Goal: Task Accomplishment & Management: Manage account settings

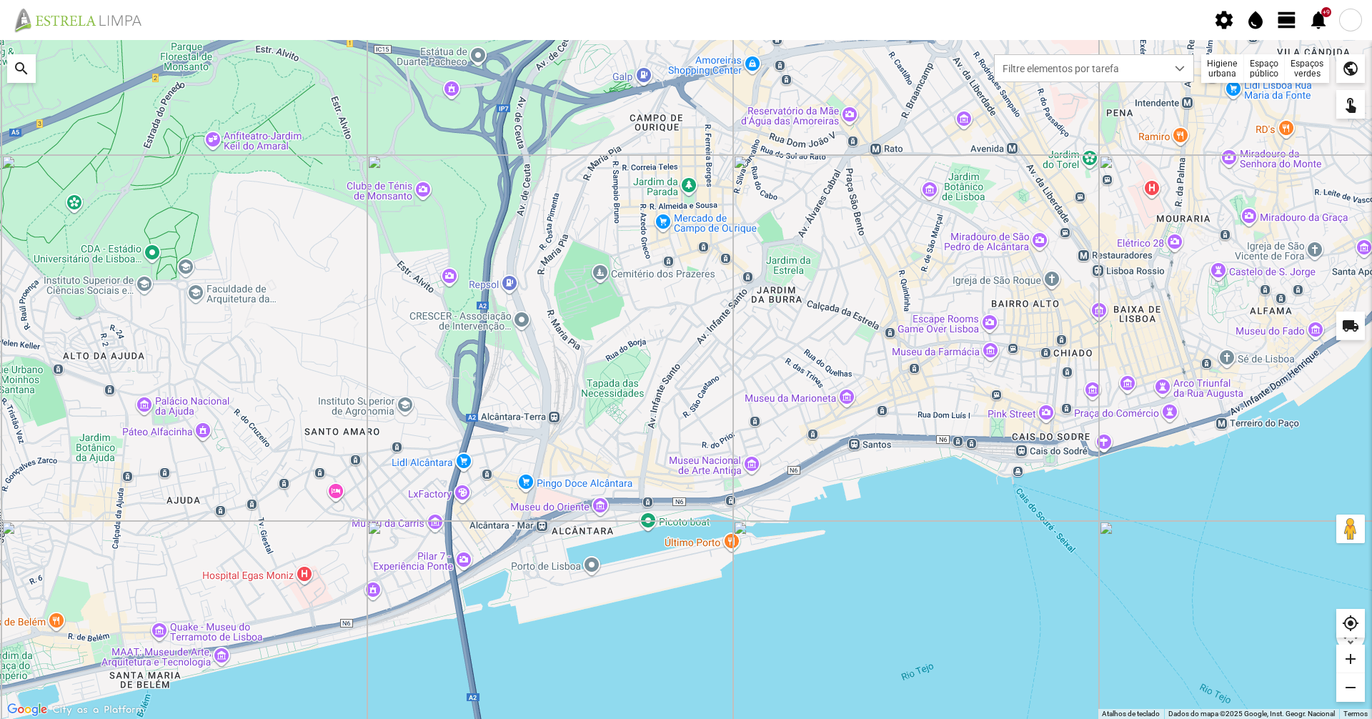
drag, startPoint x: 1082, startPoint y: 86, endPoint x: 1084, endPoint y: 93, distance: 7.3
click at [0, 40] on fbc-map "Para navegar no mapa com gestos de toque, toque duas vezes sem soltar no mapa e…" at bounding box center [0, 40] width 0 height 0
click at [1292, 26] on span "view_day" at bounding box center [1287, 19] width 21 height 21
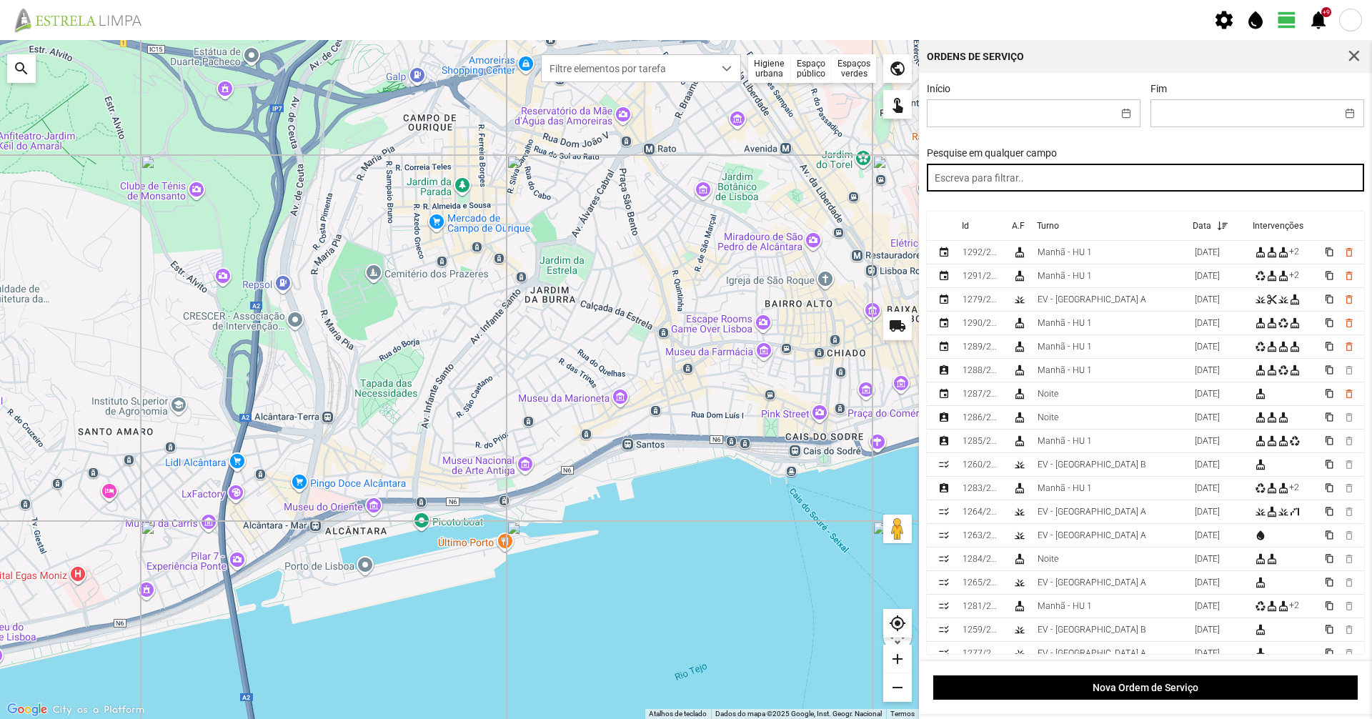
click at [1051, 175] on input "text" at bounding box center [1146, 178] width 438 height 28
type input "tarde"
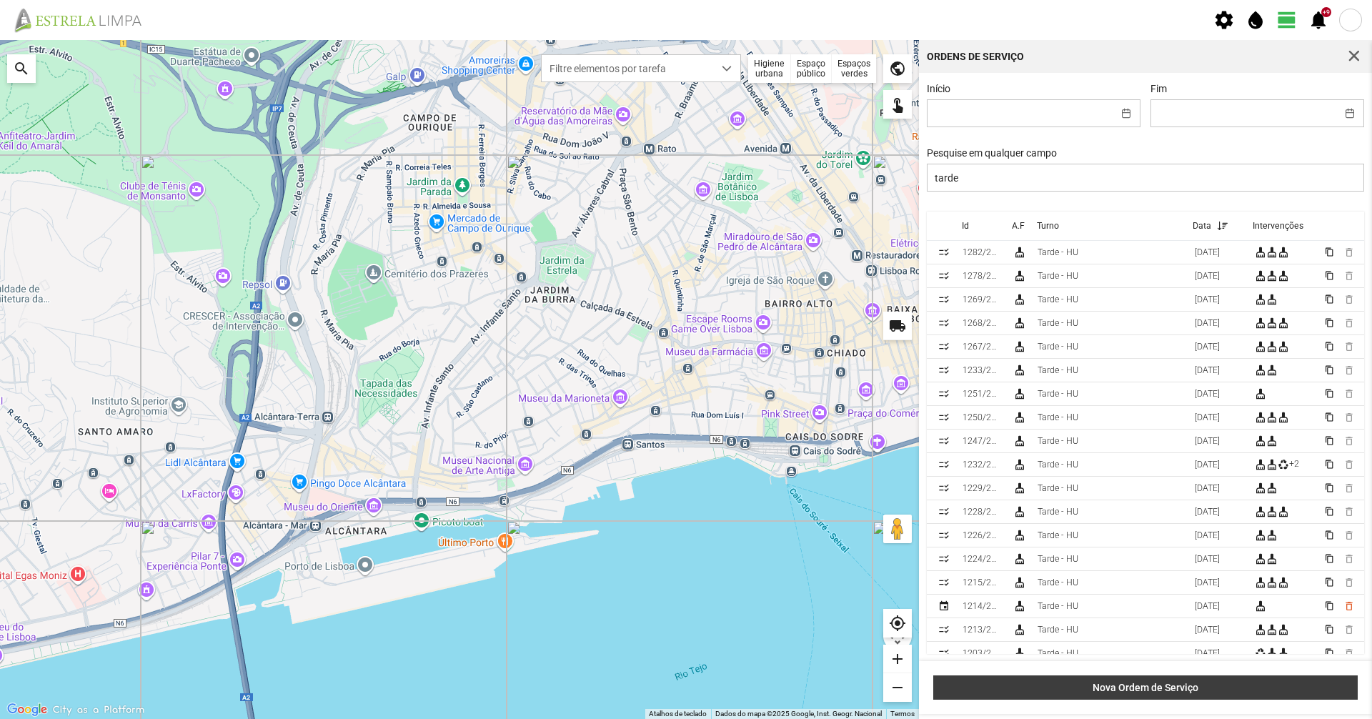
click at [1168, 694] on button "Nova Ordem de Serviço" at bounding box center [1146, 687] width 425 height 24
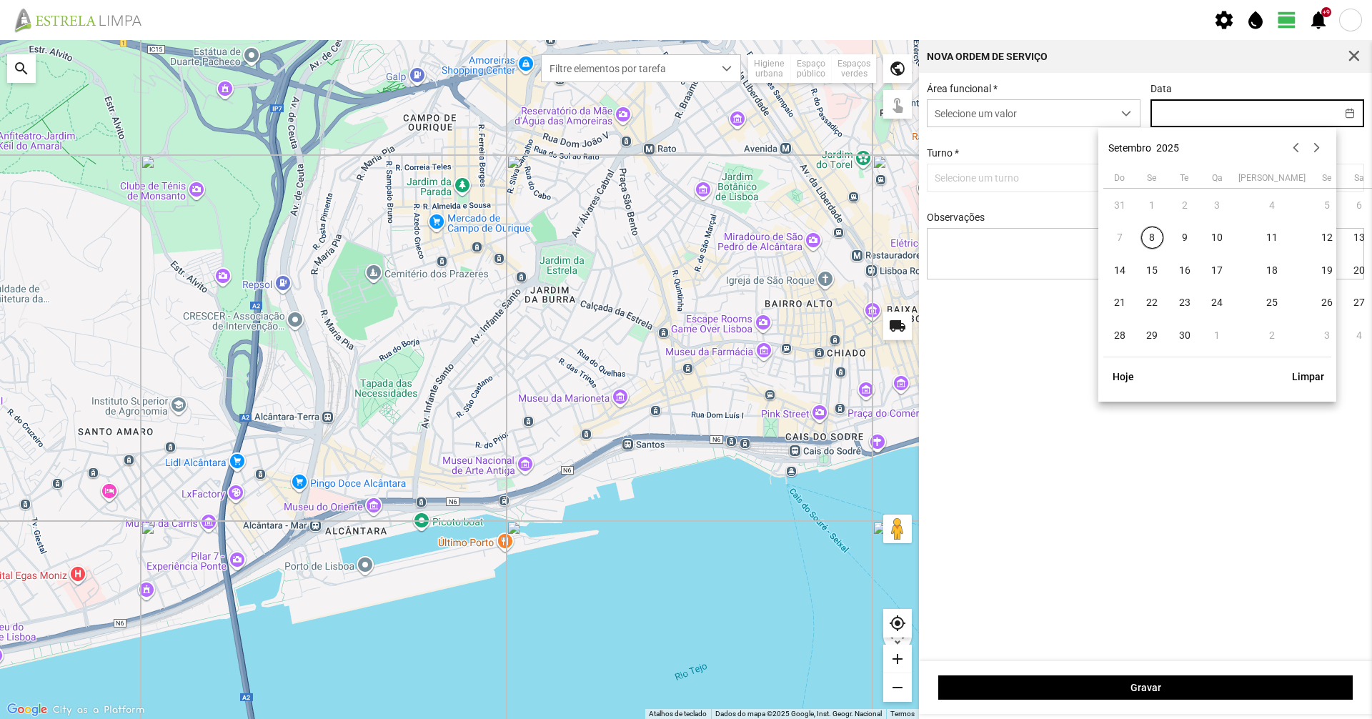
click at [1214, 123] on input "text" at bounding box center [1244, 113] width 185 height 26
click at [1159, 234] on span "8" at bounding box center [1153, 238] width 23 height 23
type input "[DATE]"
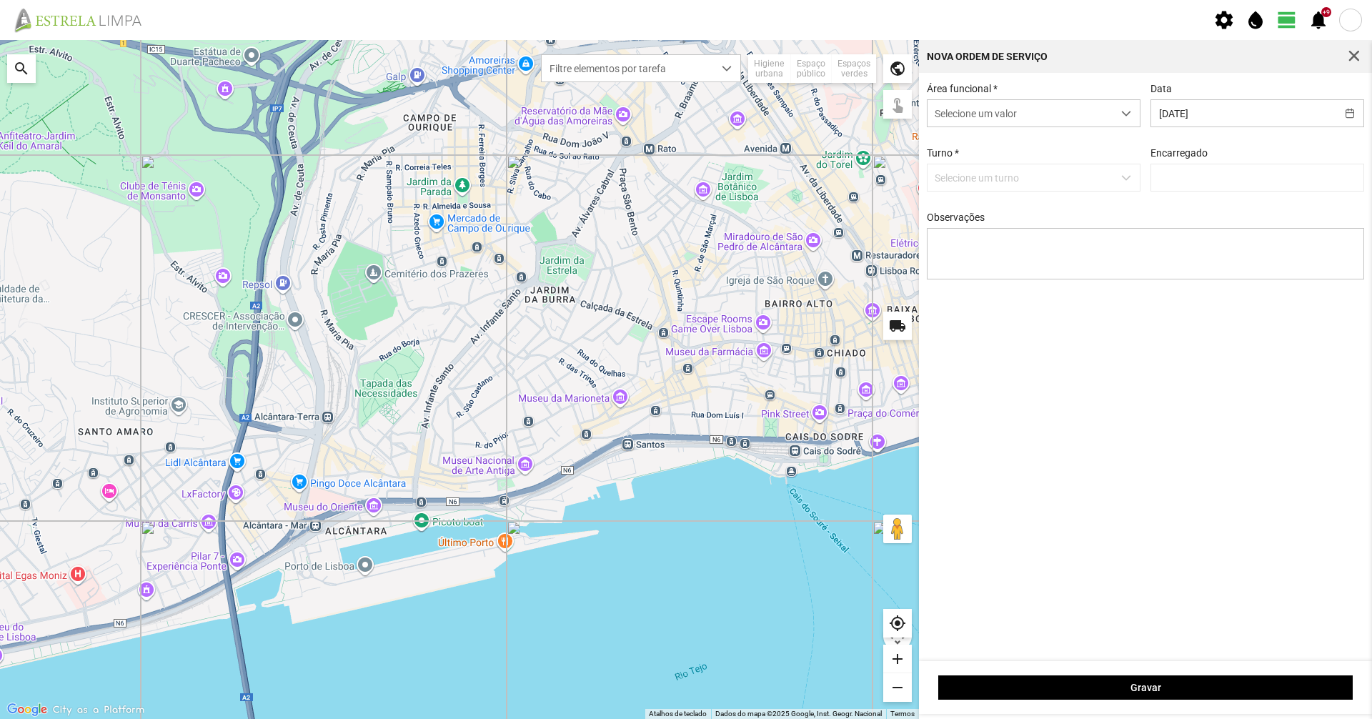
click at [1086, 174] on p-dropdown "Selecione um turno" at bounding box center [1034, 178] width 214 height 28
click at [1020, 119] on span "Selecione um valor" at bounding box center [1020, 113] width 185 height 26
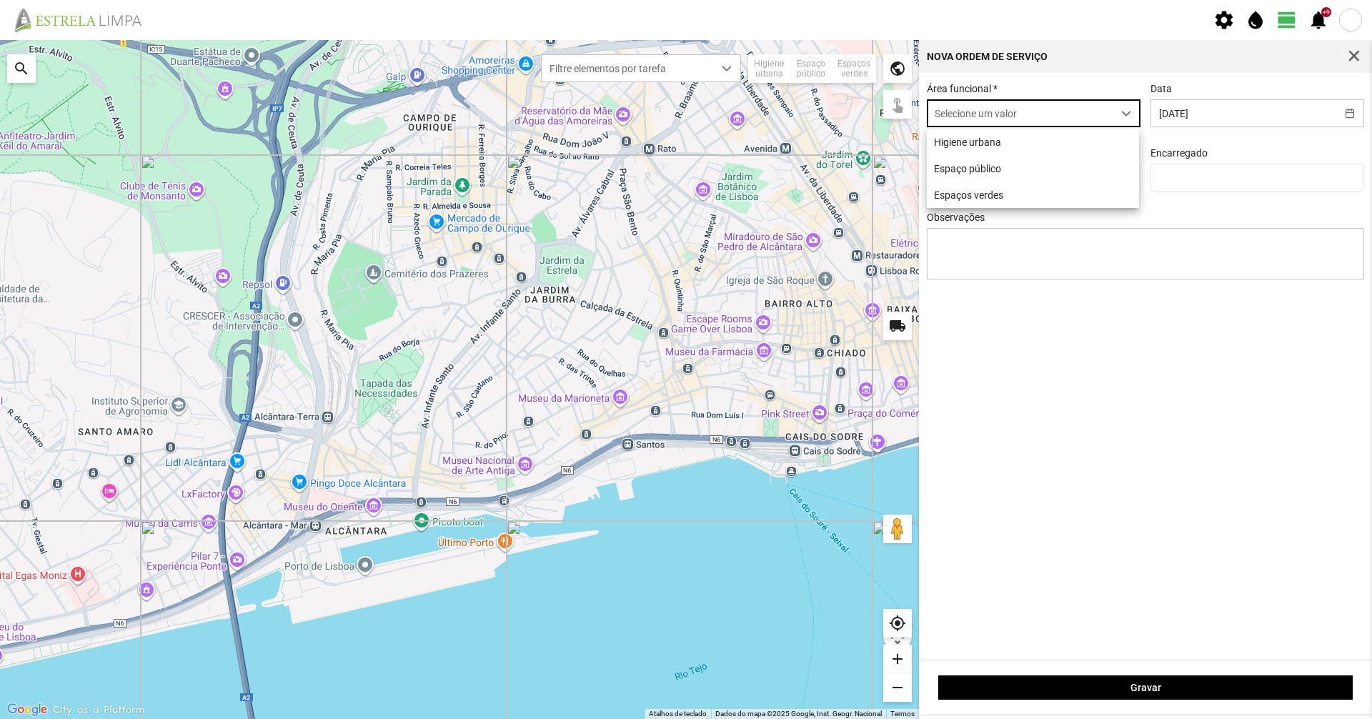
scroll to position [8, 64]
click at [1013, 154] on li "Higiene urbana" at bounding box center [1033, 142] width 212 height 26
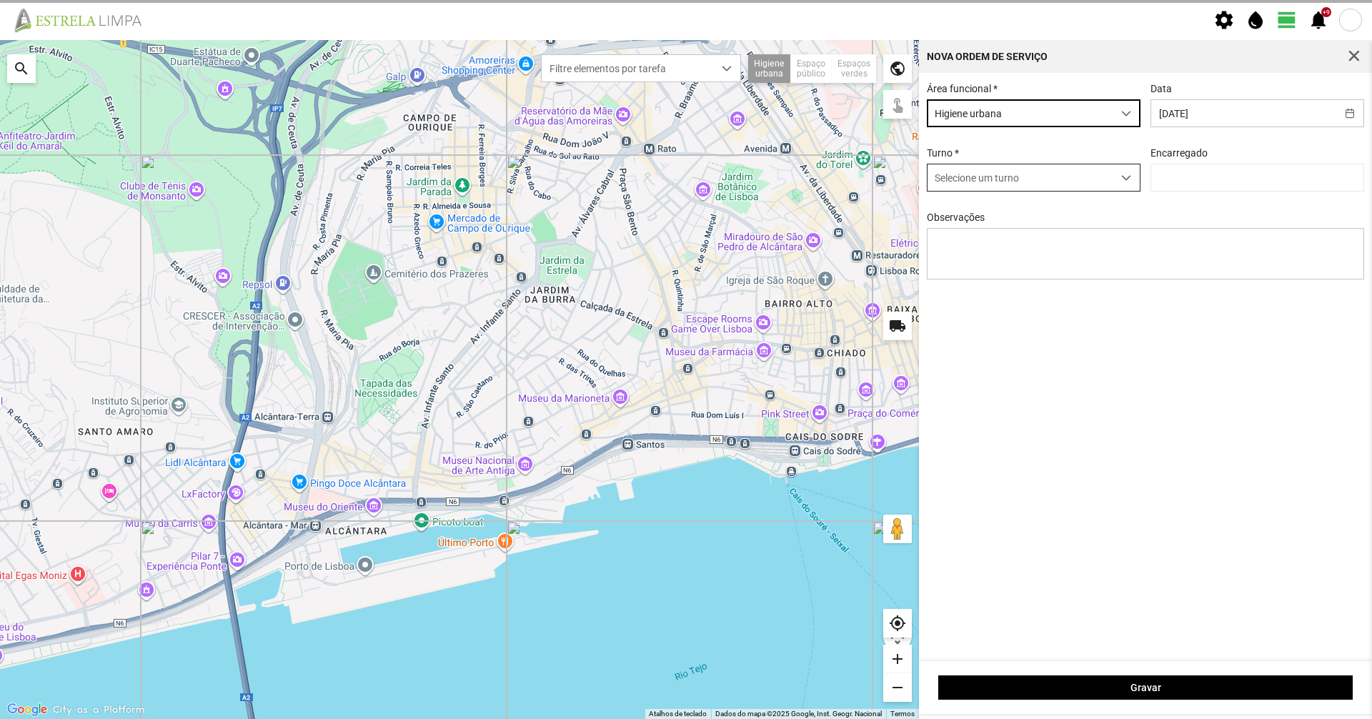
click at [1009, 175] on span "Selecione um turno" at bounding box center [1020, 177] width 185 height 26
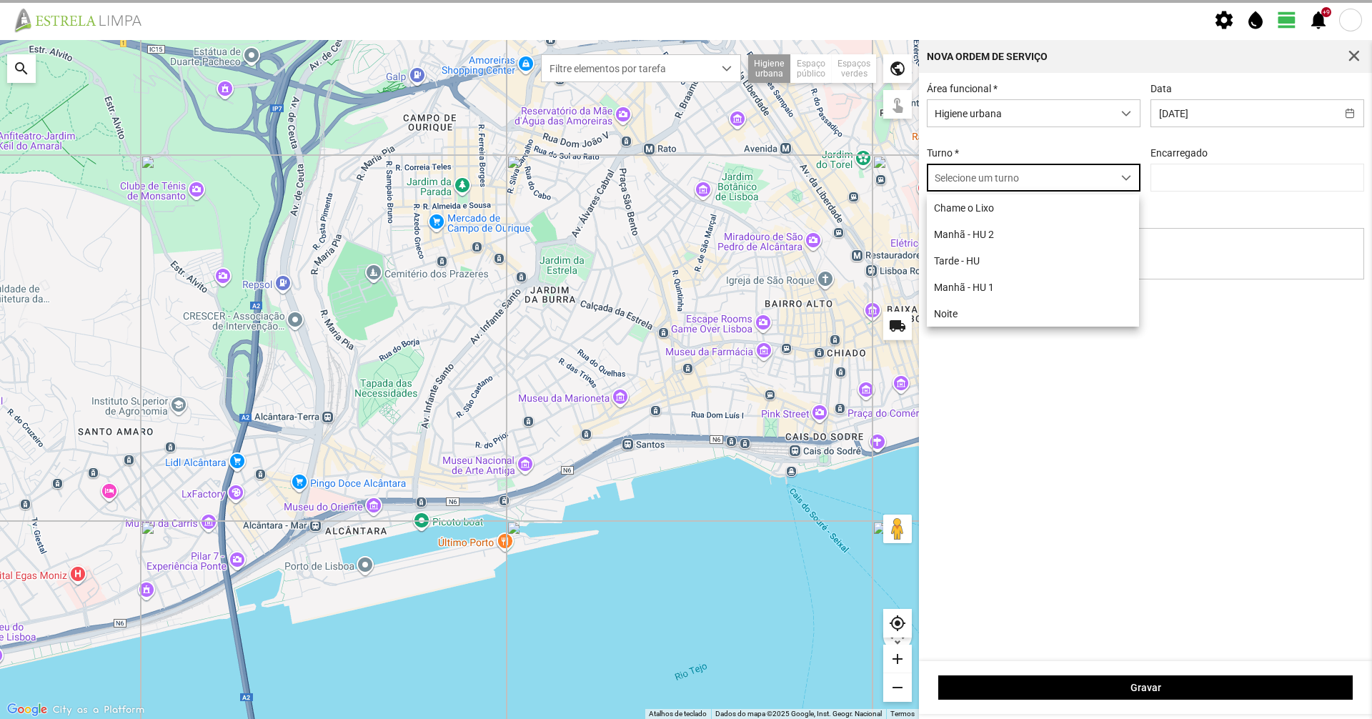
scroll to position [8, 64]
click at [986, 260] on li "Tarde - HU" at bounding box center [1033, 260] width 212 height 26
type input "[PERSON_NAME]"
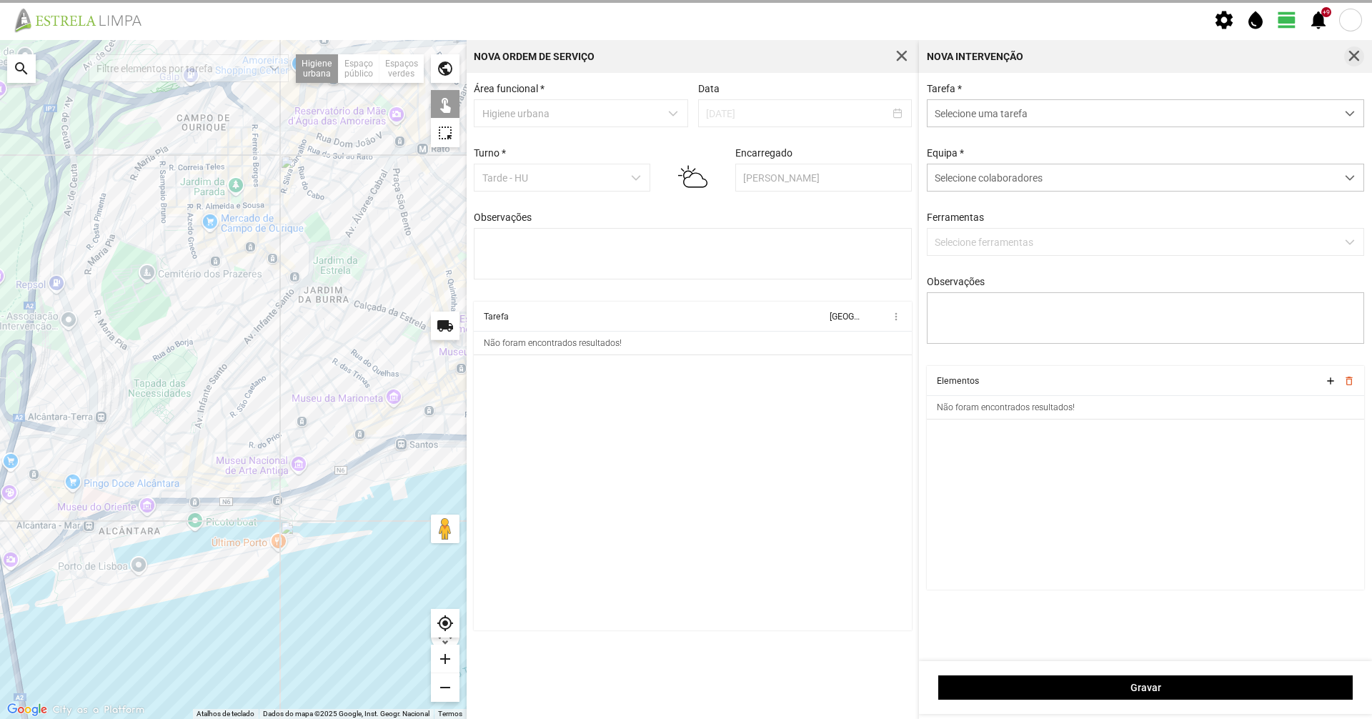
click at [1356, 54] on span "button" at bounding box center [1354, 56] width 13 height 13
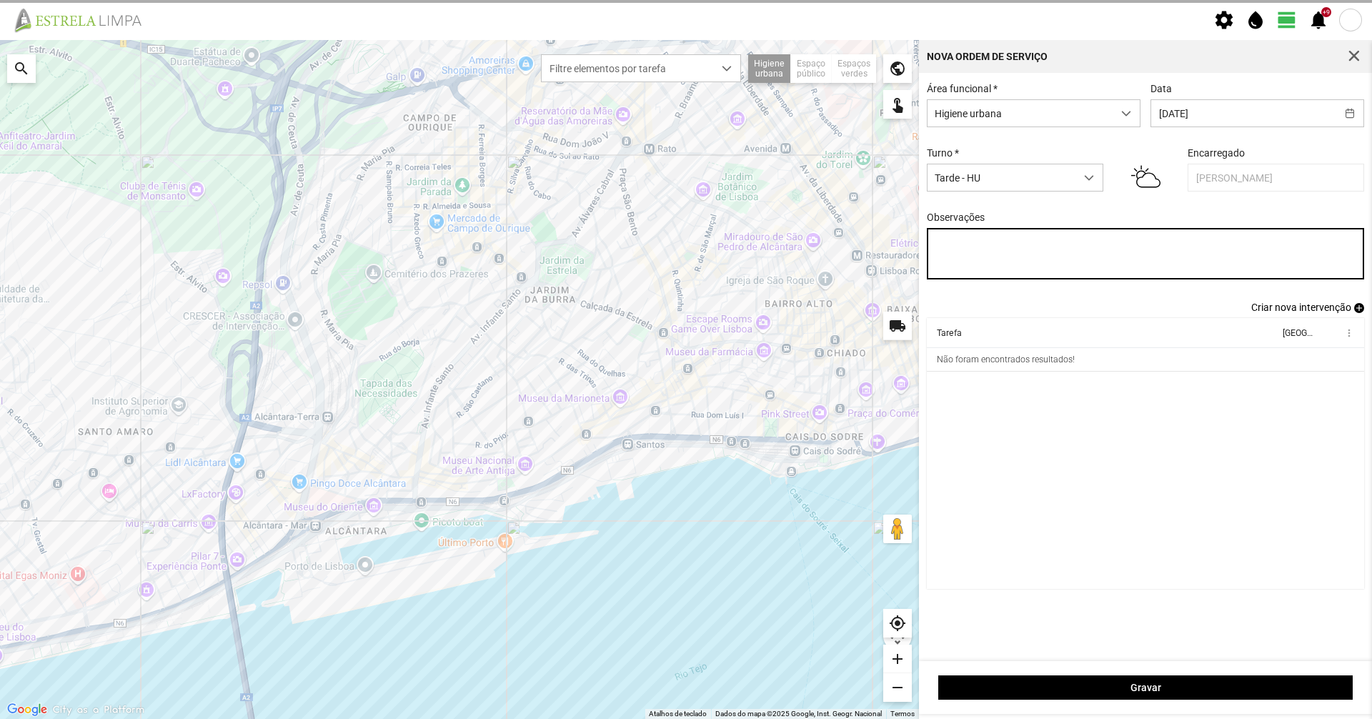
click at [1004, 264] on textarea "Observações" at bounding box center [1146, 253] width 438 height 51
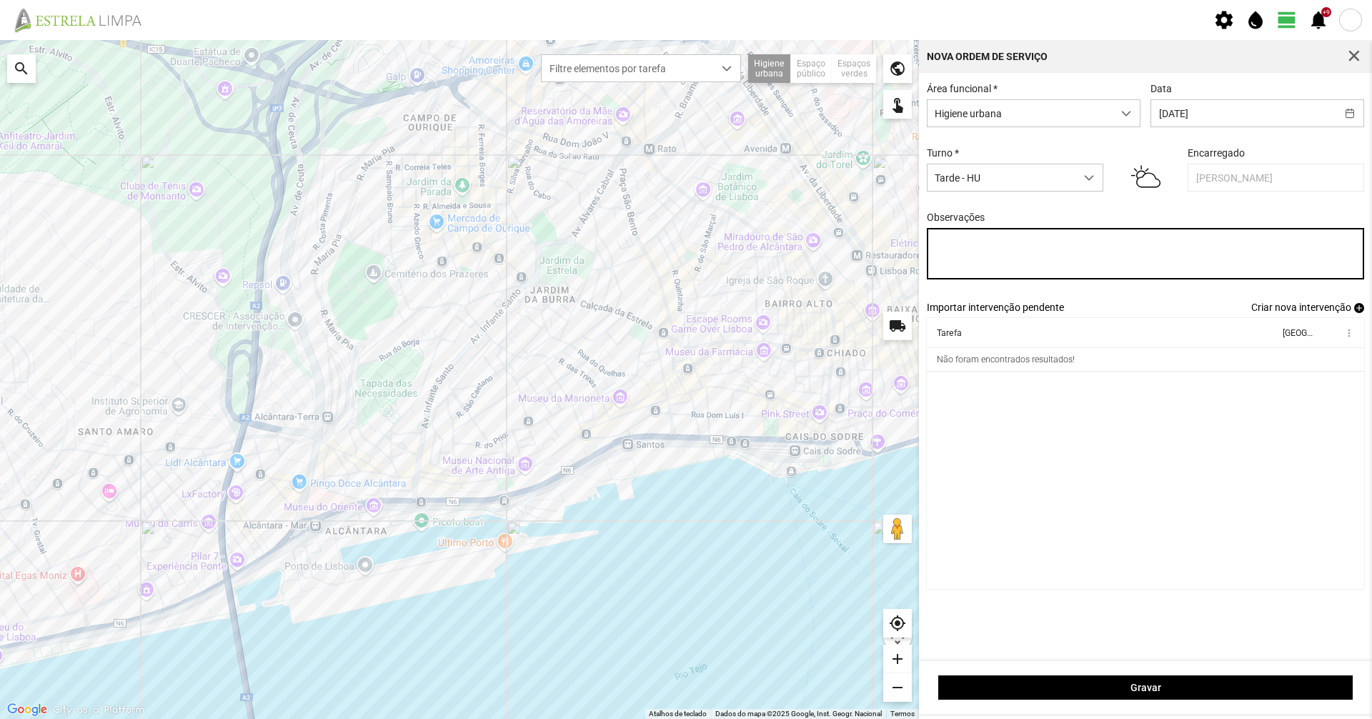
click at [1163, 261] on textarea "Observações" at bounding box center [1146, 253] width 438 height 51
type textarea "'"
type textarea "05-09"
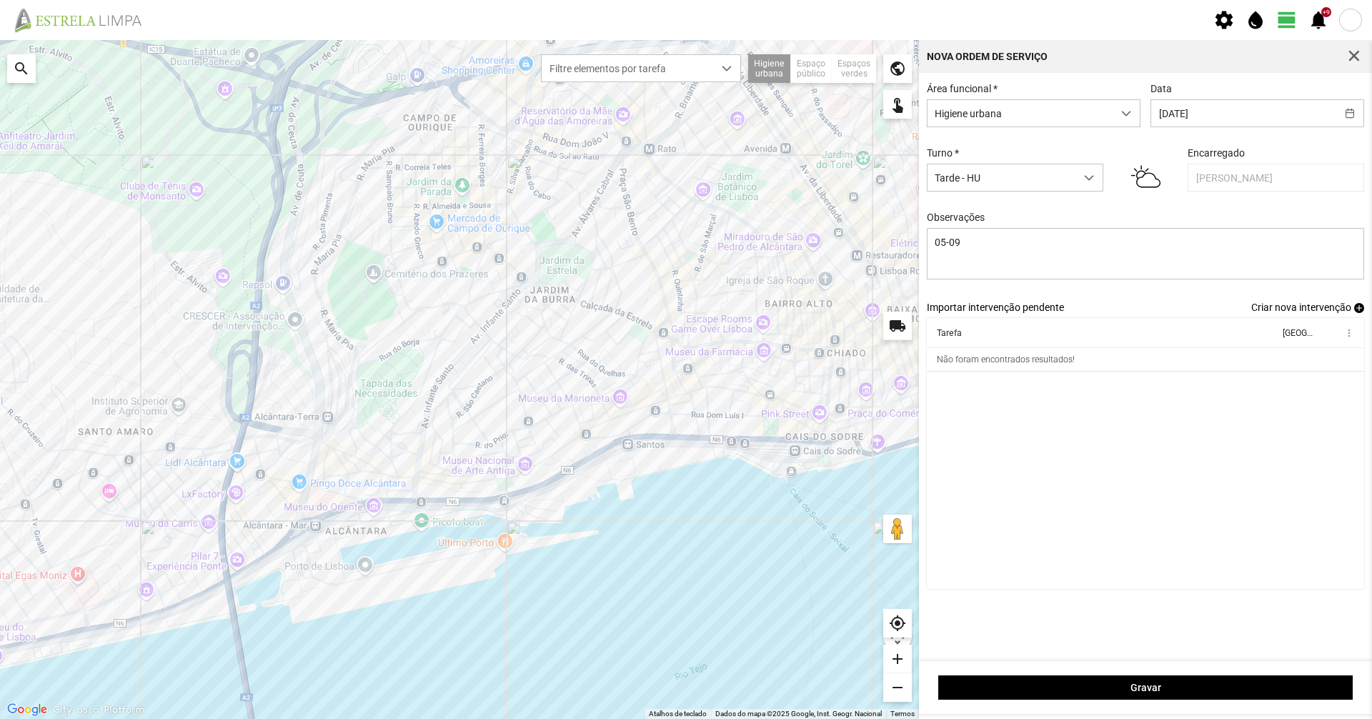
click at [1285, 313] on span "Criar nova intervenção" at bounding box center [1302, 307] width 100 height 11
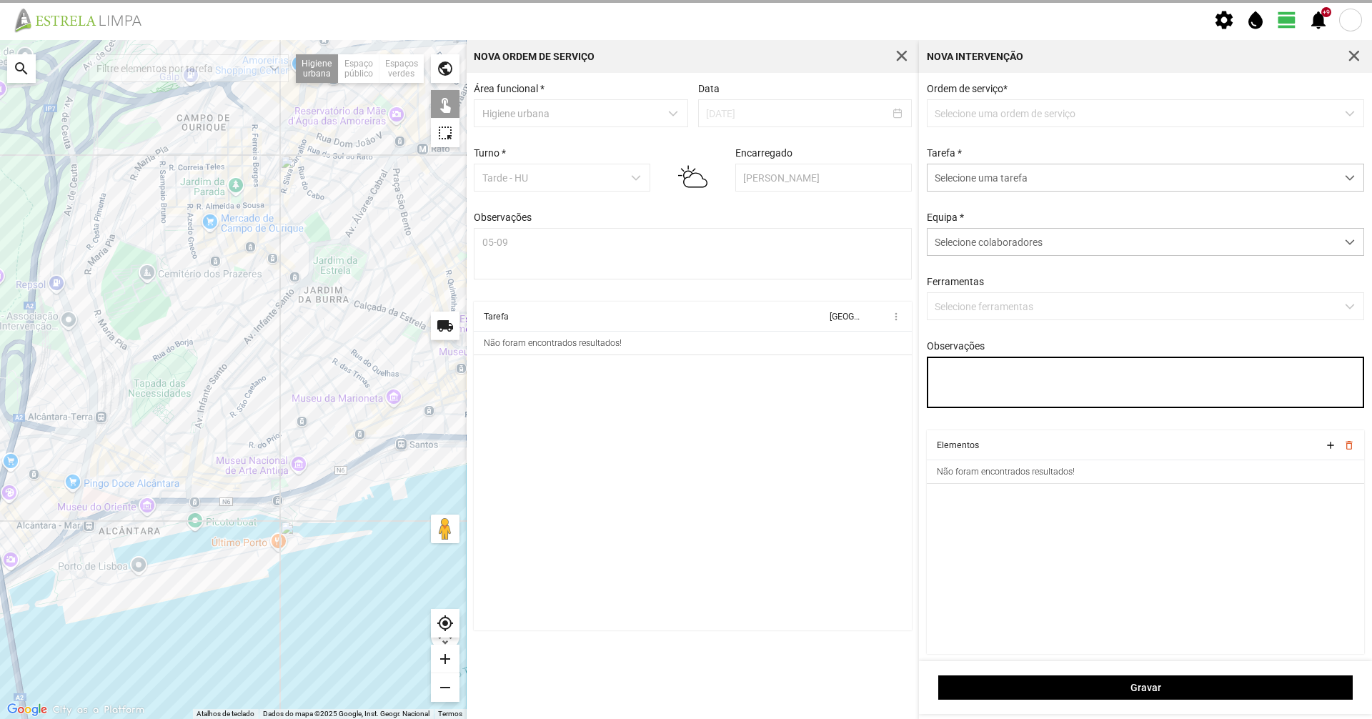
click at [982, 372] on textarea "Observações" at bounding box center [1146, 382] width 438 height 51
type textarea "05-09"
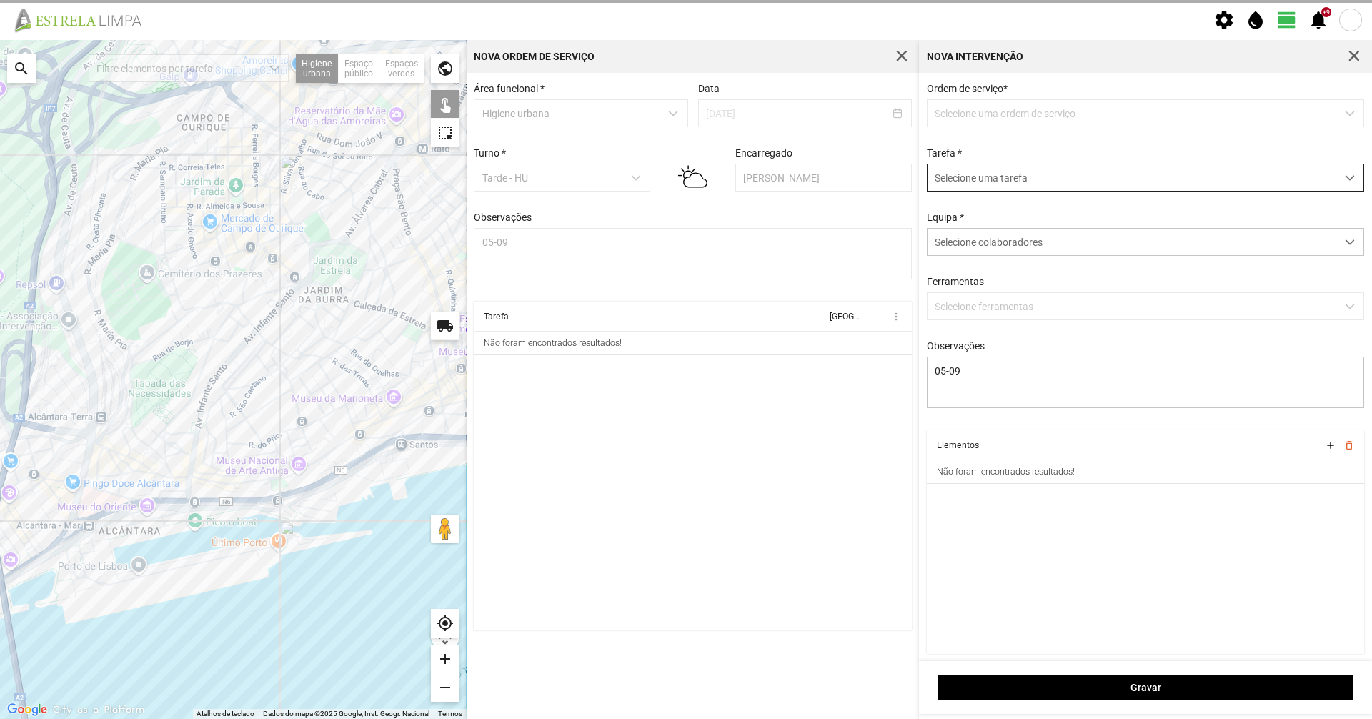
click at [1009, 183] on span "Selecione uma tarefa" at bounding box center [1132, 177] width 409 height 26
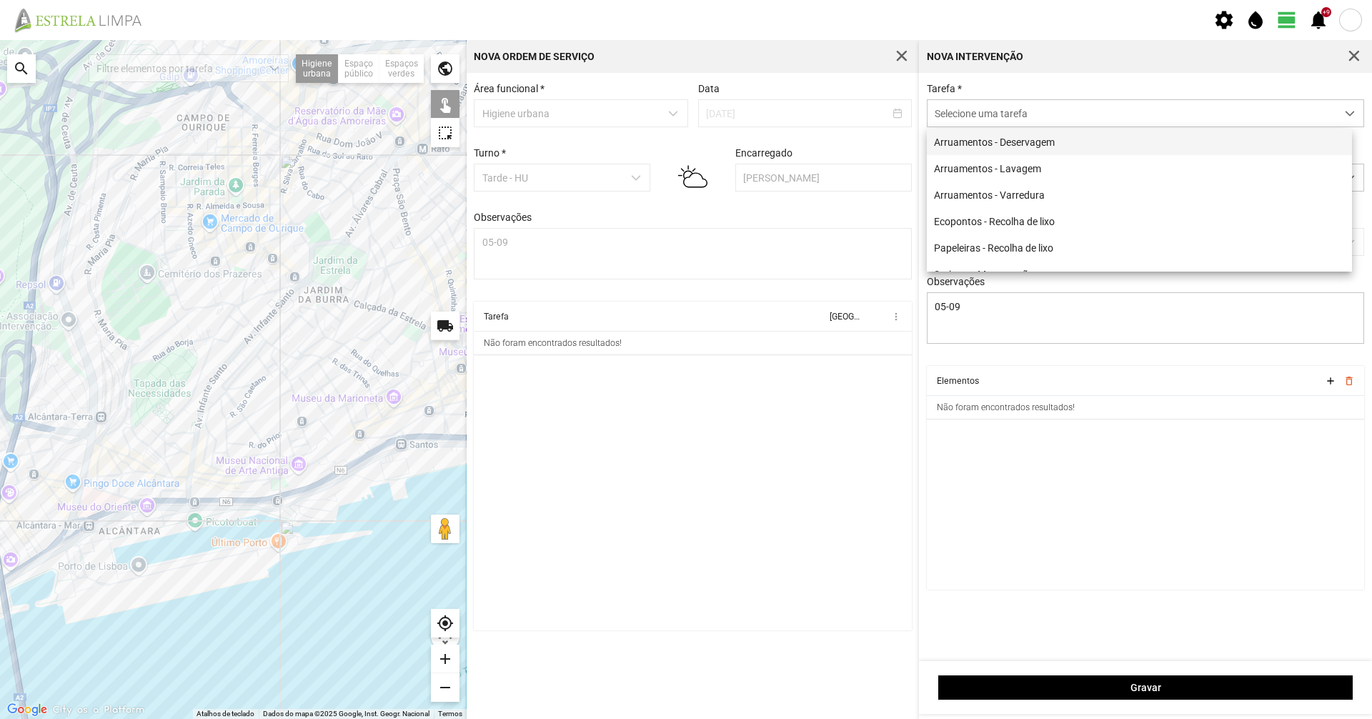
click at [1011, 136] on li "Arruamentos - Deservagem" at bounding box center [1139, 142] width 425 height 26
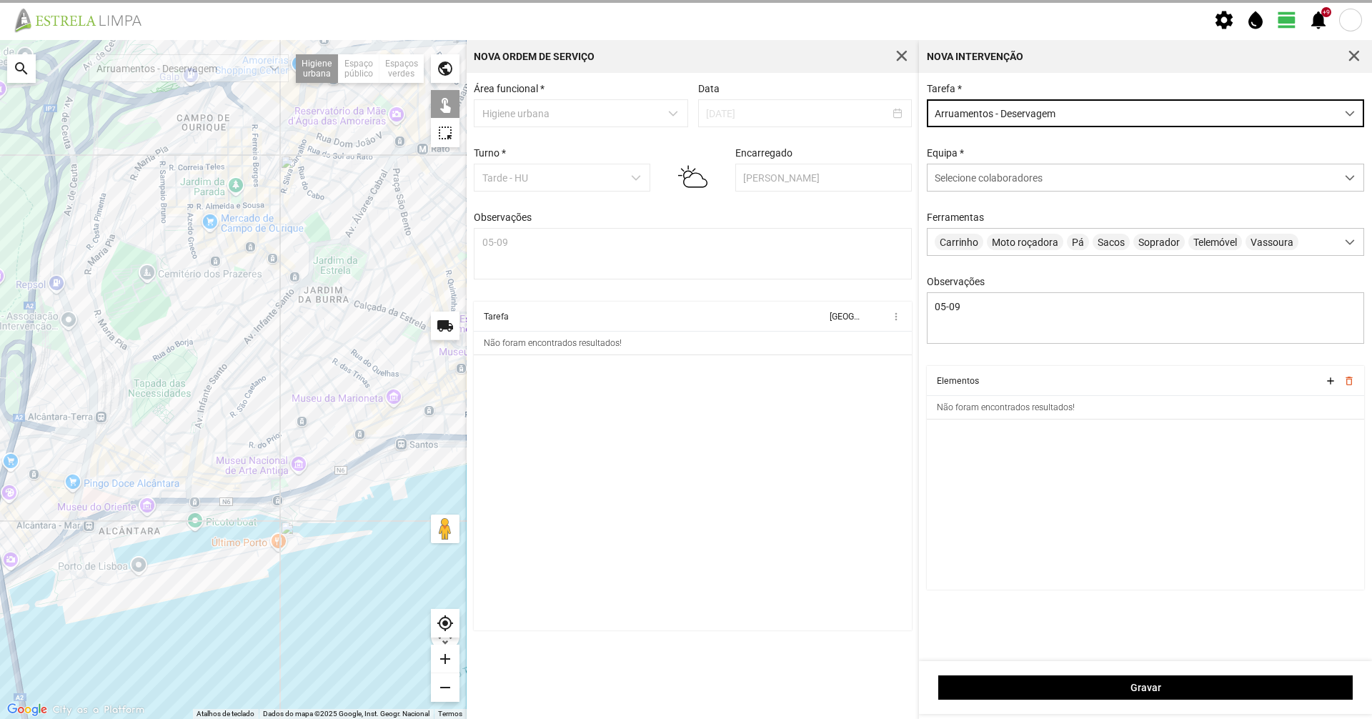
click at [1014, 78] on div "Tarefa * Arruamentos - Deservagem Equipa * Selecione colaboradores Ferramentas …" at bounding box center [1145, 367] width 453 height 588
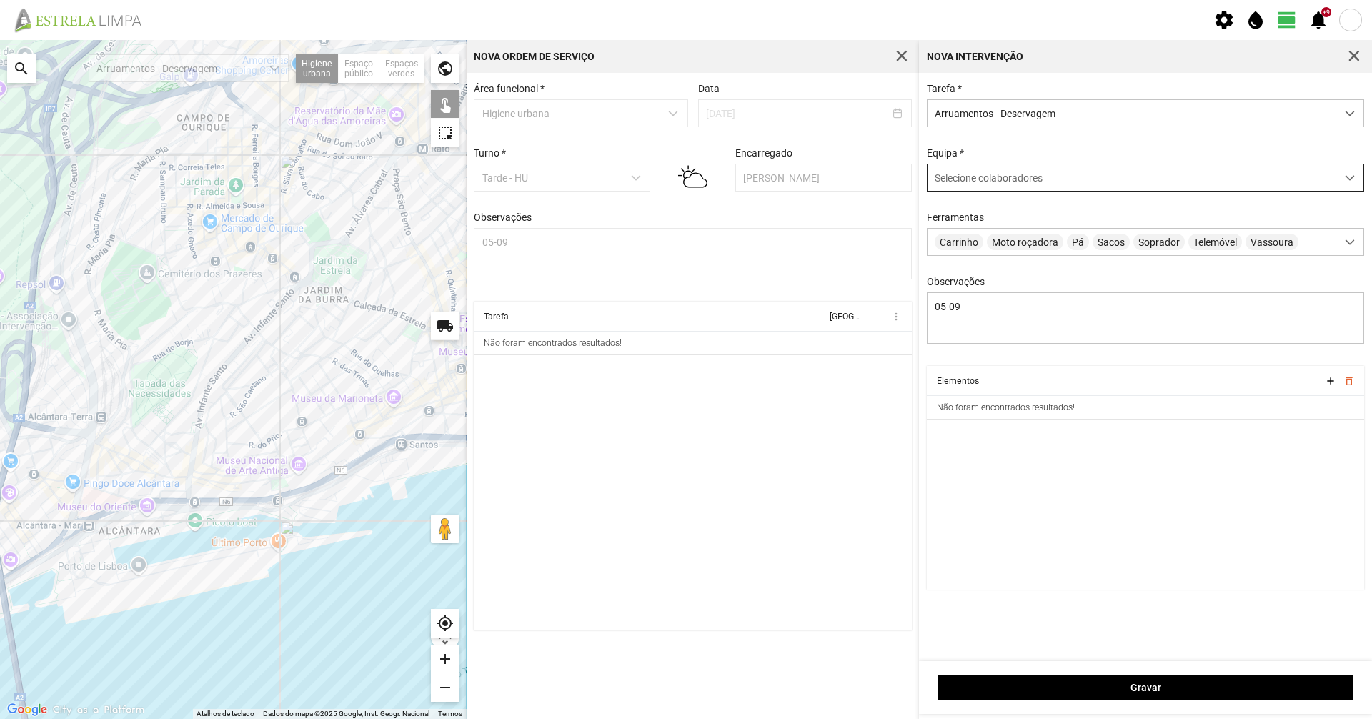
click at [994, 173] on div "Selecione colaboradores" at bounding box center [1132, 177] width 409 height 26
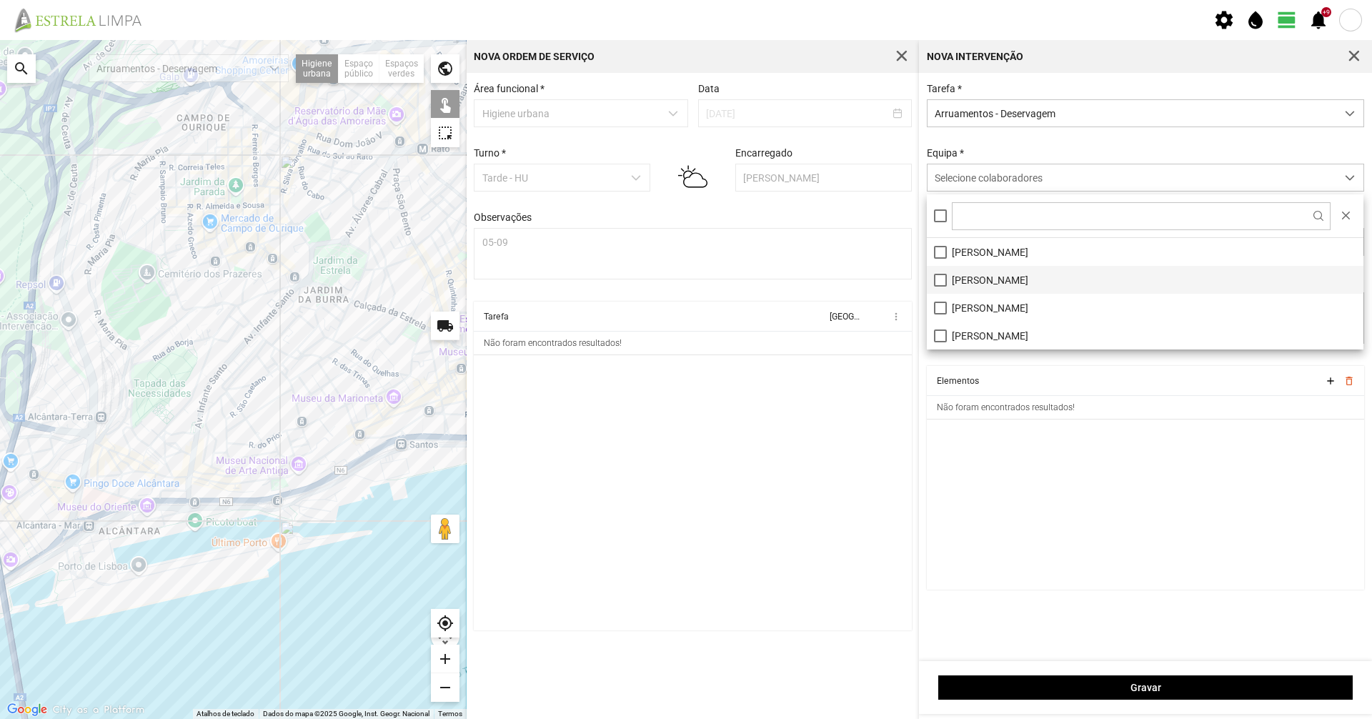
click at [943, 288] on li "[PERSON_NAME]" at bounding box center [1145, 280] width 437 height 28
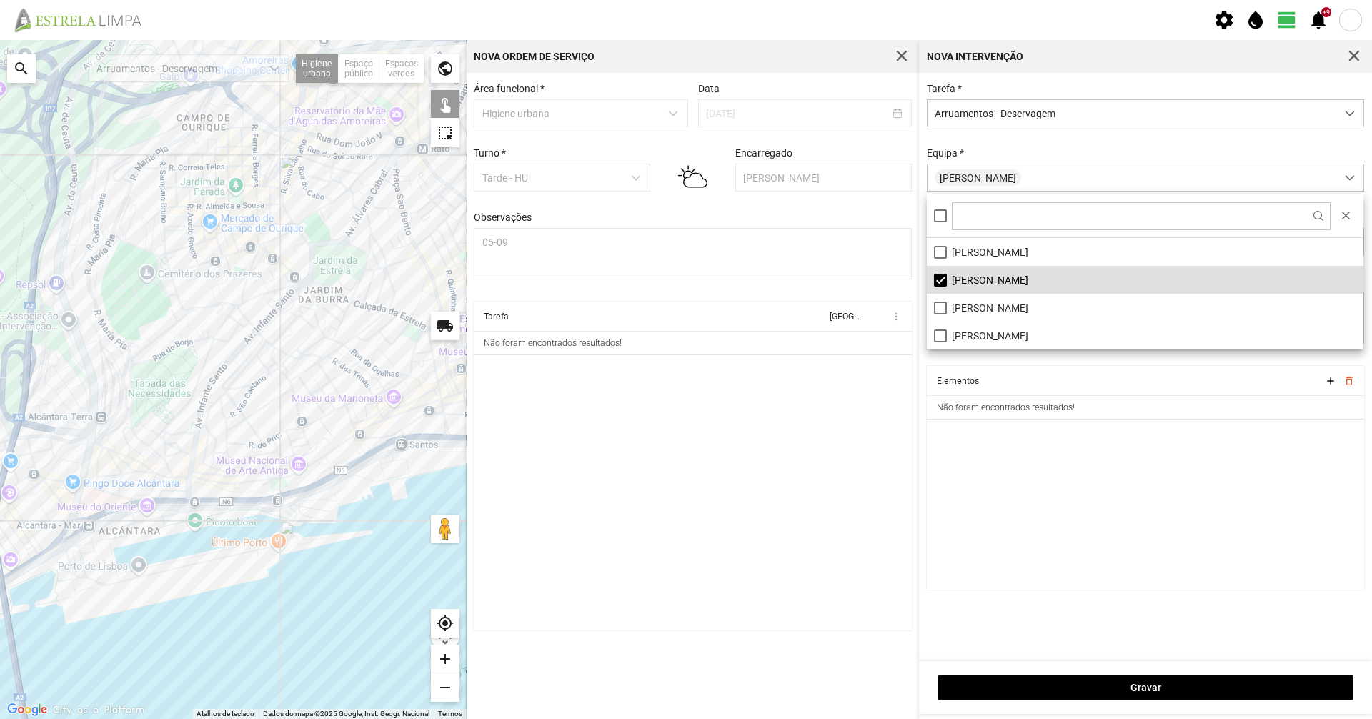
click at [1006, 157] on div "Equipa * [PERSON_NAME]" at bounding box center [1146, 169] width 448 height 44
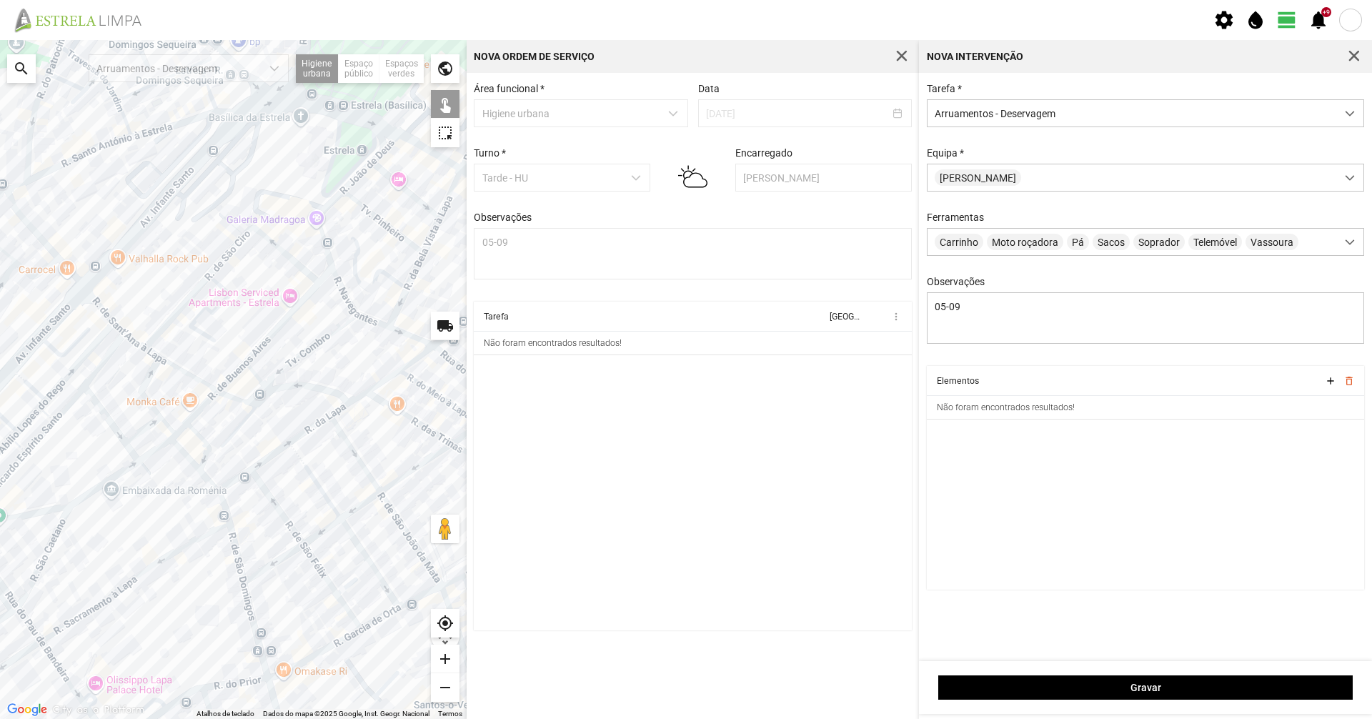
drag, startPoint x: 239, startPoint y: 260, endPoint x: 176, endPoint y: 401, distance: 154.5
click at [176, 401] on div at bounding box center [233, 379] width 467 height 679
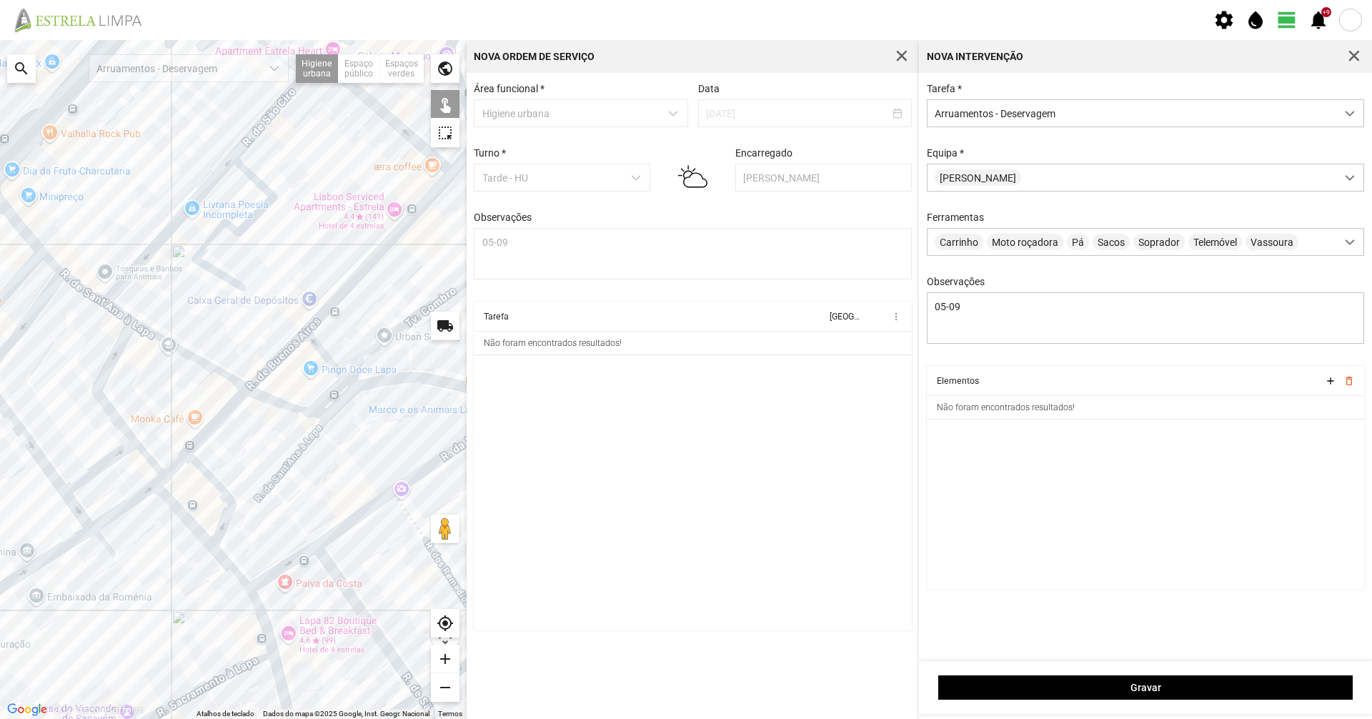
click at [190, 353] on div at bounding box center [233, 379] width 467 height 679
click at [187, 353] on div at bounding box center [233, 379] width 467 height 679
click at [109, 310] on div at bounding box center [233, 379] width 467 height 679
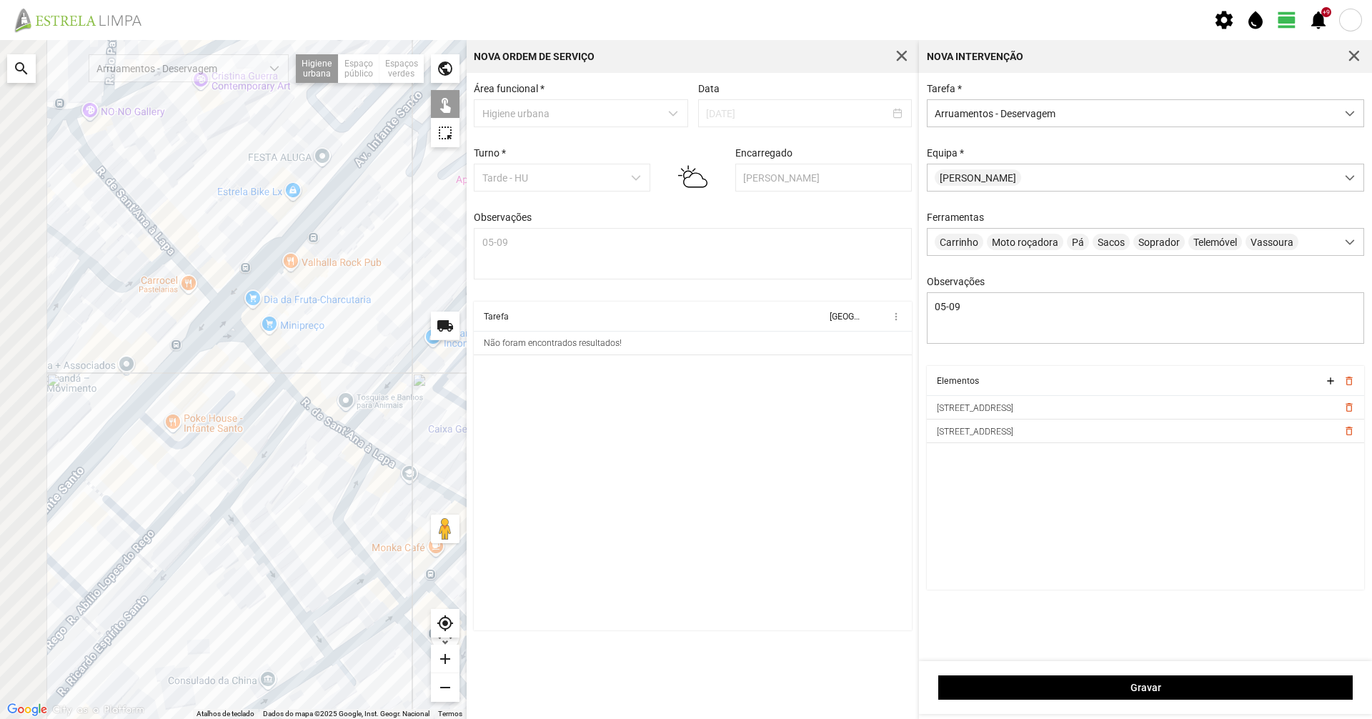
drag, startPoint x: 97, startPoint y: 313, endPoint x: 352, endPoint y: 450, distance: 288.8
click at [352, 450] on div at bounding box center [233, 379] width 467 height 679
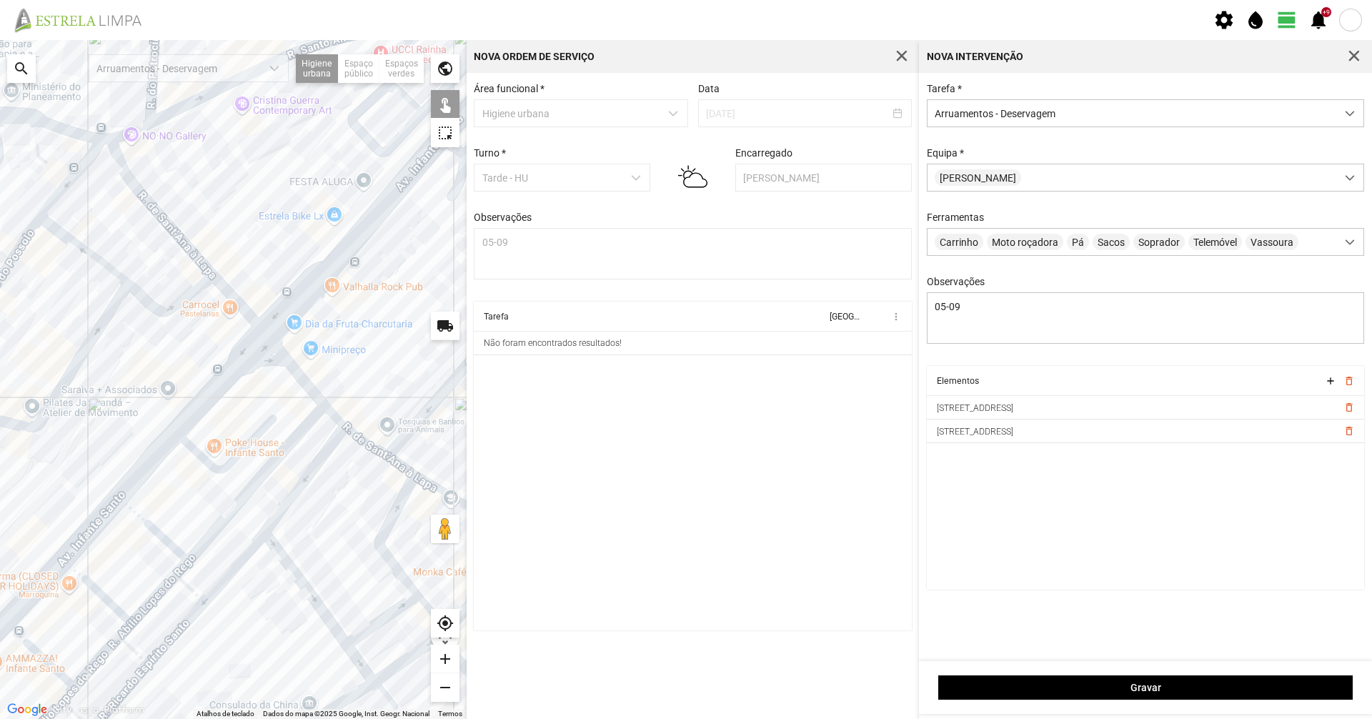
click at [300, 381] on div at bounding box center [233, 379] width 467 height 679
drag, startPoint x: 332, startPoint y: 414, endPoint x: 340, endPoint y: 419, distance: 9.3
click at [332, 414] on div at bounding box center [233, 379] width 467 height 679
click at [356, 439] on div at bounding box center [233, 379] width 467 height 679
click at [234, 303] on div at bounding box center [233, 379] width 467 height 679
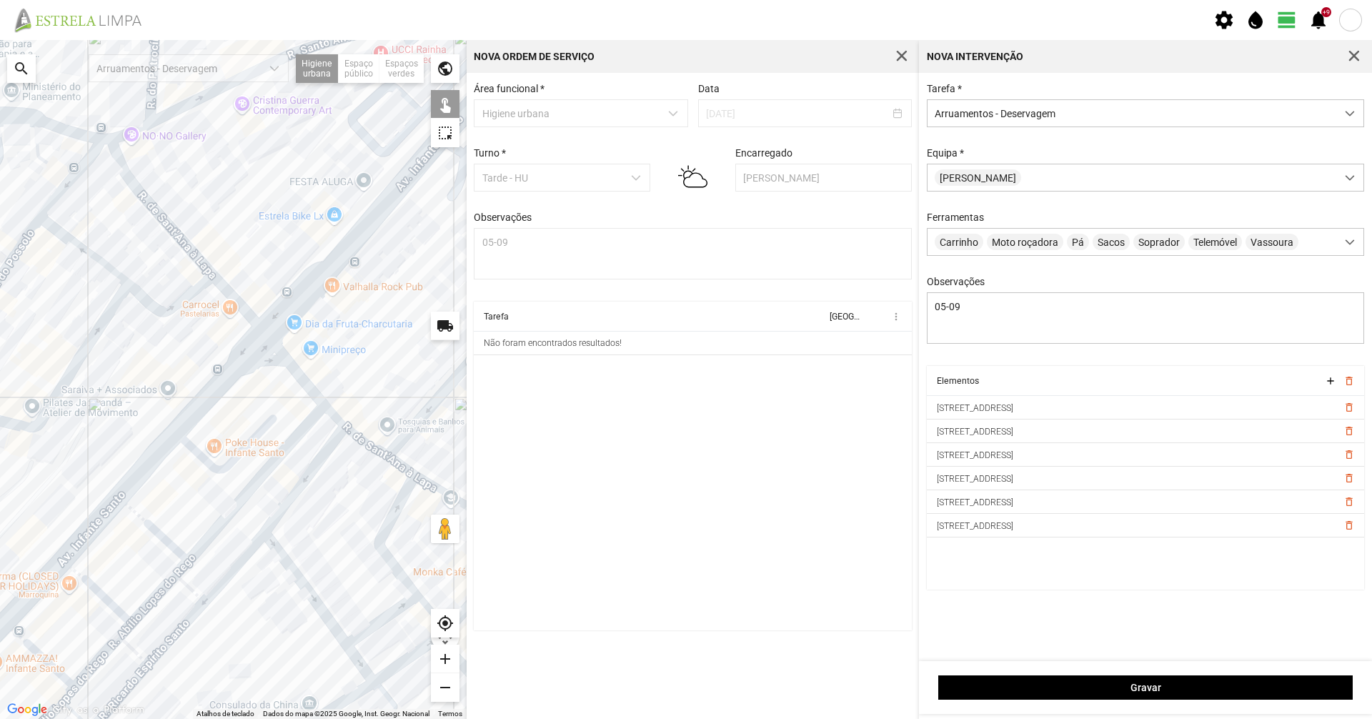
click at [202, 262] on div at bounding box center [233, 379] width 467 height 679
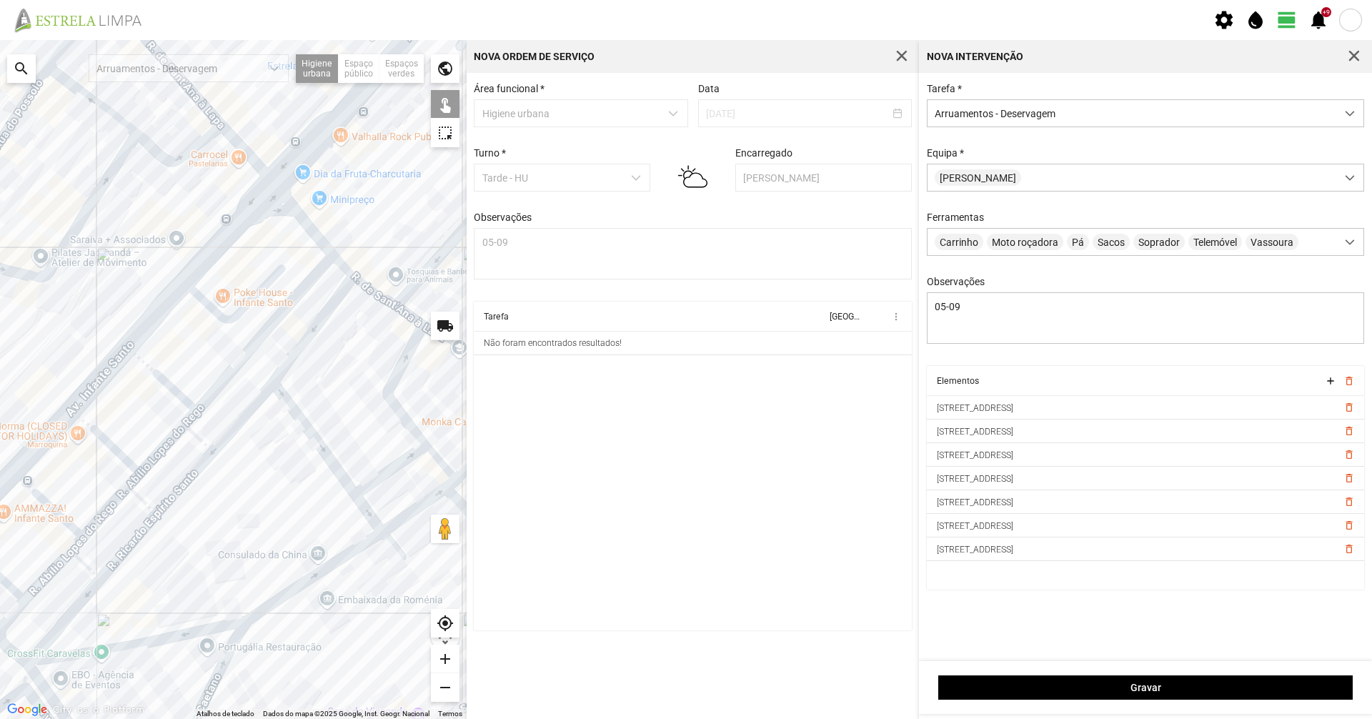
drag, startPoint x: 400, startPoint y: 560, endPoint x: 432, endPoint y: 382, distance: 181.7
click at [422, 387] on div at bounding box center [233, 379] width 467 height 679
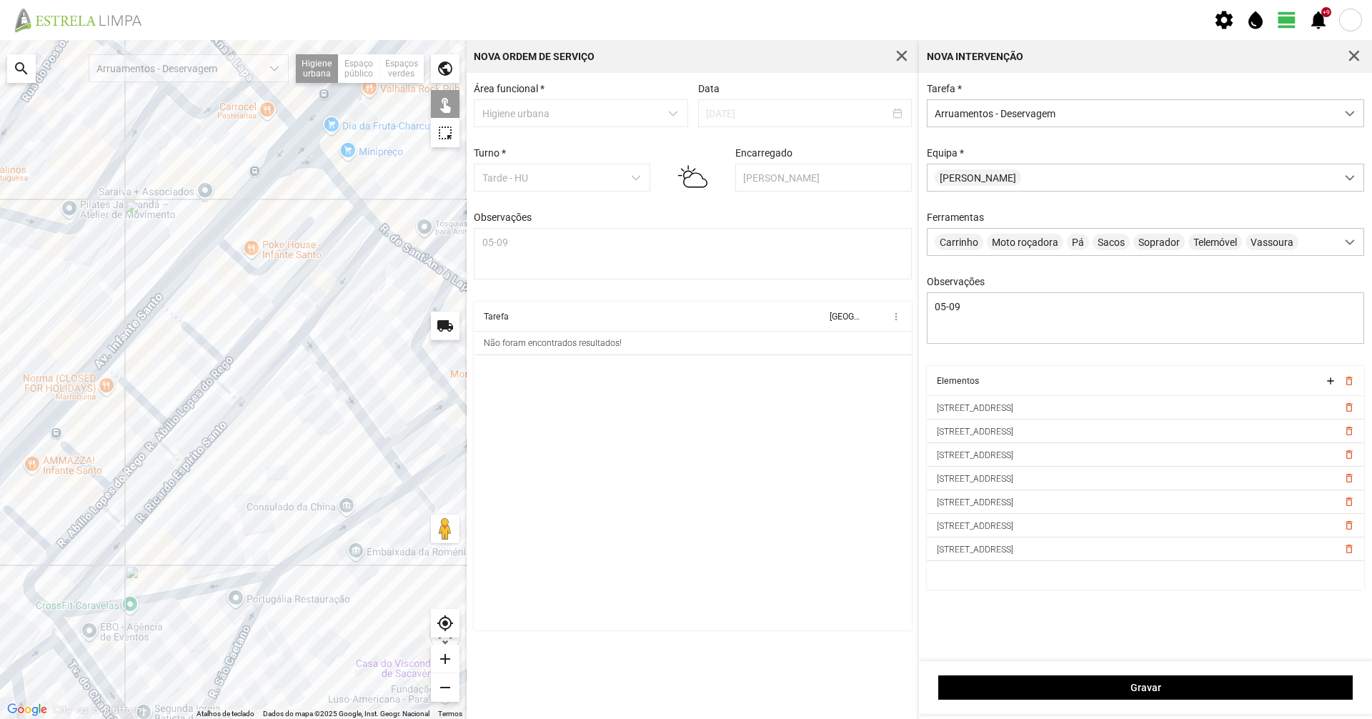
click at [323, 307] on div at bounding box center [233, 379] width 467 height 679
click at [276, 367] on div at bounding box center [233, 379] width 467 height 679
click at [227, 422] on div at bounding box center [233, 379] width 467 height 679
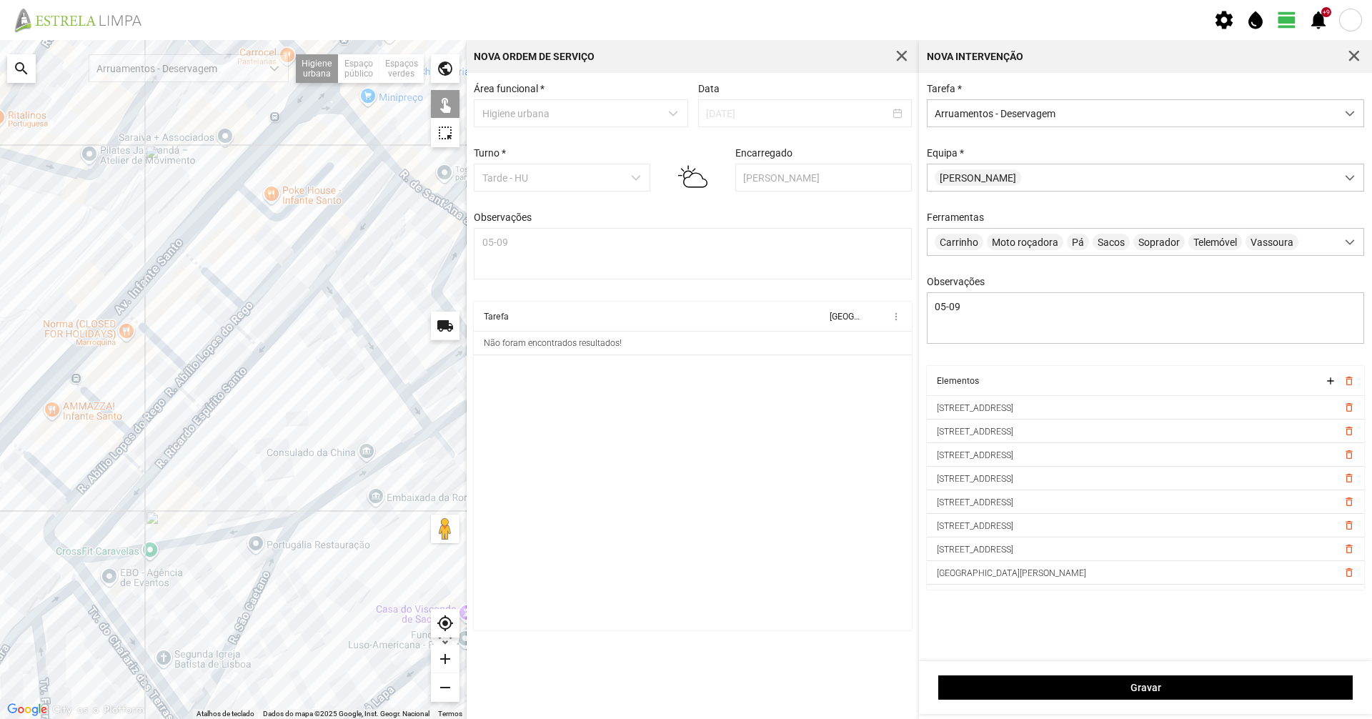
drag, startPoint x: 280, startPoint y: 485, endPoint x: 309, endPoint y: 406, distance: 83.7
click at [309, 406] on div at bounding box center [233, 379] width 467 height 679
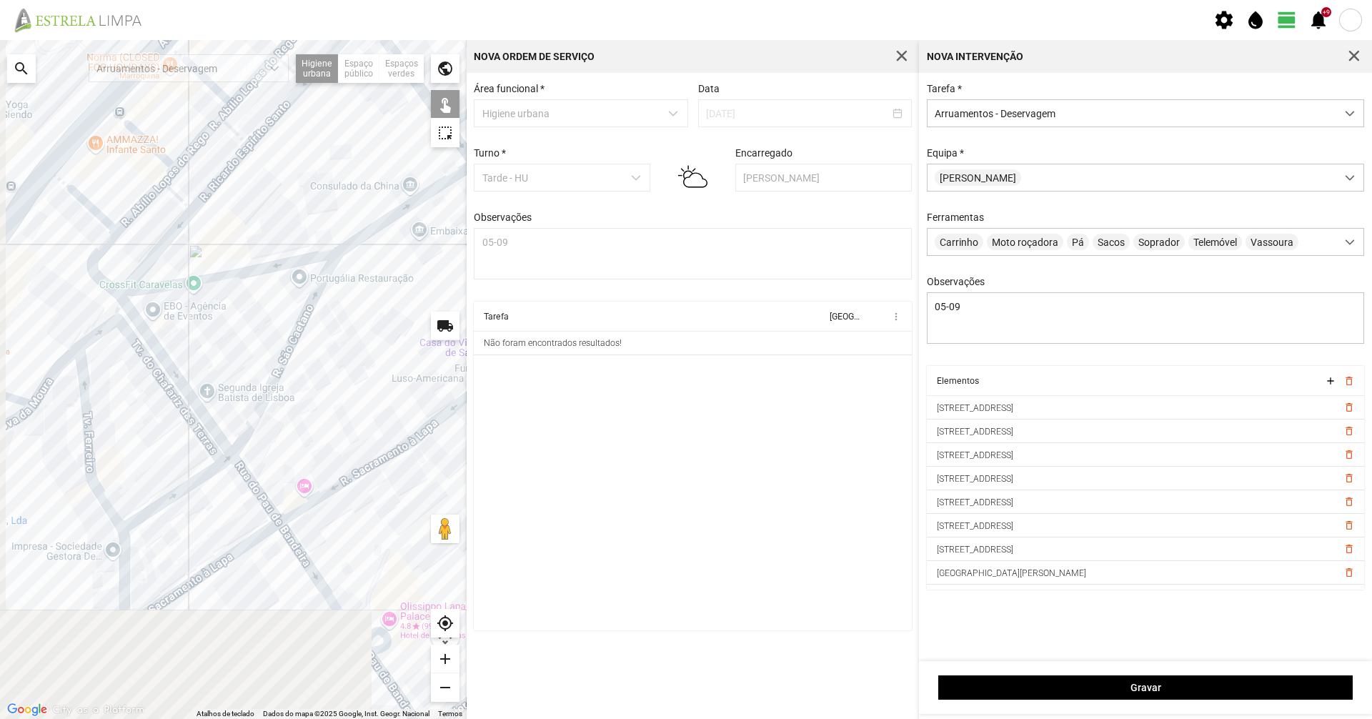
drag, startPoint x: 344, startPoint y: 552, endPoint x: 394, endPoint y: 315, distance: 242.5
click at [403, 311] on div at bounding box center [233, 379] width 467 height 679
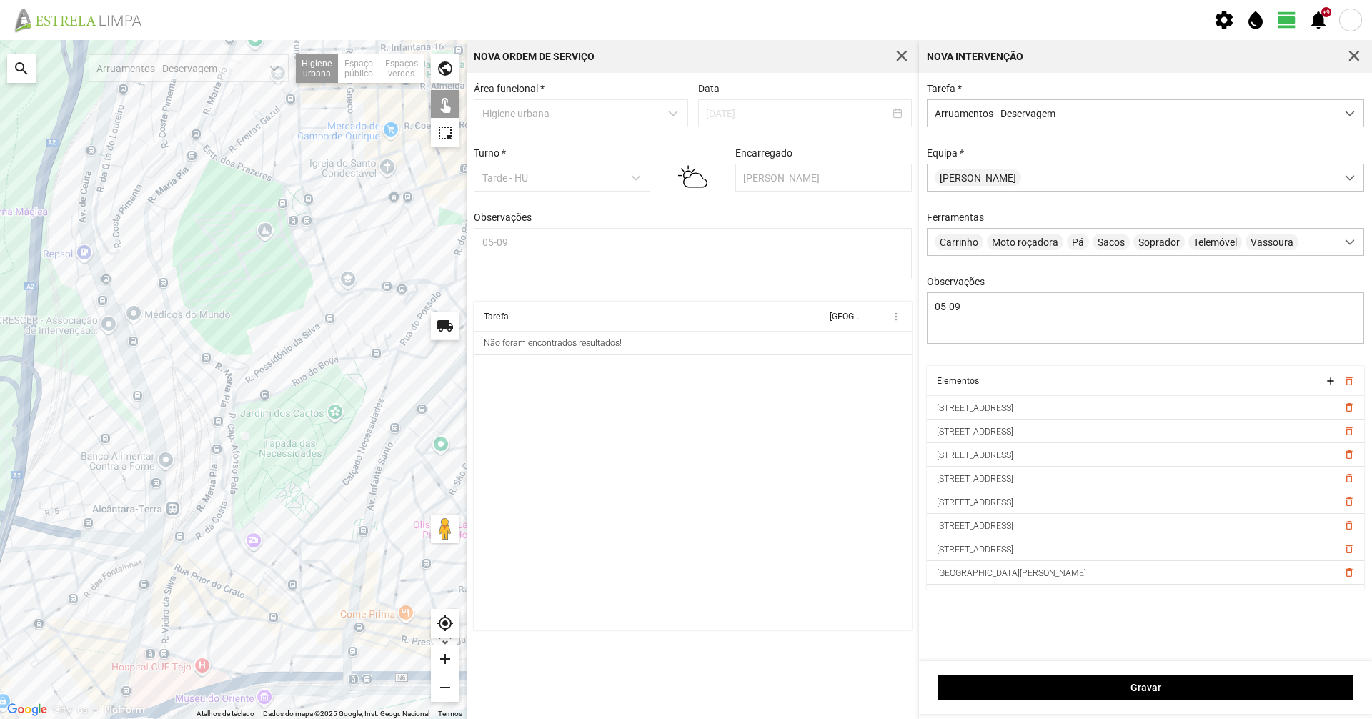
drag, startPoint x: 117, startPoint y: 503, endPoint x: 314, endPoint y: 608, distance: 222.9
click at [314, 608] on div at bounding box center [233, 379] width 467 height 679
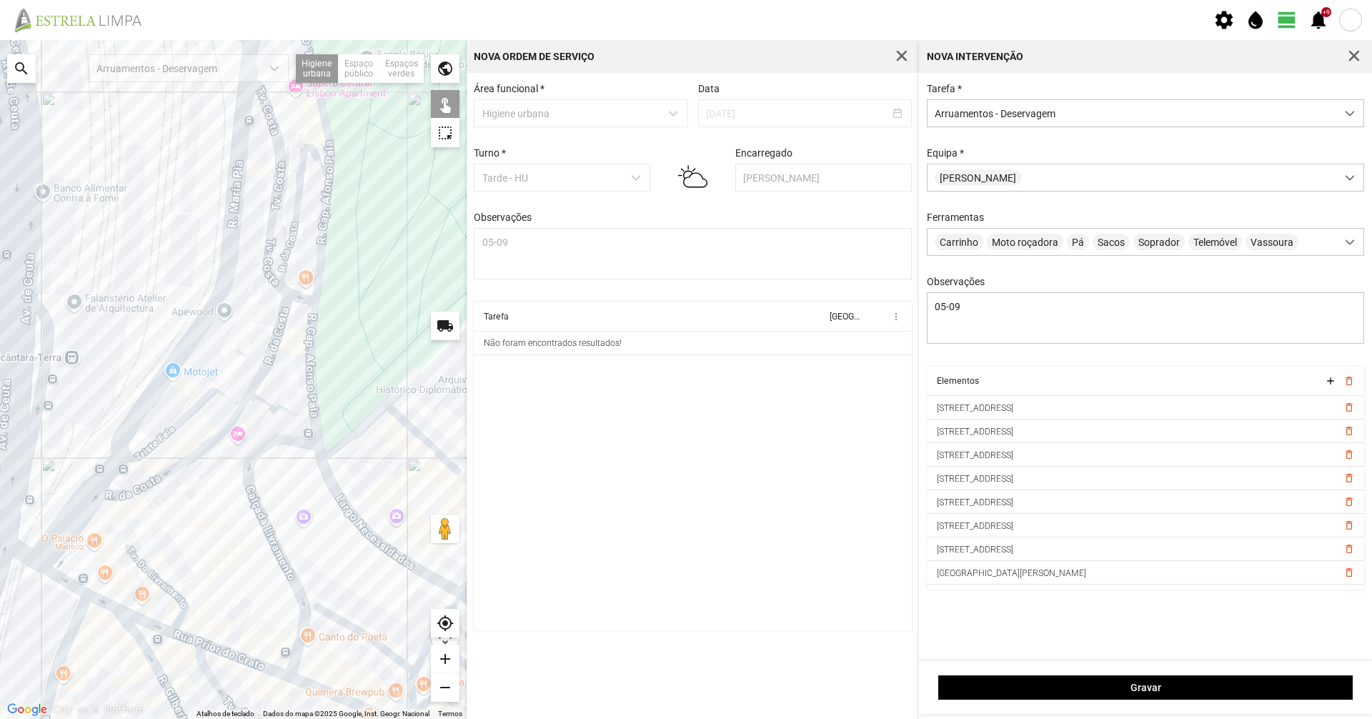
click at [267, 253] on div at bounding box center [233, 379] width 467 height 679
click at [291, 296] on div at bounding box center [233, 379] width 467 height 679
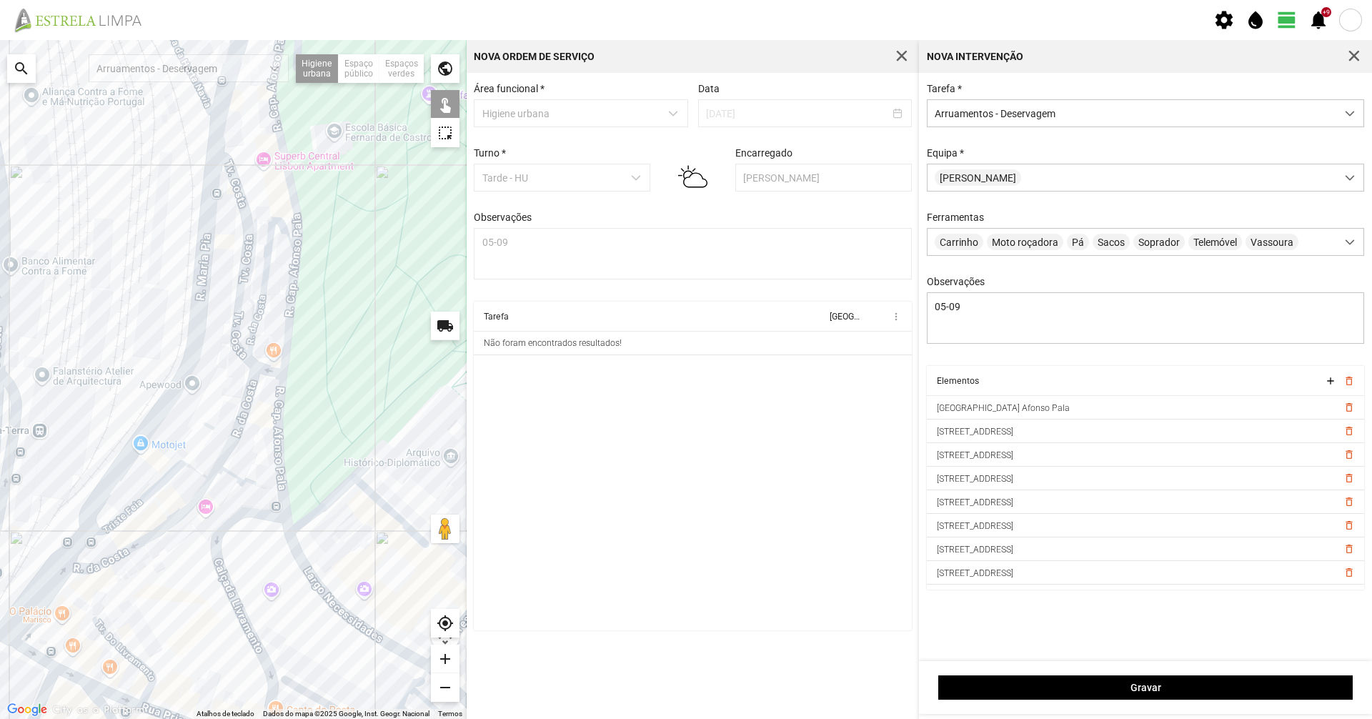
drag, startPoint x: 239, startPoint y: 368, endPoint x: 194, endPoint y: 434, distance: 80.1
click at [194, 434] on div at bounding box center [233, 379] width 467 height 679
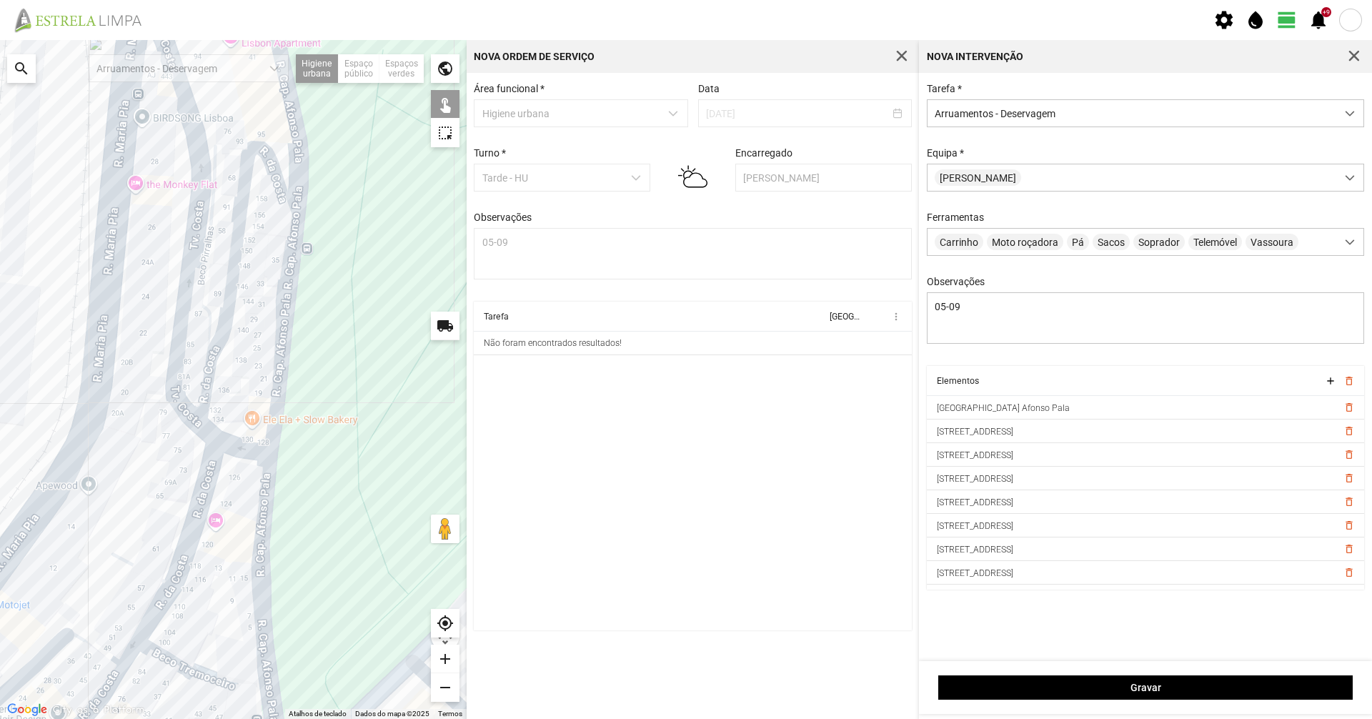
click at [198, 300] on div at bounding box center [233, 379] width 467 height 679
click at [222, 320] on div at bounding box center [233, 379] width 467 height 679
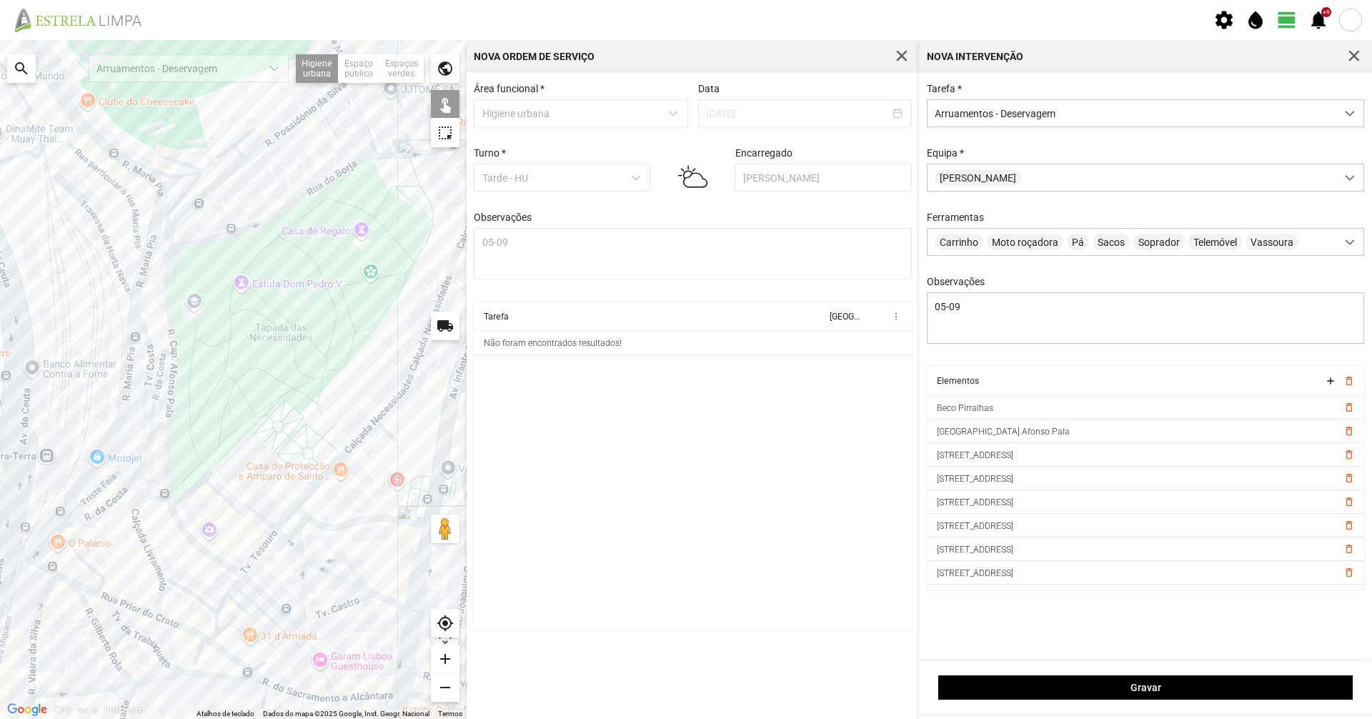
click at [862, 27] on fbc-header "settings water_drop view_day +9 notifications" at bounding box center [686, 20] width 1372 height 40
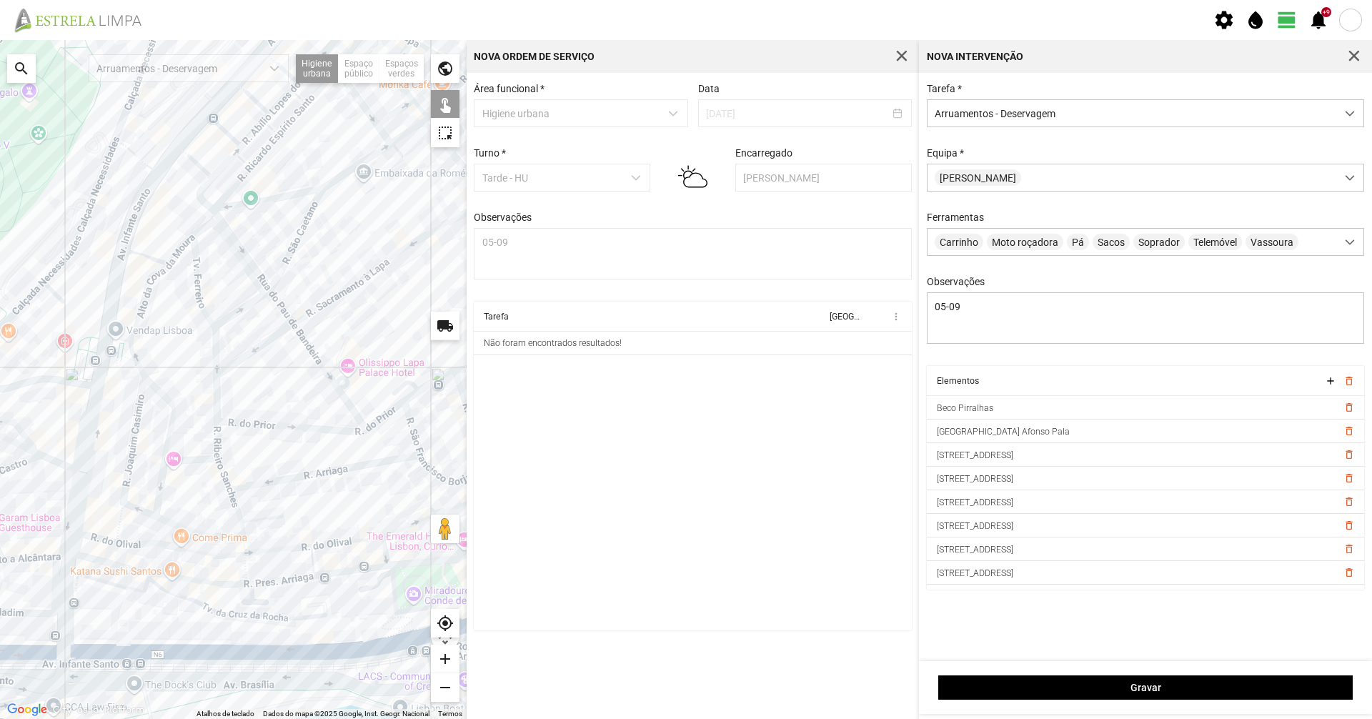
drag, startPoint x: 216, startPoint y: 451, endPoint x: 13, endPoint y: 409, distance: 207.3
click at [13, 409] on div at bounding box center [233, 379] width 467 height 679
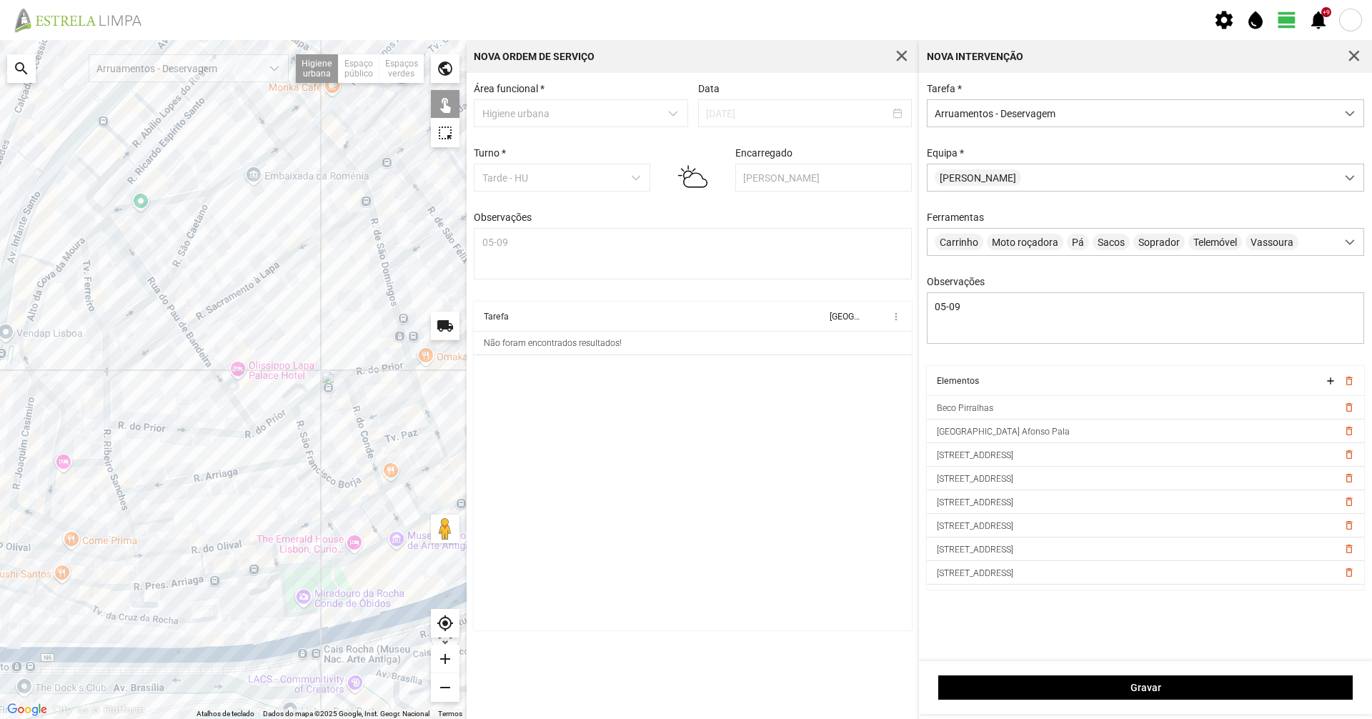
drag, startPoint x: 311, startPoint y: 440, endPoint x: 197, endPoint y: 444, distance: 113.7
click at [197, 444] on div at bounding box center [233, 379] width 467 height 679
click at [197, 480] on div at bounding box center [233, 379] width 467 height 679
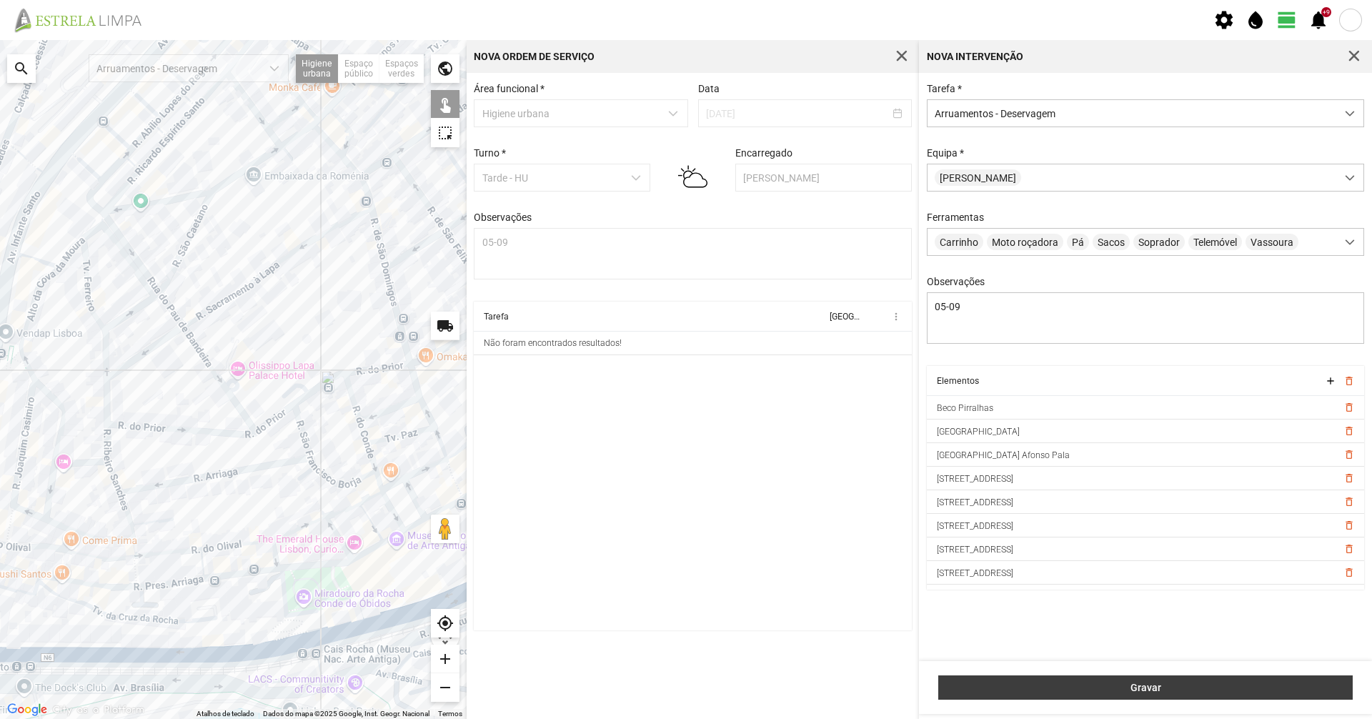
click at [1164, 685] on span "Gravar" at bounding box center [1146, 687] width 400 height 11
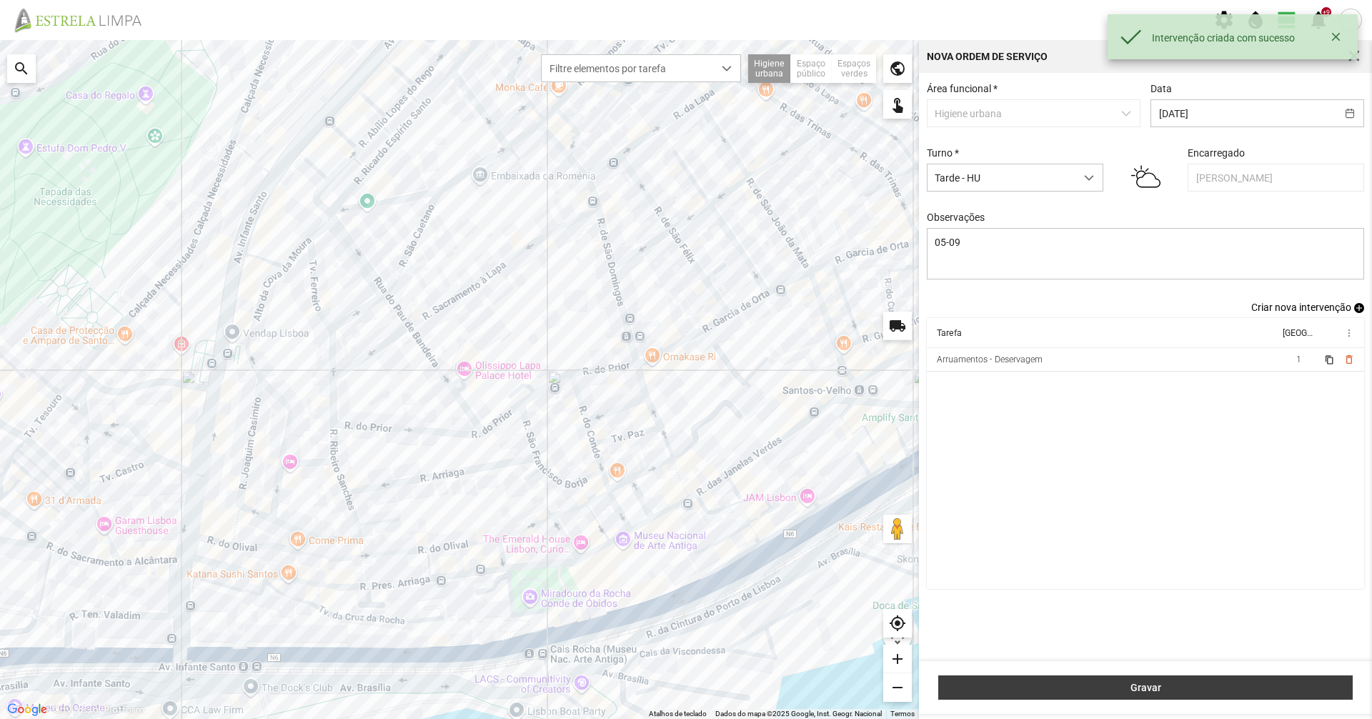
click at [1046, 694] on button "Gravar" at bounding box center [1146, 687] width 415 height 24
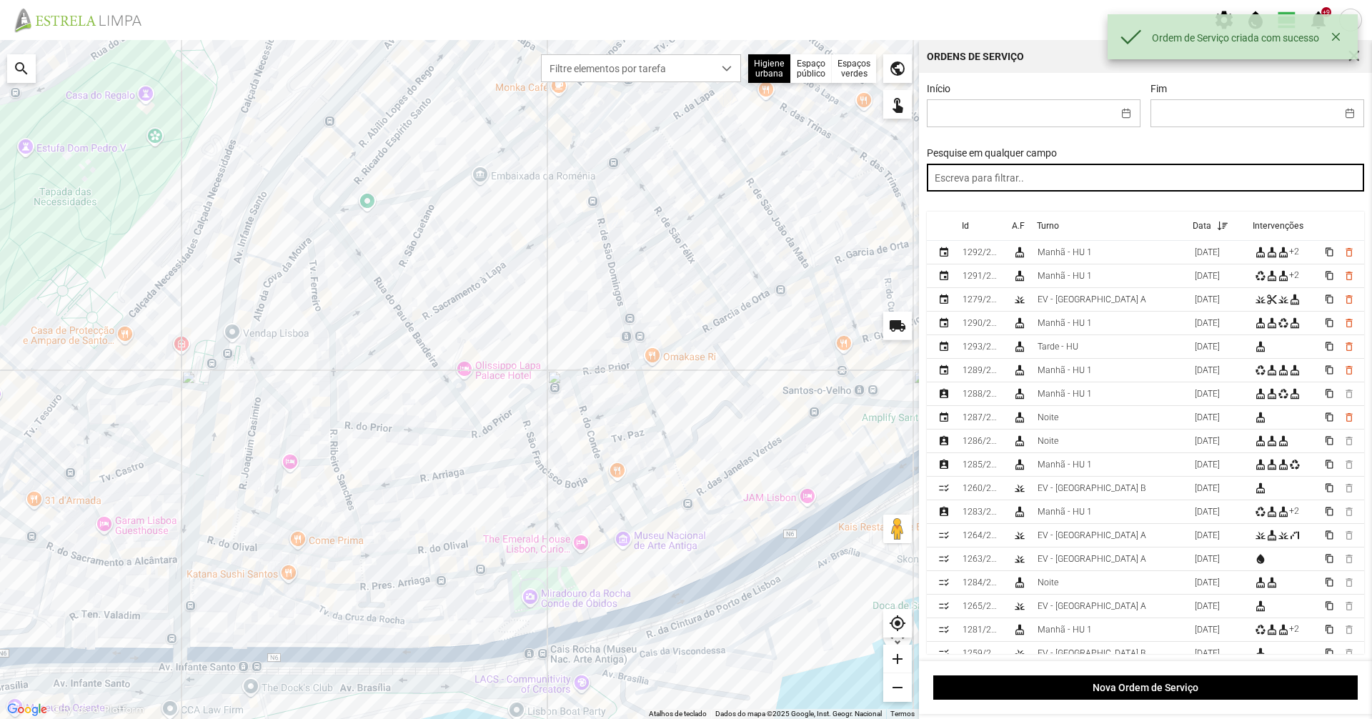
click at [985, 182] on input "text" at bounding box center [1146, 178] width 438 height 28
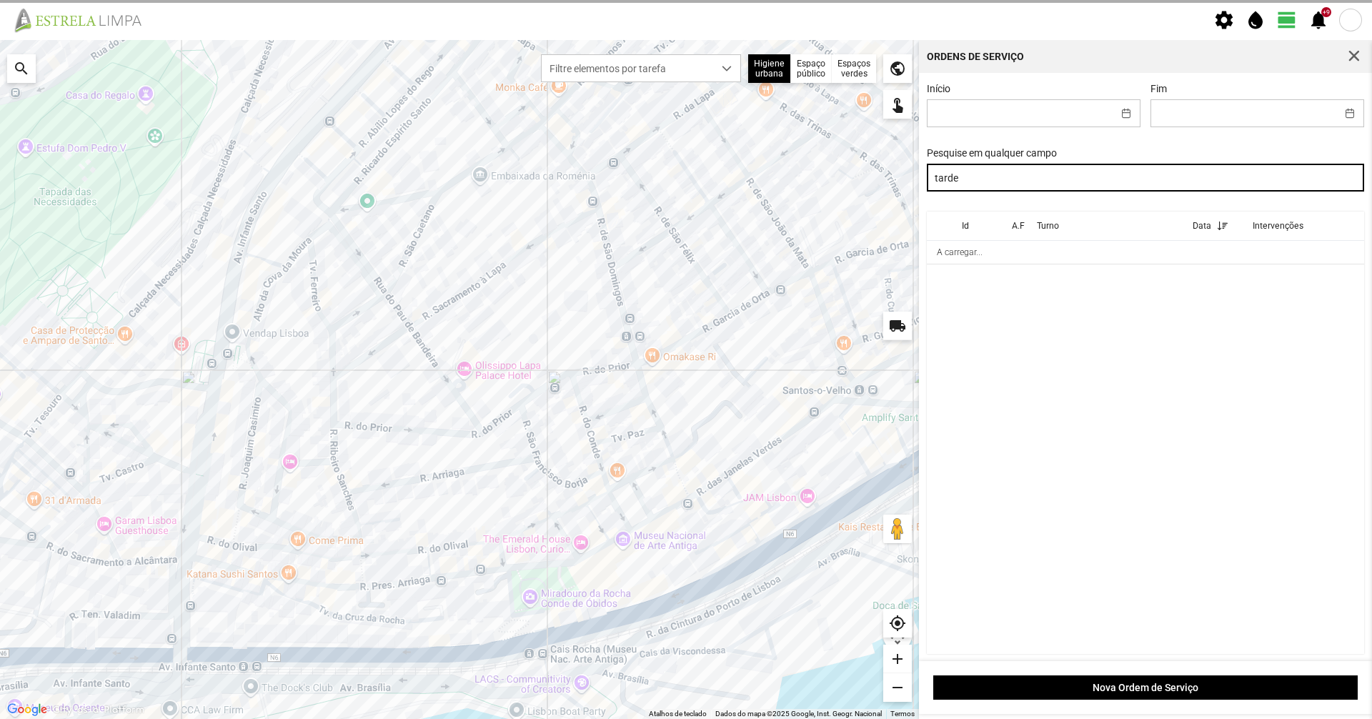
drag, startPoint x: 986, startPoint y: 184, endPoint x: 751, endPoint y: 191, distance: 235.3
click at [751, 191] on div "Para navegar no mapa com gestos de toque, toque duas vezes sem soltar no mapa e…" at bounding box center [686, 379] width 1372 height 679
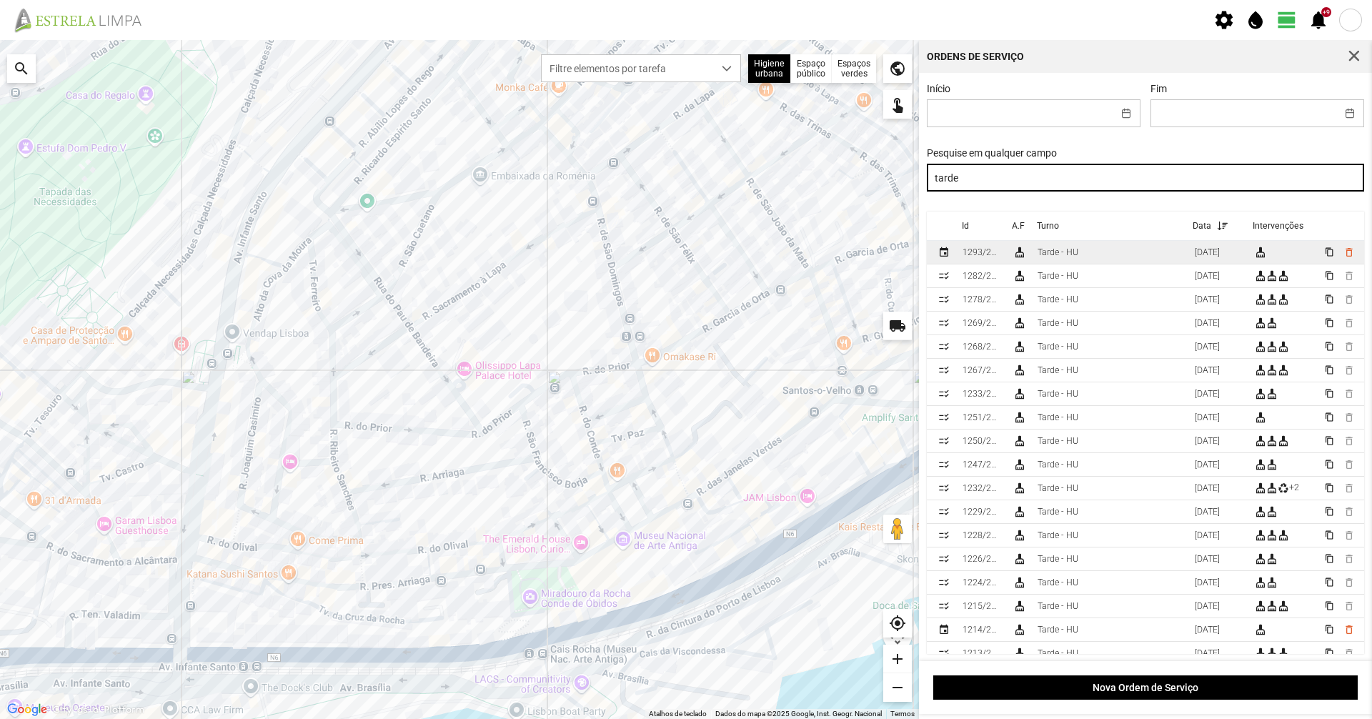
type input "tarde"
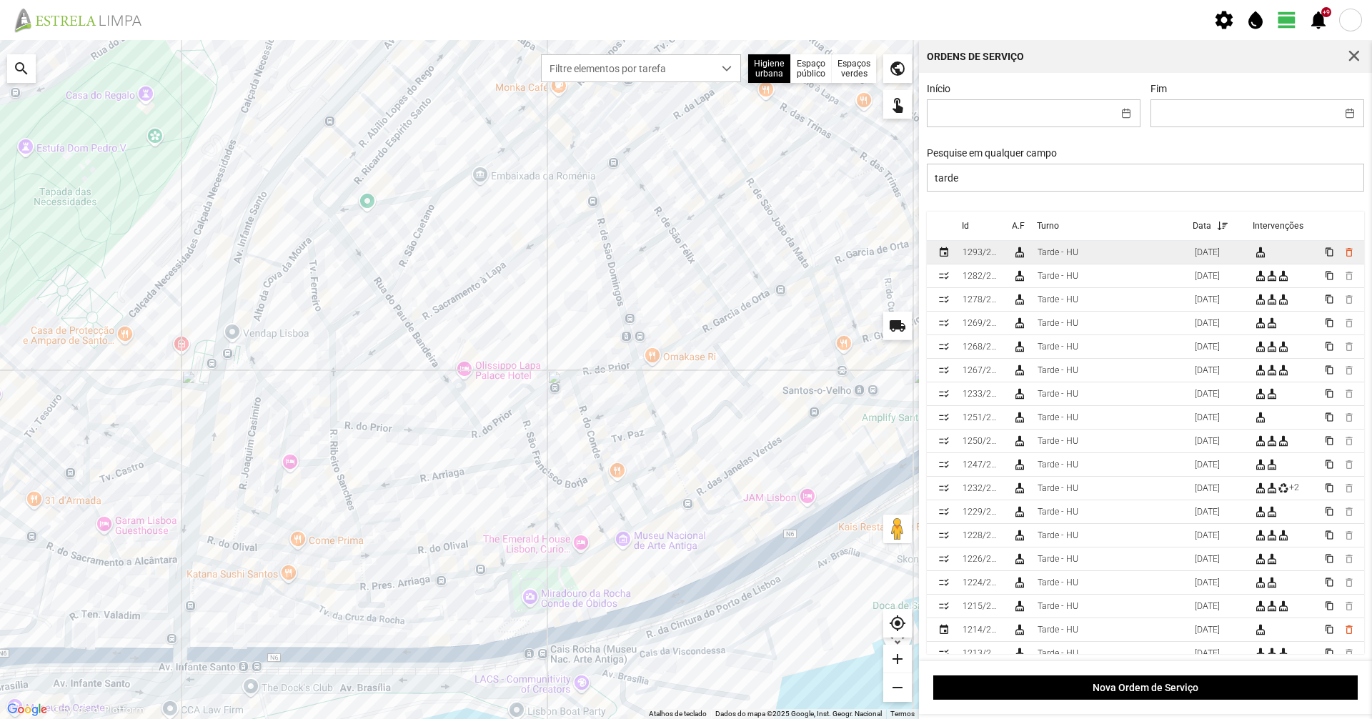
click at [1133, 261] on td "Tarde - HU" at bounding box center [1110, 253] width 157 height 24
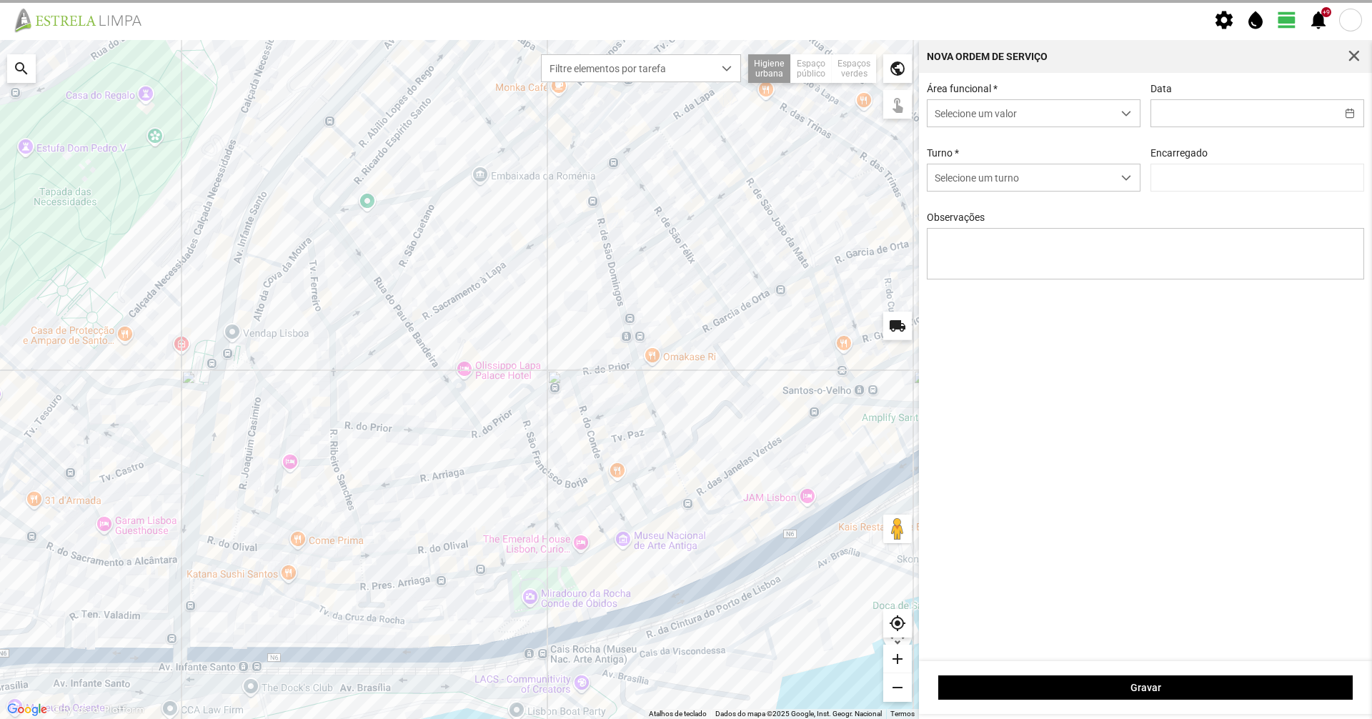
type input "[DATE]"
type input "[PERSON_NAME]"
type textarea "05-09"
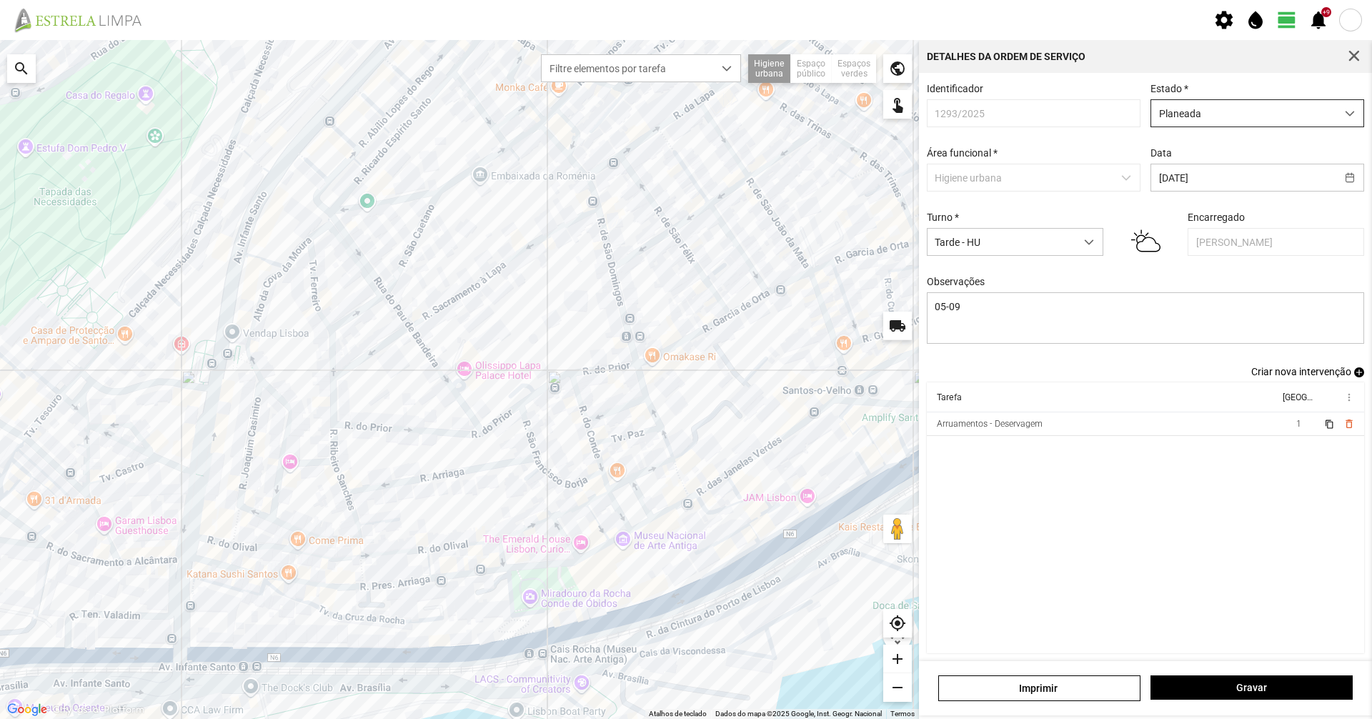
click at [1215, 117] on span "Planeada" at bounding box center [1244, 113] width 185 height 26
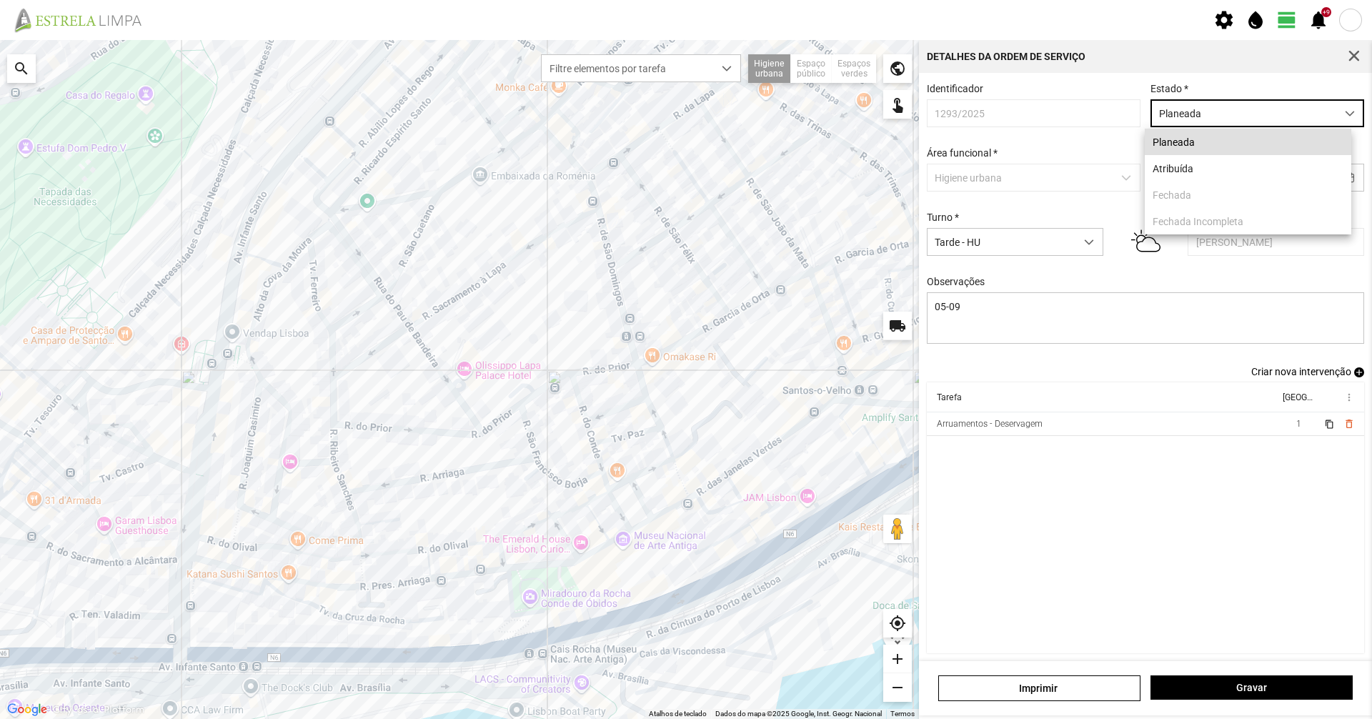
scroll to position [8, 64]
click at [1210, 150] on li "Planeada" at bounding box center [1248, 142] width 207 height 26
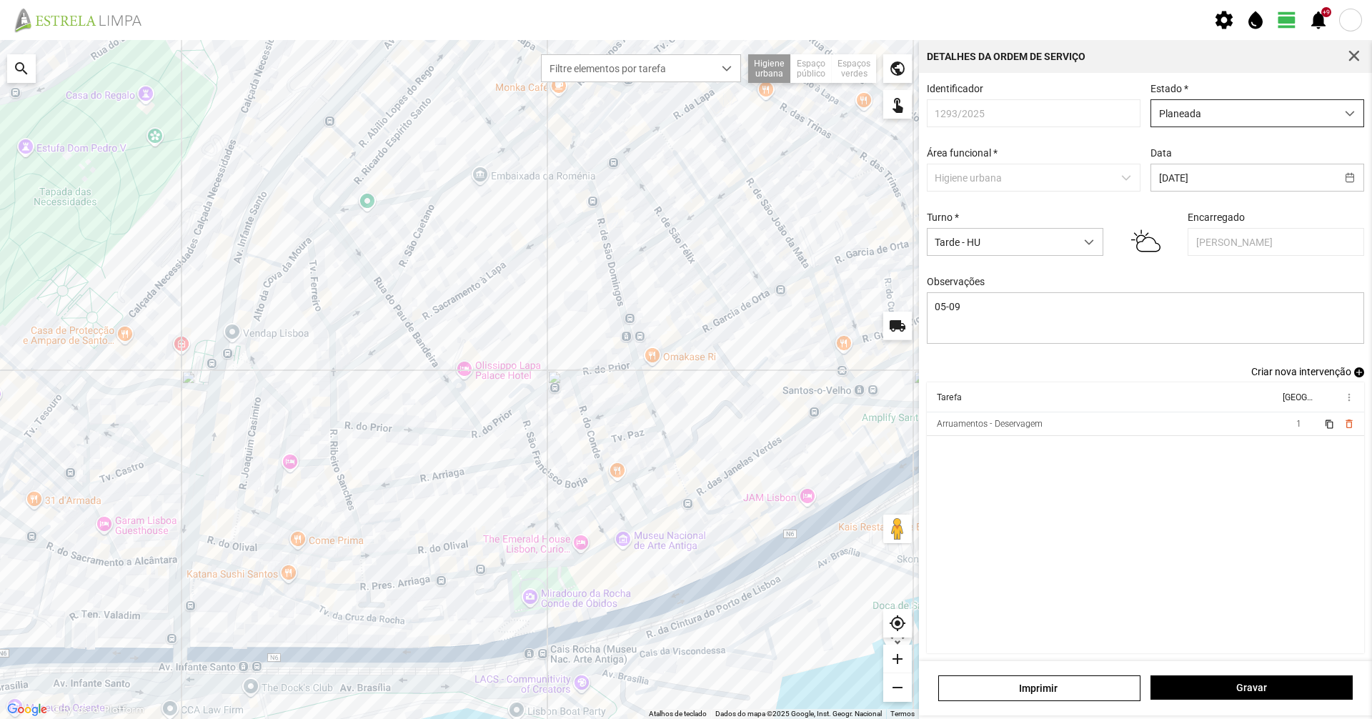
click at [1212, 117] on span "Planeada" at bounding box center [1244, 113] width 185 height 26
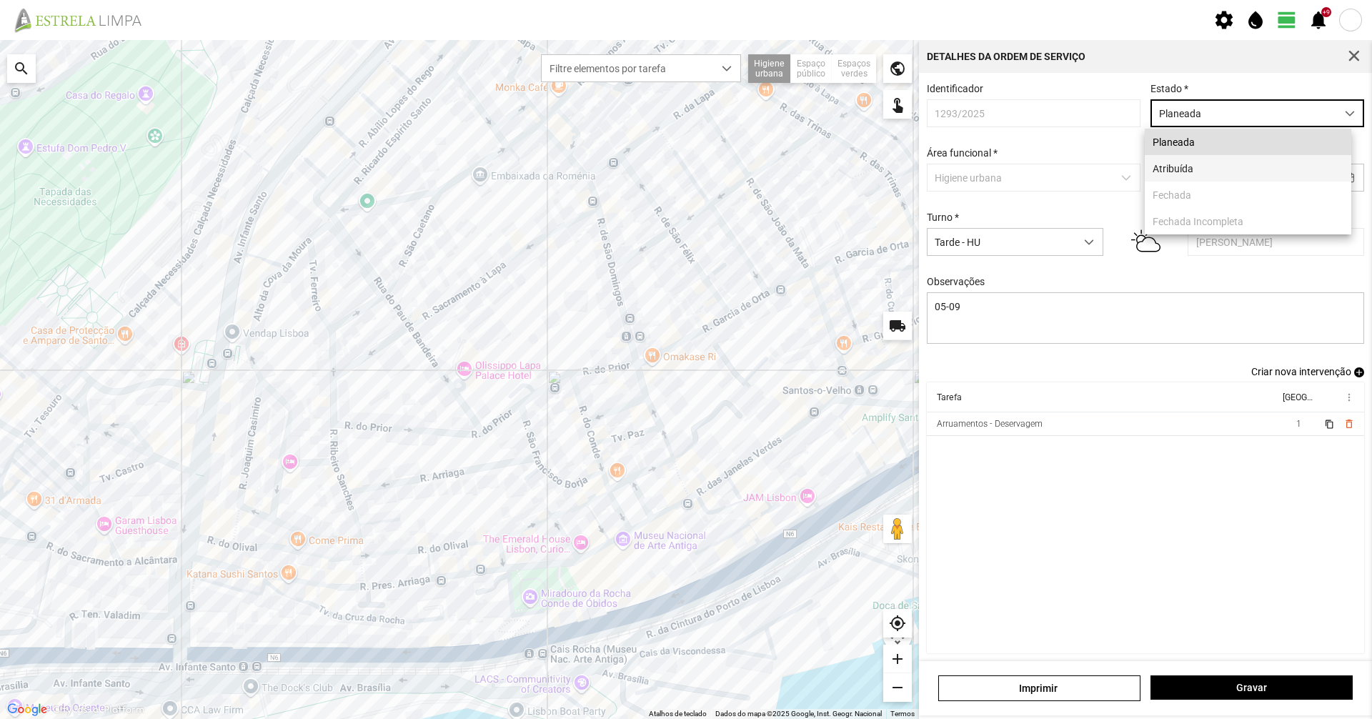
click at [1190, 173] on li "Atribuída" at bounding box center [1248, 168] width 207 height 26
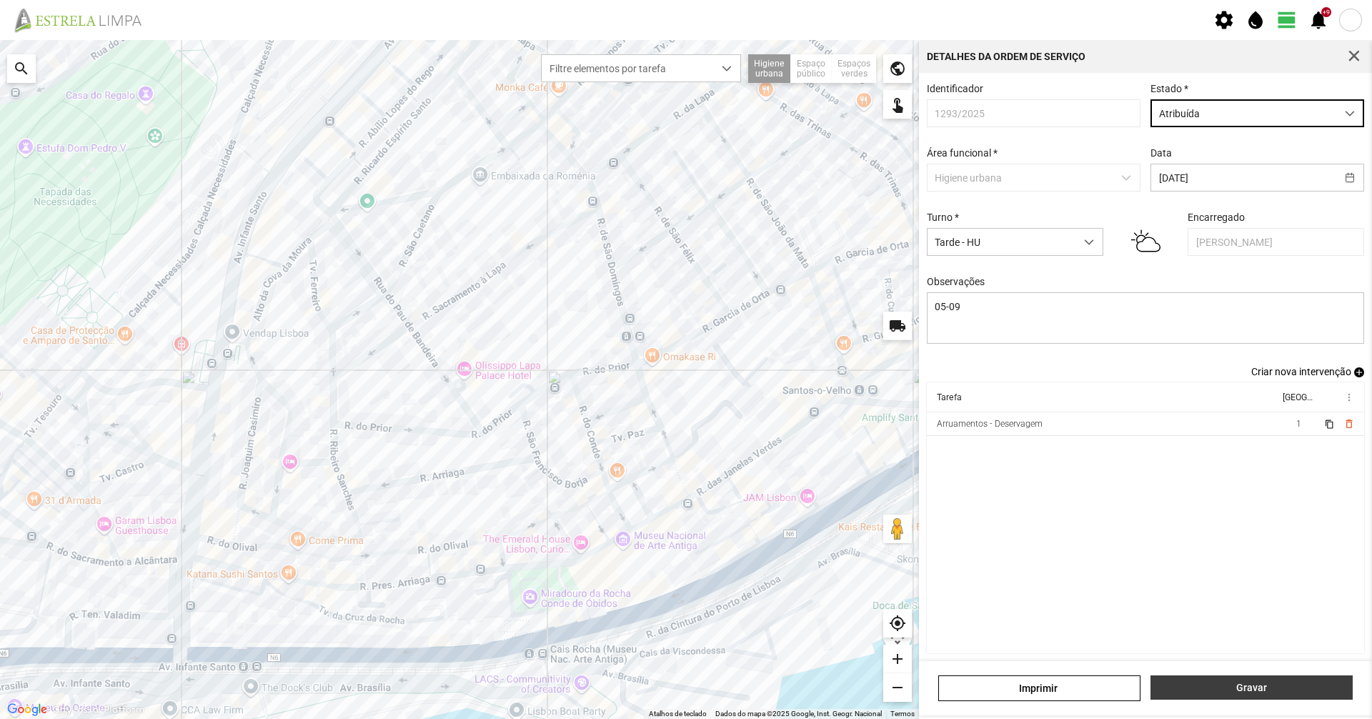
click at [1248, 682] on span "Gravar" at bounding box center [1252, 687] width 187 height 11
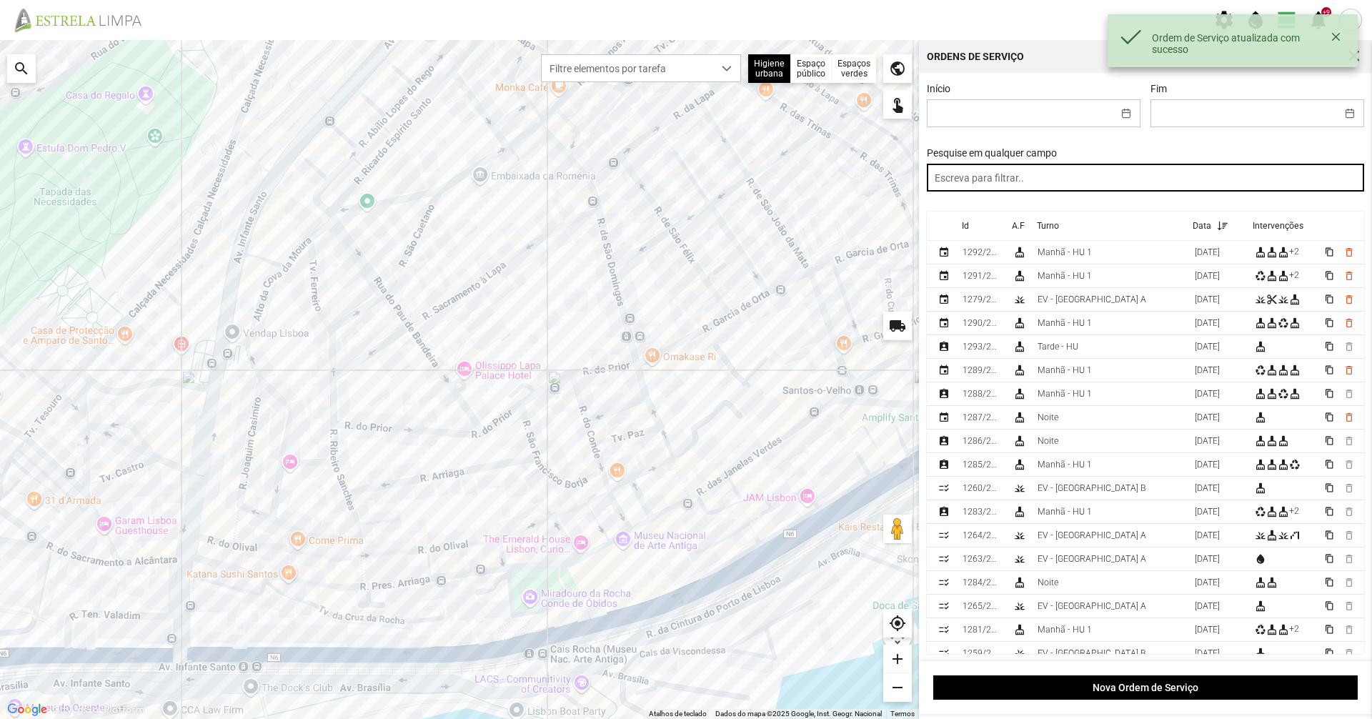
click at [973, 184] on input "text" at bounding box center [1146, 178] width 438 height 28
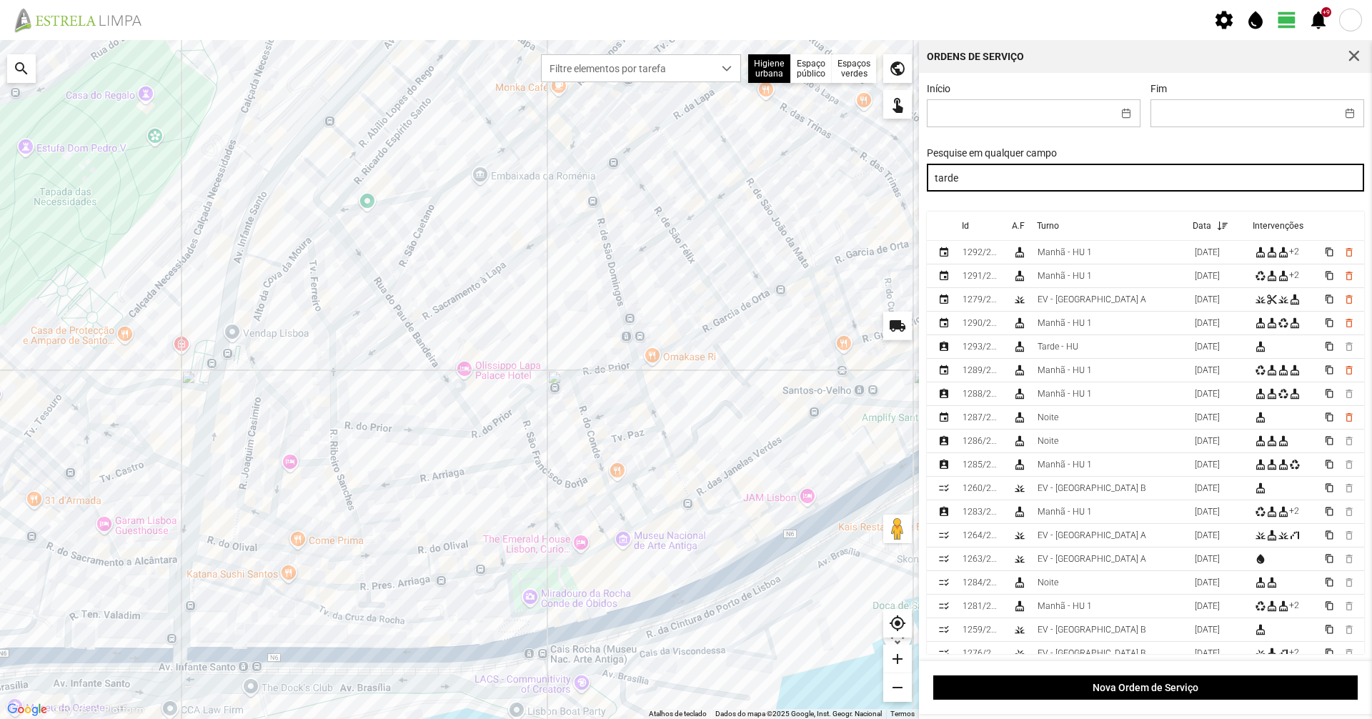
click at [987, 182] on input "tarde" at bounding box center [1146, 178] width 438 height 28
type input "tarde"
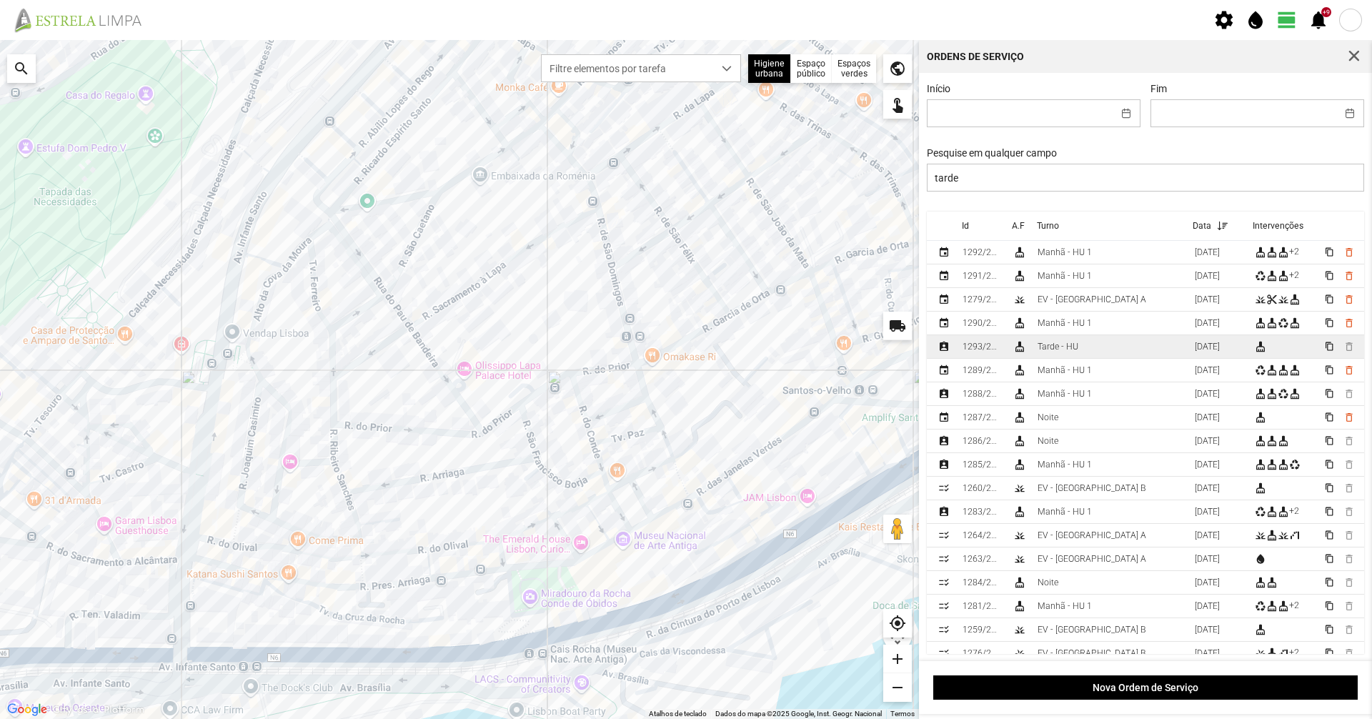
click at [1036, 345] on td "Tarde - HU" at bounding box center [1110, 347] width 157 height 24
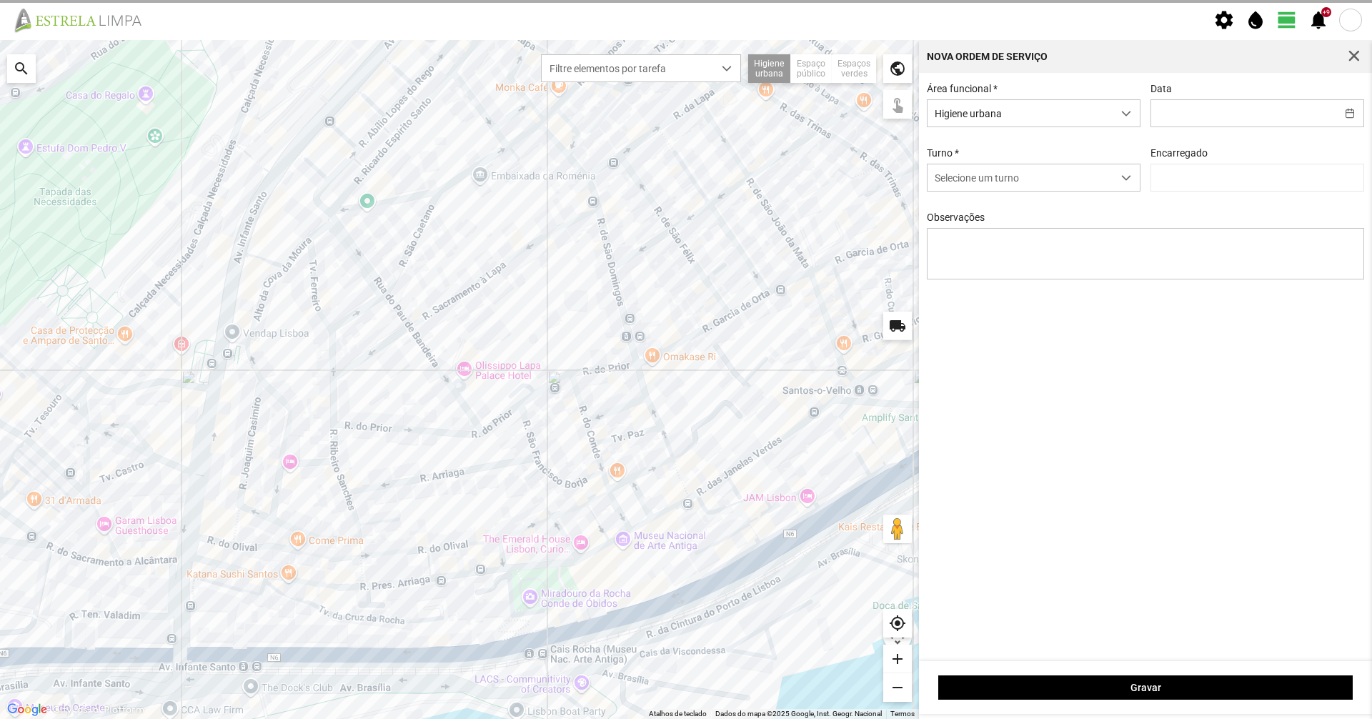
type input "[DATE]"
type input "[PERSON_NAME]"
type textarea "05-09"
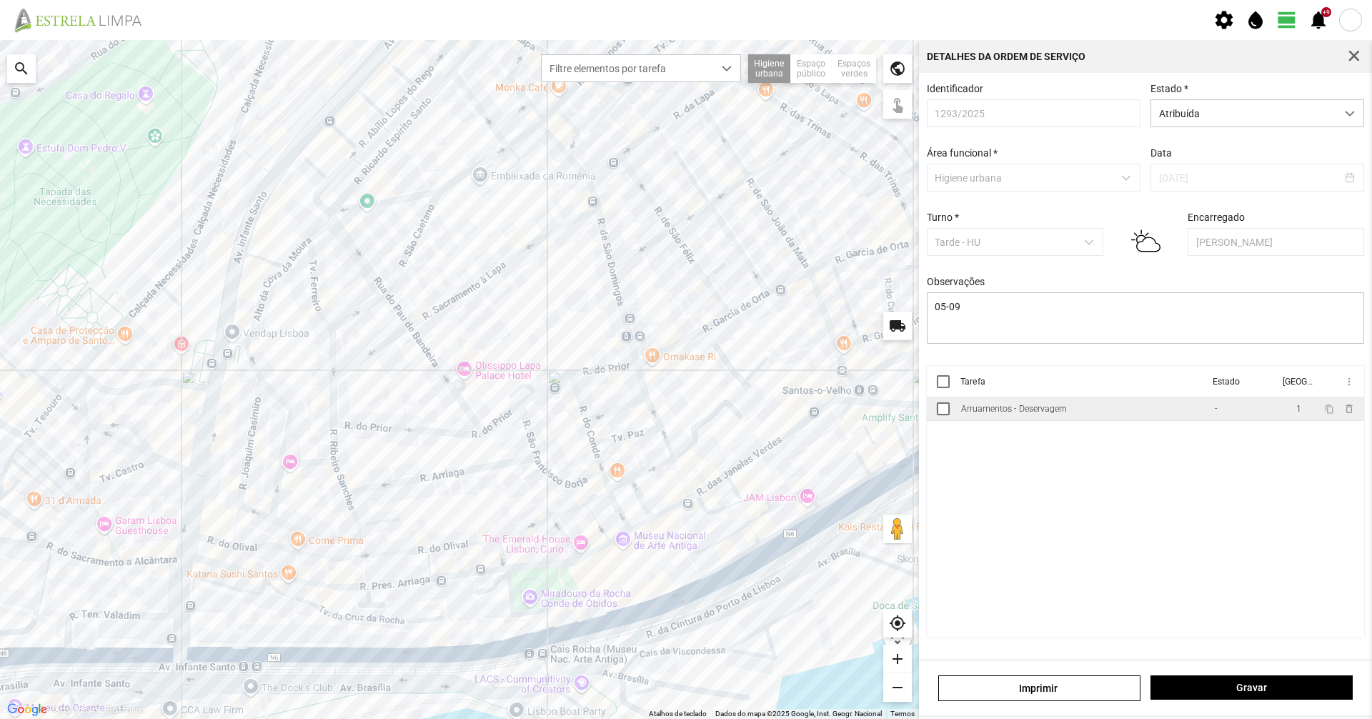
click at [1006, 414] on div "Arruamentos - Deservagem" at bounding box center [1014, 409] width 106 height 10
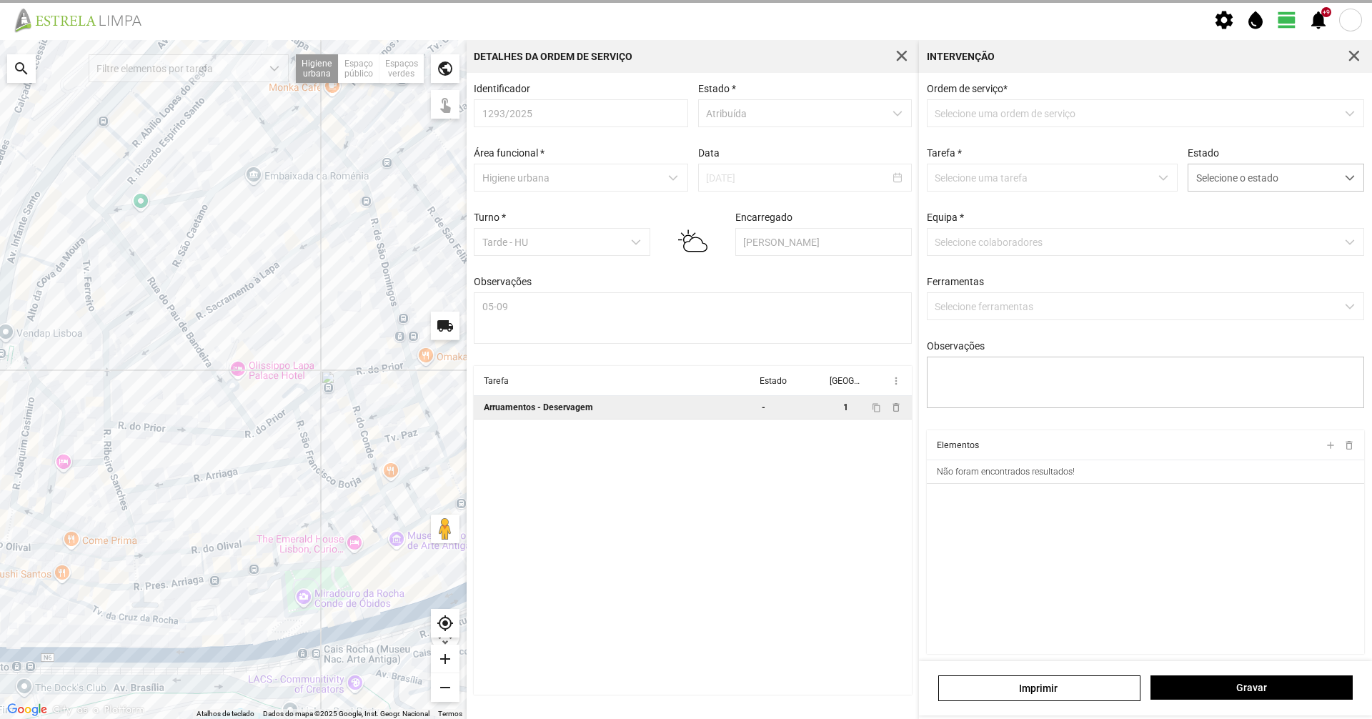
type textarea "05-09"
click at [1222, 196] on div "Ordem de serviço * Selecione uma ordem de serviço Tarefa * Selecione uma tarefa…" at bounding box center [1146, 256] width 448 height 347
click at [1233, 186] on span "Selecione o estado" at bounding box center [1263, 177] width 148 height 26
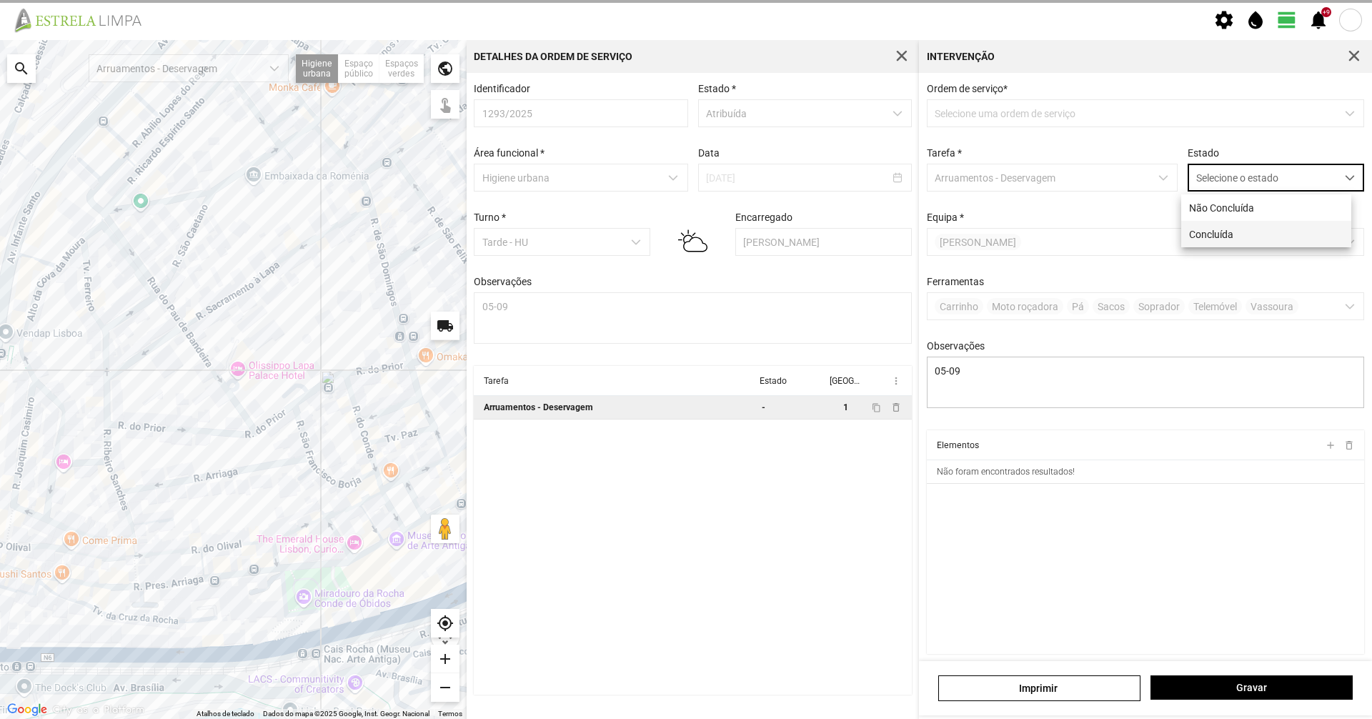
click at [1221, 235] on li "Concluída" at bounding box center [1267, 234] width 170 height 26
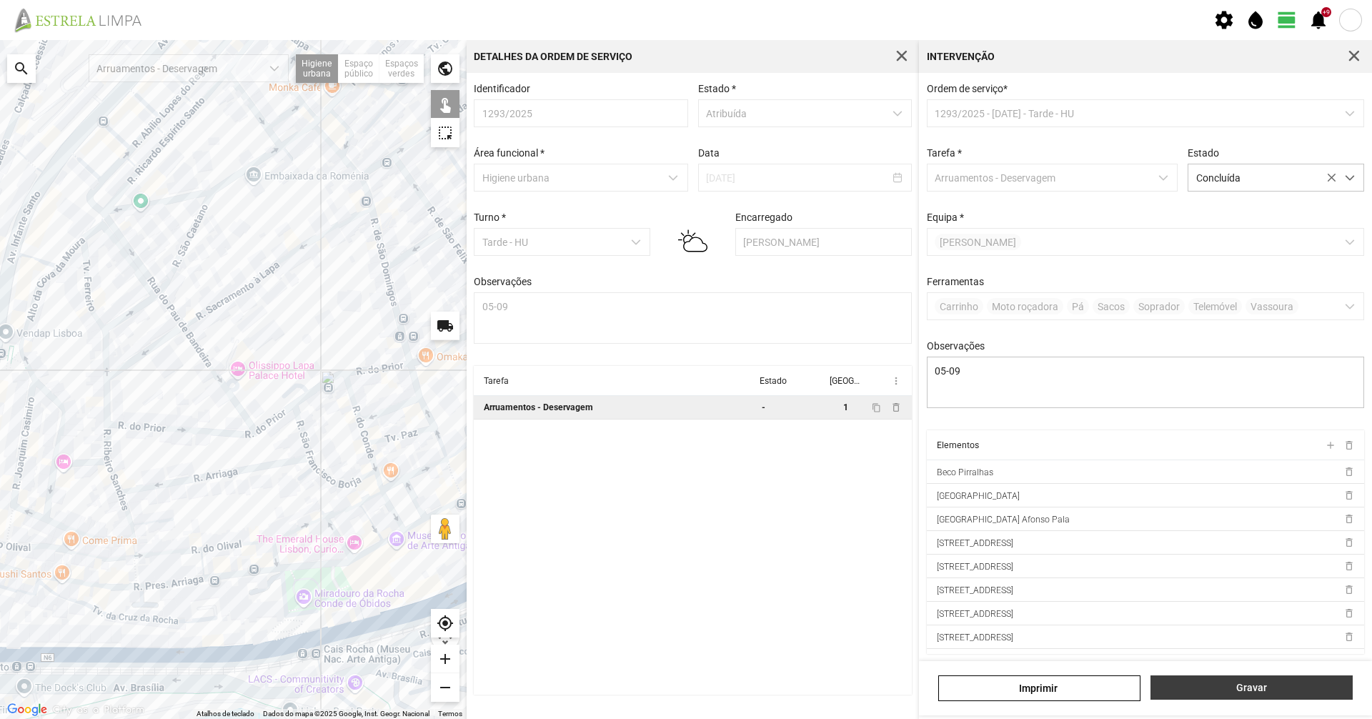
click at [1232, 686] on span "Gravar" at bounding box center [1252, 687] width 187 height 11
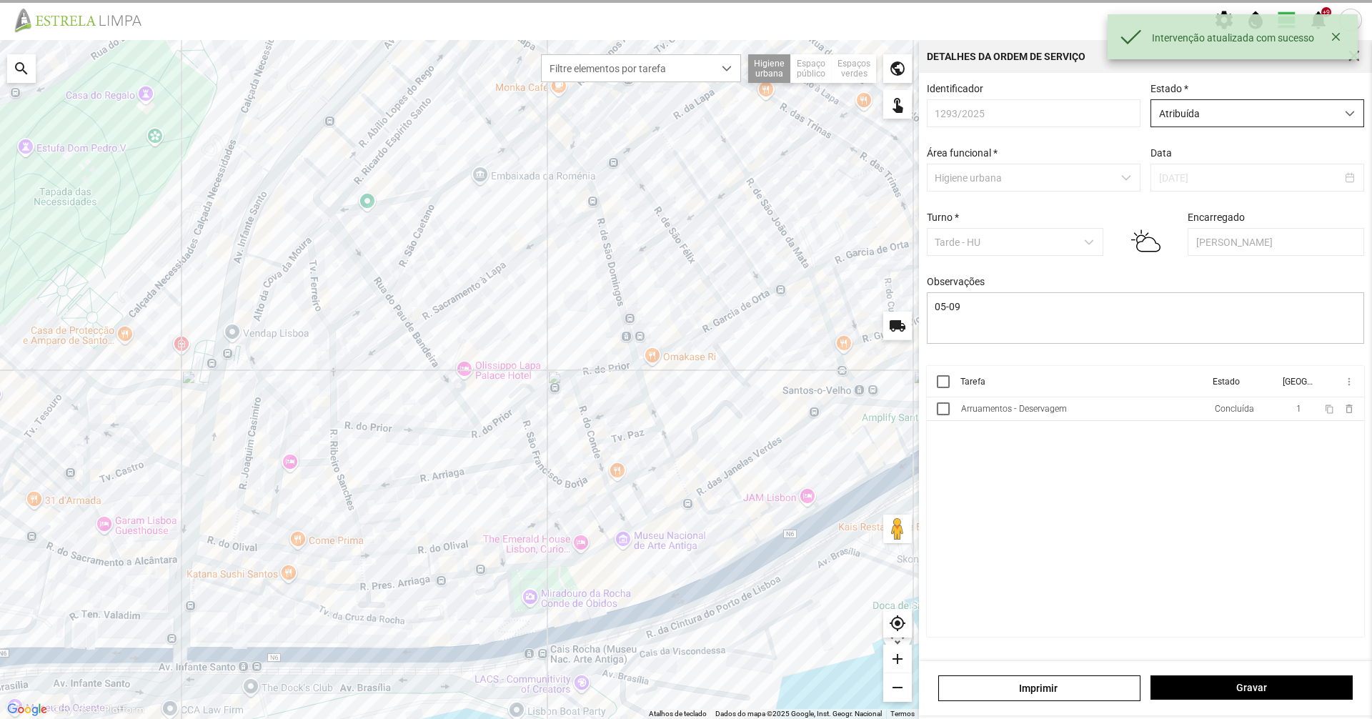
click at [1191, 122] on span "Atribuída" at bounding box center [1244, 113] width 185 height 26
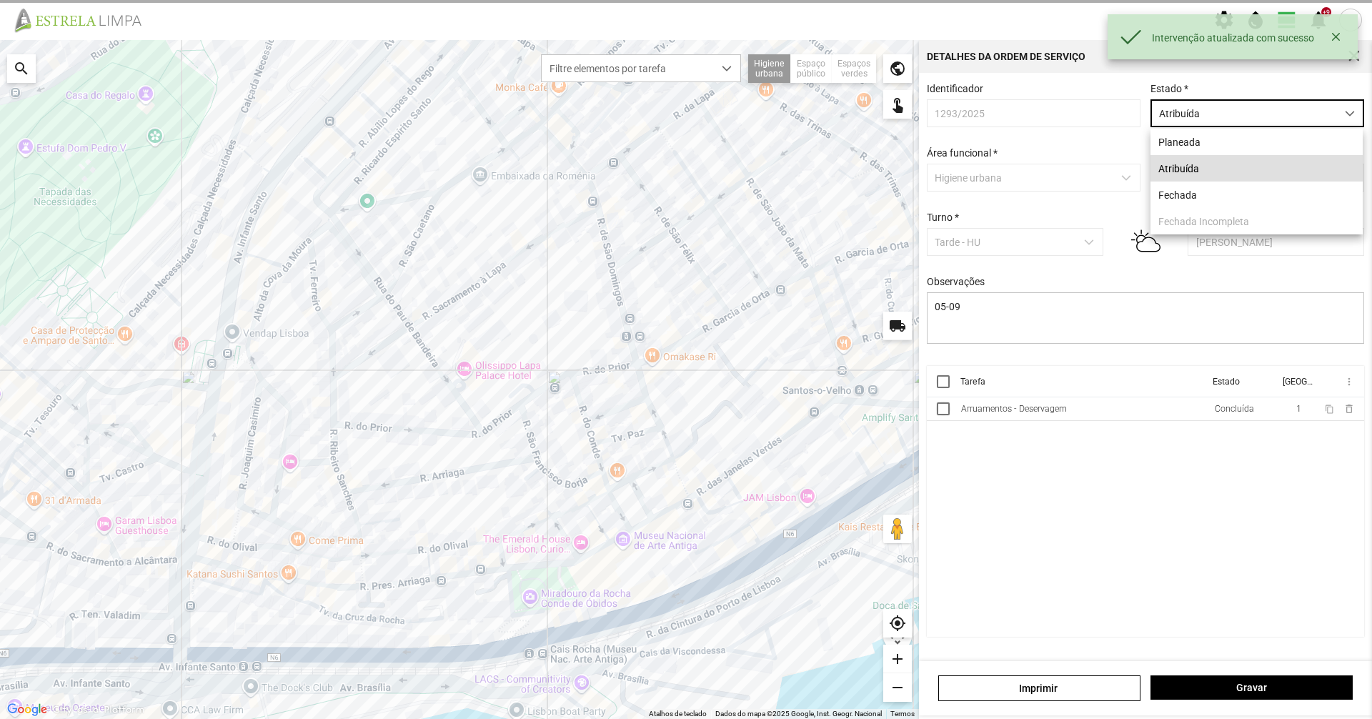
scroll to position [8, 64]
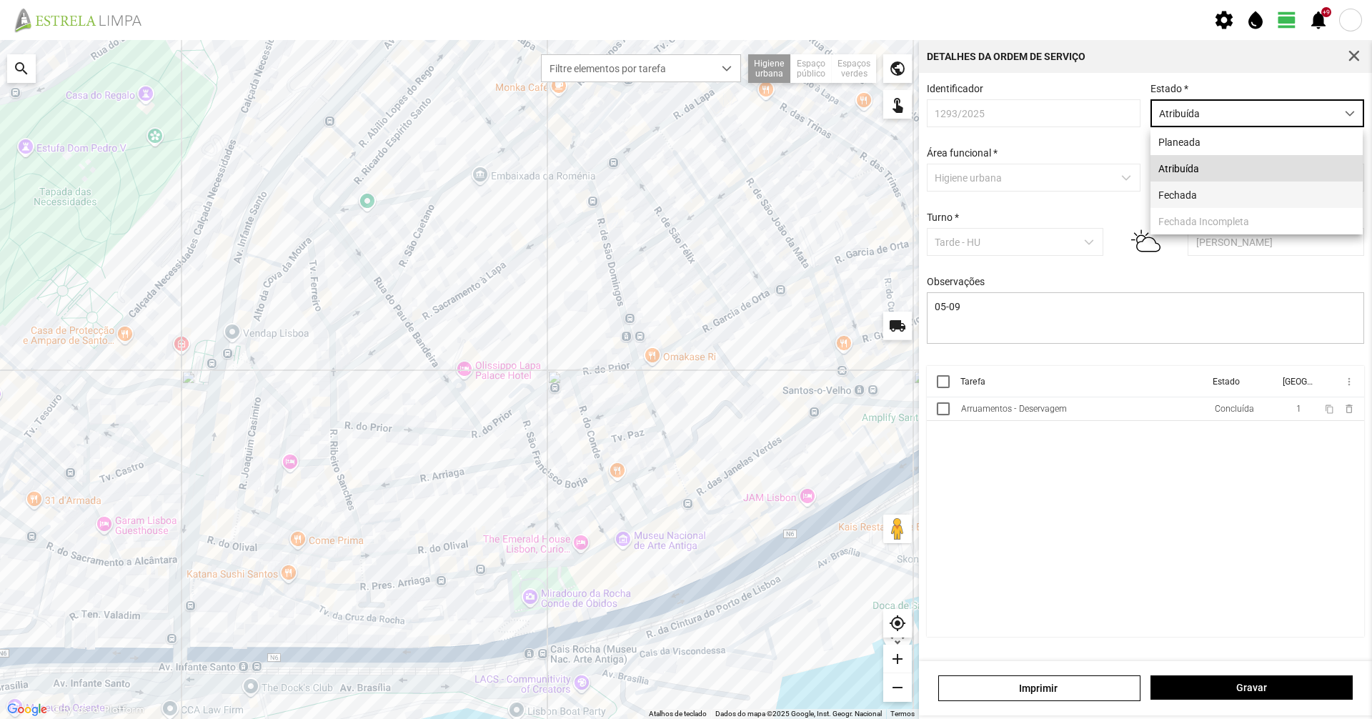
click at [1173, 204] on li "Fechada" at bounding box center [1257, 195] width 212 height 26
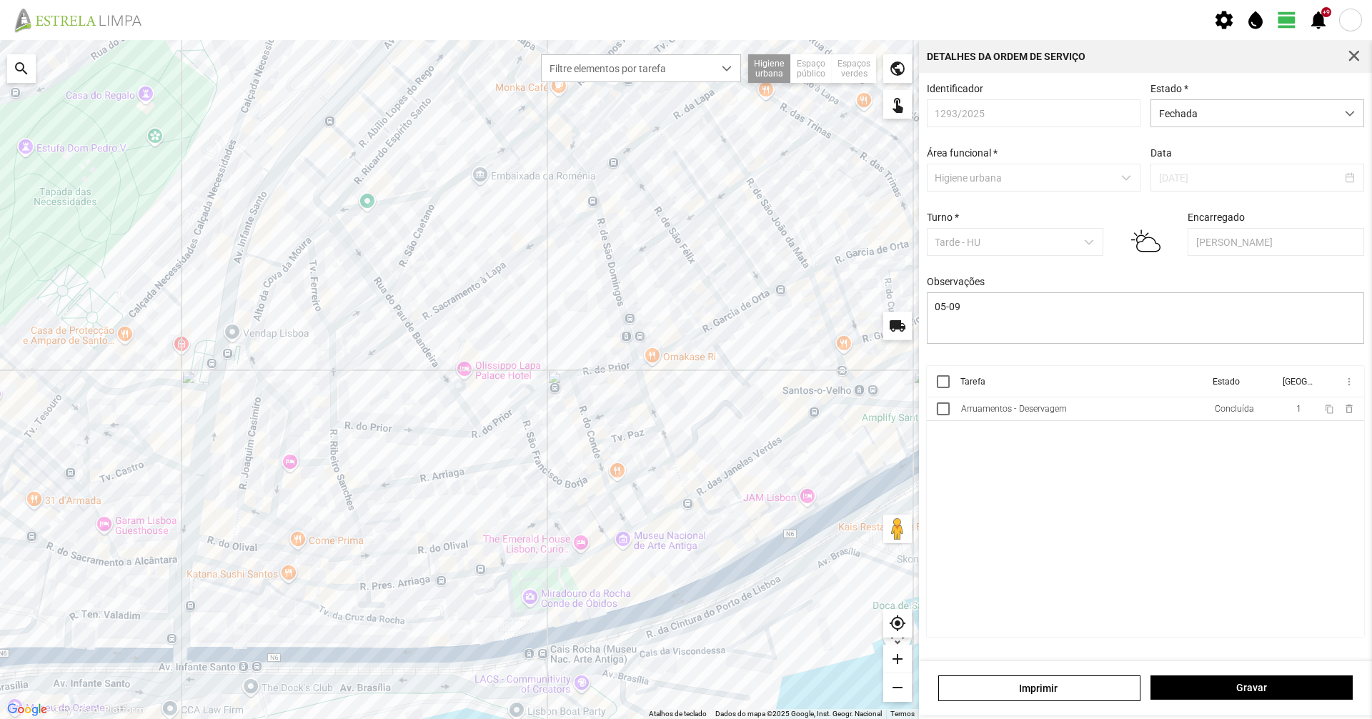
click at [1217, 675] on div "[PERSON_NAME]" at bounding box center [1145, 688] width 453 height 54
click at [1207, 690] on span "Gravar" at bounding box center [1252, 687] width 187 height 11
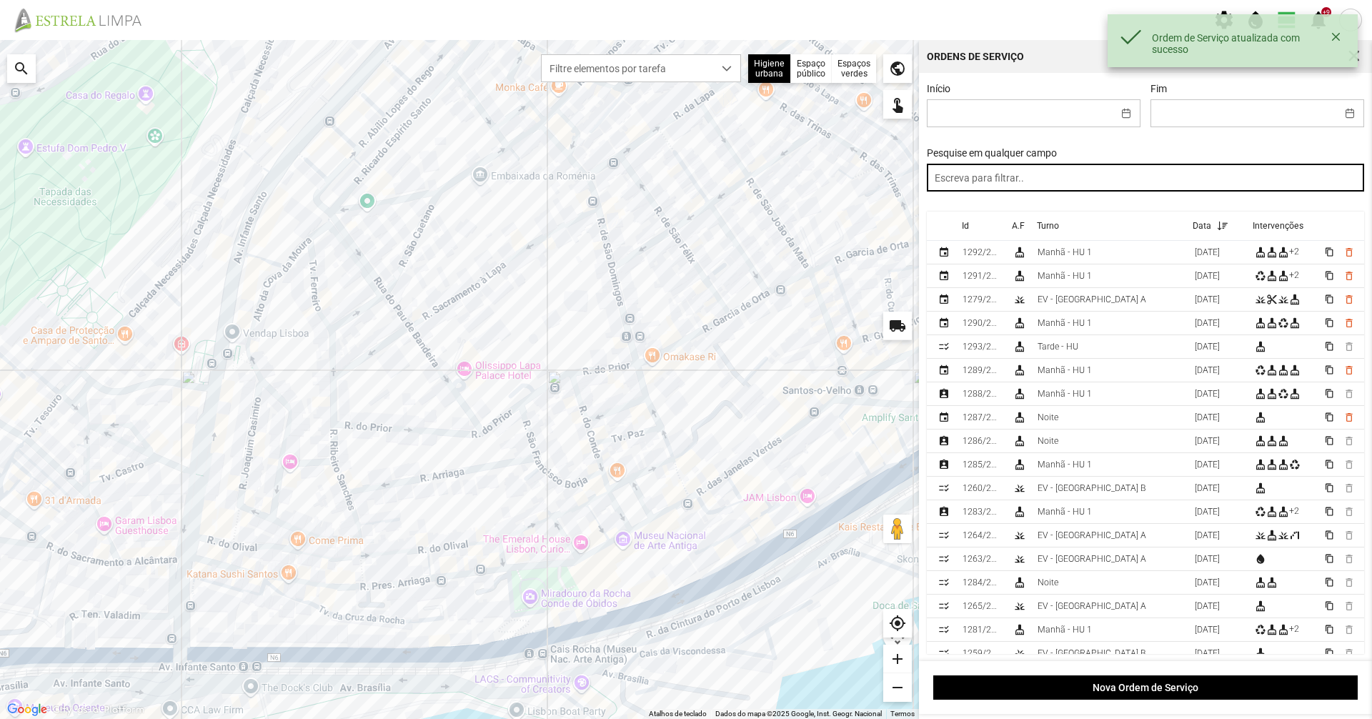
click at [971, 181] on input "text" at bounding box center [1146, 178] width 438 height 28
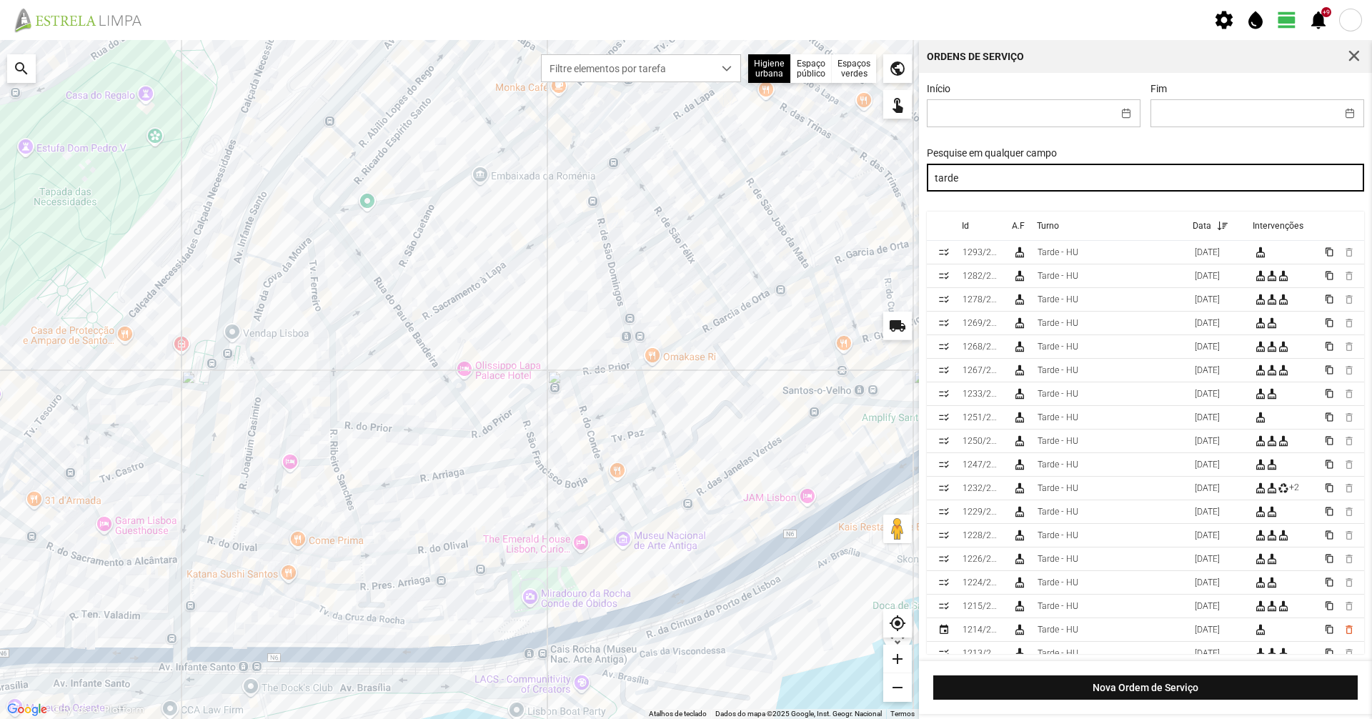
type input "tarde"
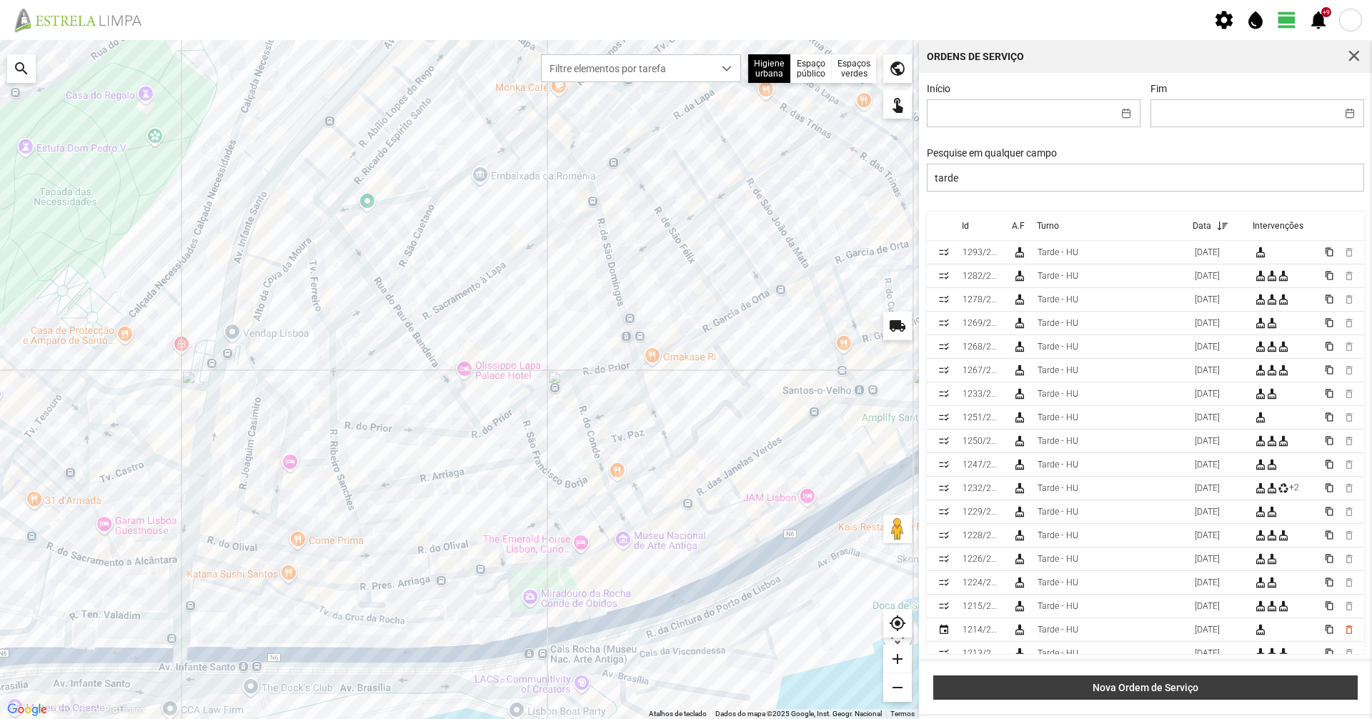
click at [1139, 682] on span "Nova Ordem de Serviço" at bounding box center [1146, 687] width 410 height 11
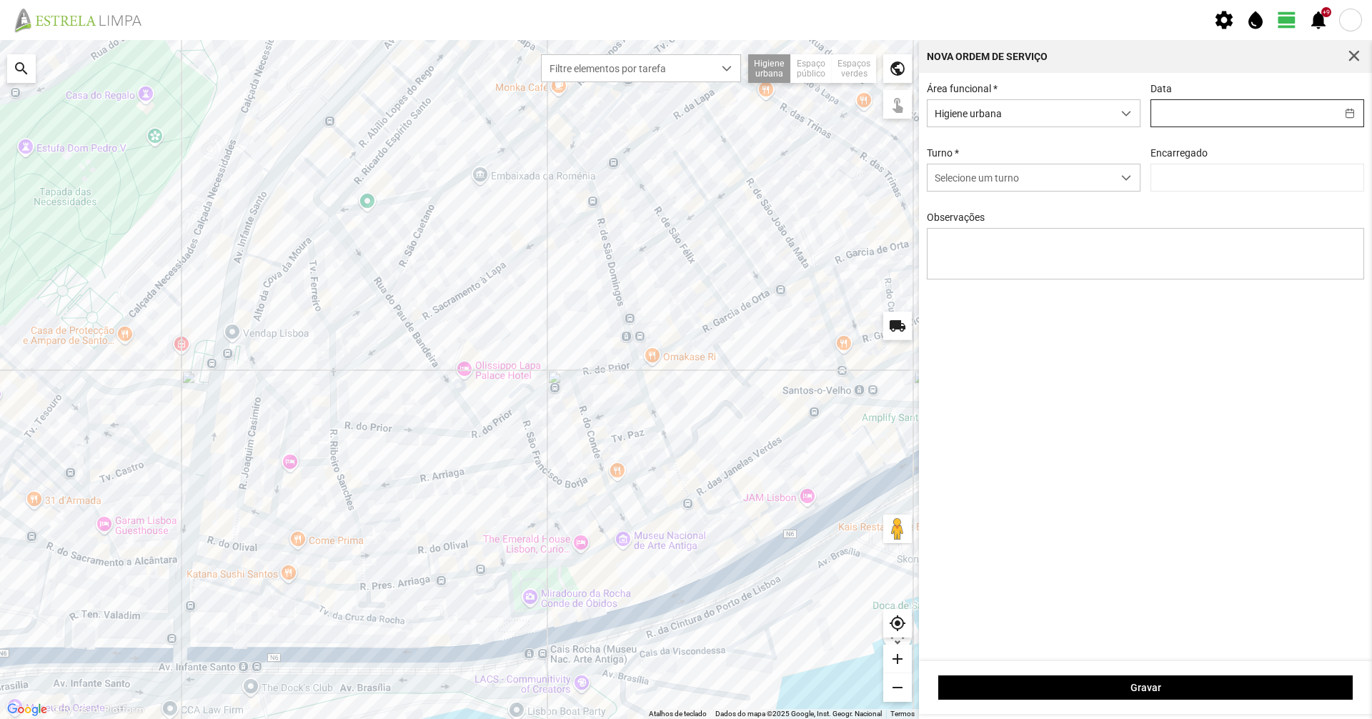
click at [1211, 112] on input "text" at bounding box center [1244, 113] width 185 height 26
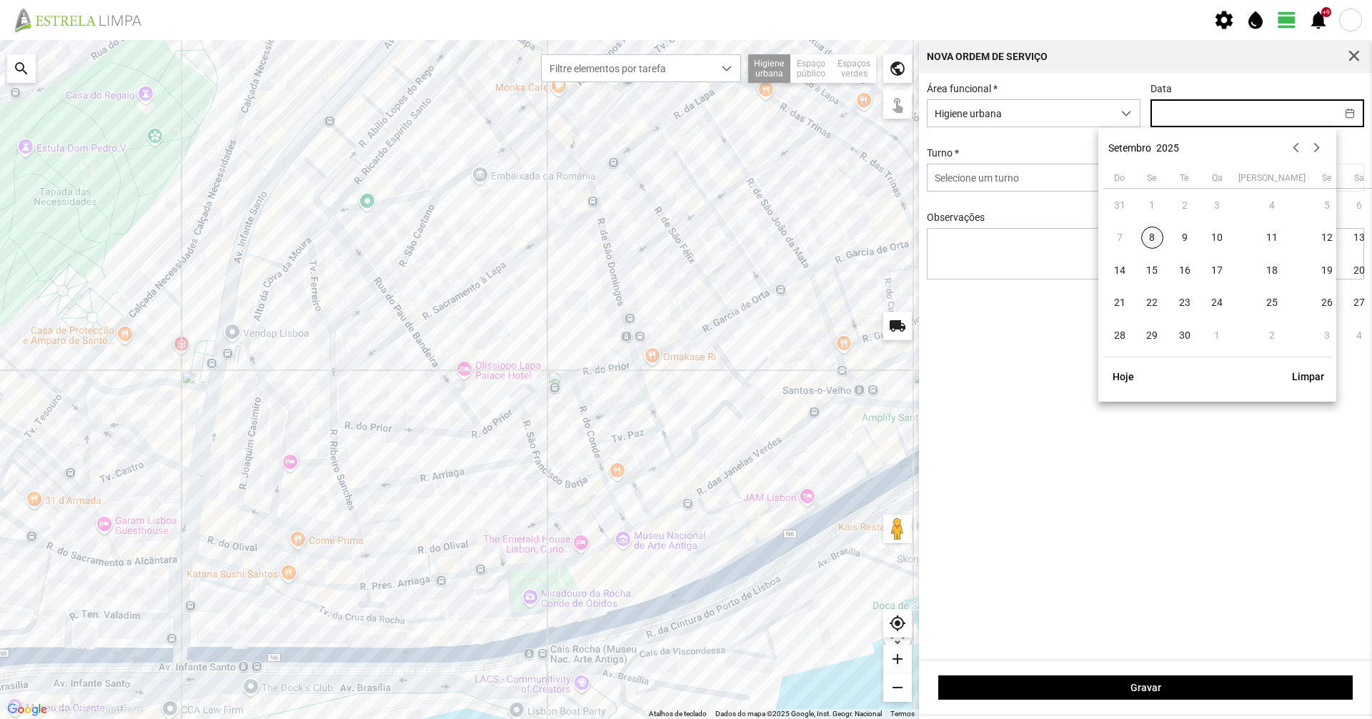
click at [1160, 239] on span "8" at bounding box center [1153, 238] width 23 height 23
type input "[DATE]"
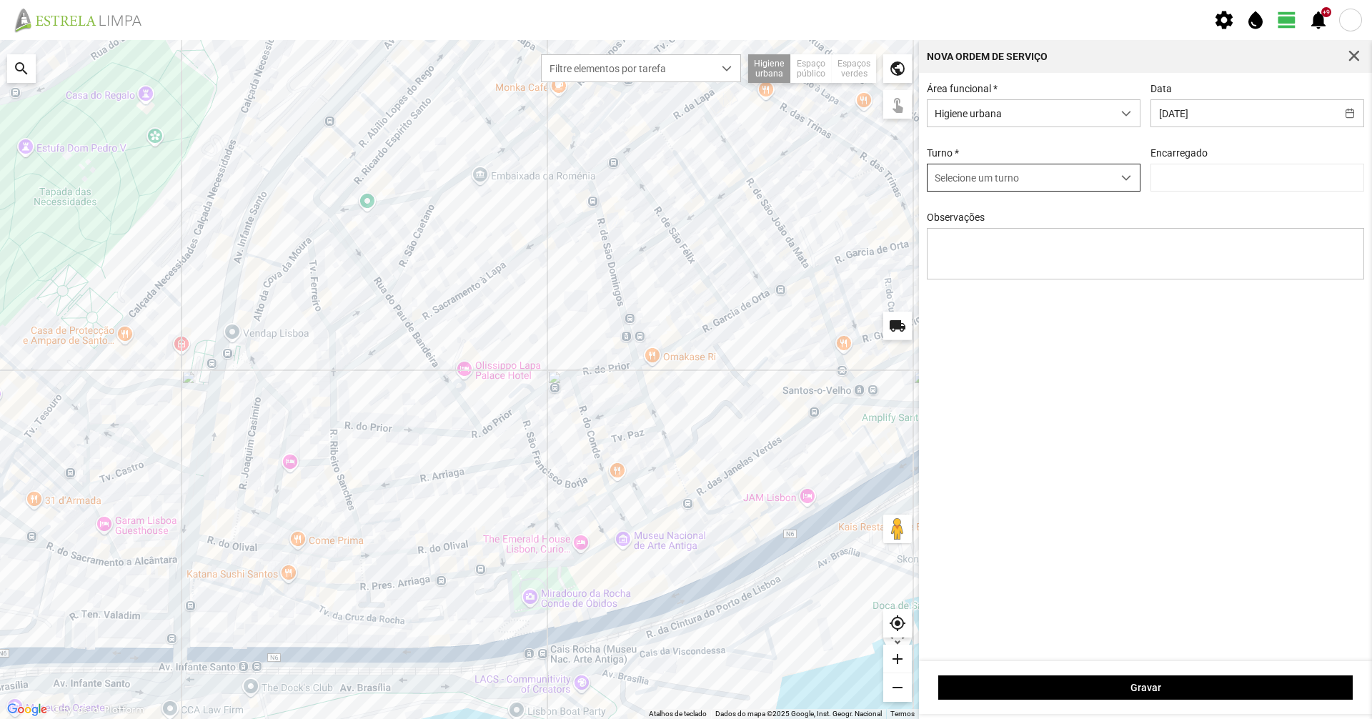
click at [1069, 187] on span "Selecione um turno" at bounding box center [1020, 177] width 185 height 26
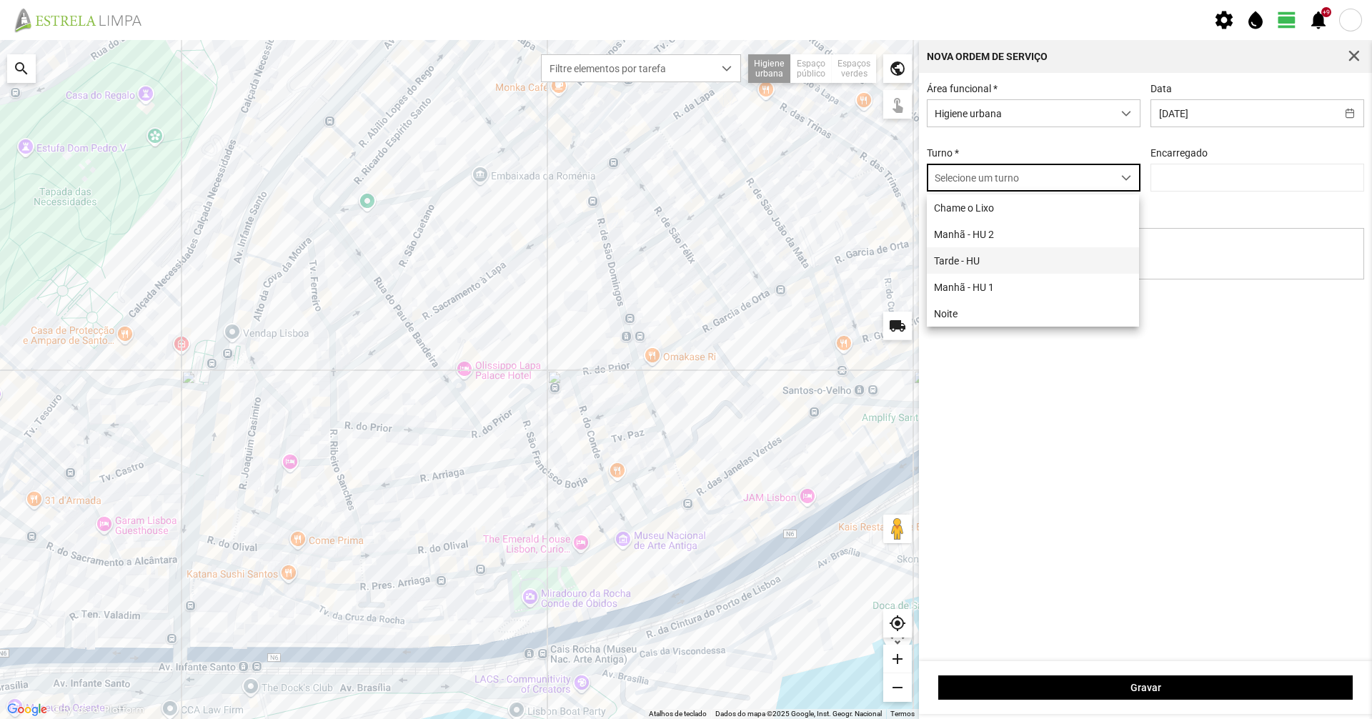
click at [1016, 263] on li "Tarde - HU" at bounding box center [1033, 260] width 212 height 26
type input "[PERSON_NAME]"
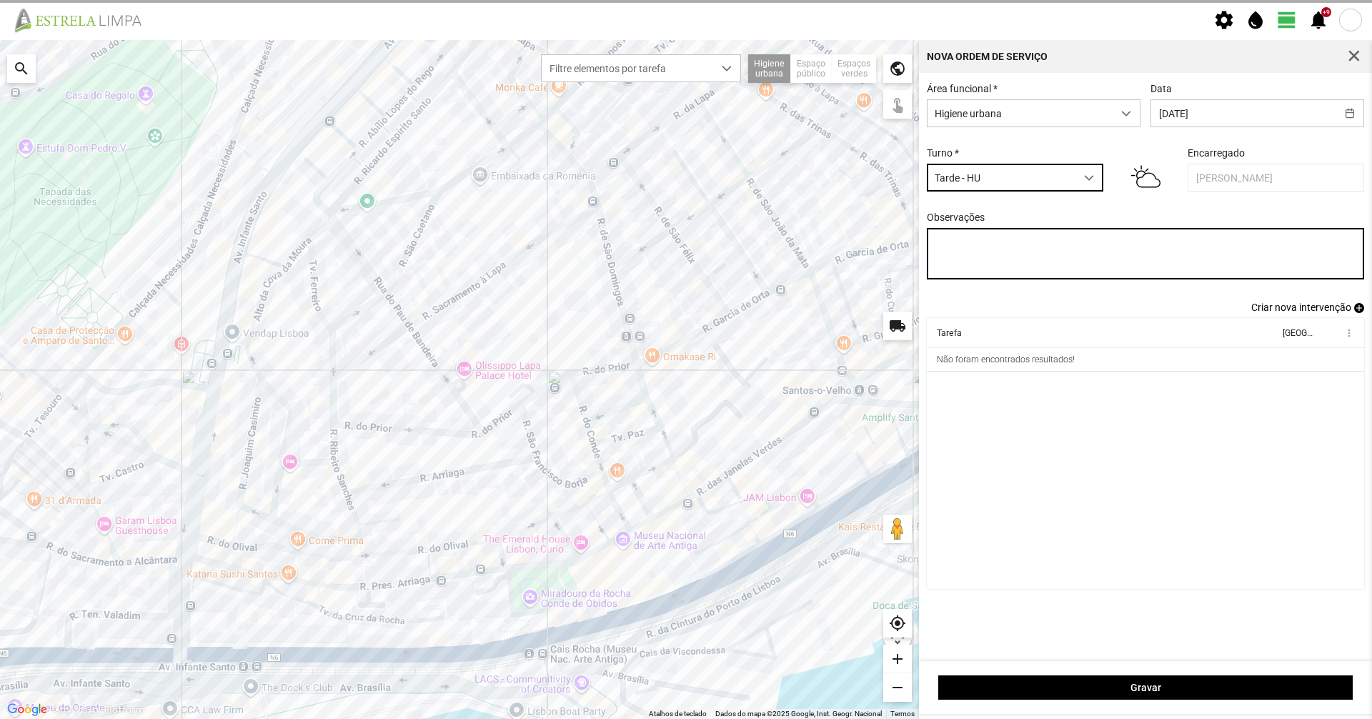
click at [1143, 252] on textarea "Observações" at bounding box center [1146, 253] width 438 height 51
type textarea "06-09"
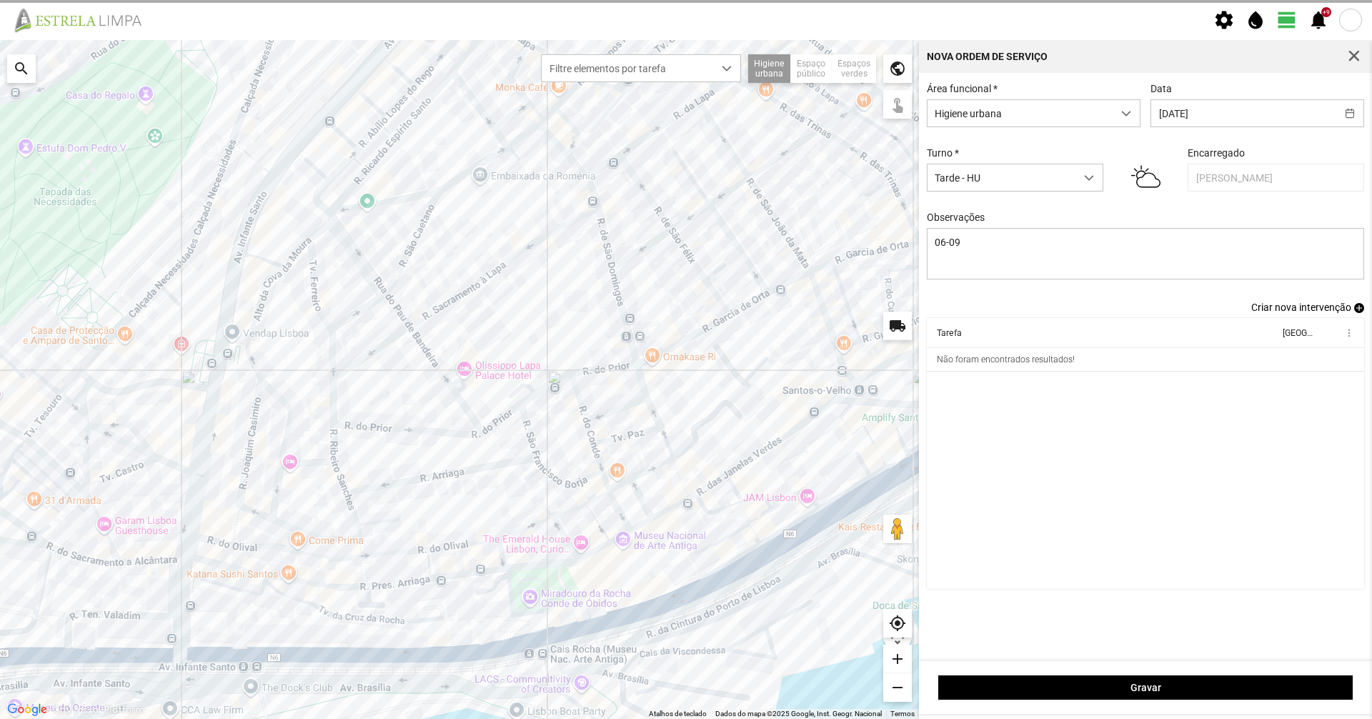
click at [1273, 312] on span "Criar nova intervenção" at bounding box center [1302, 307] width 100 height 11
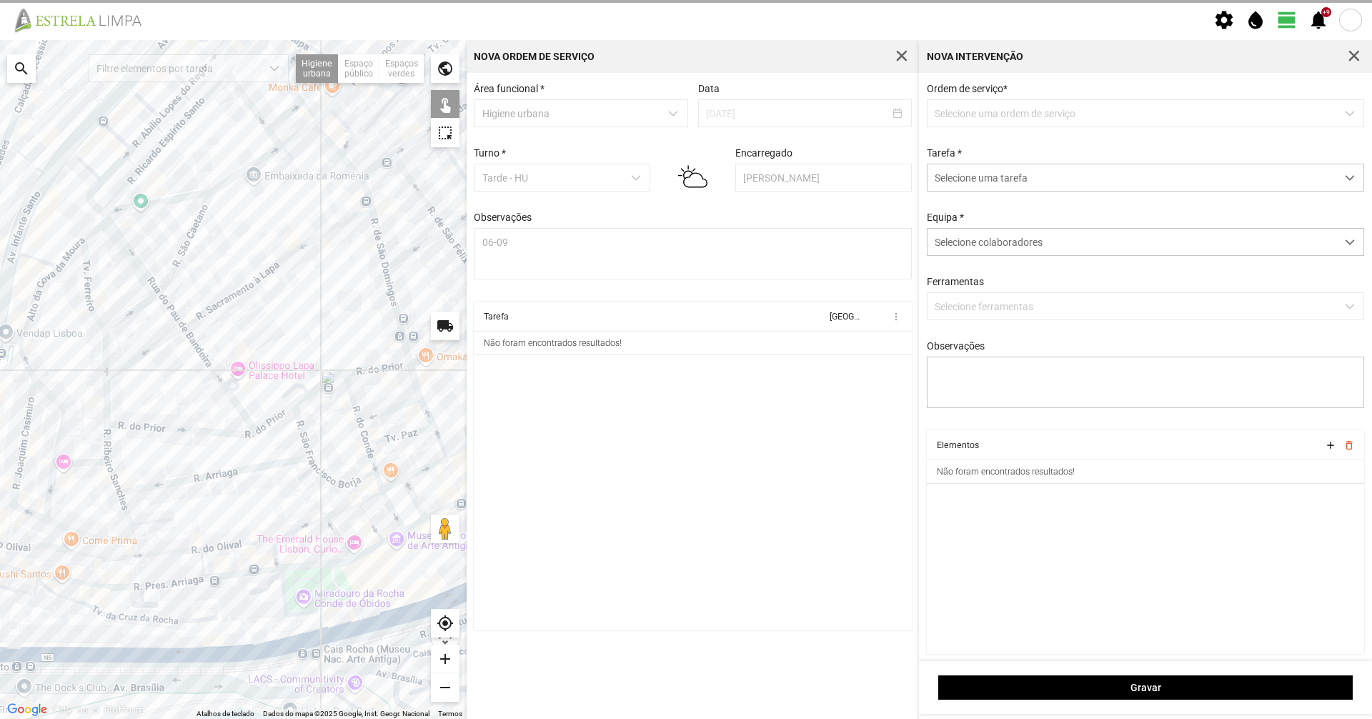
click at [976, 115] on p-dropdown "Selecione uma ordem de serviço" at bounding box center [1146, 113] width 438 height 28
click at [977, 164] on span "Selecione uma tarefa" at bounding box center [1132, 177] width 409 height 26
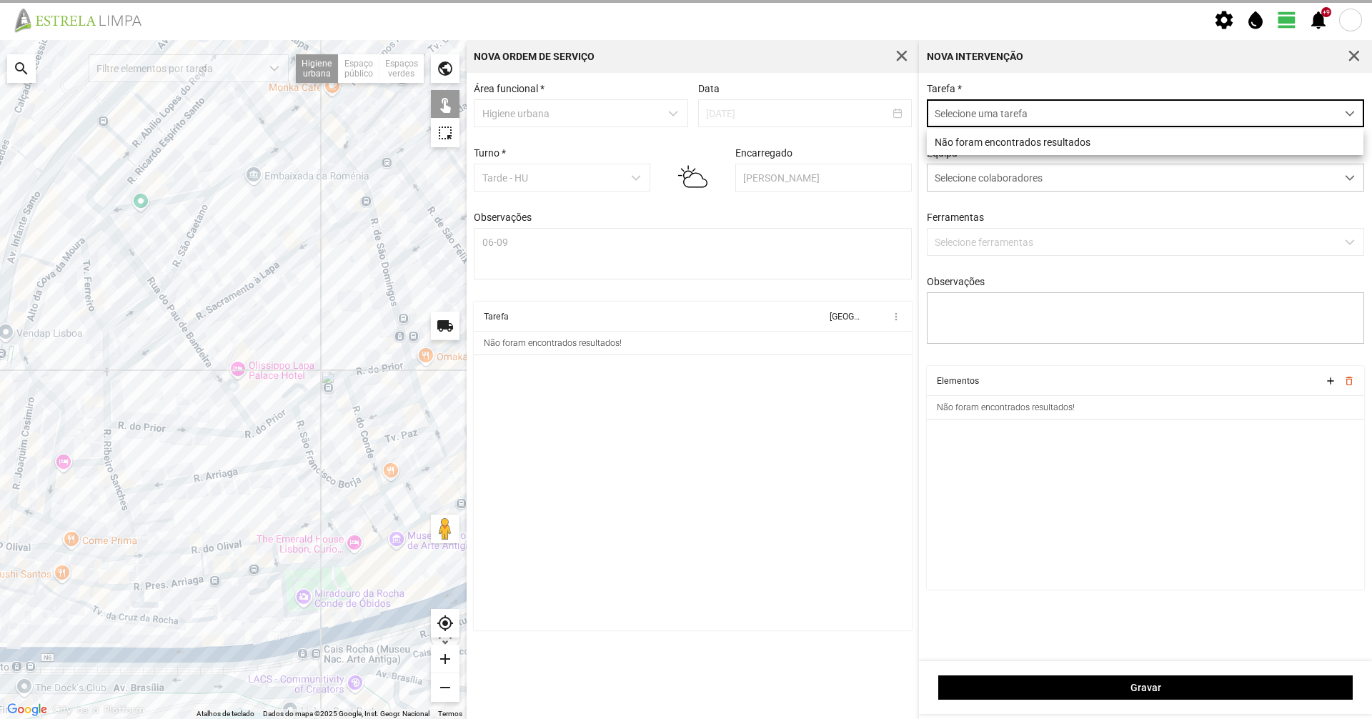
scroll to position [8, 64]
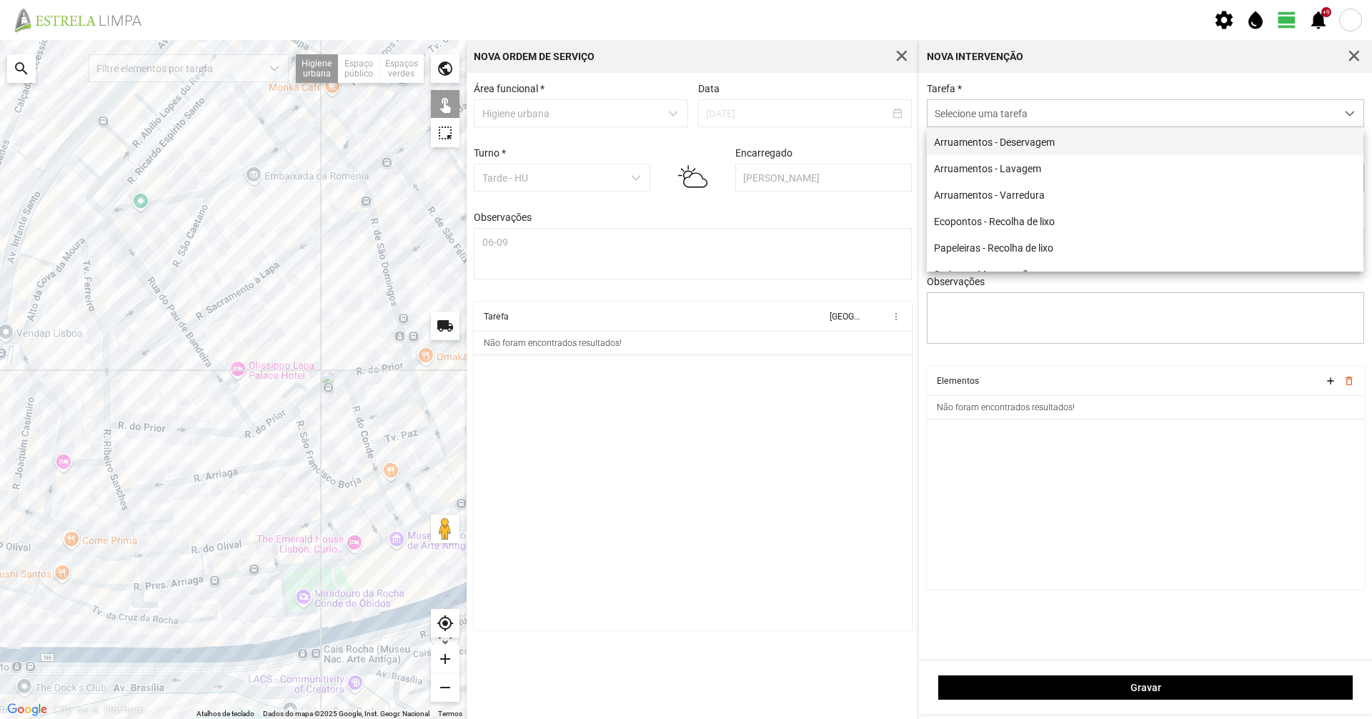
click at [984, 152] on li "Arruamentos - Deservagem" at bounding box center [1145, 142] width 437 height 26
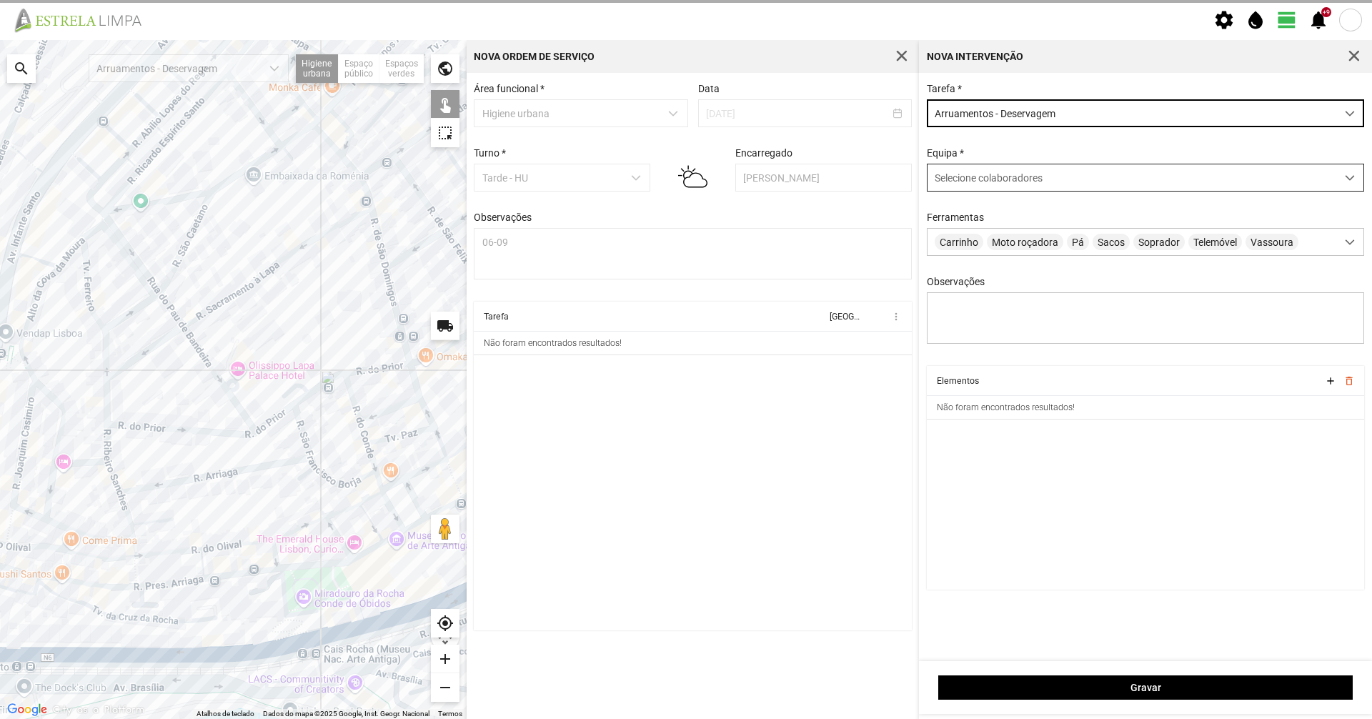
click at [946, 167] on div "Selecione colaboradores" at bounding box center [1146, 178] width 438 height 28
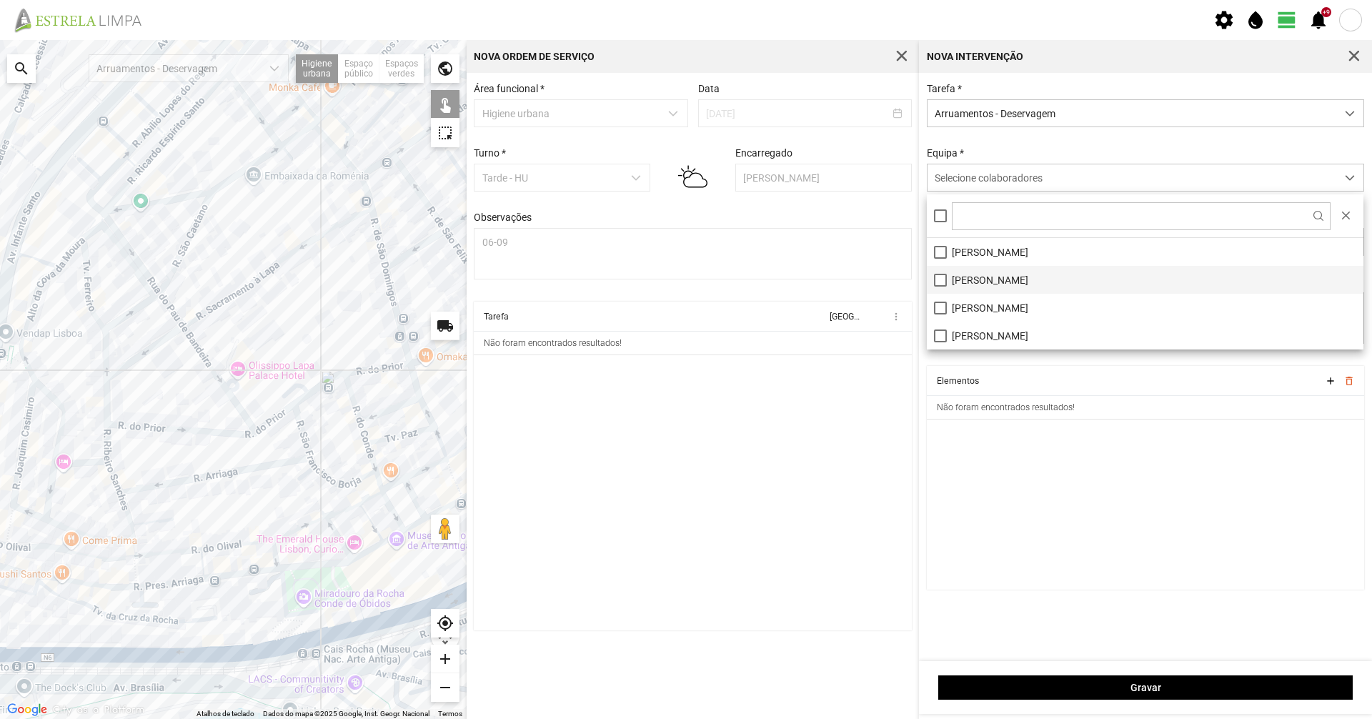
click at [969, 283] on li "[PERSON_NAME]" at bounding box center [1145, 280] width 437 height 28
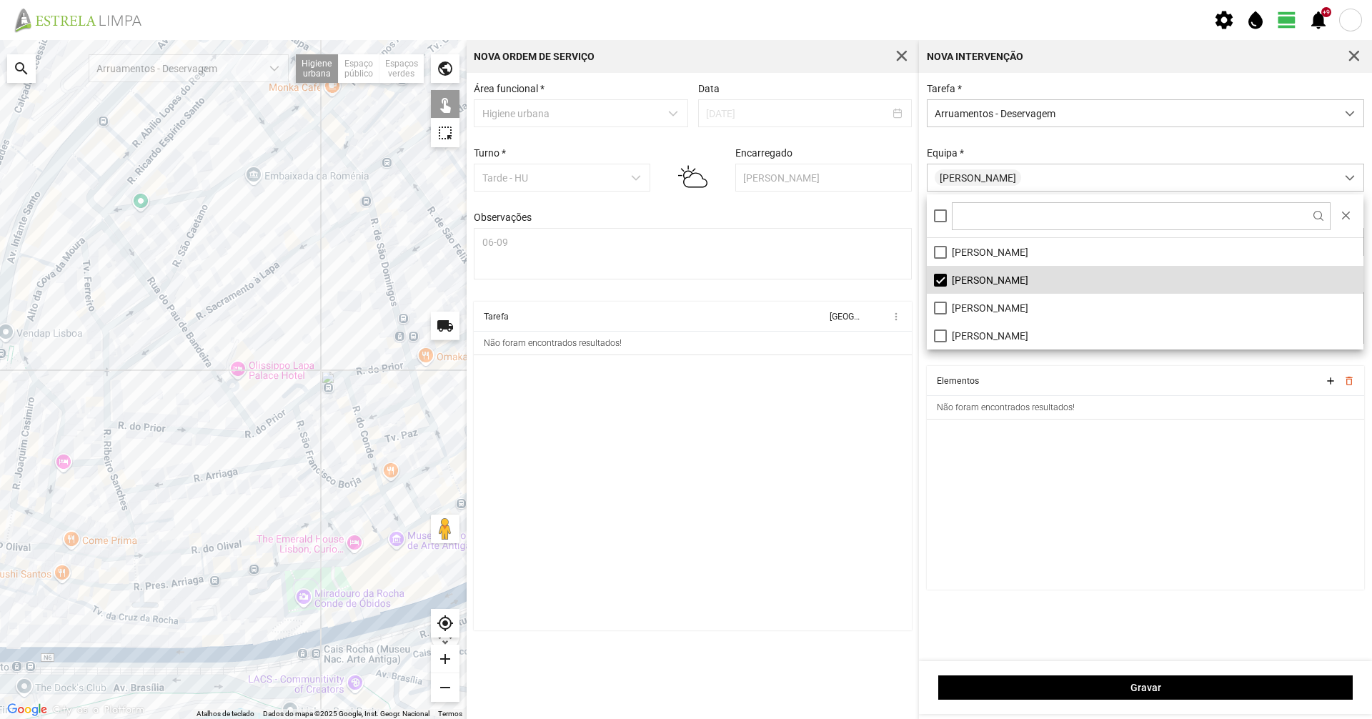
click at [1003, 138] on div "Tarefa * Arruamentos - Deservagem Equipa * [PERSON_NAME] Carrinho Moto roçadora…" at bounding box center [1146, 224] width 448 height 283
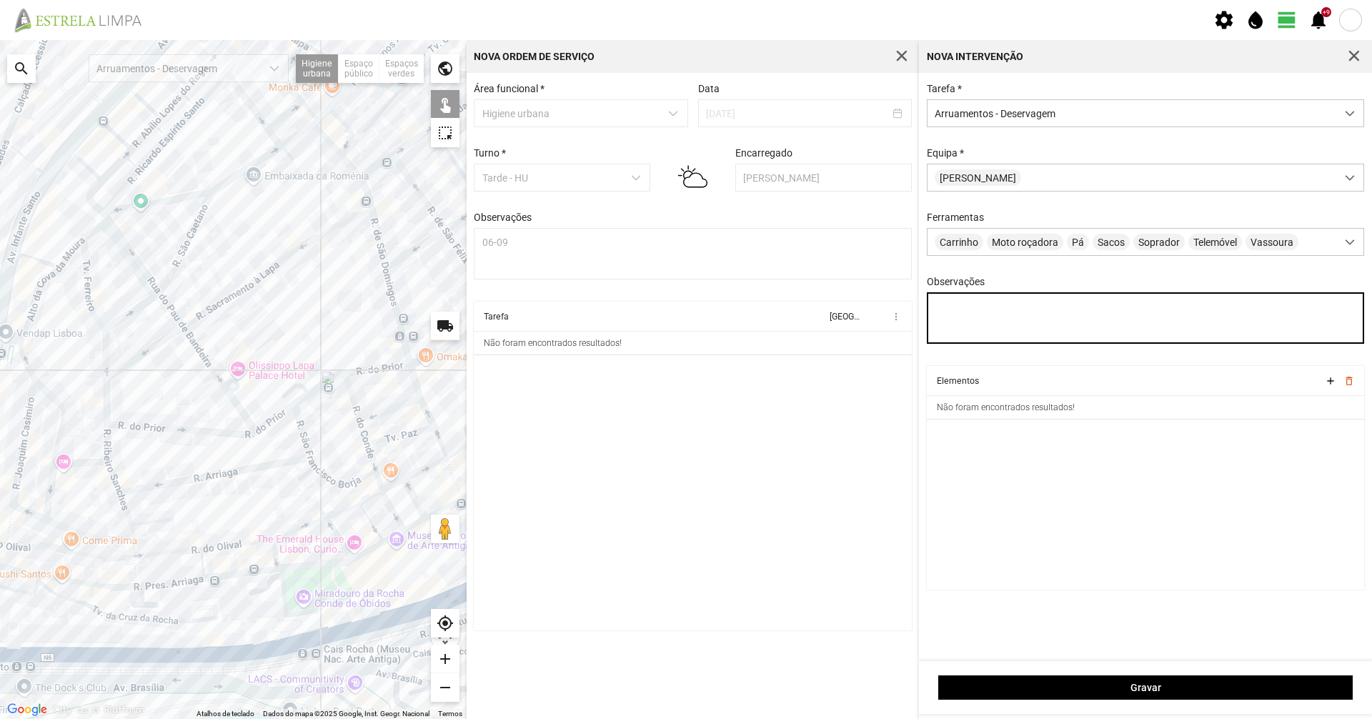
click at [994, 304] on textarea "Observações" at bounding box center [1146, 317] width 438 height 51
type textarea "06-09"
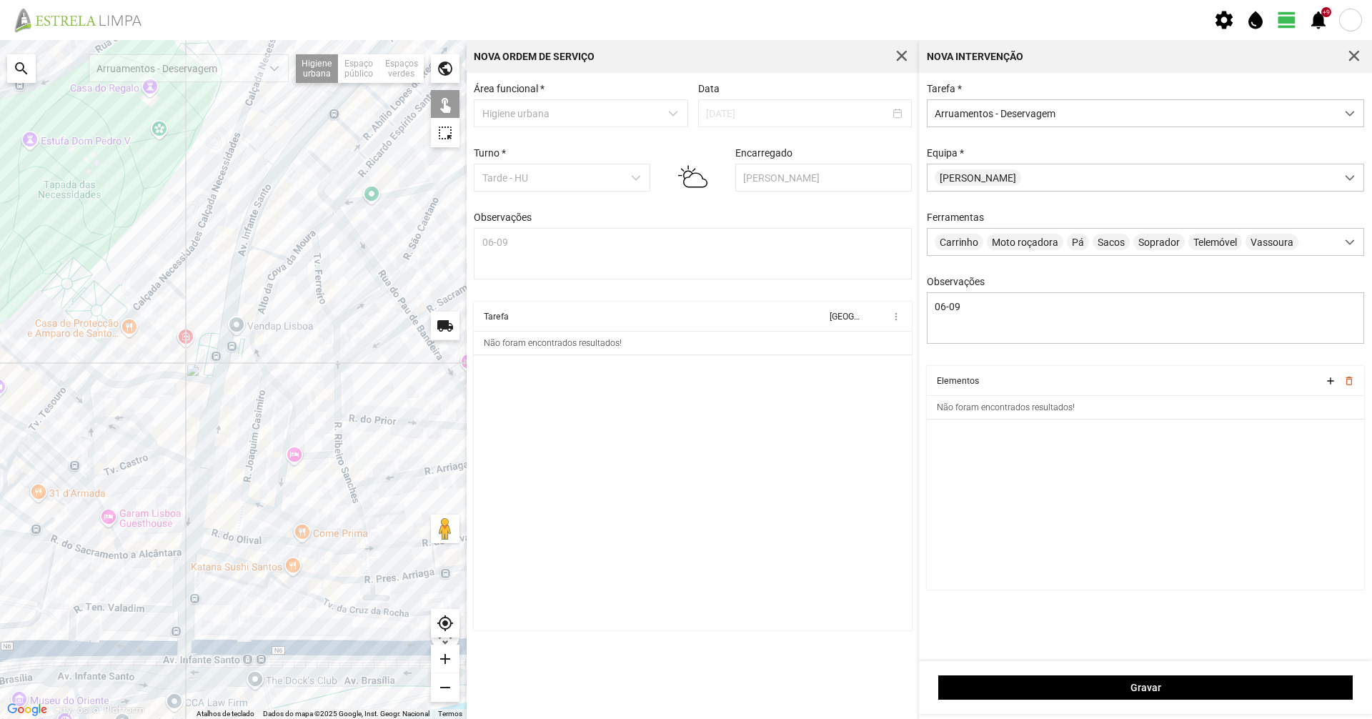
drag, startPoint x: 320, startPoint y: 392, endPoint x: 489, endPoint y: 402, distance: 169.0
click at [493, 400] on div "Para navegar no mapa com gestos de toque, toque duas vezes sem soltar no mapa e…" at bounding box center [686, 379] width 1372 height 679
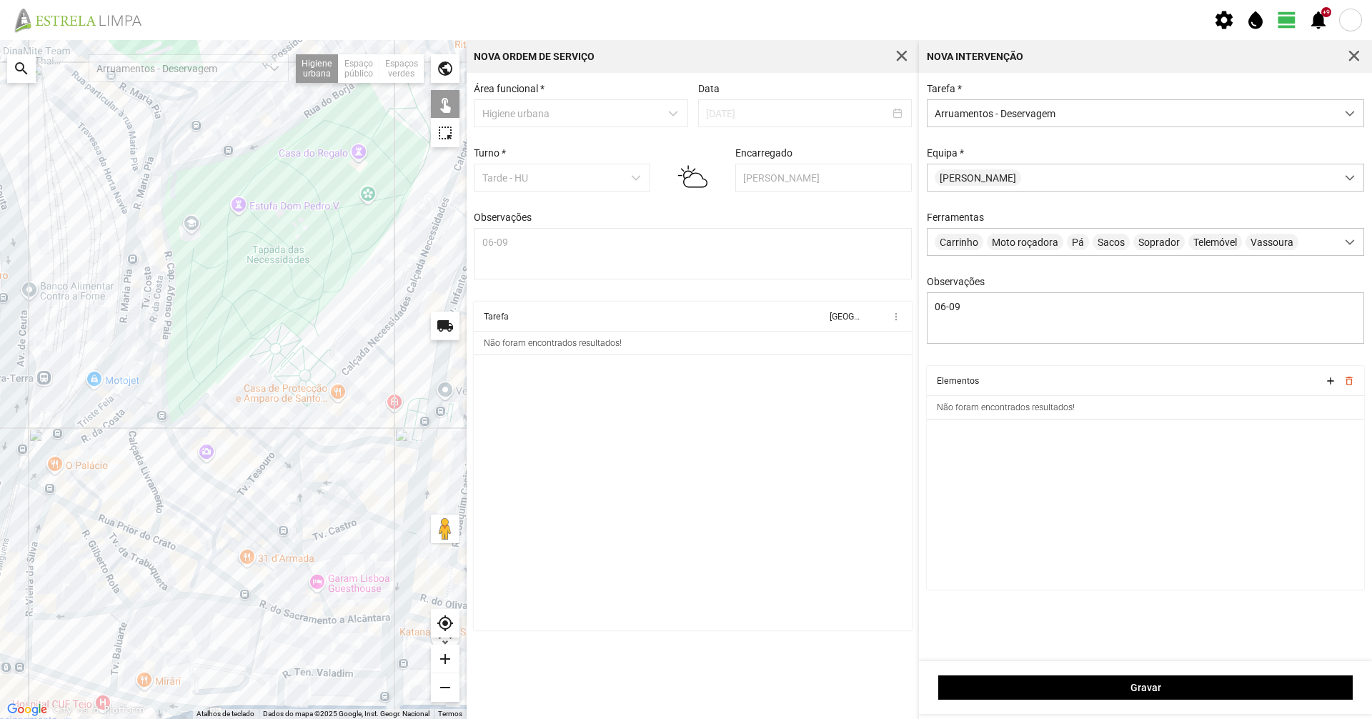
drag, startPoint x: 182, startPoint y: 342, endPoint x: 224, endPoint y: 407, distance: 76.9
click at [306, 407] on div at bounding box center [233, 379] width 467 height 679
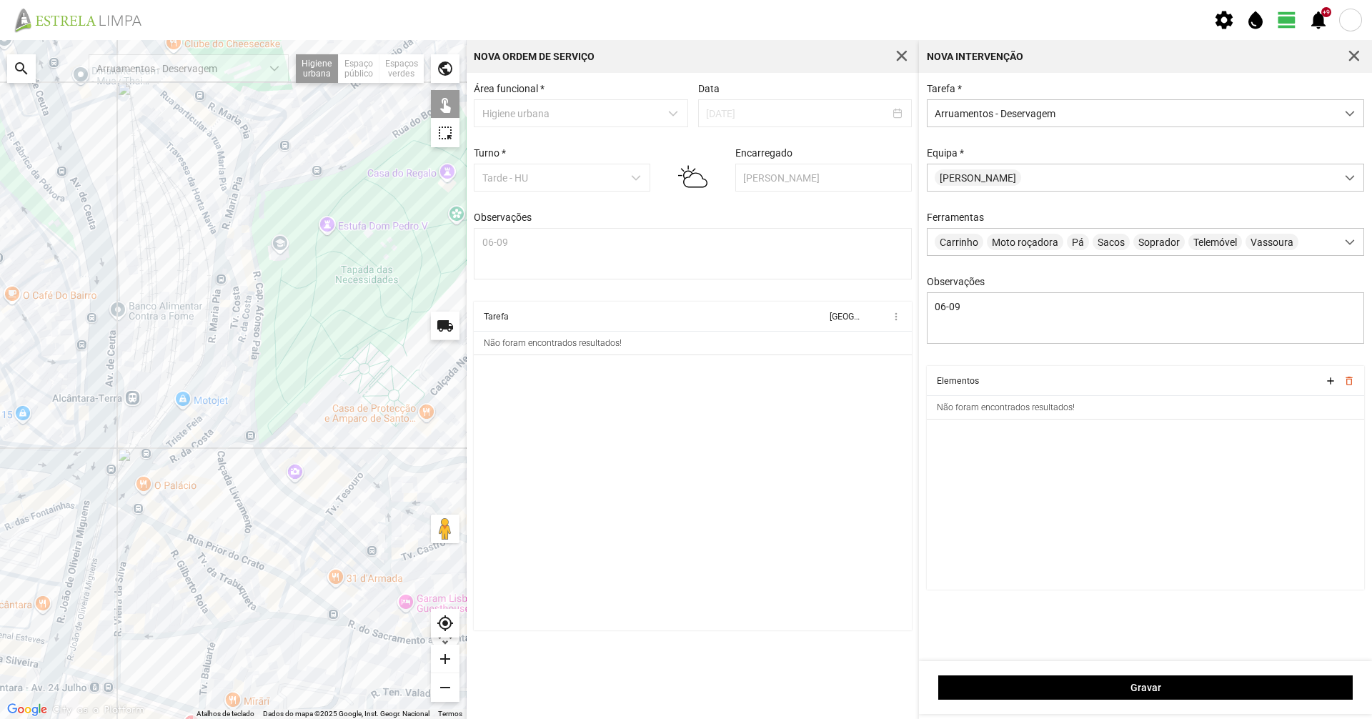
click at [223, 407] on div at bounding box center [233, 379] width 467 height 679
click at [234, 384] on div at bounding box center [233, 379] width 467 height 679
click at [224, 418] on div at bounding box center [233, 379] width 467 height 679
click at [219, 412] on div at bounding box center [233, 379] width 467 height 679
click at [223, 412] on div at bounding box center [233, 379] width 467 height 679
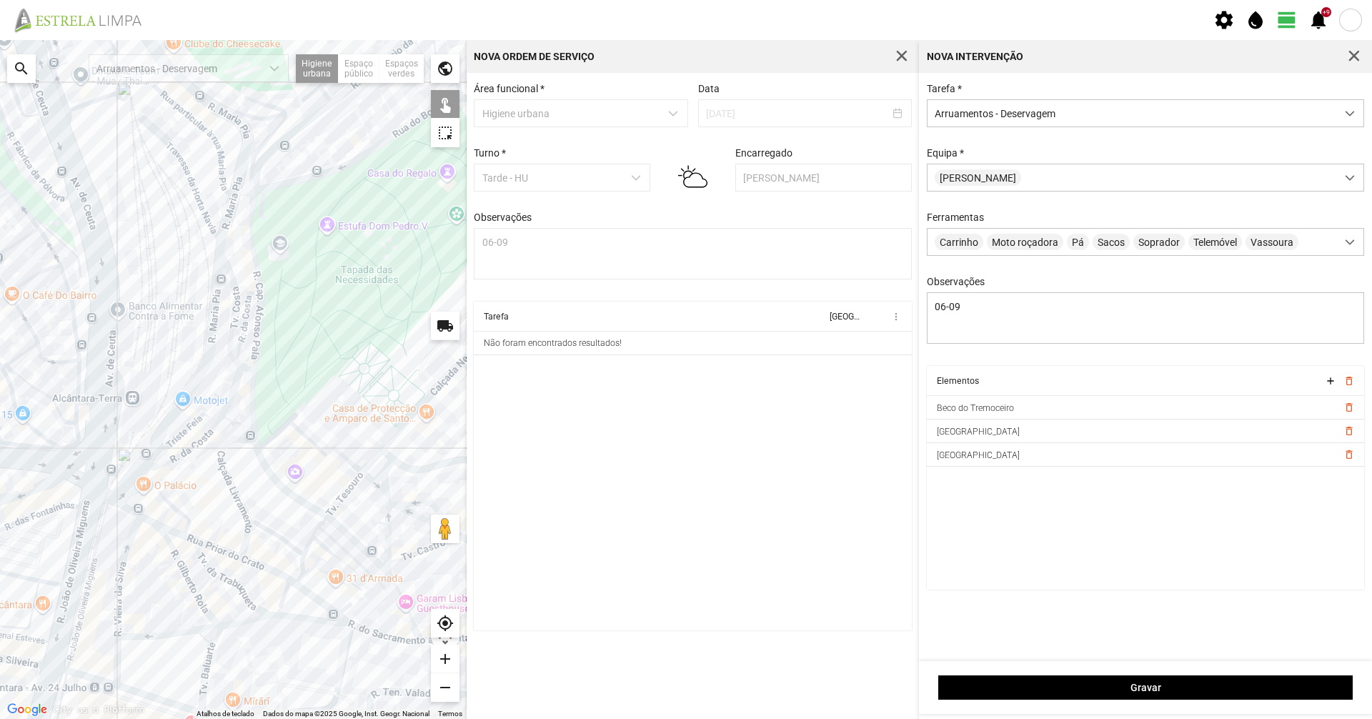
click at [224, 420] on div at bounding box center [233, 379] width 467 height 679
click at [210, 428] on div at bounding box center [233, 379] width 467 height 679
click at [210, 432] on div at bounding box center [233, 379] width 467 height 679
click at [218, 418] on div at bounding box center [233, 379] width 467 height 679
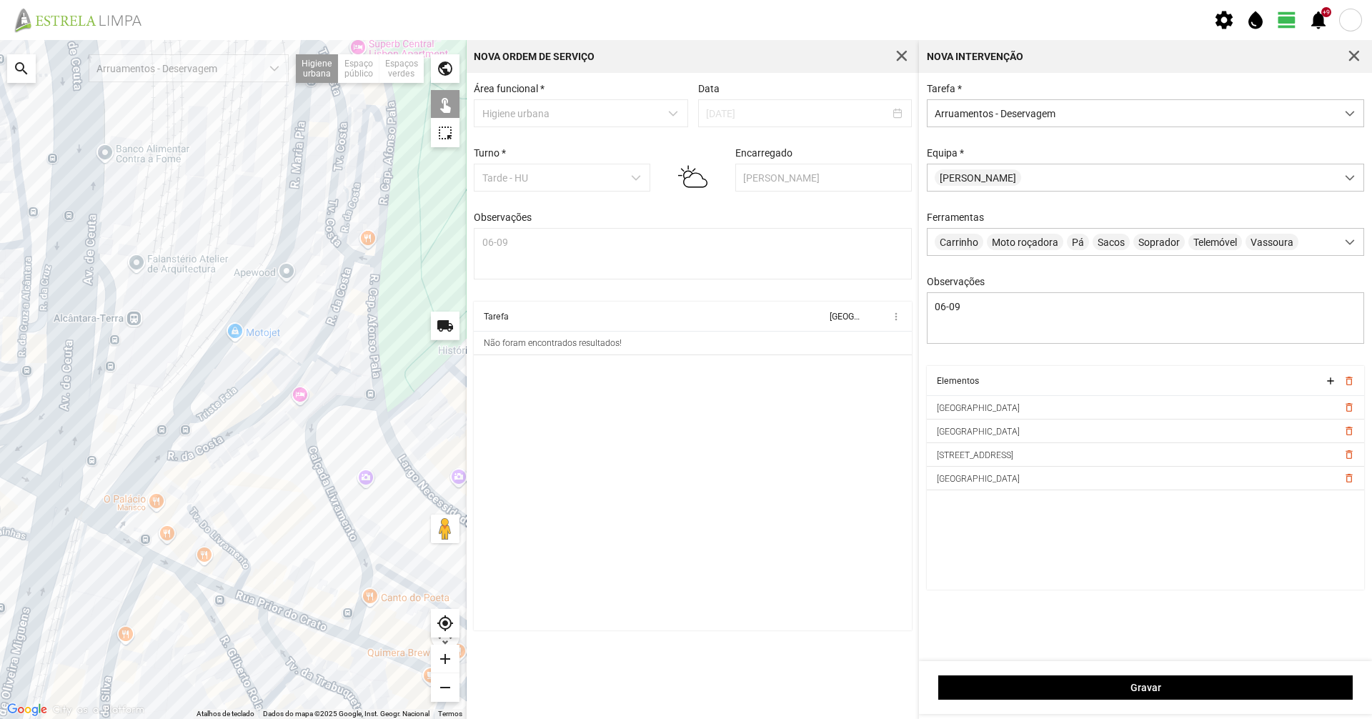
click at [217, 407] on div at bounding box center [233, 379] width 467 height 679
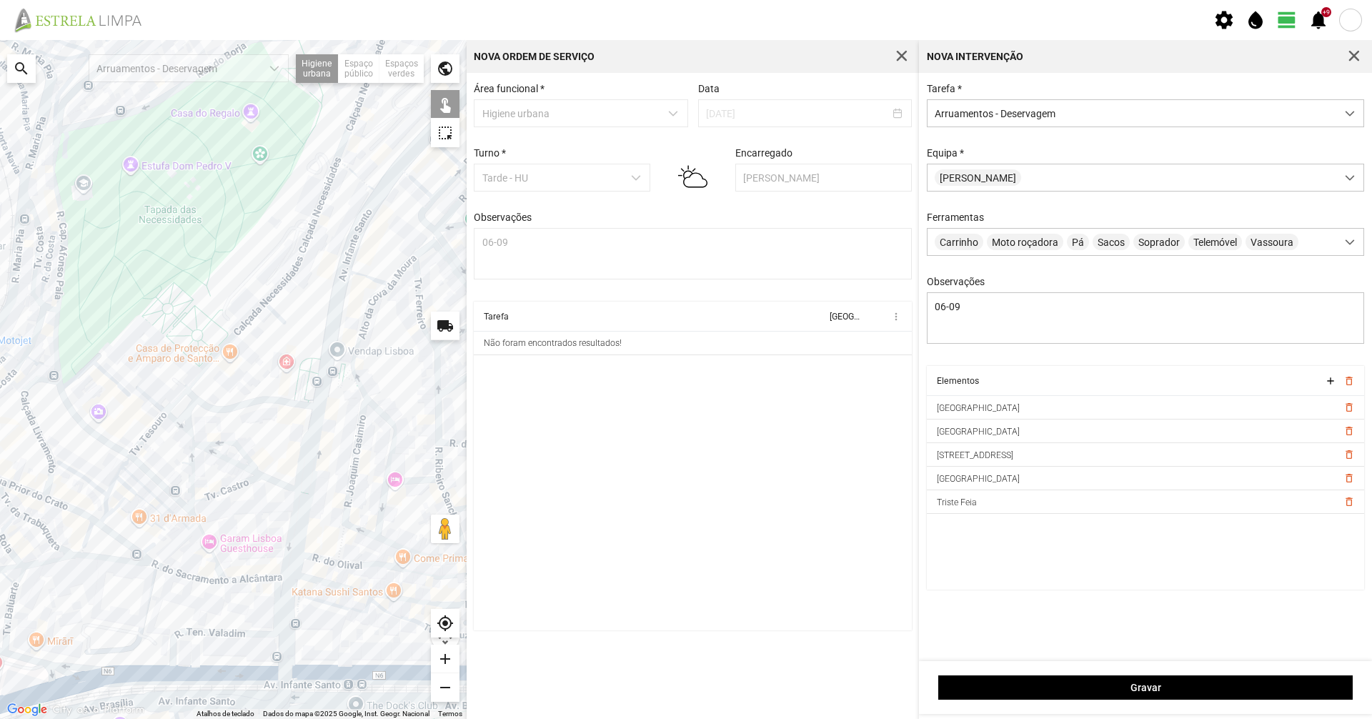
drag, startPoint x: 235, startPoint y: 439, endPoint x: 0, endPoint y: 408, distance: 237.2
click at [0, 408] on div at bounding box center [233, 379] width 467 height 679
drag, startPoint x: 308, startPoint y: 487, endPoint x: 121, endPoint y: 462, distance: 188.9
click at [121, 462] on div at bounding box center [233, 379] width 467 height 679
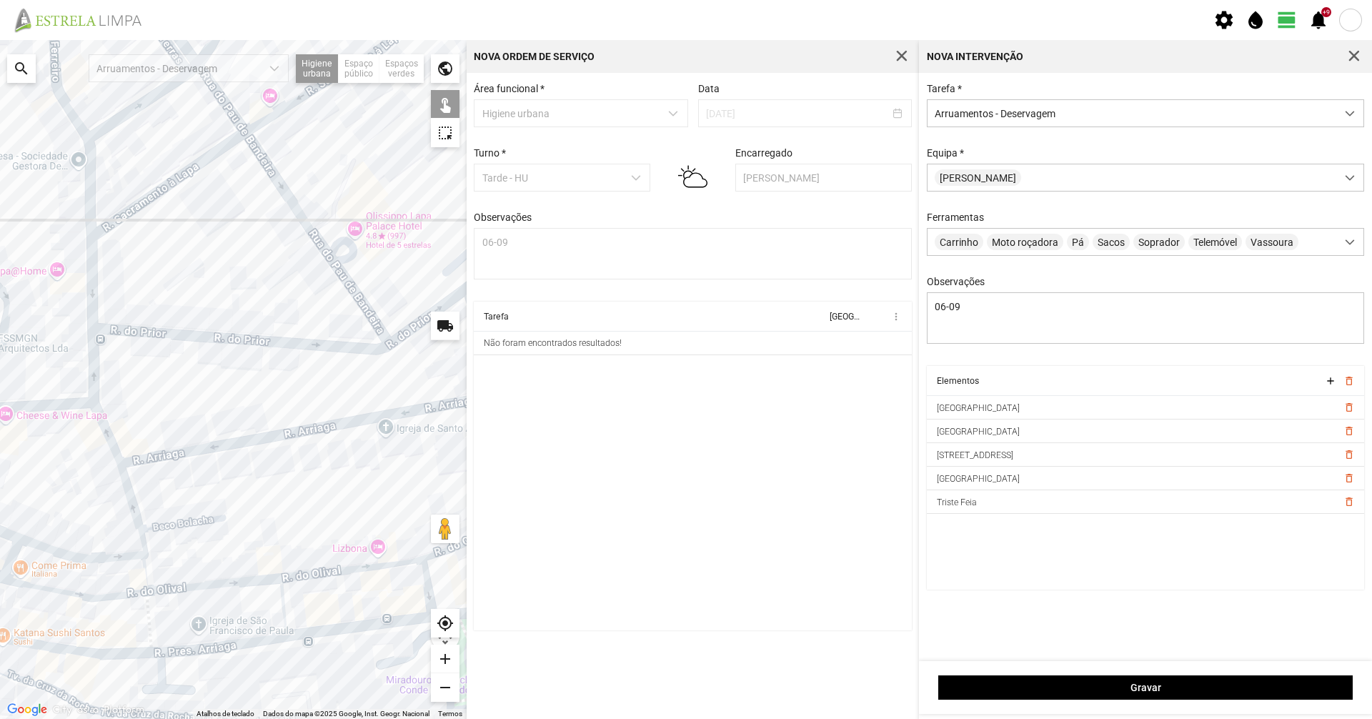
drag, startPoint x: 76, startPoint y: 497, endPoint x: 178, endPoint y: 452, distance: 112.0
click at [178, 452] on div at bounding box center [233, 379] width 467 height 679
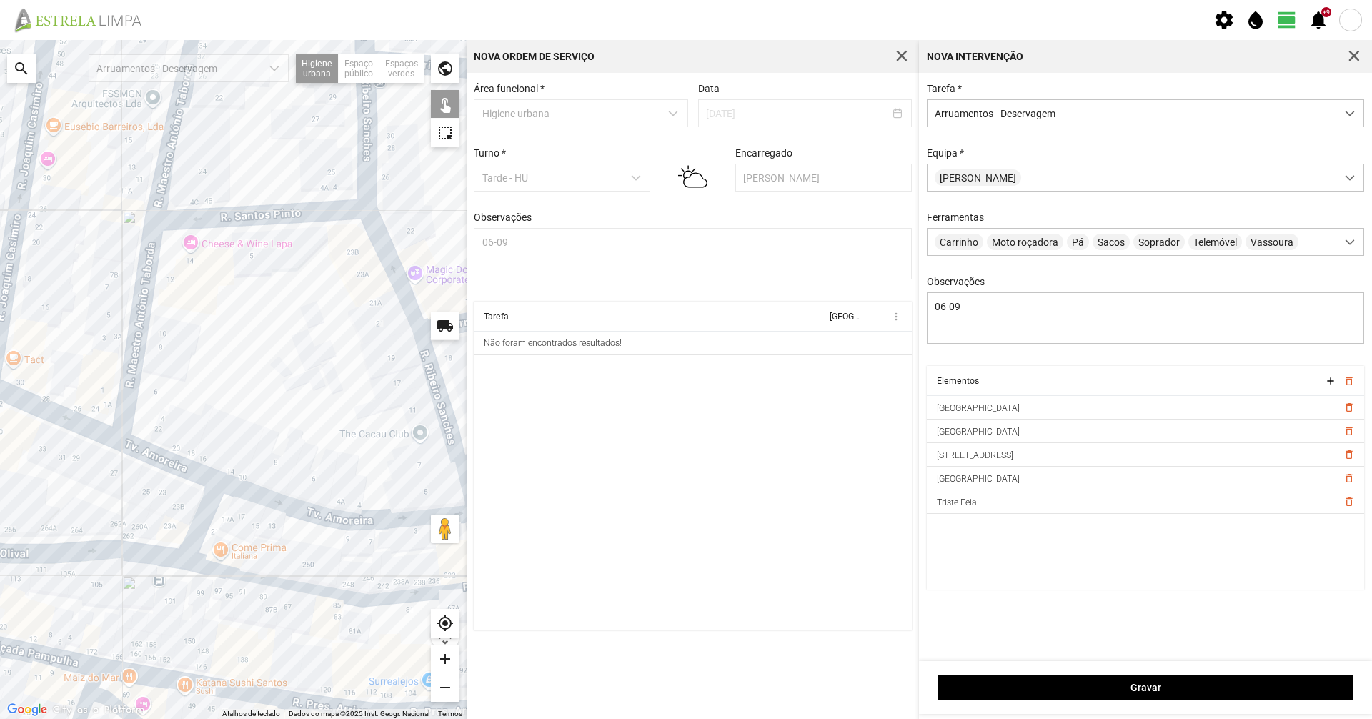
click at [276, 505] on div at bounding box center [233, 379] width 467 height 679
click at [189, 479] on div at bounding box center [233, 379] width 467 height 679
click at [188, 472] on div at bounding box center [233, 379] width 467 height 679
click at [71, 430] on div at bounding box center [233, 379] width 467 height 679
click at [74, 427] on div at bounding box center [233, 379] width 467 height 679
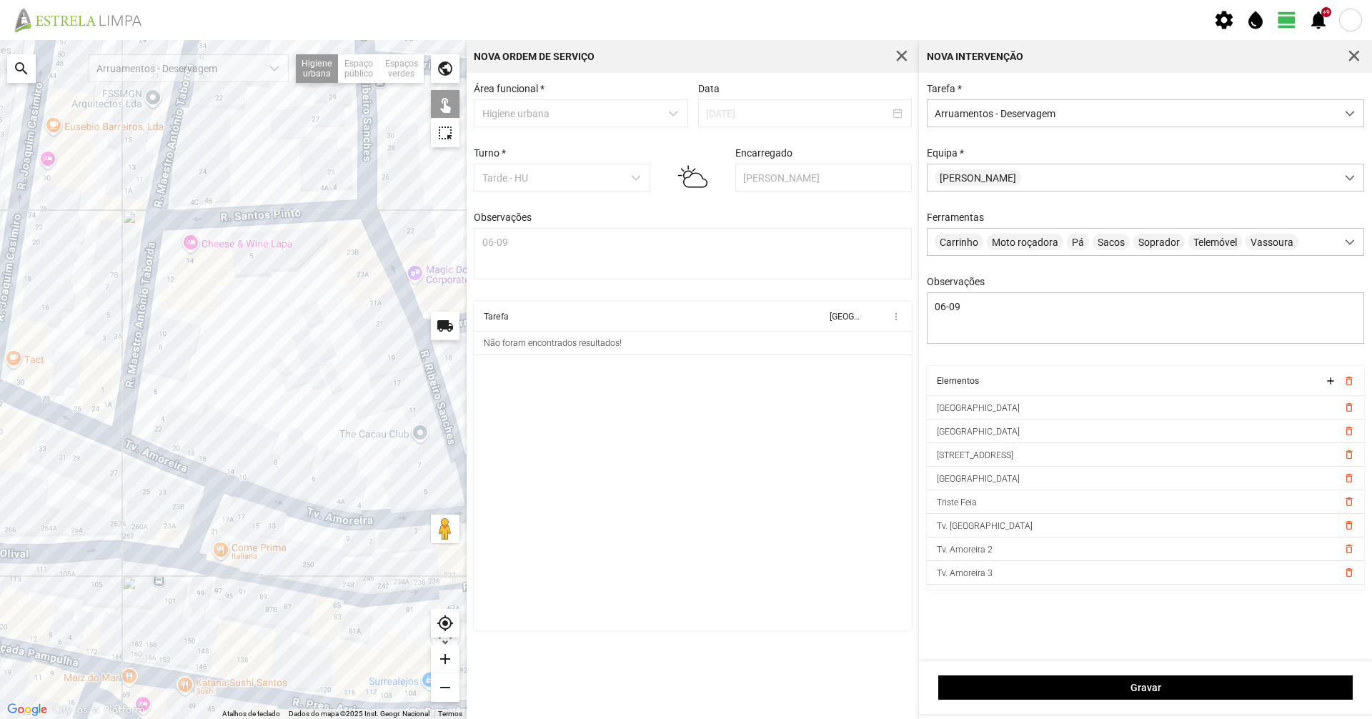
drag, startPoint x: 96, startPoint y: 483, endPoint x: 157, endPoint y: 442, distance: 73.2
click at [151, 440] on div at bounding box center [233, 379] width 467 height 679
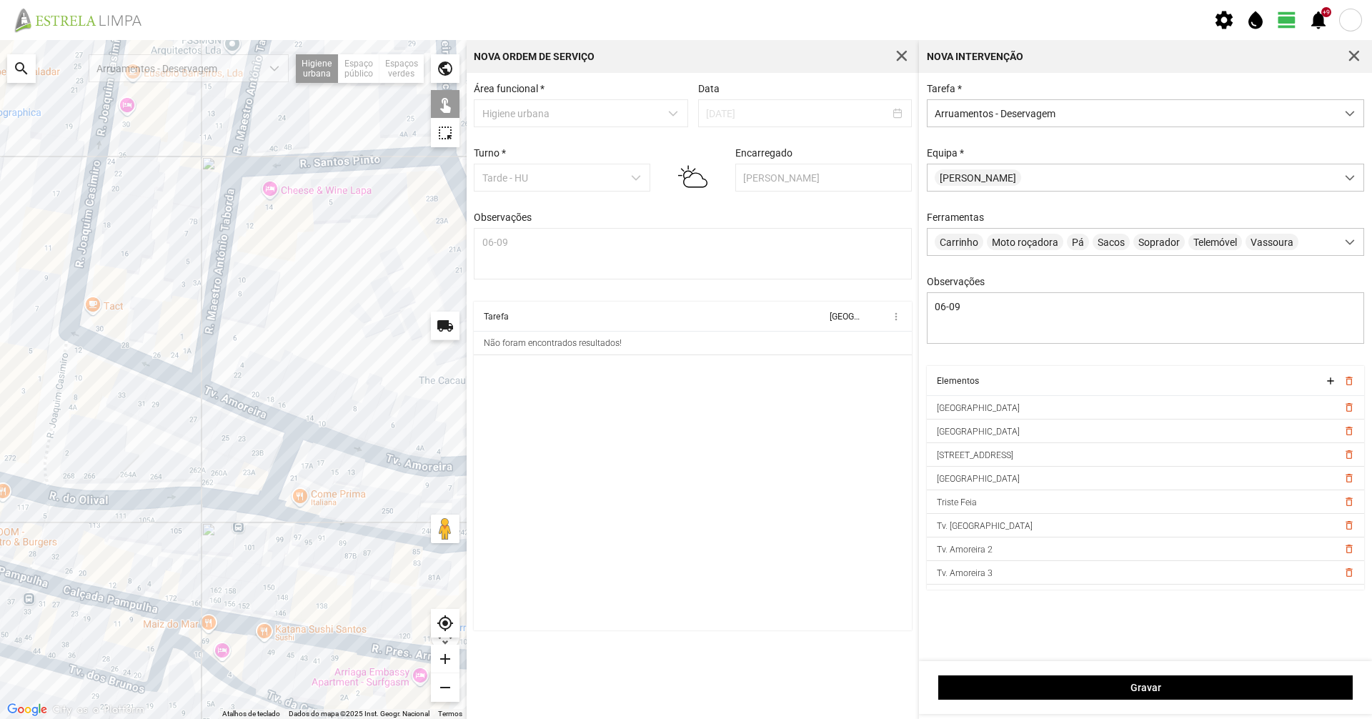
click at [281, 447] on div at bounding box center [233, 379] width 467 height 679
click at [274, 425] on div at bounding box center [233, 379] width 467 height 679
click at [279, 454] on div at bounding box center [233, 379] width 467 height 679
click at [159, 375] on div at bounding box center [233, 379] width 467 height 679
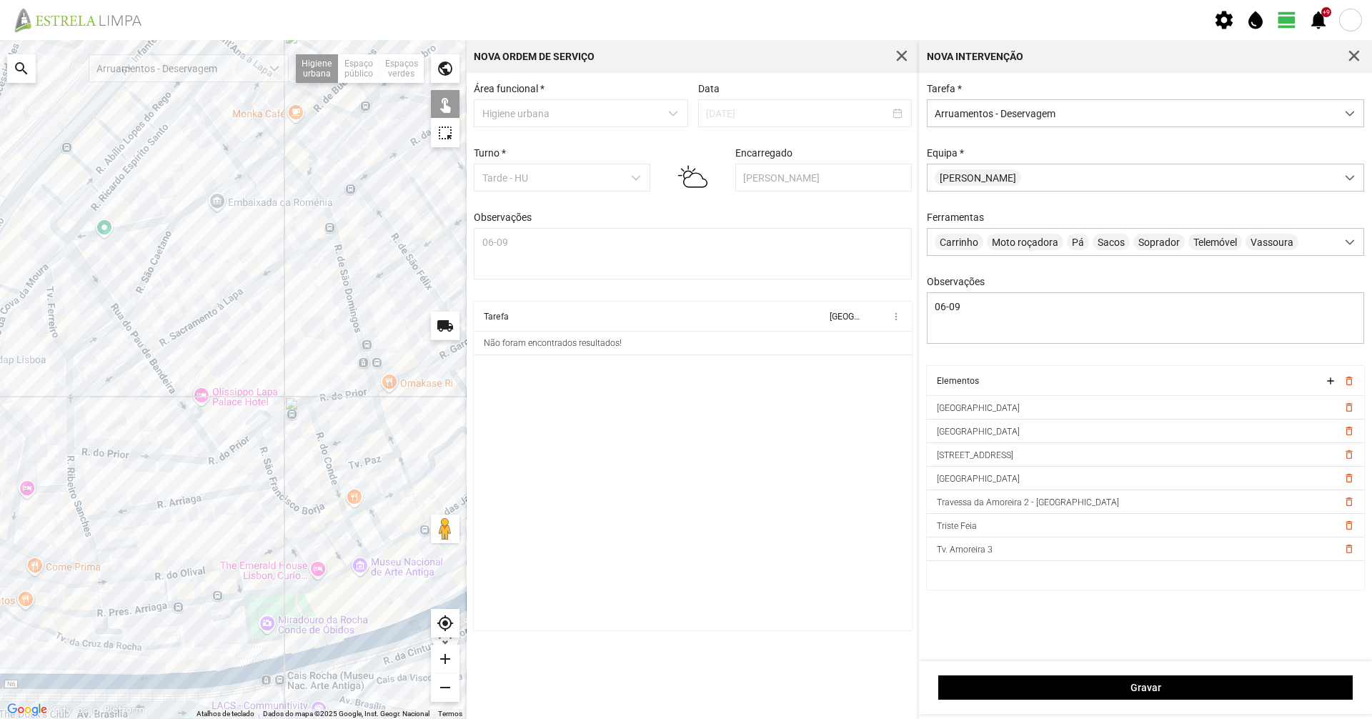
drag, startPoint x: 391, startPoint y: 259, endPoint x: 21, endPoint y: 420, distance: 404.0
click at [15, 420] on div at bounding box center [233, 379] width 467 height 679
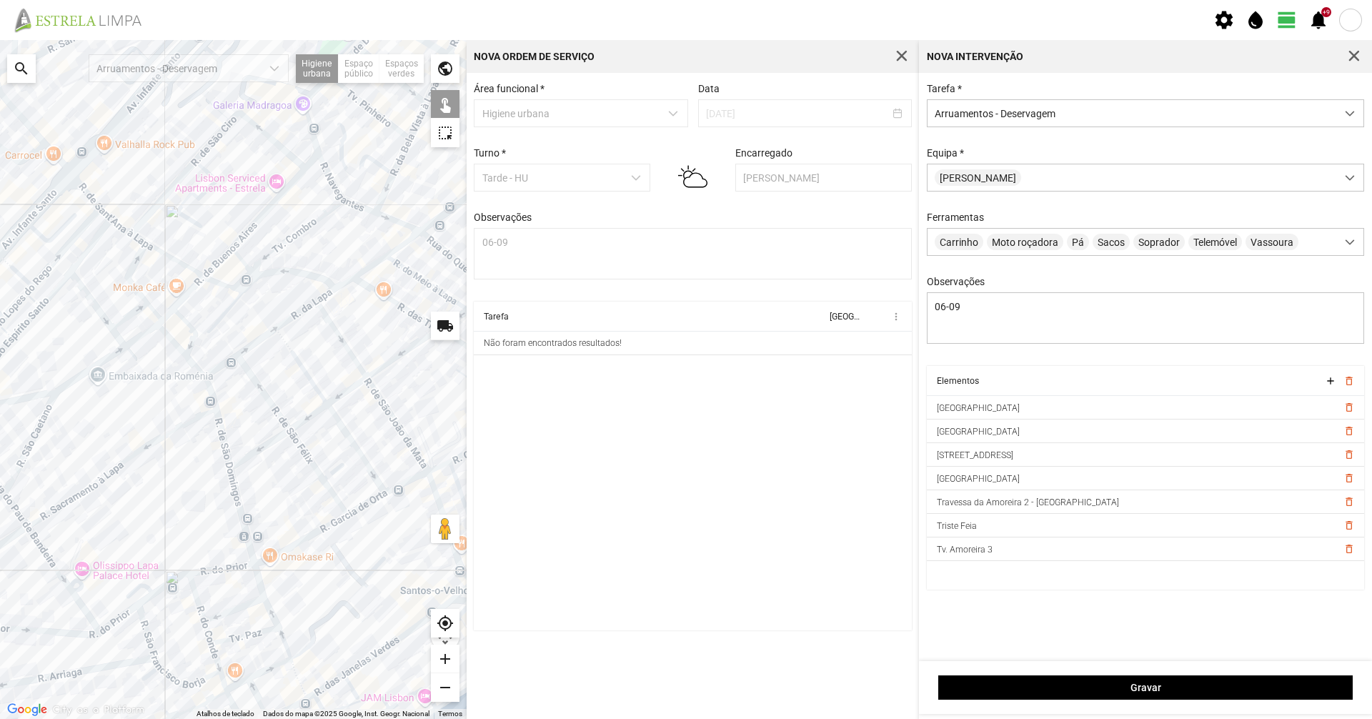
drag, startPoint x: 263, startPoint y: 362, endPoint x: 142, endPoint y: 524, distance: 202.1
click at [149, 558] on div at bounding box center [233, 379] width 467 height 679
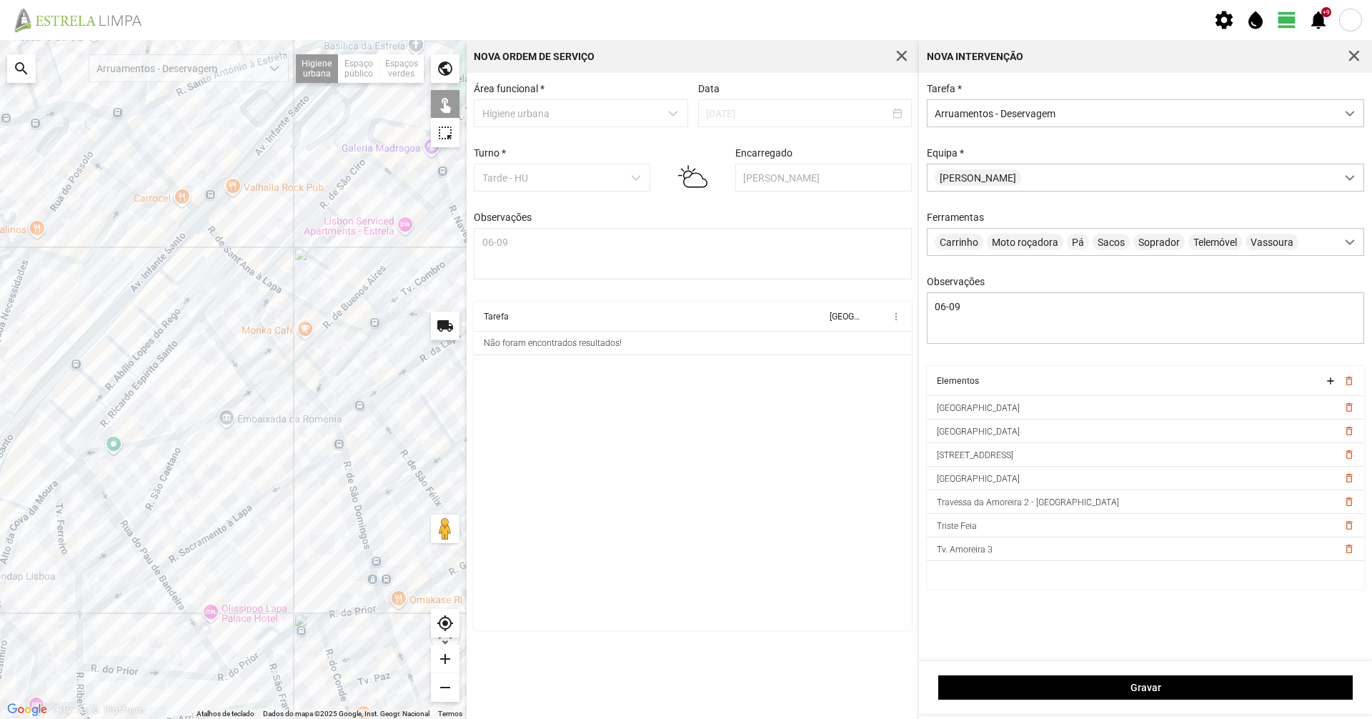
click at [271, 292] on div at bounding box center [233, 379] width 467 height 679
click at [132, 394] on div at bounding box center [233, 379] width 467 height 679
click at [107, 426] on div at bounding box center [233, 379] width 467 height 679
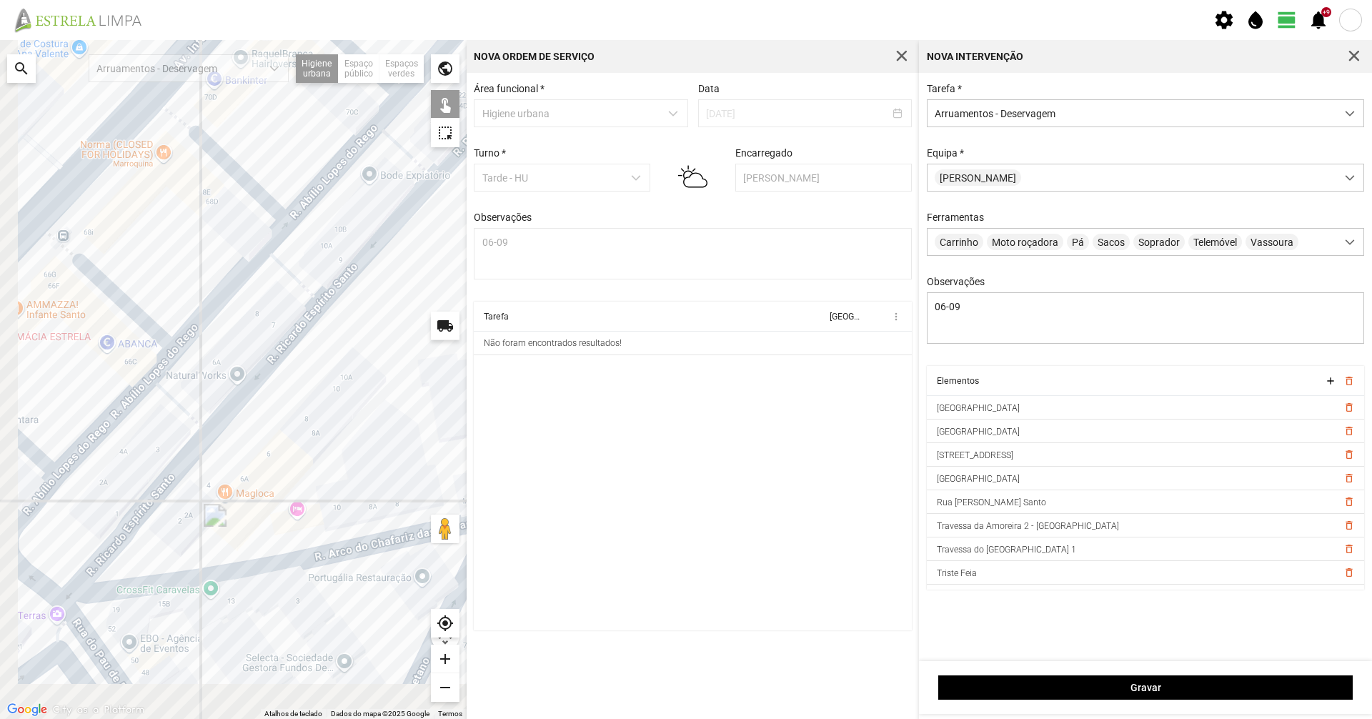
click at [241, 333] on div at bounding box center [233, 379] width 467 height 679
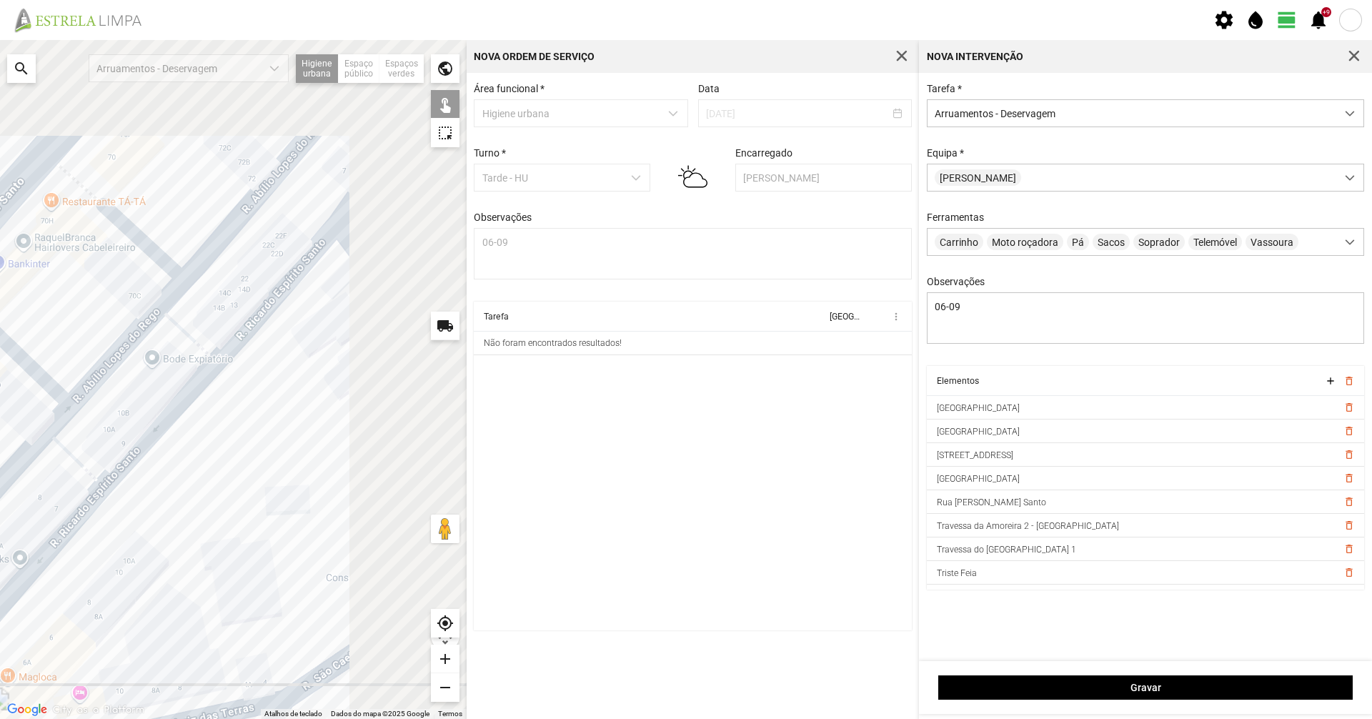
drag, startPoint x: 282, startPoint y: 277, endPoint x: 31, endPoint y: 488, distance: 327.2
click at [31, 490] on div at bounding box center [233, 379] width 467 height 679
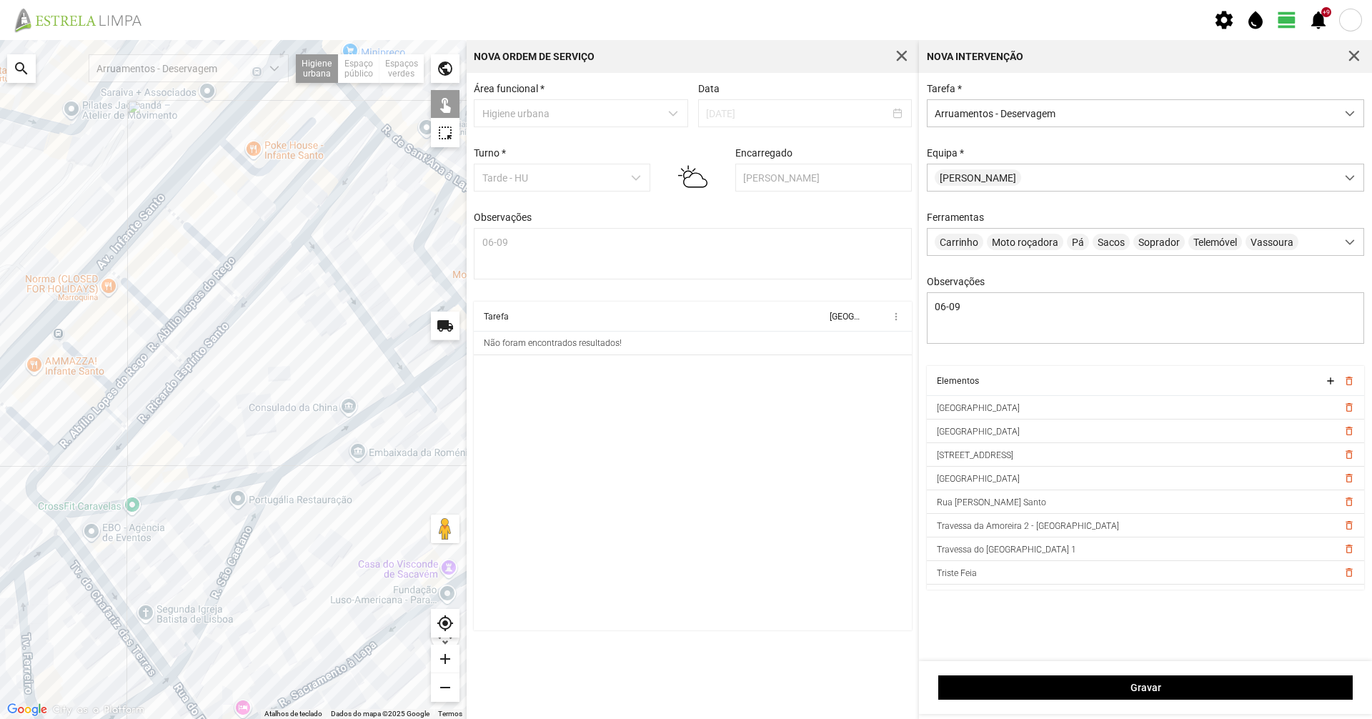
click at [307, 171] on div at bounding box center [233, 379] width 467 height 679
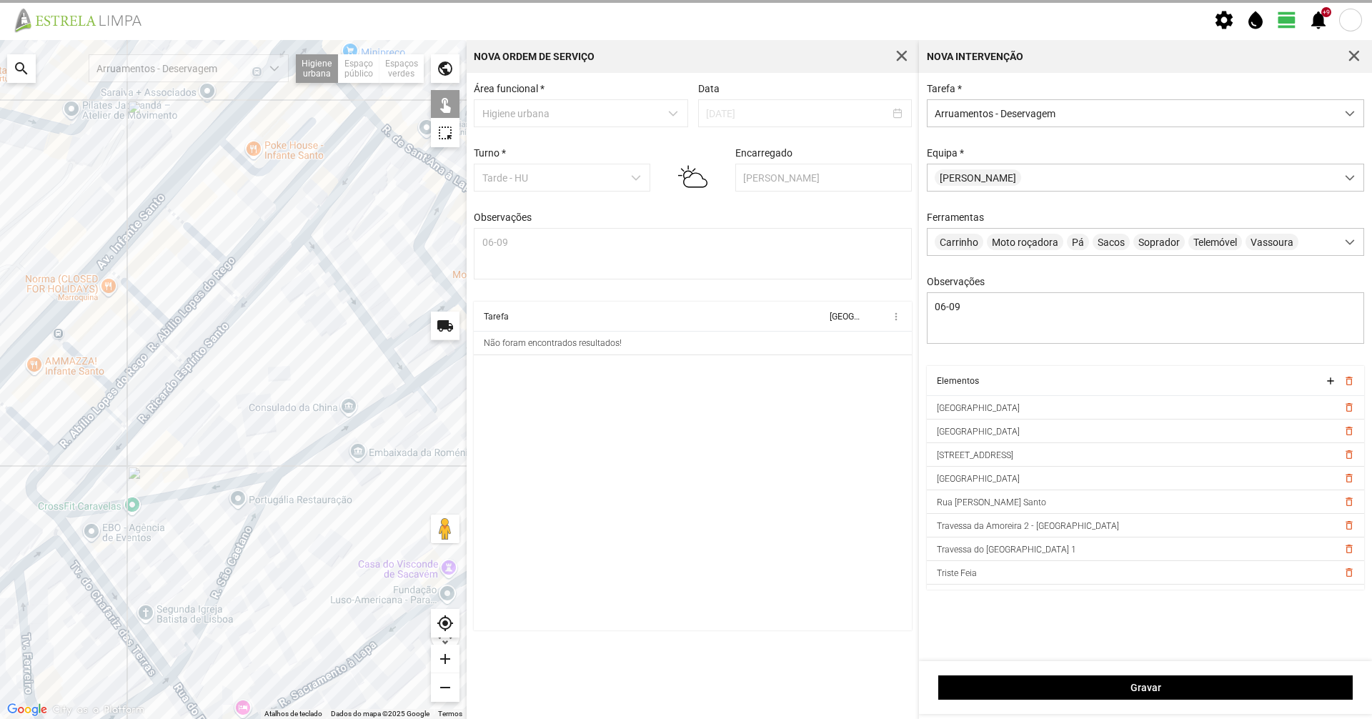
click at [202, 296] on div at bounding box center [233, 379] width 467 height 679
click at [252, 240] on div at bounding box center [233, 379] width 467 height 679
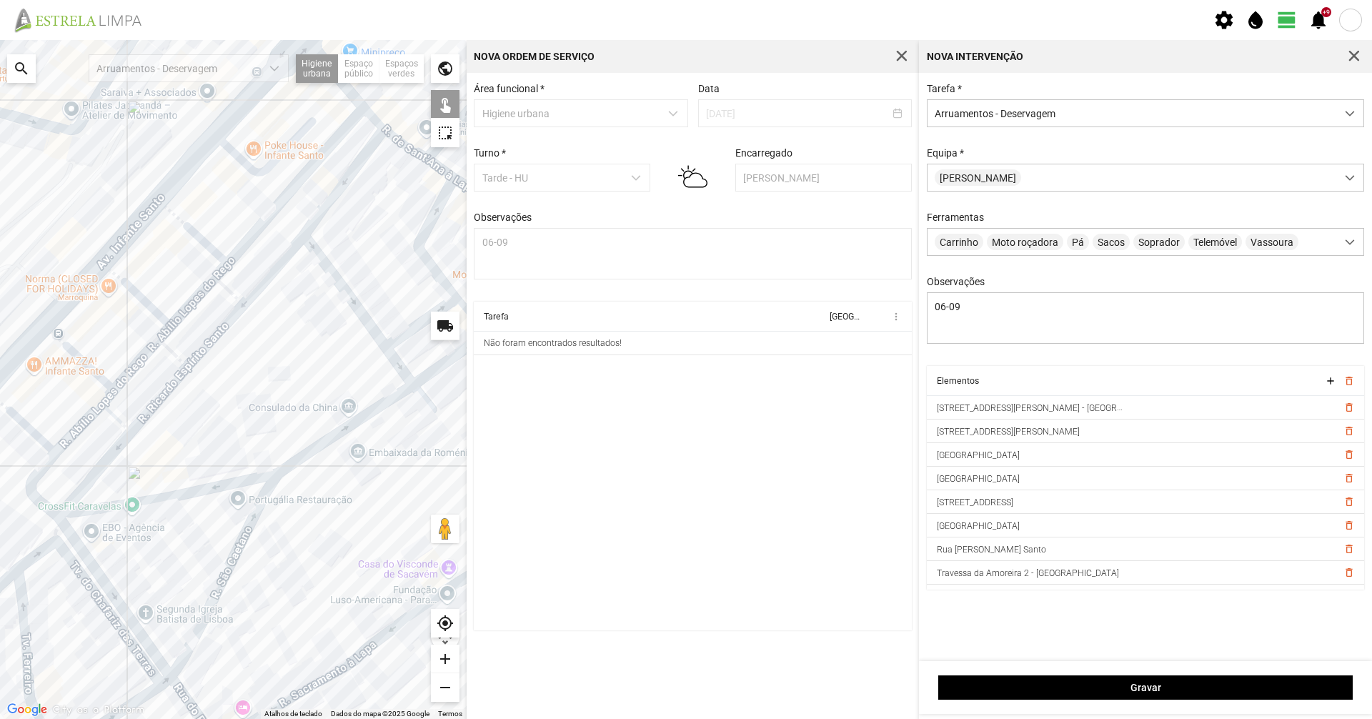
click at [232, 292] on div at bounding box center [233, 379] width 467 height 679
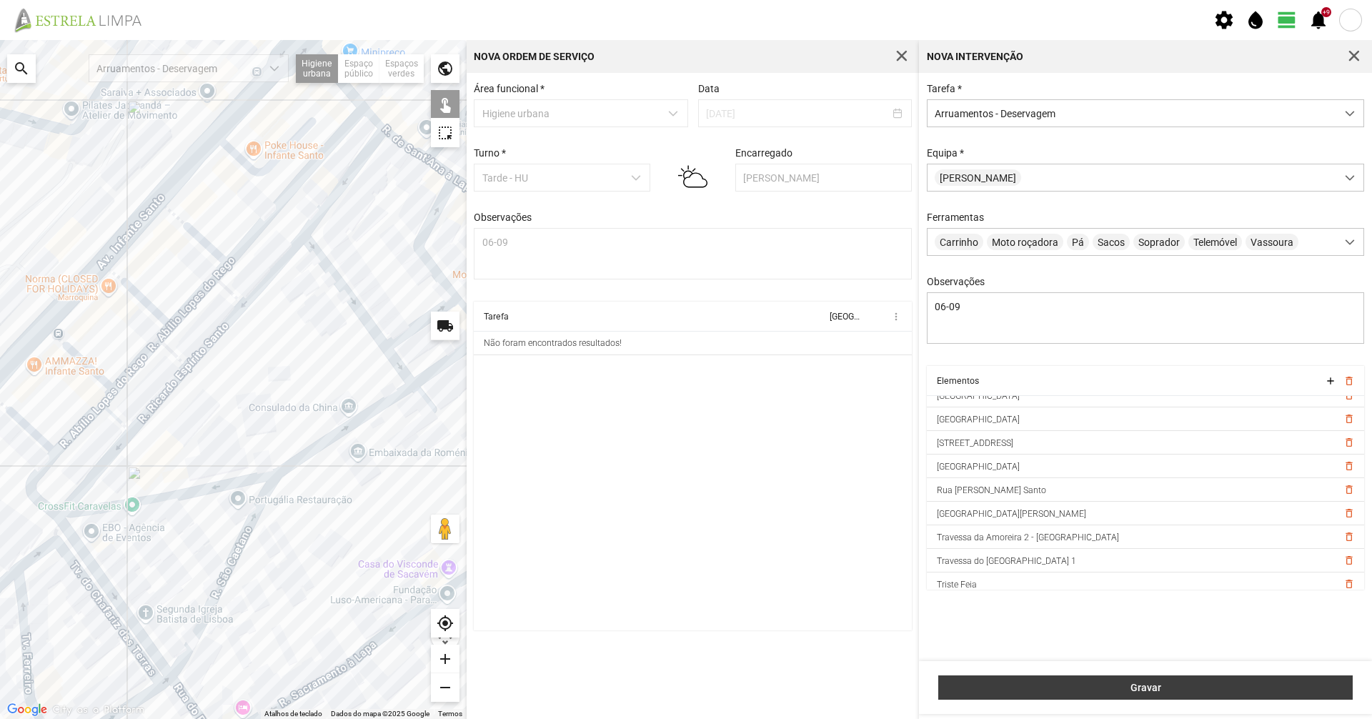
click at [1158, 695] on button "Gravar" at bounding box center [1146, 687] width 415 height 24
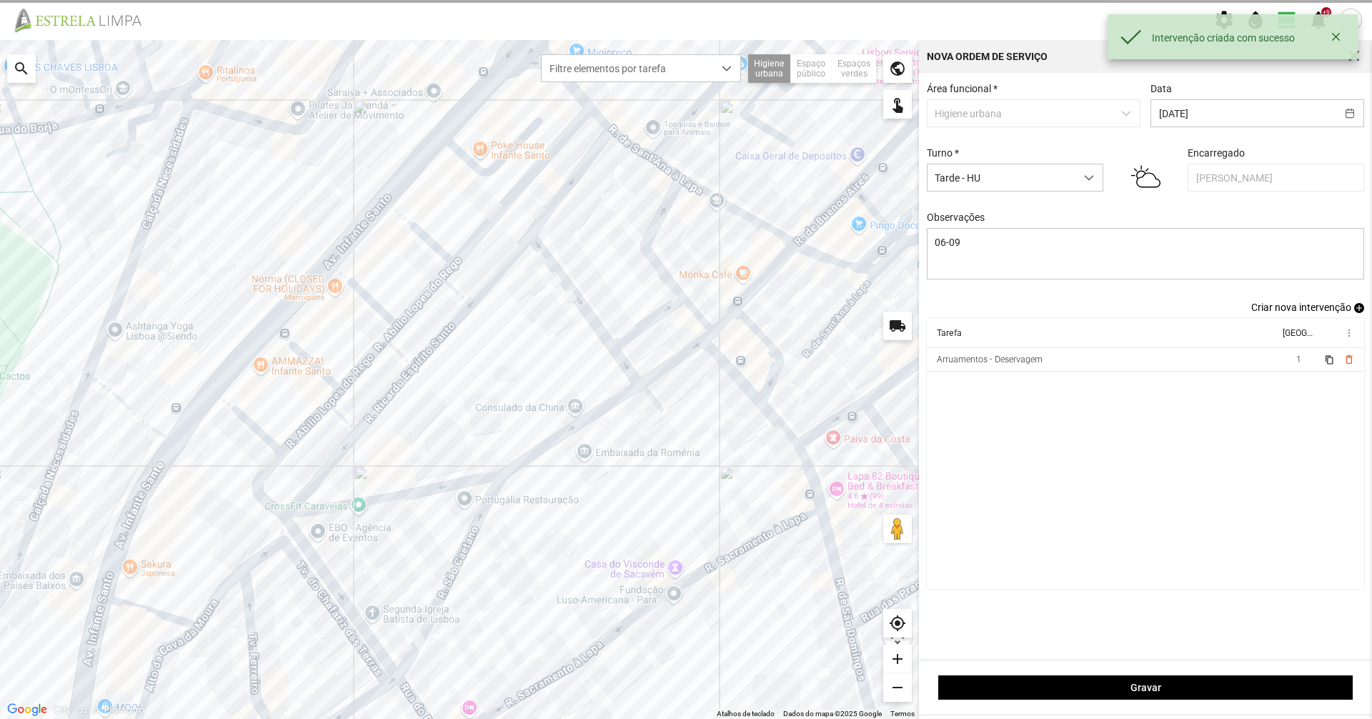
click at [1277, 307] on span "Criar nova intervenção" at bounding box center [1302, 307] width 100 height 11
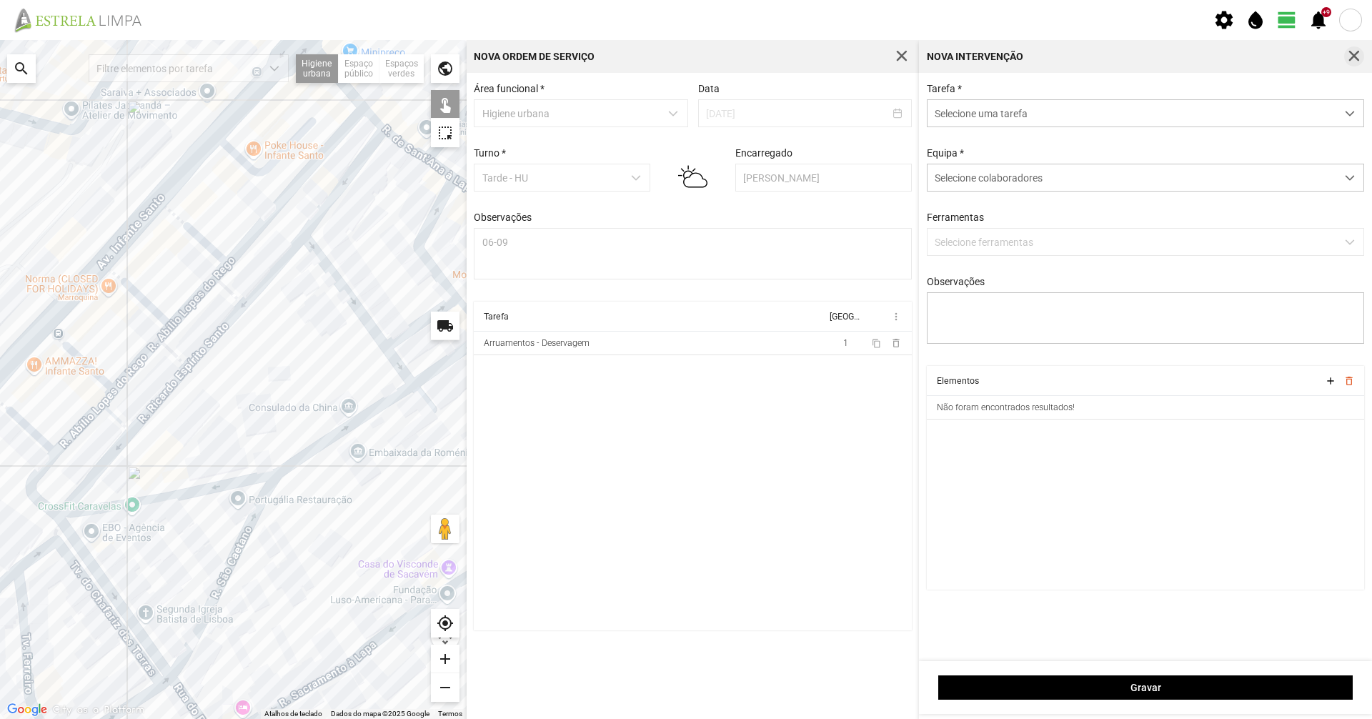
click at [1350, 59] on span "button" at bounding box center [1354, 56] width 13 height 13
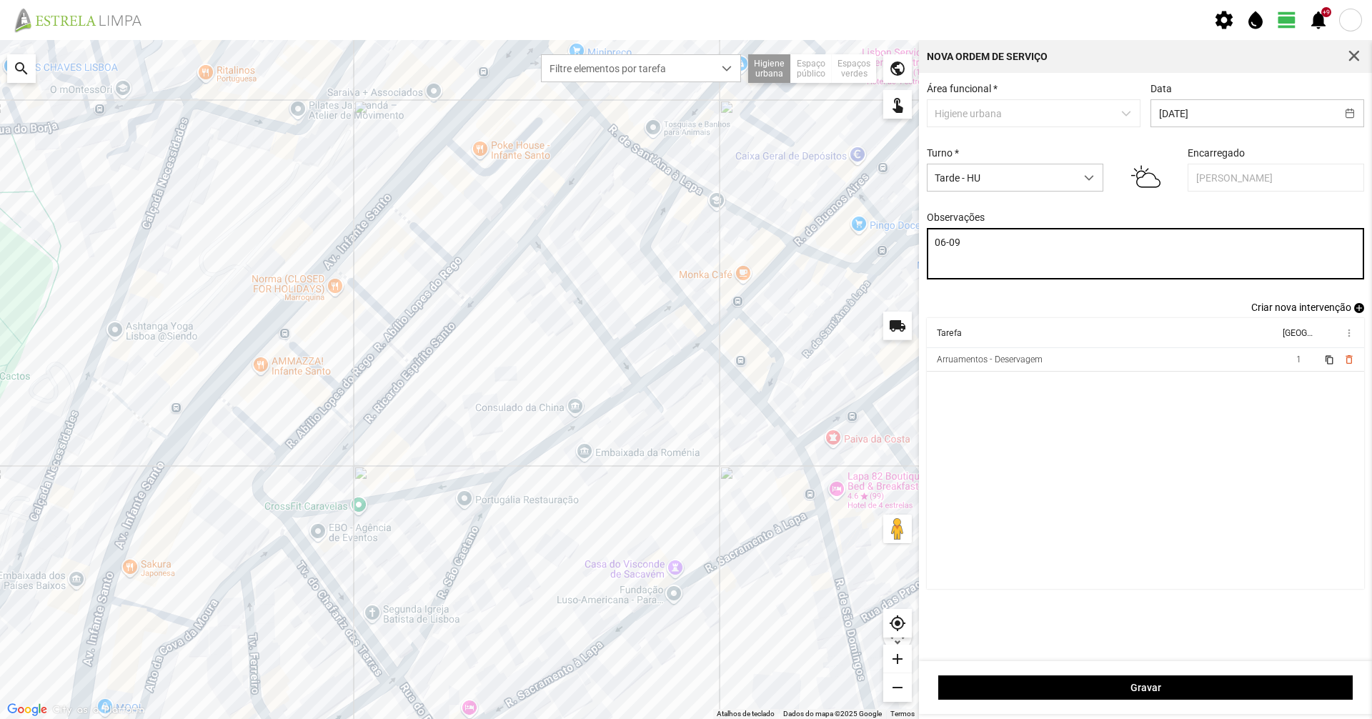
click at [1061, 261] on textarea "06-09" at bounding box center [1146, 253] width 438 height 51
type textarea "06-09 07-09"
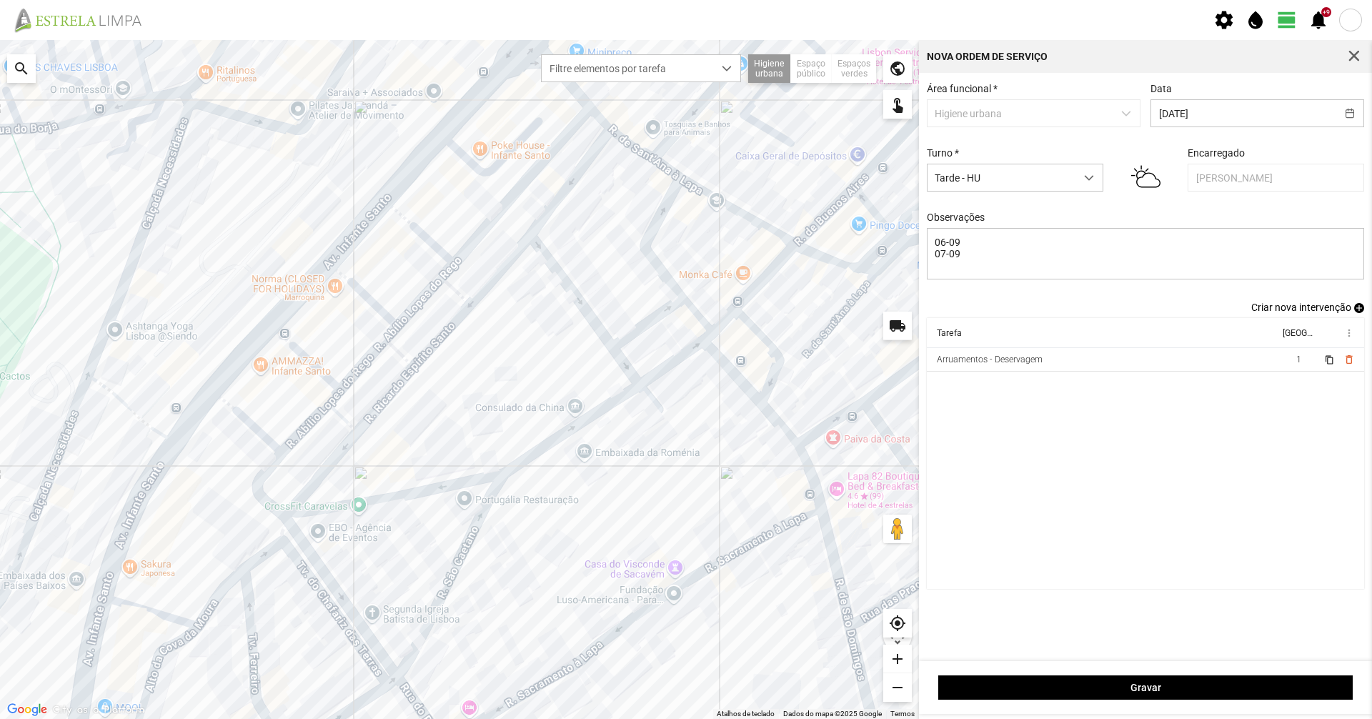
click at [1258, 313] on span "Criar nova intervenção" at bounding box center [1302, 307] width 100 height 11
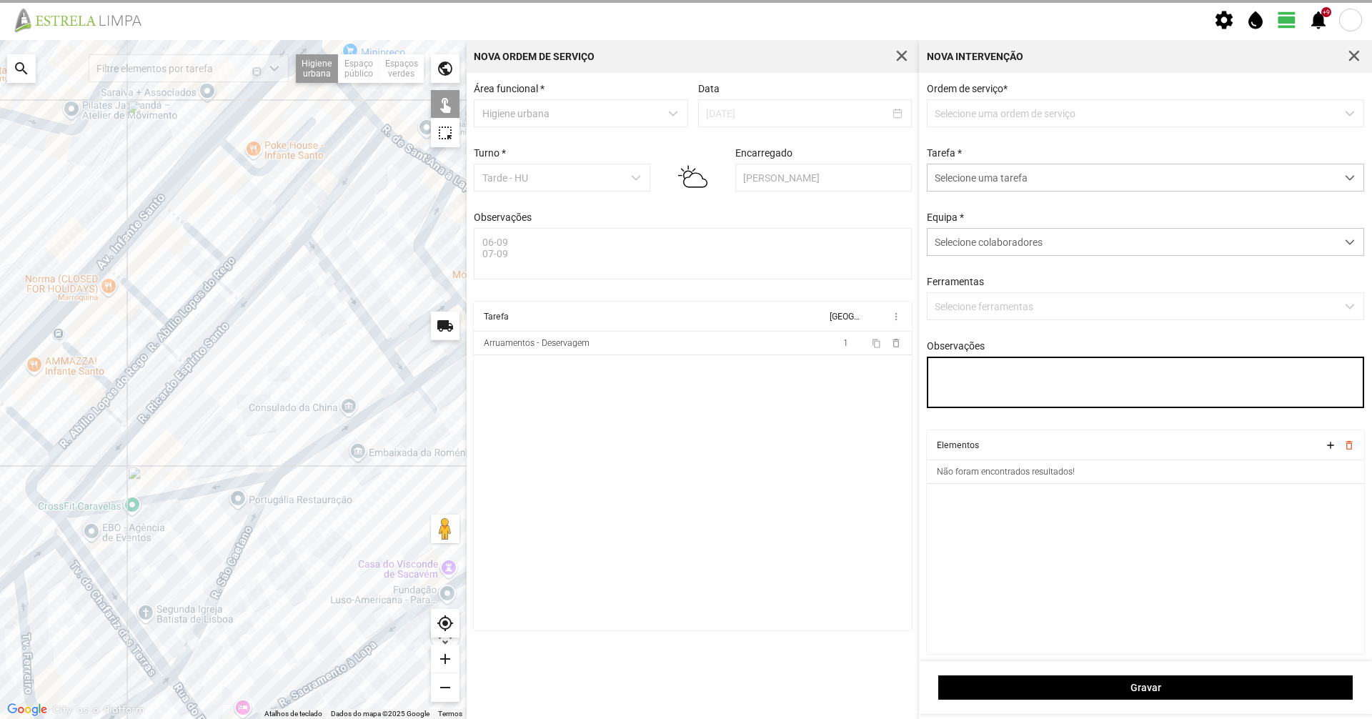
click at [1069, 381] on textarea "Observações" at bounding box center [1146, 382] width 438 height 51
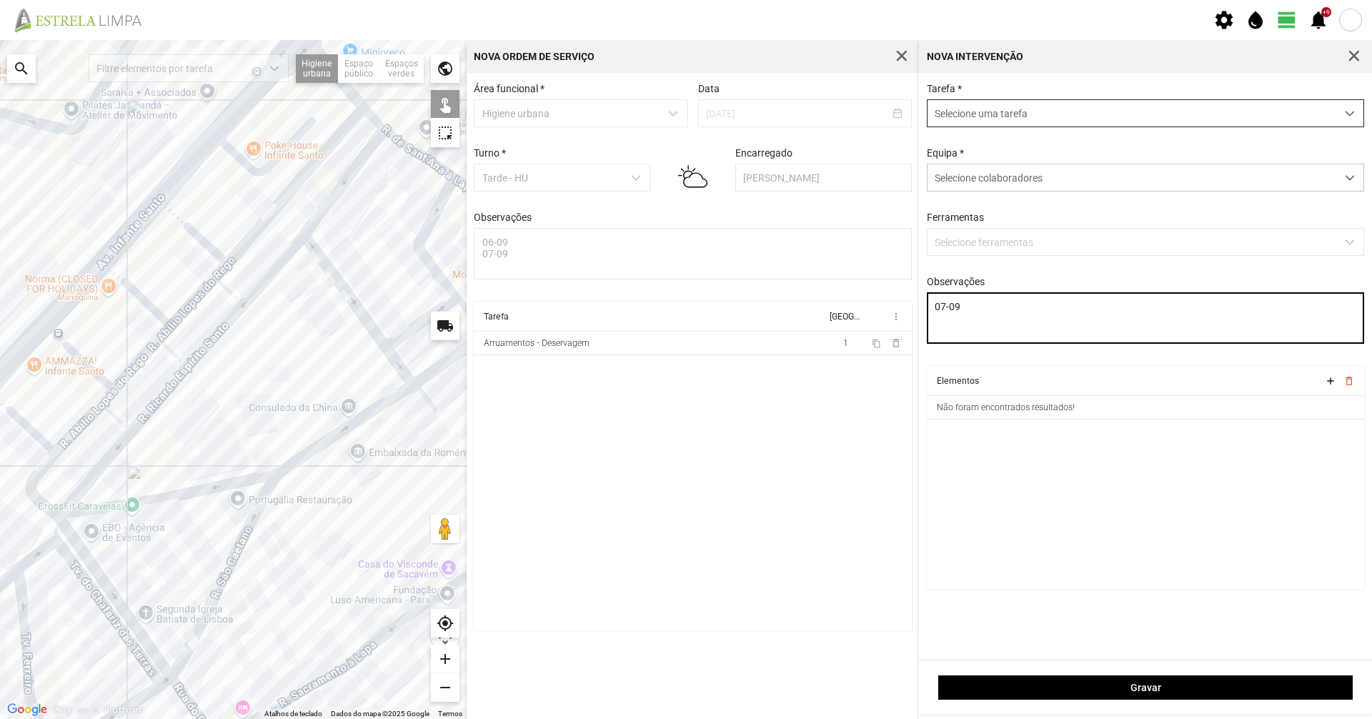
type textarea "07-09"
click at [1019, 121] on span "Selecione uma tarefa" at bounding box center [1132, 113] width 409 height 26
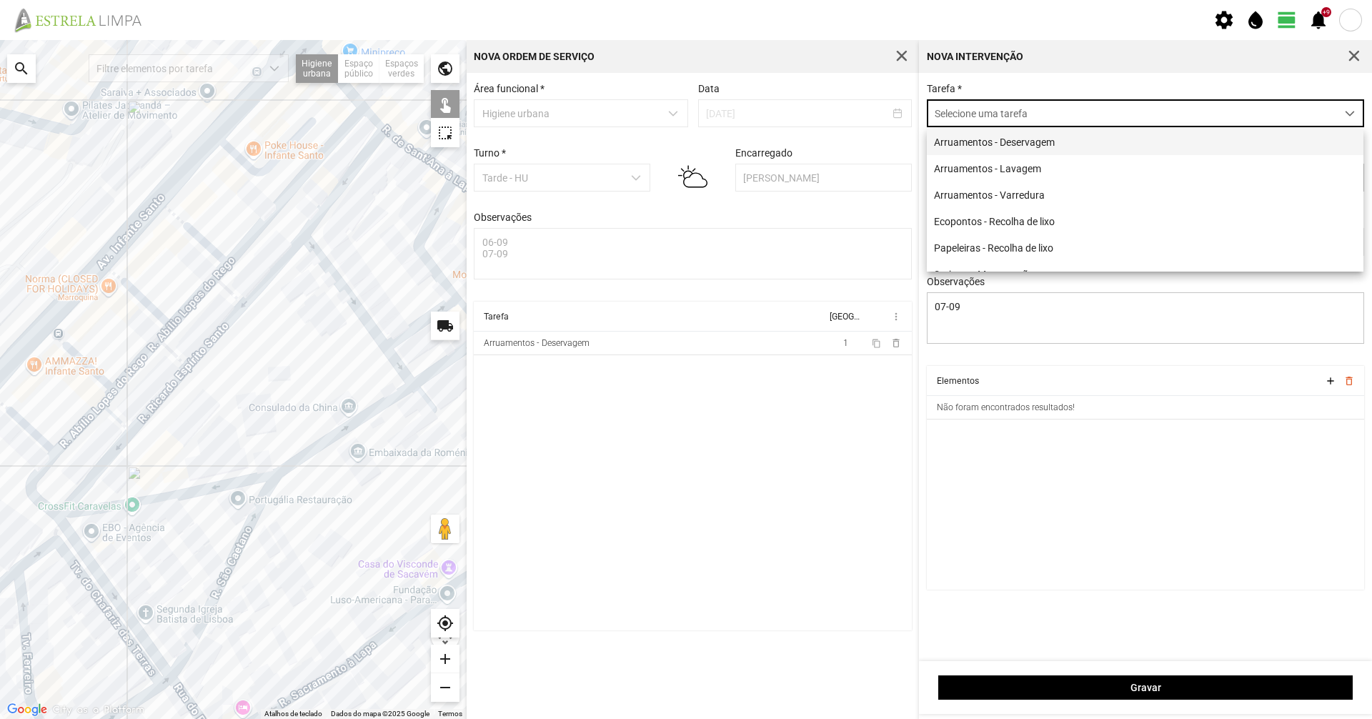
click at [1004, 135] on li "Arruamentos - Deservagem" at bounding box center [1145, 142] width 437 height 26
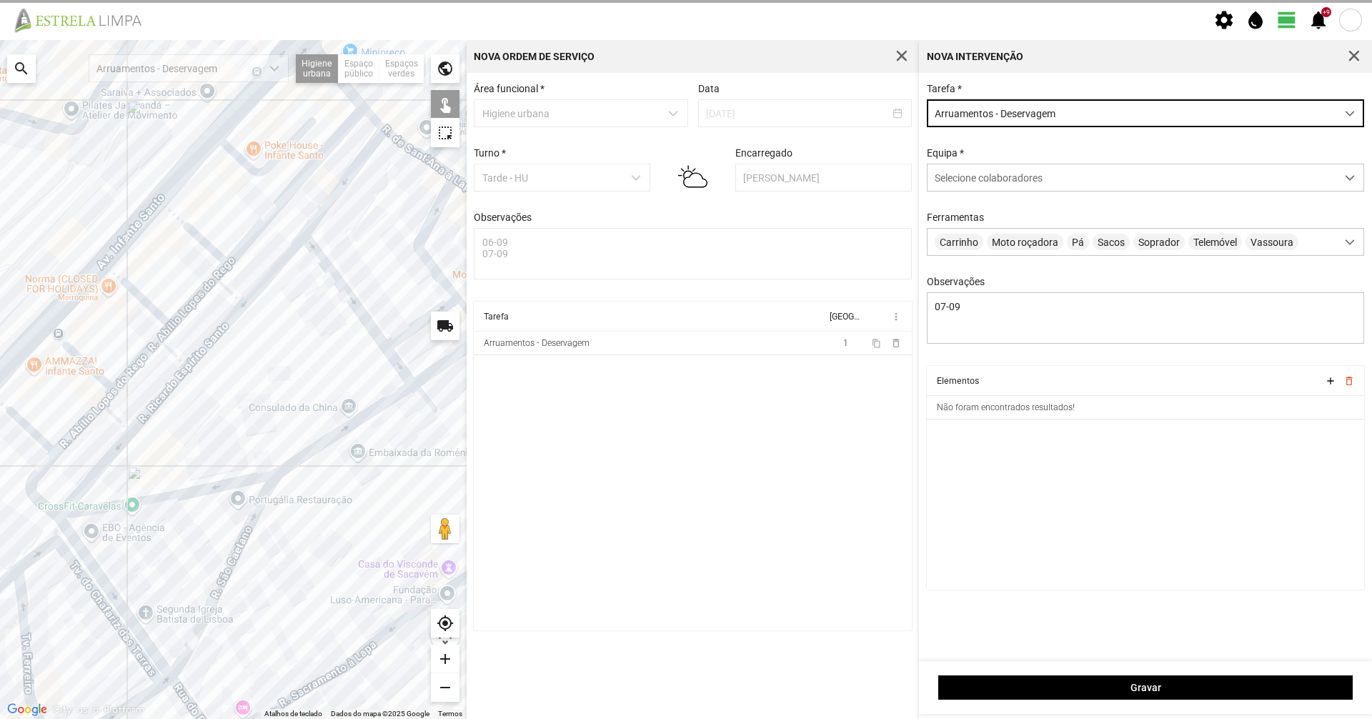
click at [1007, 91] on div "Tarefa * Arruamentos - Deservagem" at bounding box center [1146, 105] width 448 height 44
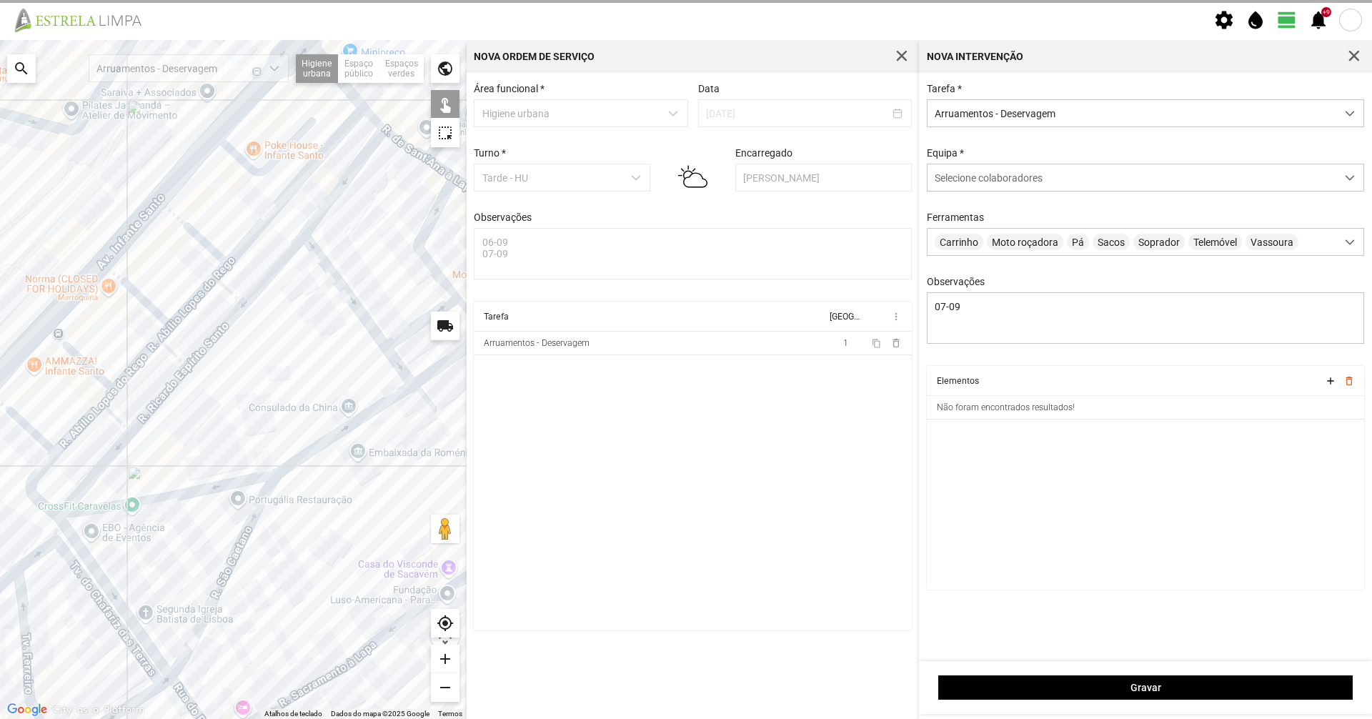
click at [970, 164] on div "Equipa * Selecione colaboradores" at bounding box center [1146, 169] width 448 height 44
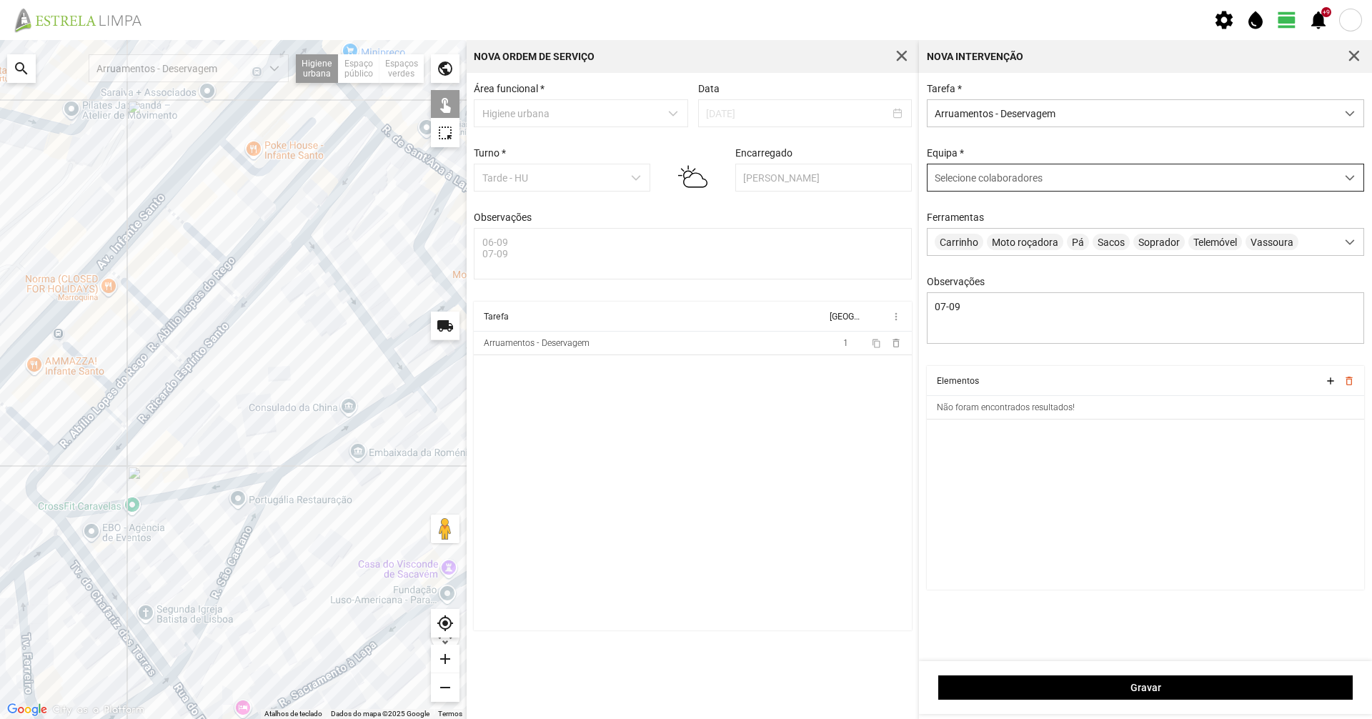
click at [971, 174] on span "Selecione colaboradores" at bounding box center [989, 177] width 108 height 11
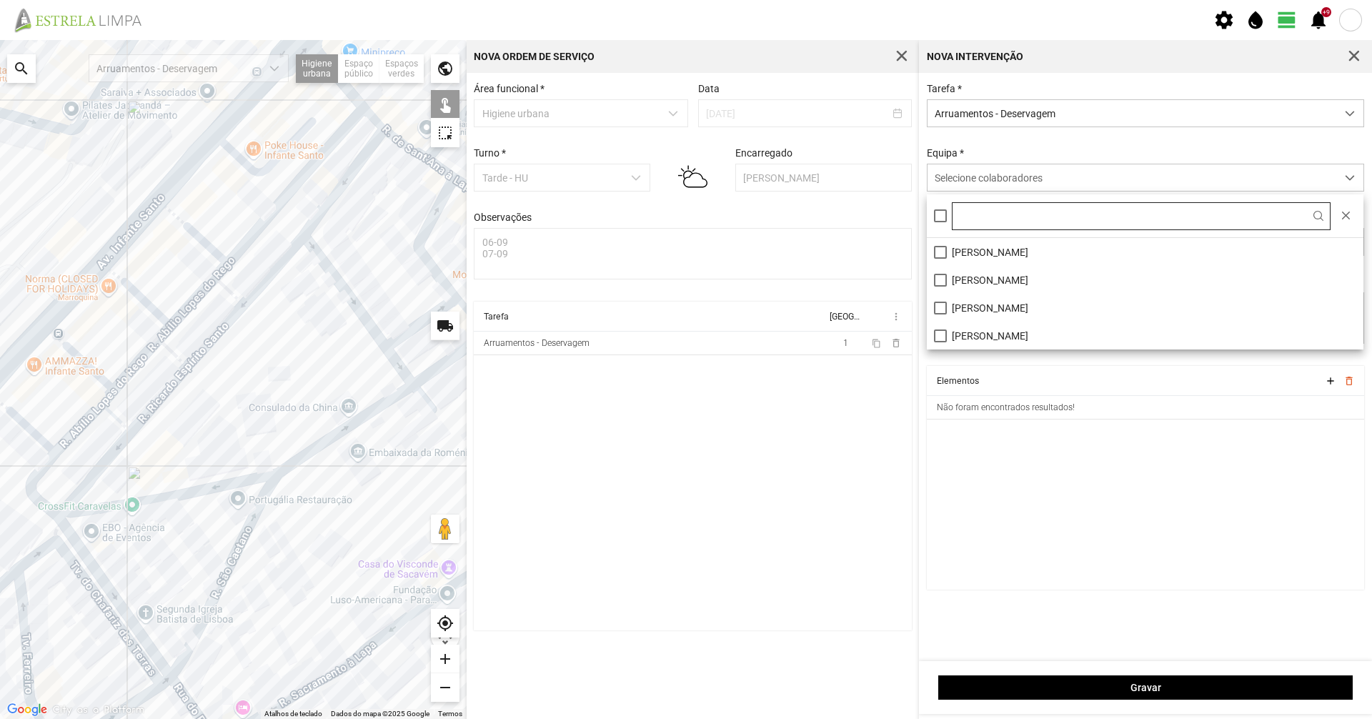
drag, startPoint x: 957, startPoint y: 284, endPoint x: 964, endPoint y: 224, distance: 60.4
click at [956, 285] on li "[PERSON_NAME]" at bounding box center [1145, 280] width 437 height 28
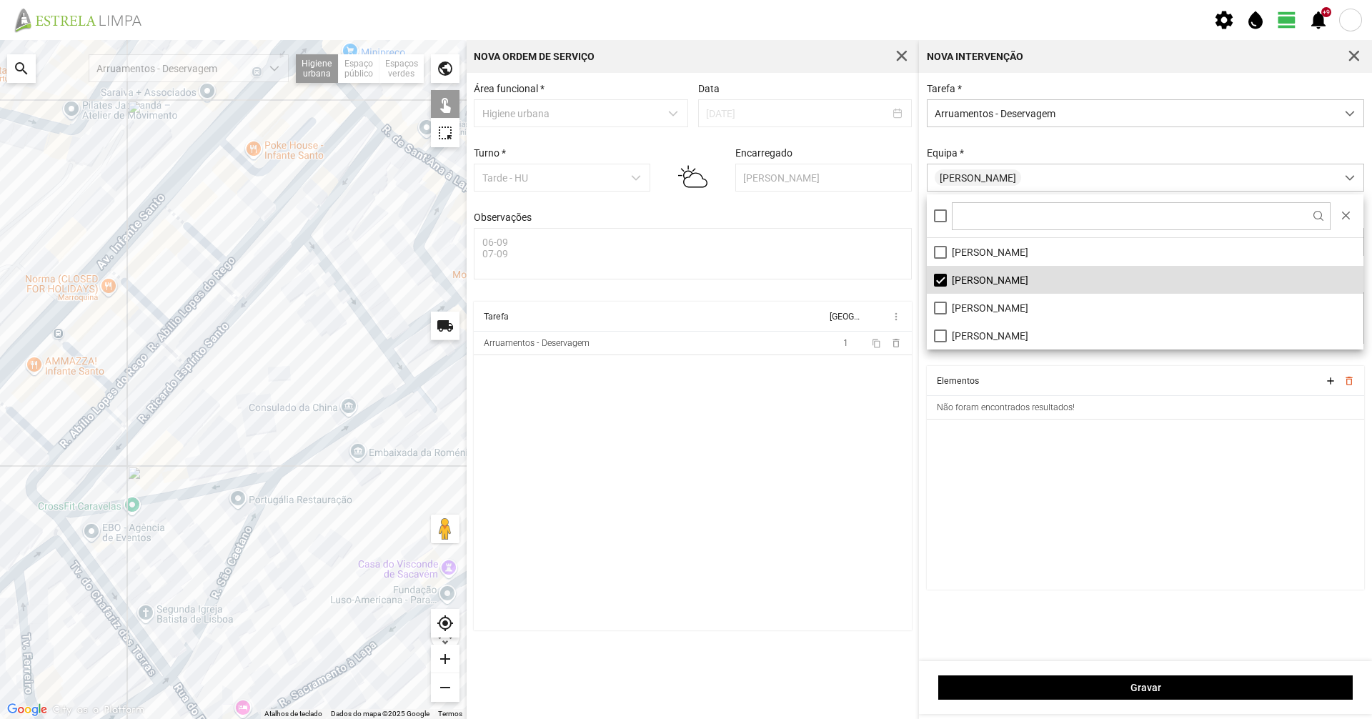
click at [974, 155] on div "Equipa * [PERSON_NAME]" at bounding box center [1146, 169] width 448 height 44
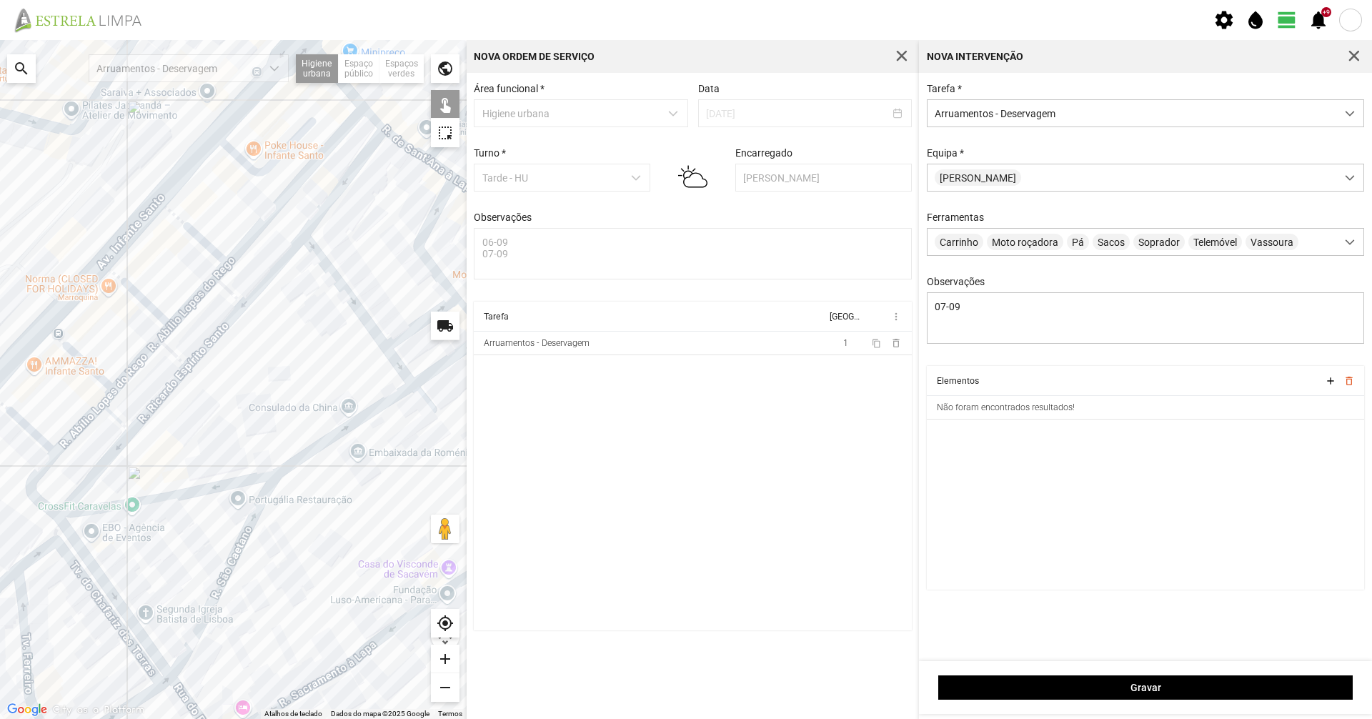
click at [189, 307] on div at bounding box center [233, 379] width 467 height 679
click at [1166, 375] on u "clique para remover" at bounding box center [1155, 371] width 79 height 10
click at [142, 359] on div at bounding box center [233, 379] width 467 height 679
click at [175, 356] on div at bounding box center [233, 379] width 467 height 679
click at [94, 413] on div at bounding box center [233, 379] width 467 height 679
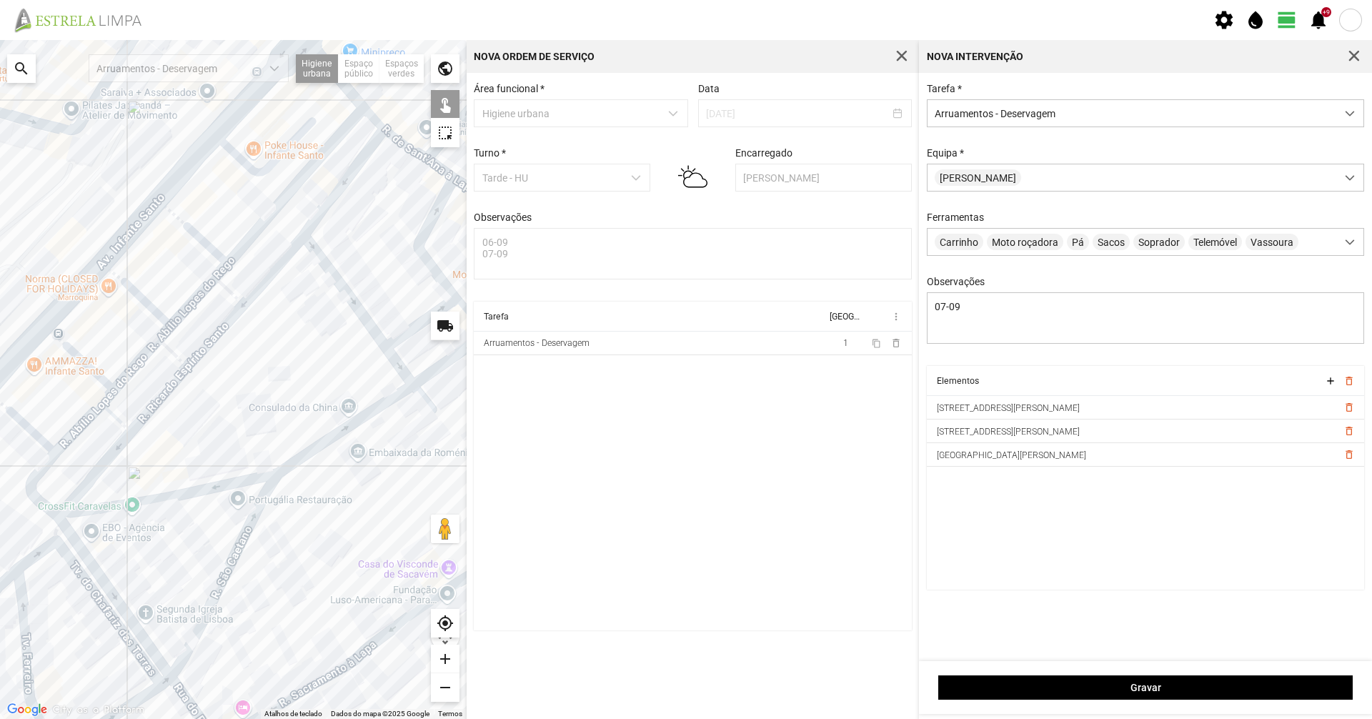
click at [116, 417] on div at bounding box center [233, 379] width 467 height 679
click at [34, 497] on div at bounding box center [233, 379] width 467 height 679
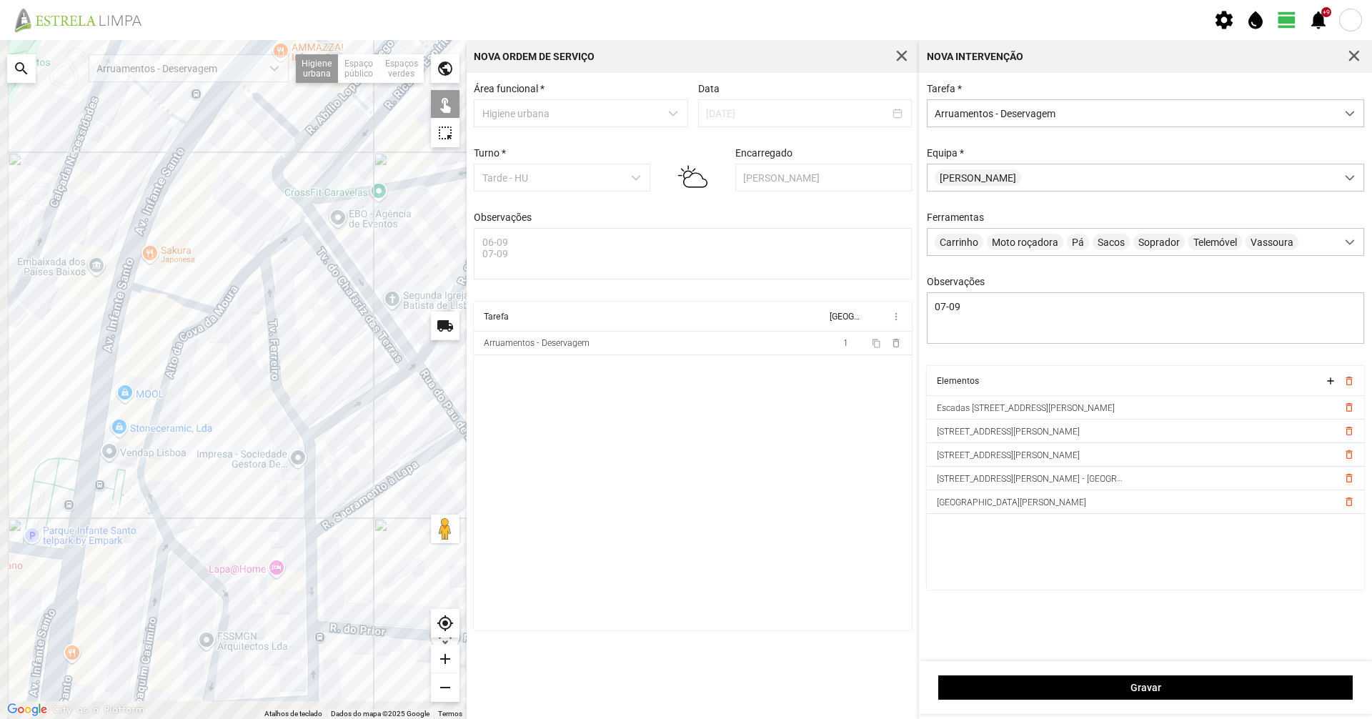
drag, startPoint x: 128, startPoint y: 535, endPoint x: 370, endPoint y: 204, distance: 410.2
click at [370, 204] on div at bounding box center [233, 379] width 467 height 679
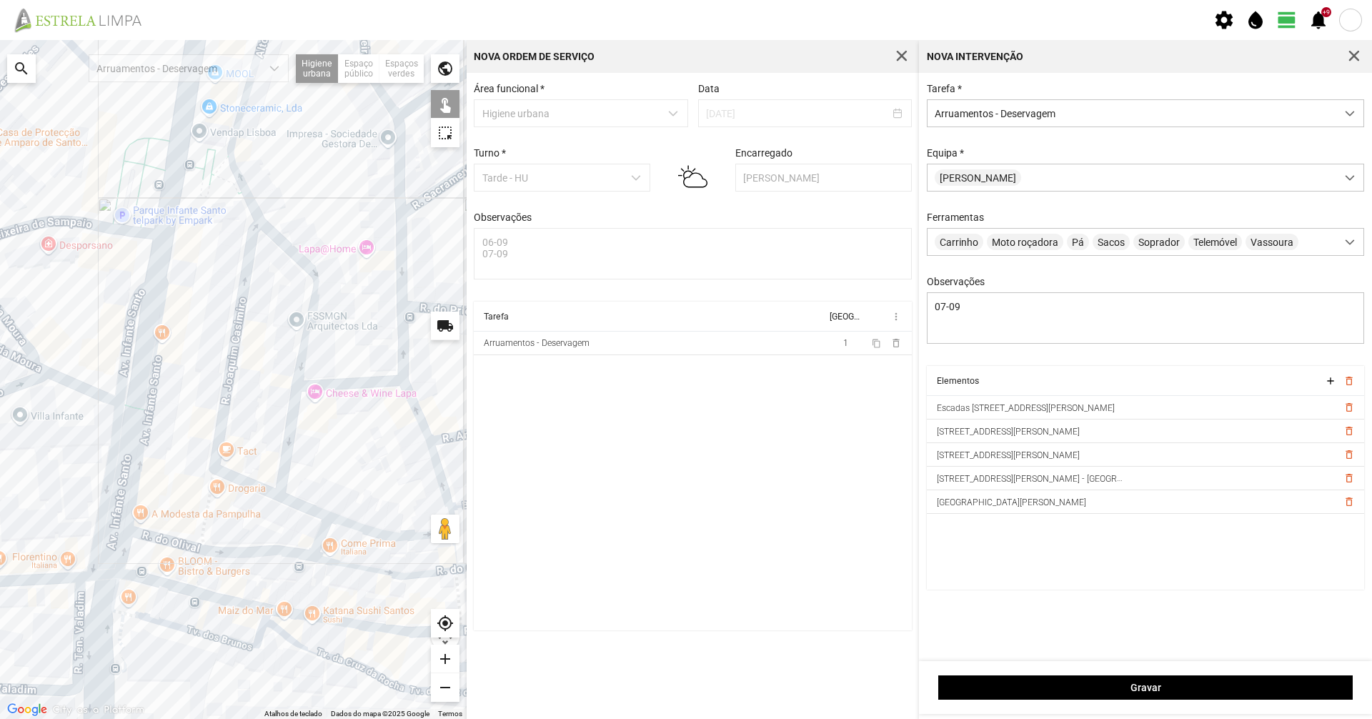
drag, startPoint x: 307, startPoint y: 505, endPoint x: 357, endPoint y: 246, distance: 263.4
click at [367, 237] on div at bounding box center [233, 379] width 467 height 679
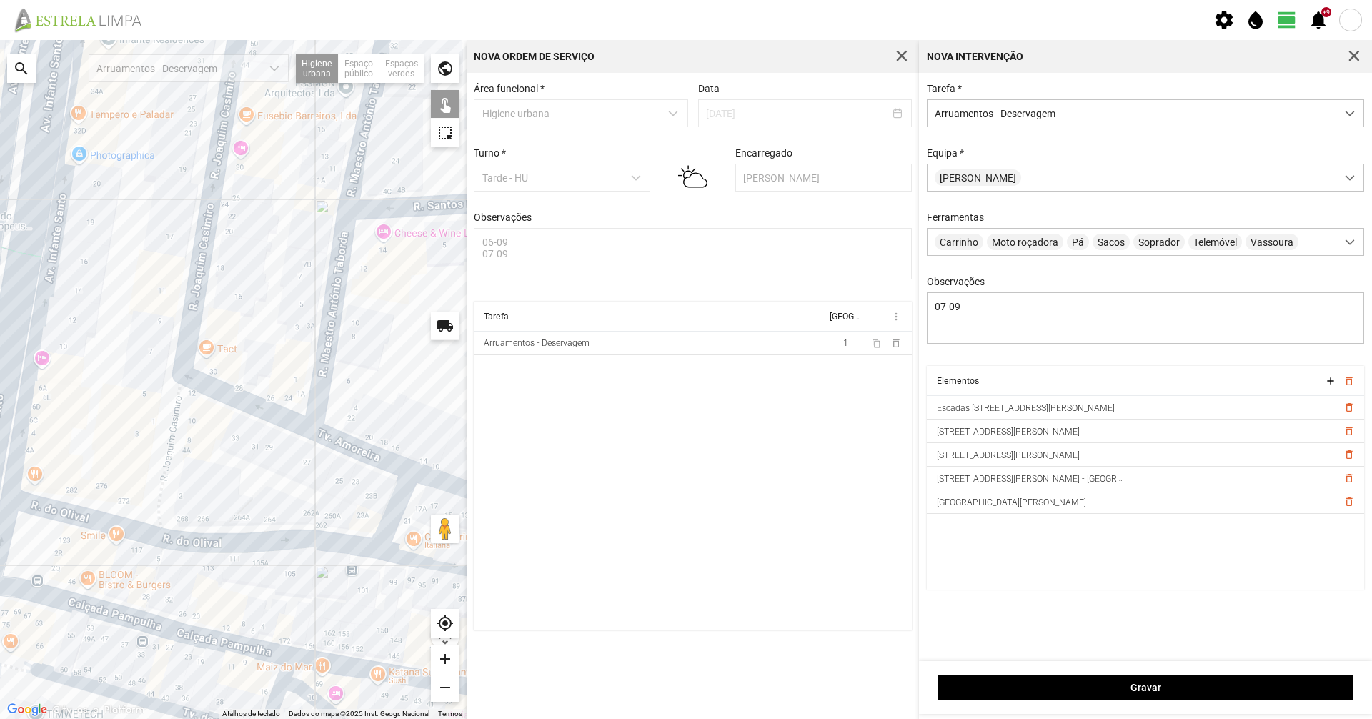
click at [264, 415] on div at bounding box center [233, 379] width 467 height 679
drag, startPoint x: 329, startPoint y: 443, endPoint x: 337, endPoint y: 447, distance: 9.3
click at [329, 444] on div at bounding box center [233, 379] width 467 height 679
click at [400, 486] on div at bounding box center [233, 379] width 467 height 679
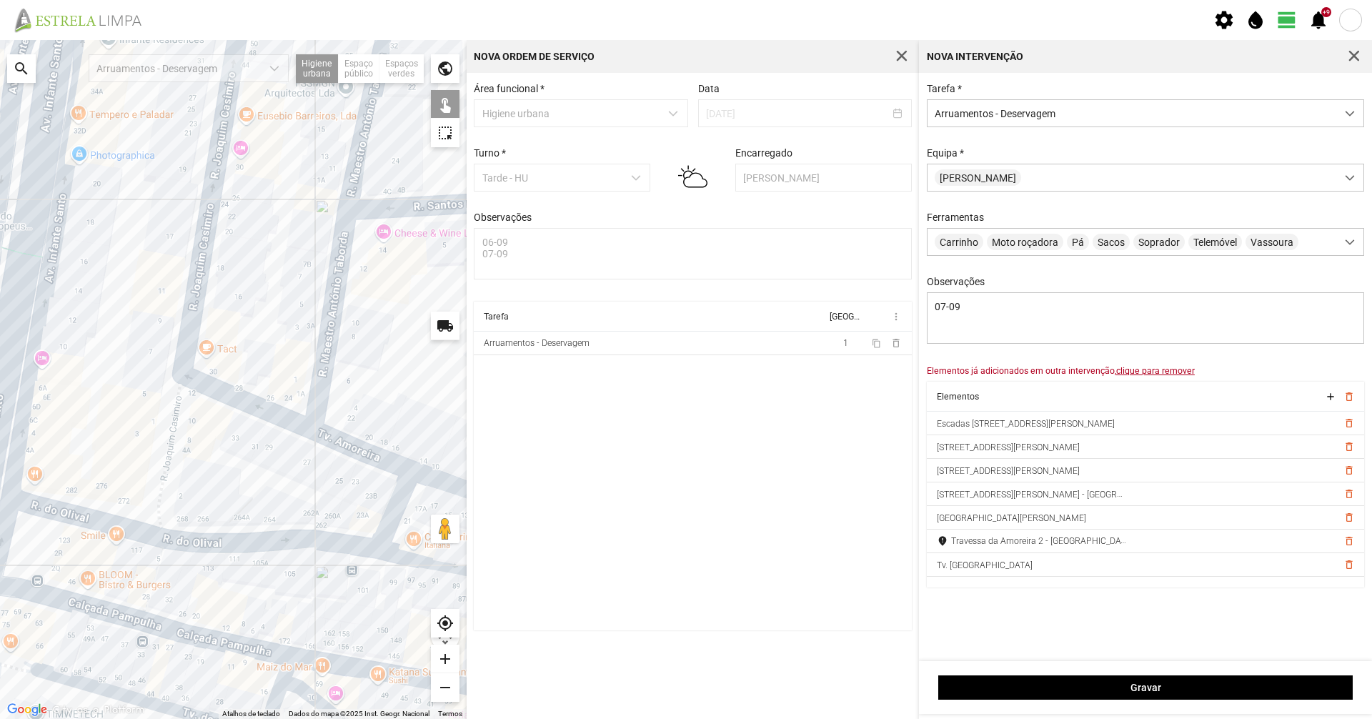
click at [1178, 372] on u "clique para remover" at bounding box center [1155, 371] width 79 height 10
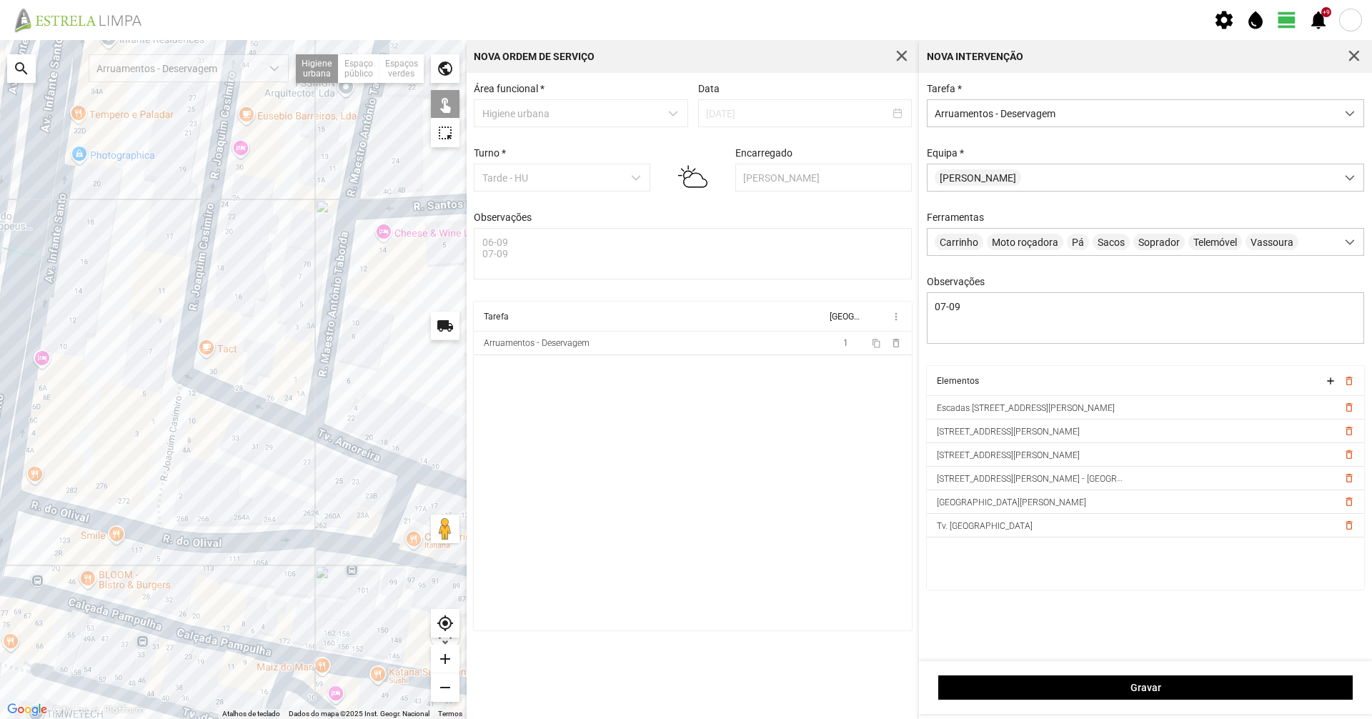
click at [362, 455] on div at bounding box center [233, 379] width 467 height 679
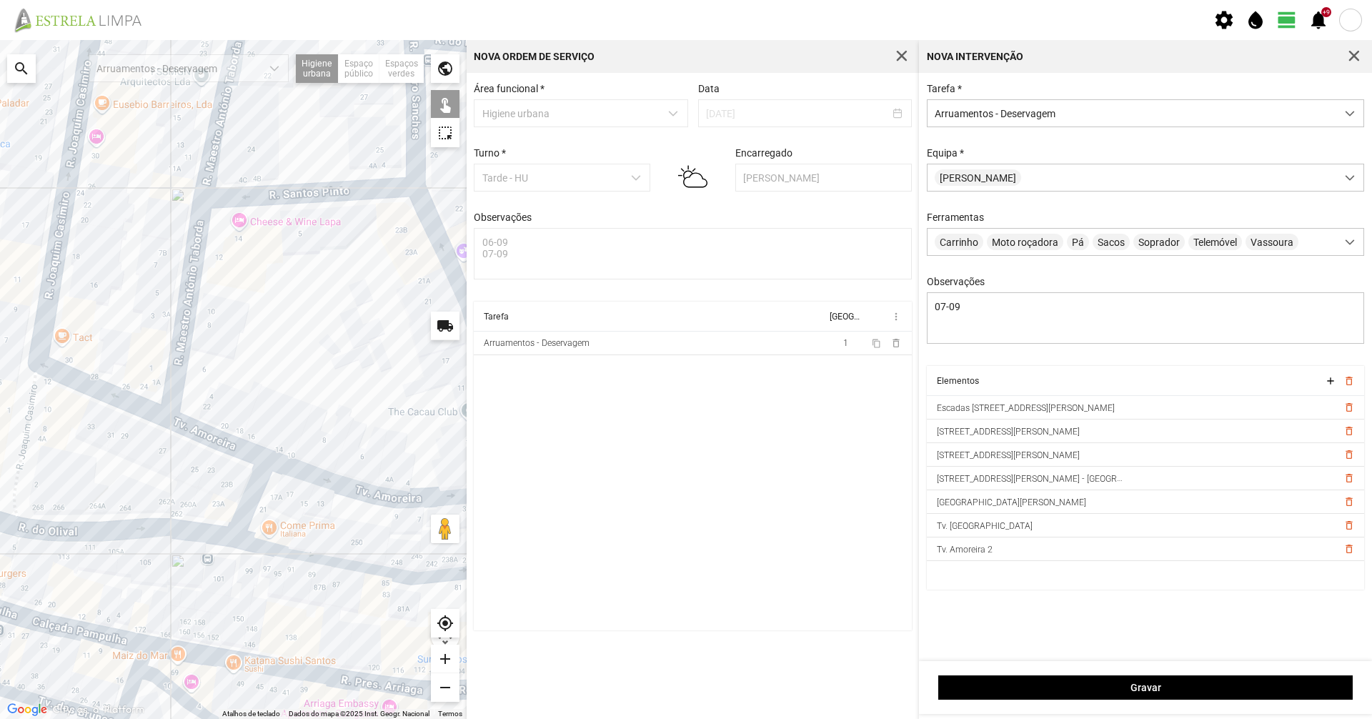
drag, startPoint x: 283, startPoint y: 434, endPoint x: 255, endPoint y: 432, distance: 27.9
click at [255, 432] on div at bounding box center [233, 379] width 467 height 679
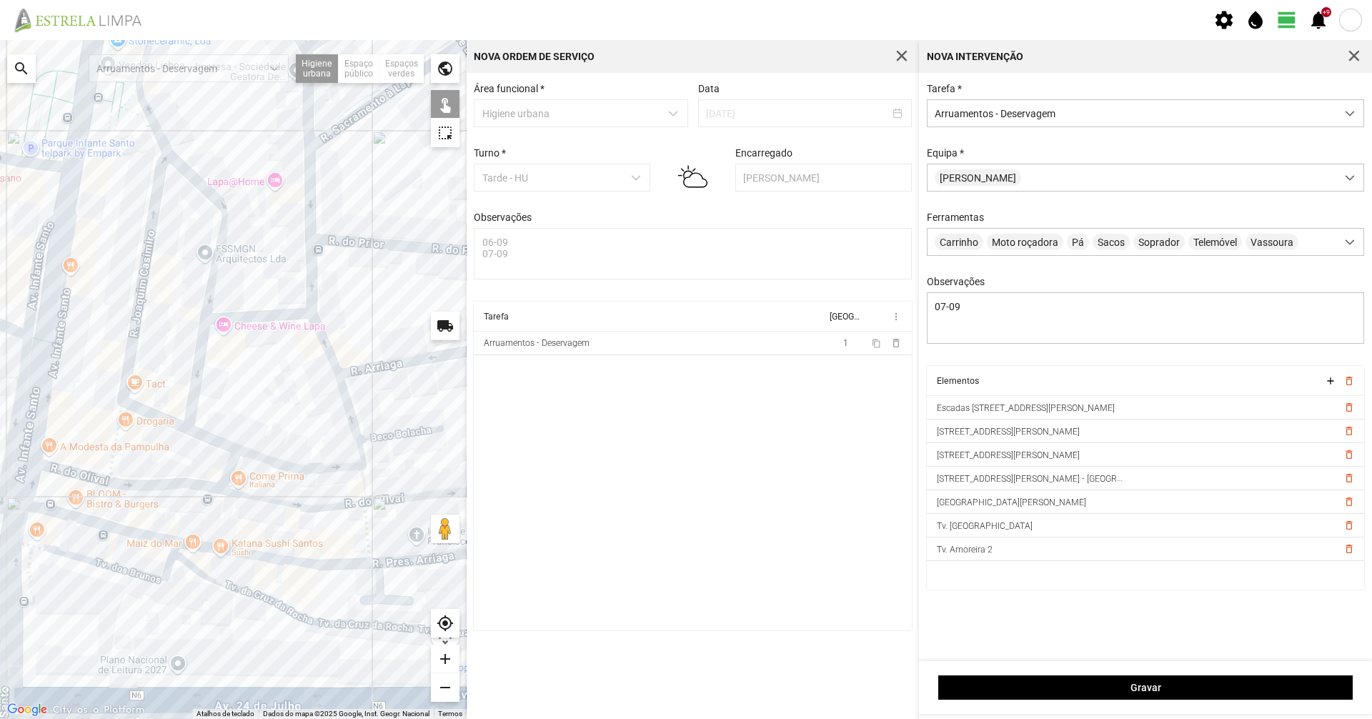
click at [133, 315] on div at bounding box center [233, 379] width 467 height 679
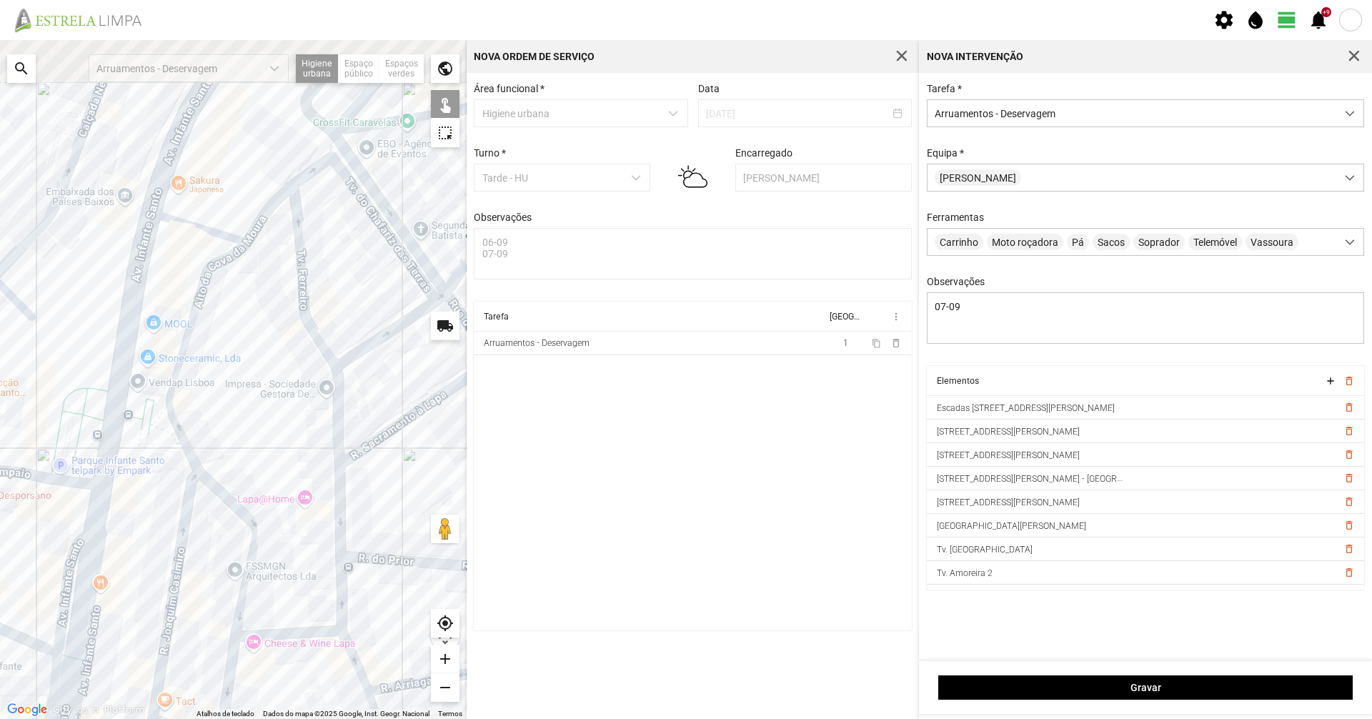
drag, startPoint x: 170, startPoint y: 568, endPoint x: 192, endPoint y: 655, distance: 90.5
click at [192, 658] on div at bounding box center [233, 379] width 467 height 679
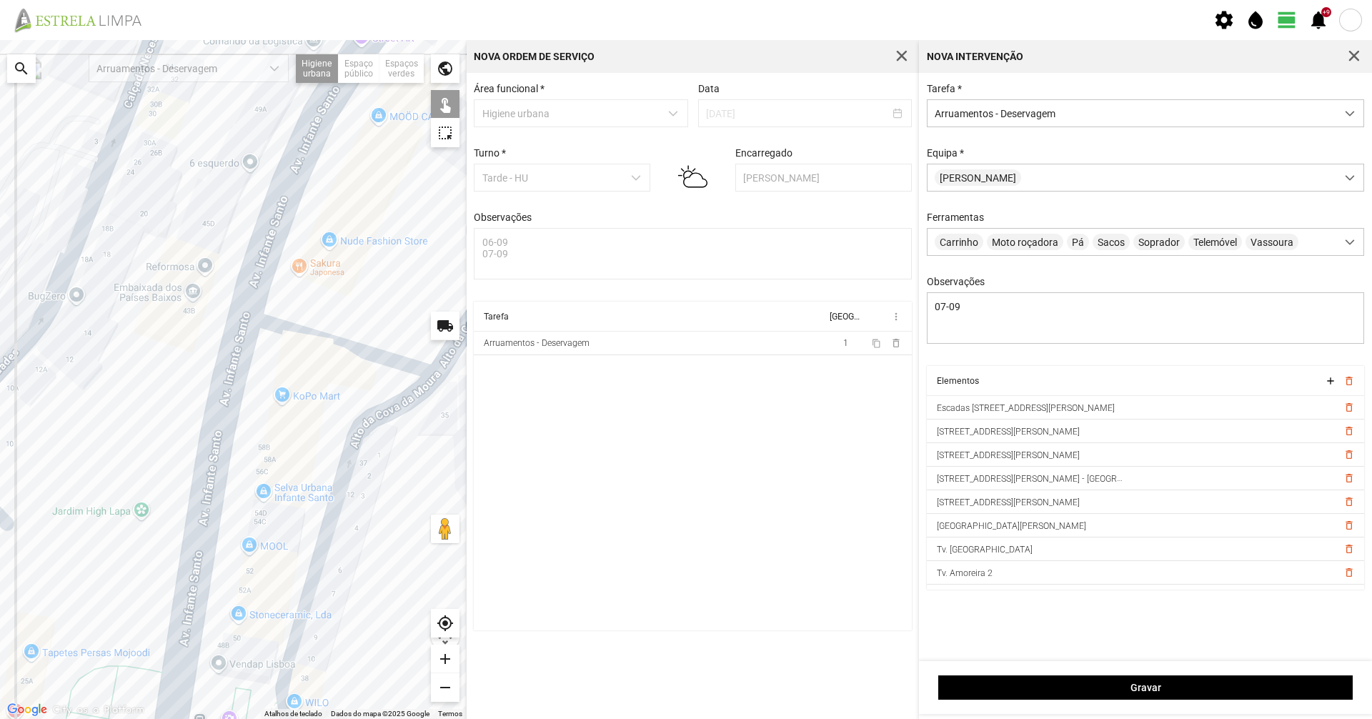
drag, startPoint x: 307, startPoint y: 599, endPoint x: 246, endPoint y: 349, distance: 257.6
click at [246, 350] on div at bounding box center [233, 379] width 467 height 679
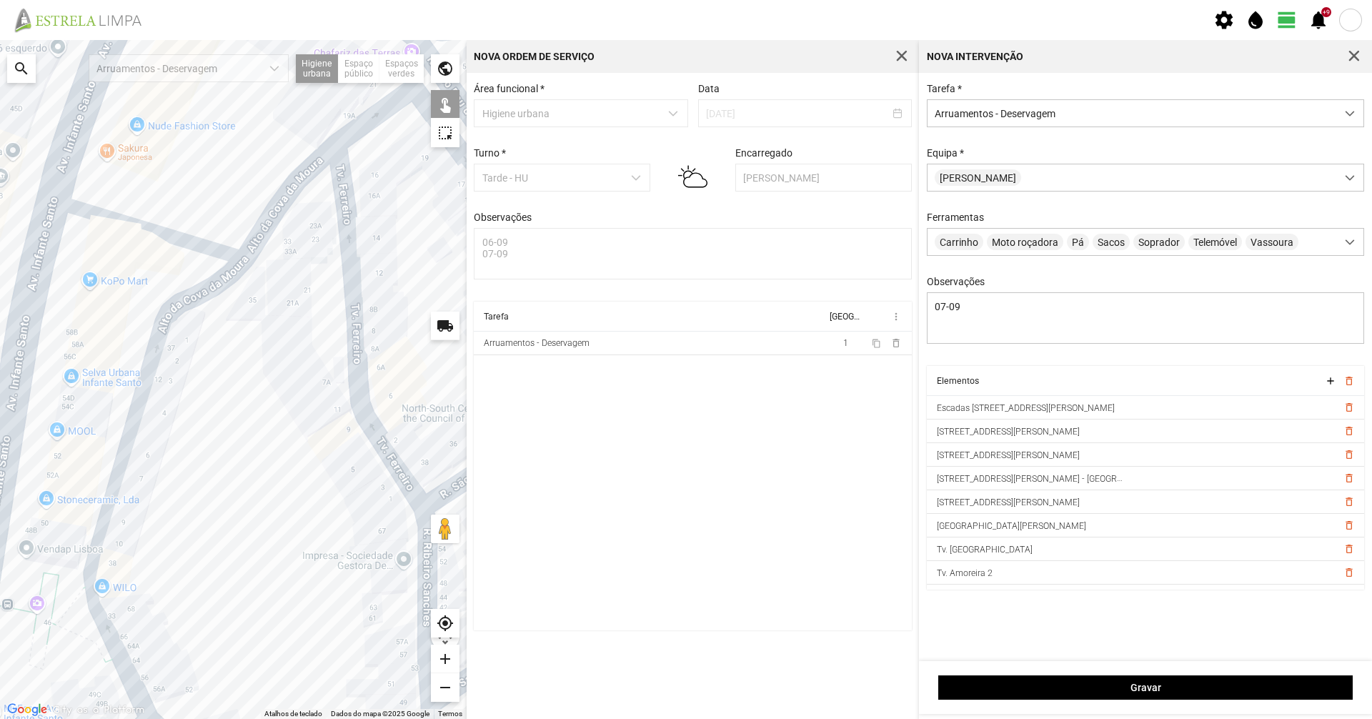
drag, startPoint x: 271, startPoint y: 305, endPoint x: 164, endPoint y: 538, distance: 256.5
click at [164, 538] on div at bounding box center [233, 379] width 467 height 679
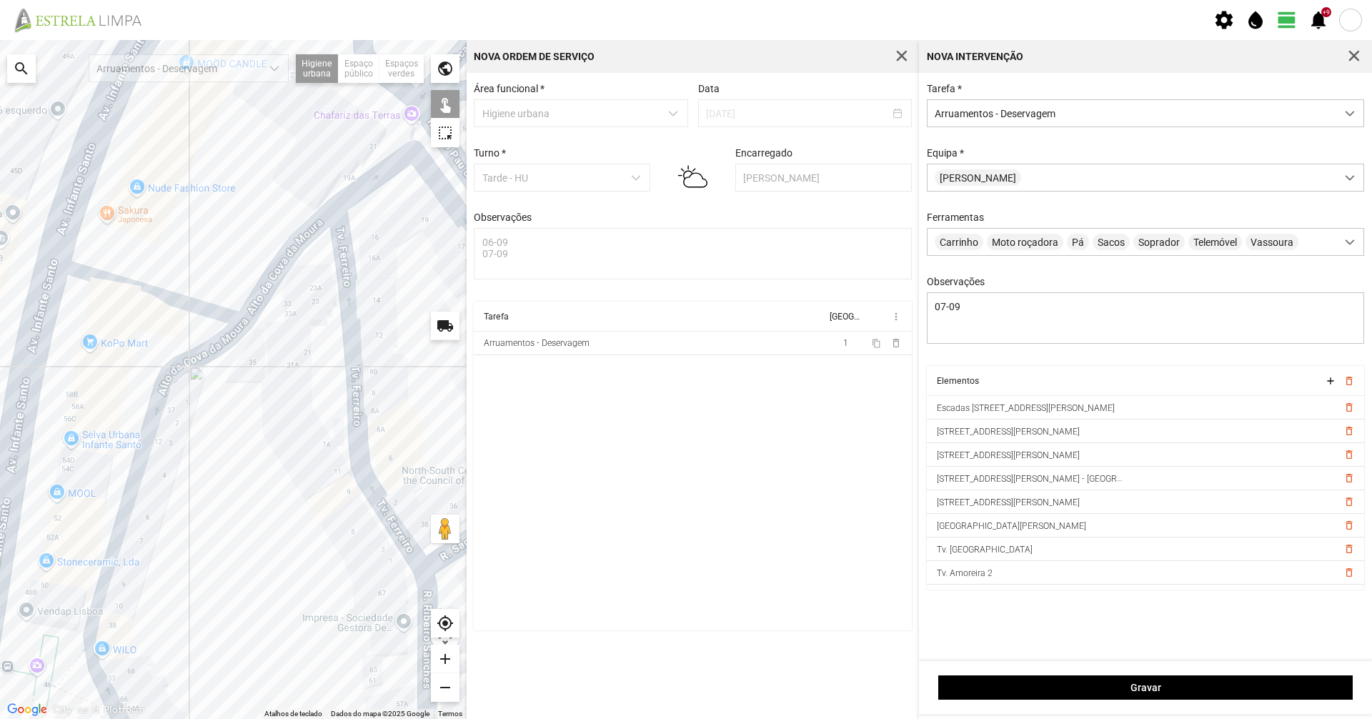
click at [381, 176] on div at bounding box center [233, 379] width 467 height 679
drag, startPoint x: 337, startPoint y: 281, endPoint x: 259, endPoint y: 405, distance: 146.8
click at [259, 405] on div at bounding box center [233, 379] width 467 height 679
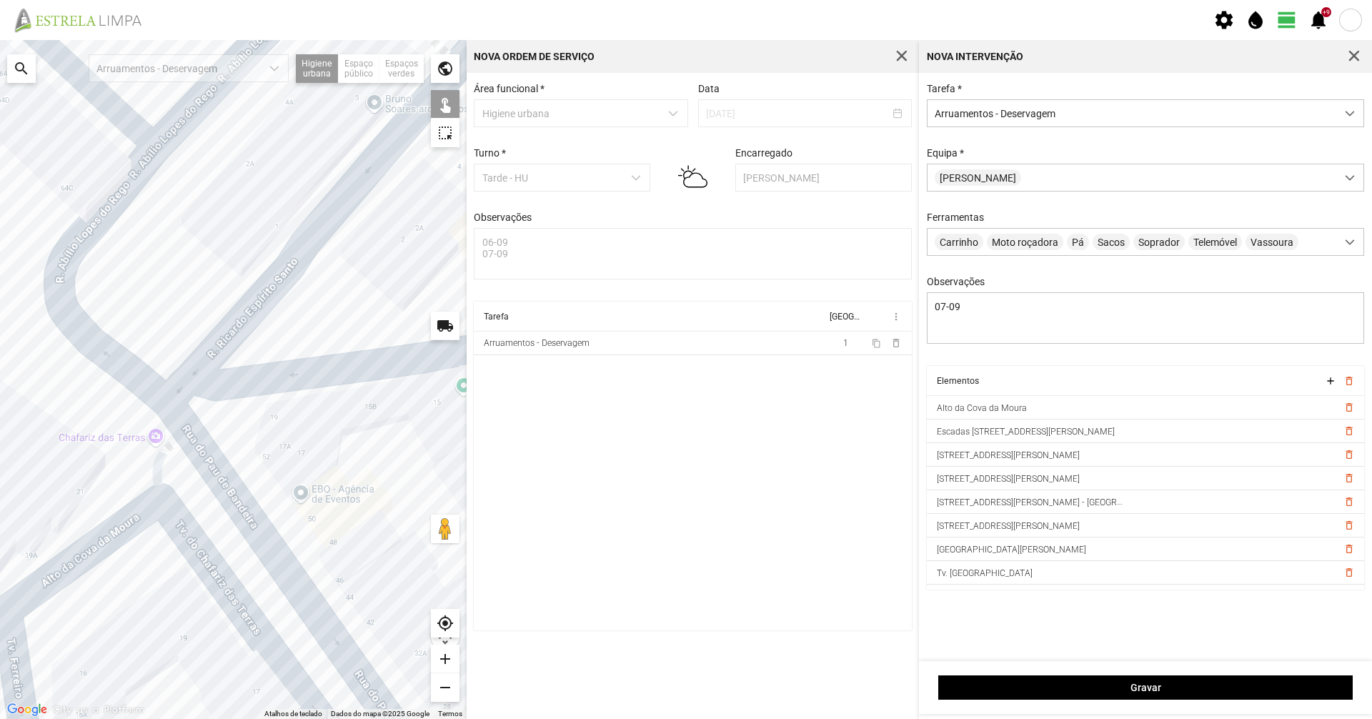
drag, startPoint x: 106, startPoint y: 532, endPoint x: 284, endPoint y: 330, distance: 269.4
click at [279, 334] on div at bounding box center [233, 379] width 467 height 679
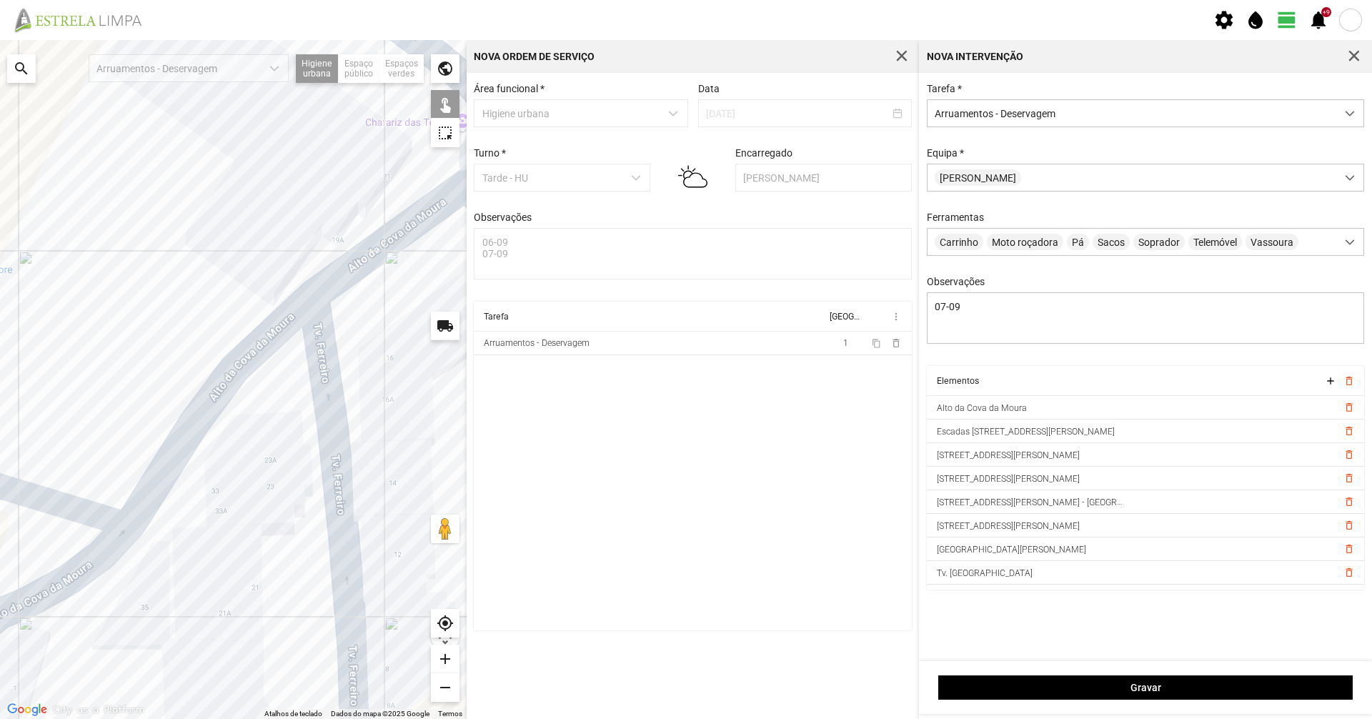
click at [206, 412] on div at bounding box center [233, 379] width 467 height 679
drag, startPoint x: 239, startPoint y: 450, endPoint x: 368, endPoint y: 287, distance: 207.6
click at [318, 342] on div at bounding box center [233, 379] width 467 height 679
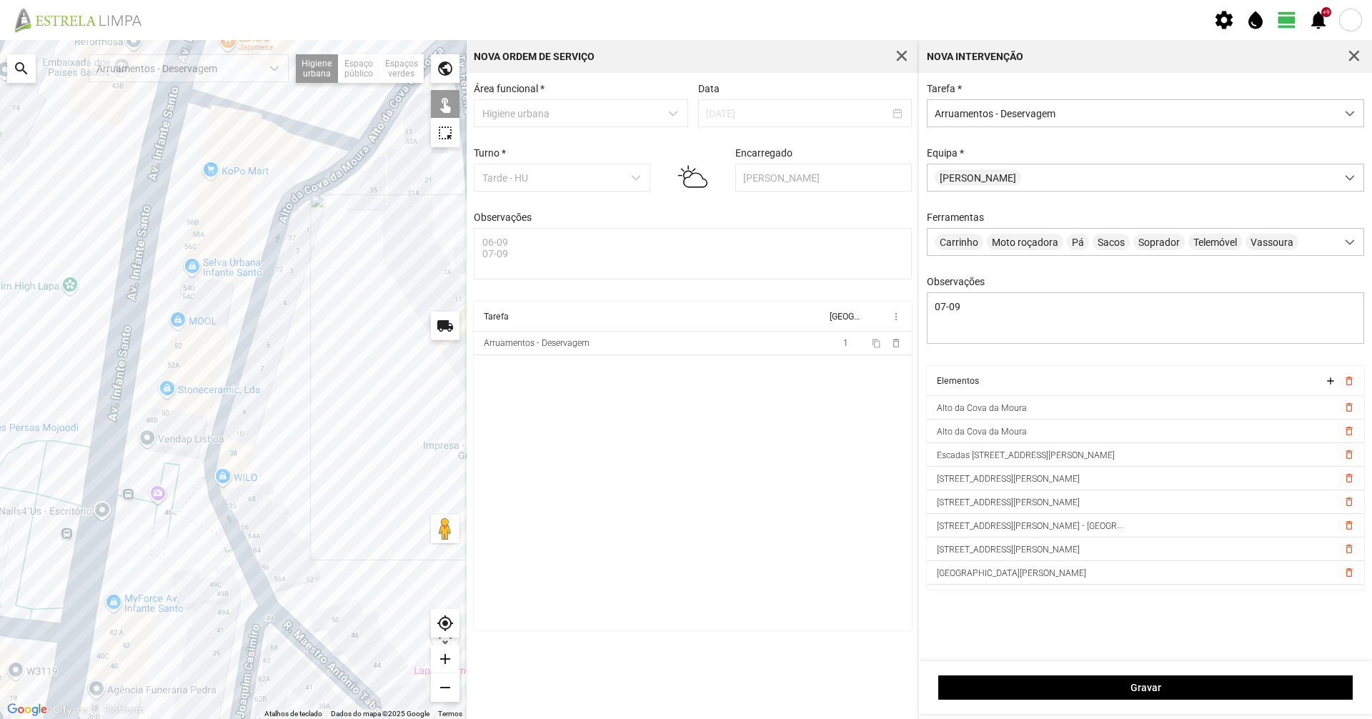
drag, startPoint x: 274, startPoint y: 442, endPoint x: 256, endPoint y: 366, distance: 77.8
click at [254, 372] on div at bounding box center [233, 379] width 467 height 679
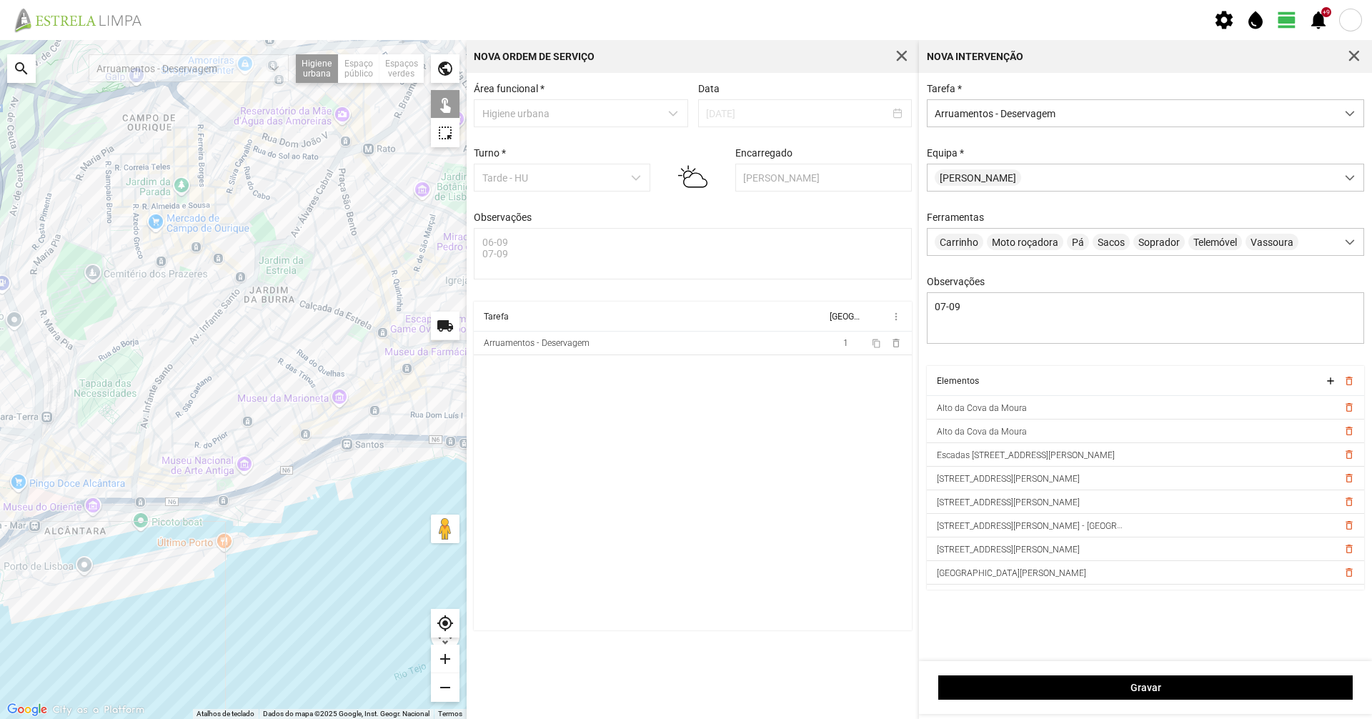
drag, startPoint x: 299, startPoint y: 419, endPoint x: 187, endPoint y: 467, distance: 121.4
click at [187, 467] on div at bounding box center [233, 379] width 467 height 679
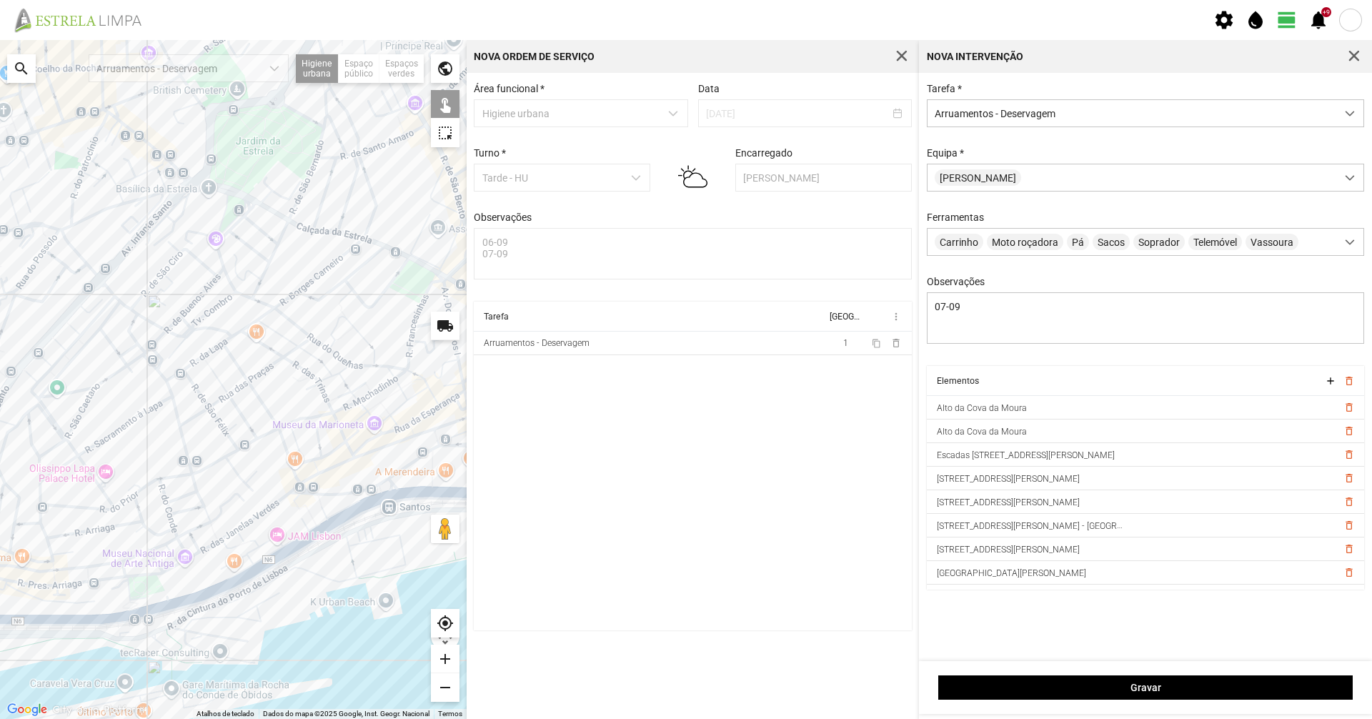
click at [197, 416] on div at bounding box center [233, 379] width 467 height 679
click at [217, 401] on div at bounding box center [233, 379] width 467 height 679
click at [245, 380] on div at bounding box center [233, 379] width 467 height 679
click at [259, 372] on div at bounding box center [233, 379] width 467 height 679
click at [290, 354] on div at bounding box center [233, 379] width 467 height 679
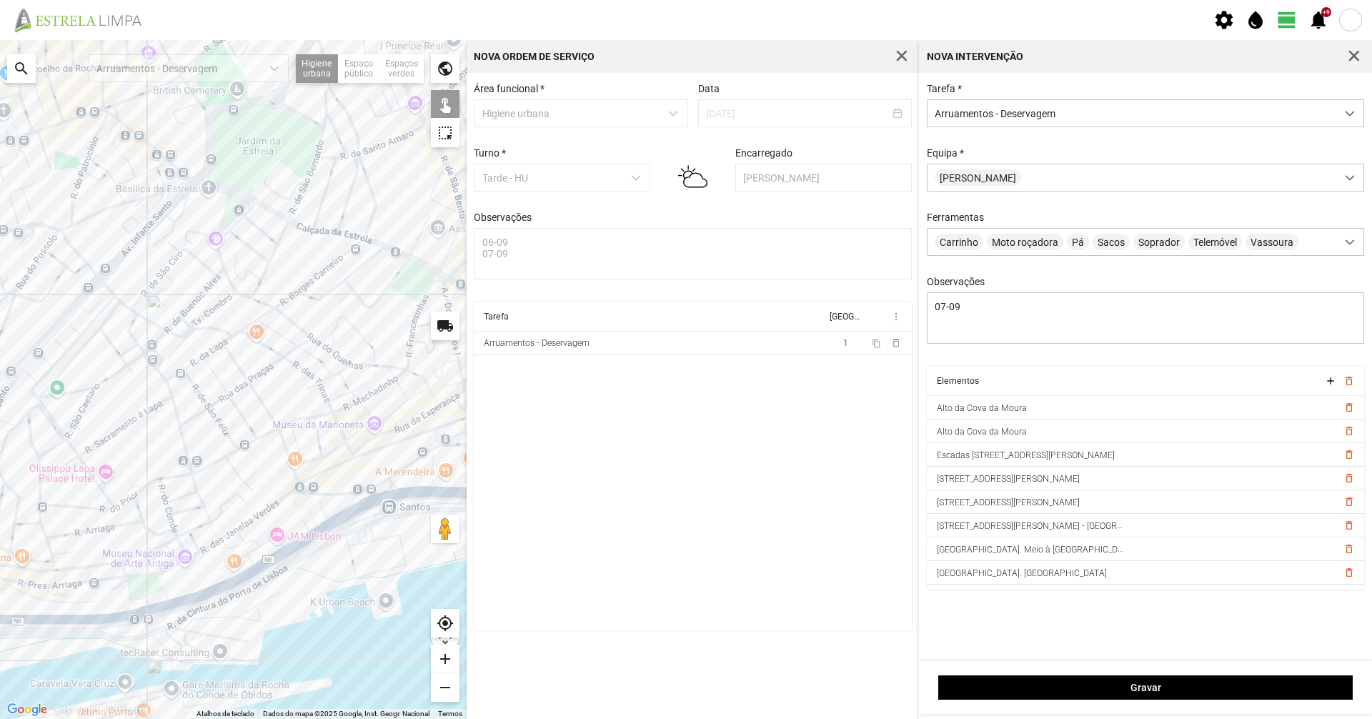
click at [304, 340] on div at bounding box center [233, 379] width 467 height 679
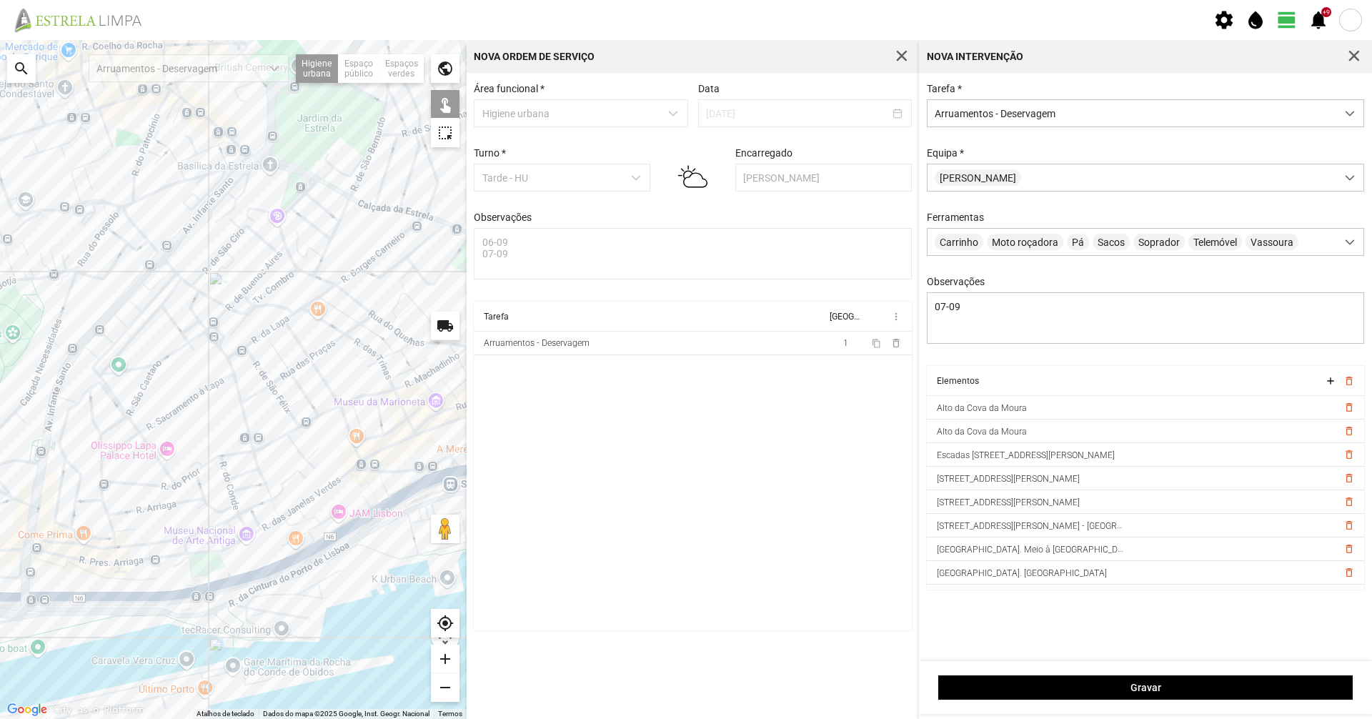
drag, startPoint x: 272, startPoint y: 387, endPoint x: 337, endPoint y: 365, distance: 68.9
click at [337, 365] on div at bounding box center [233, 379] width 467 height 679
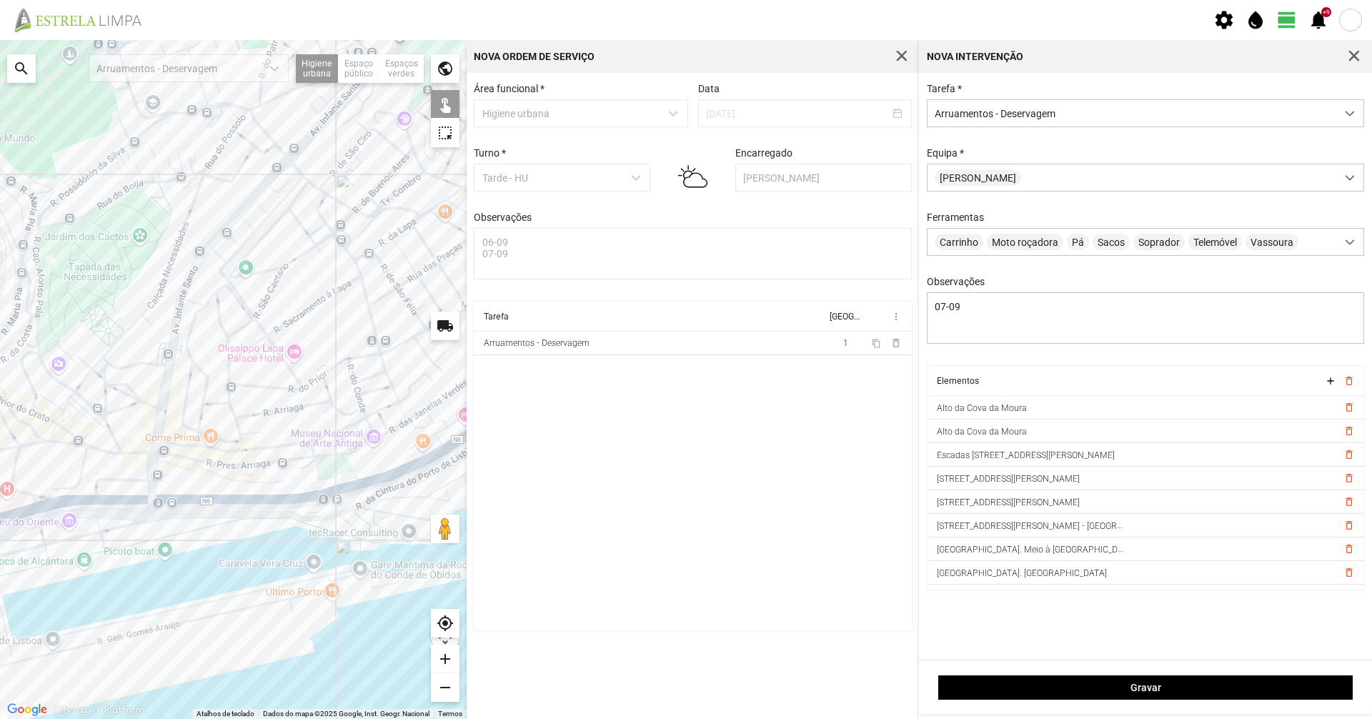
drag, startPoint x: 217, startPoint y: 420, endPoint x: 270, endPoint y: 389, distance: 61.2
click at [262, 384] on div at bounding box center [233, 379] width 467 height 679
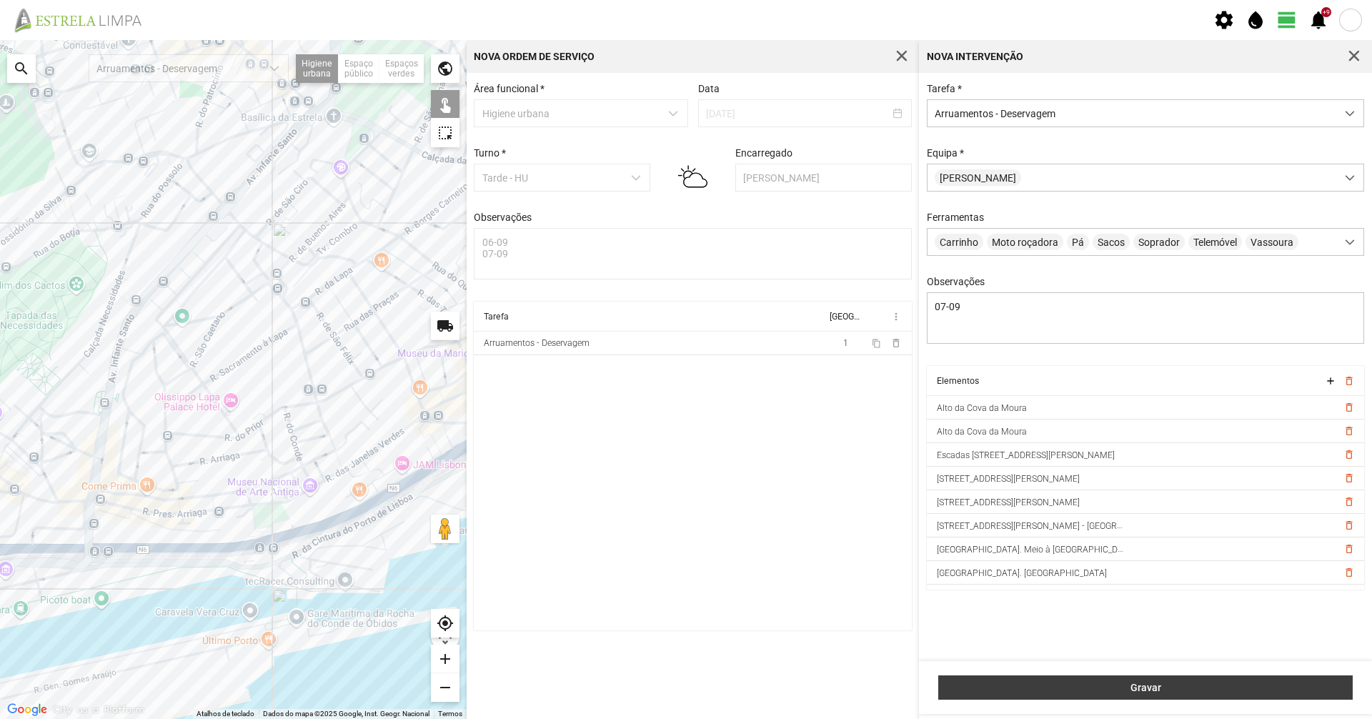
click at [1289, 689] on span "Gravar" at bounding box center [1146, 687] width 400 height 11
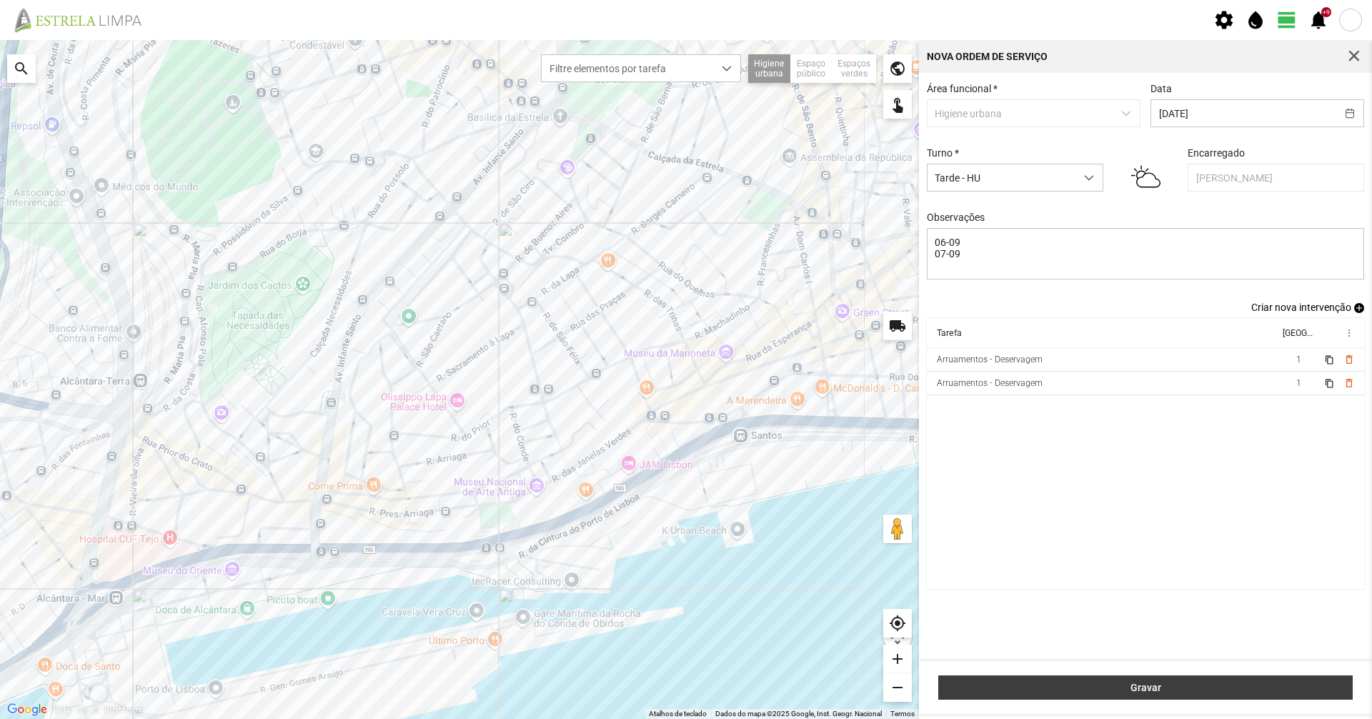
drag, startPoint x: 1182, startPoint y: 688, endPoint x: 1121, endPoint y: 571, distance: 131.4
click at [1182, 688] on span "Gravar" at bounding box center [1146, 687] width 400 height 11
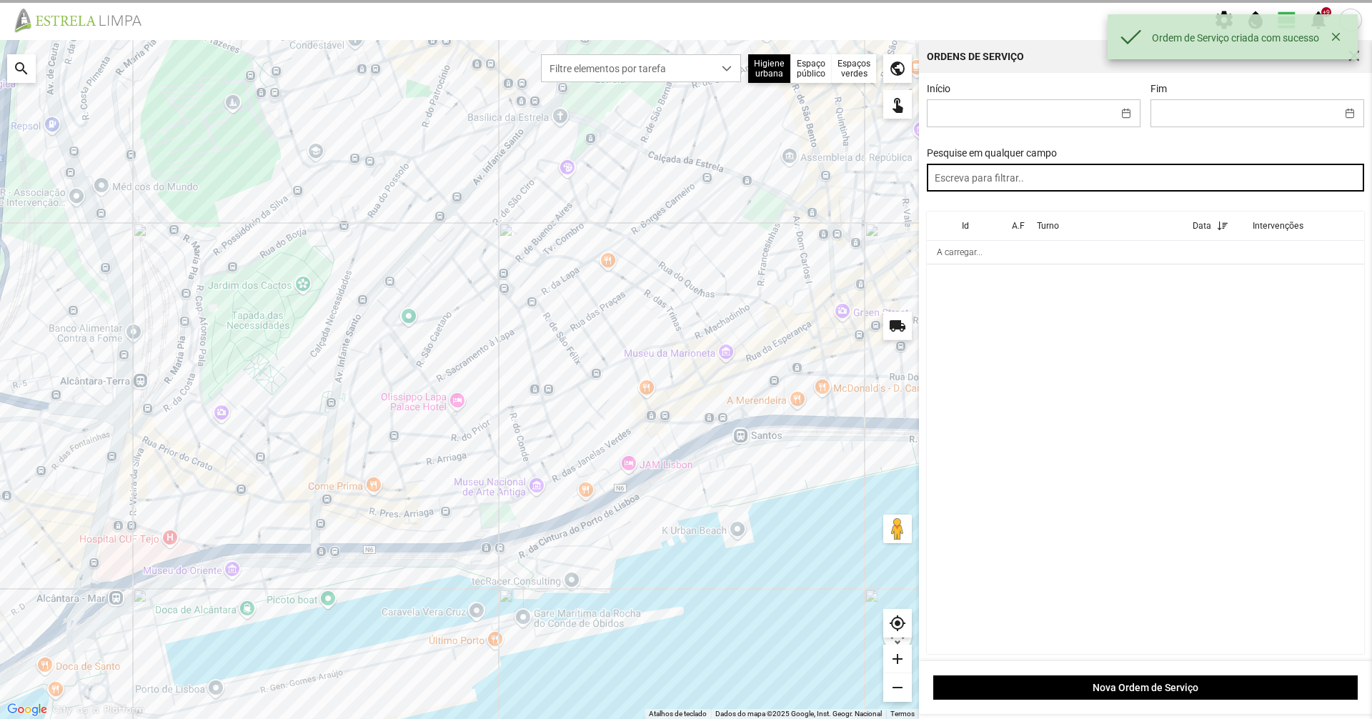
click at [998, 175] on input "text" at bounding box center [1146, 178] width 438 height 28
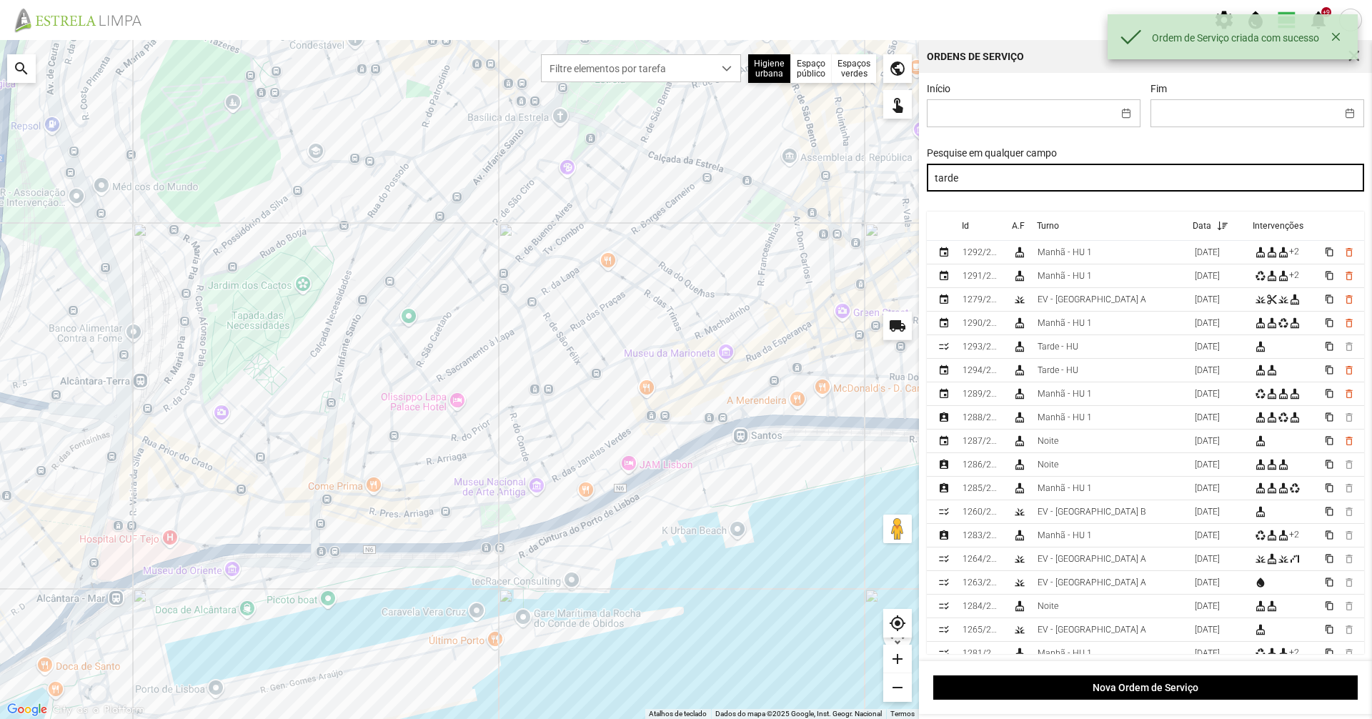
type input "tarde"
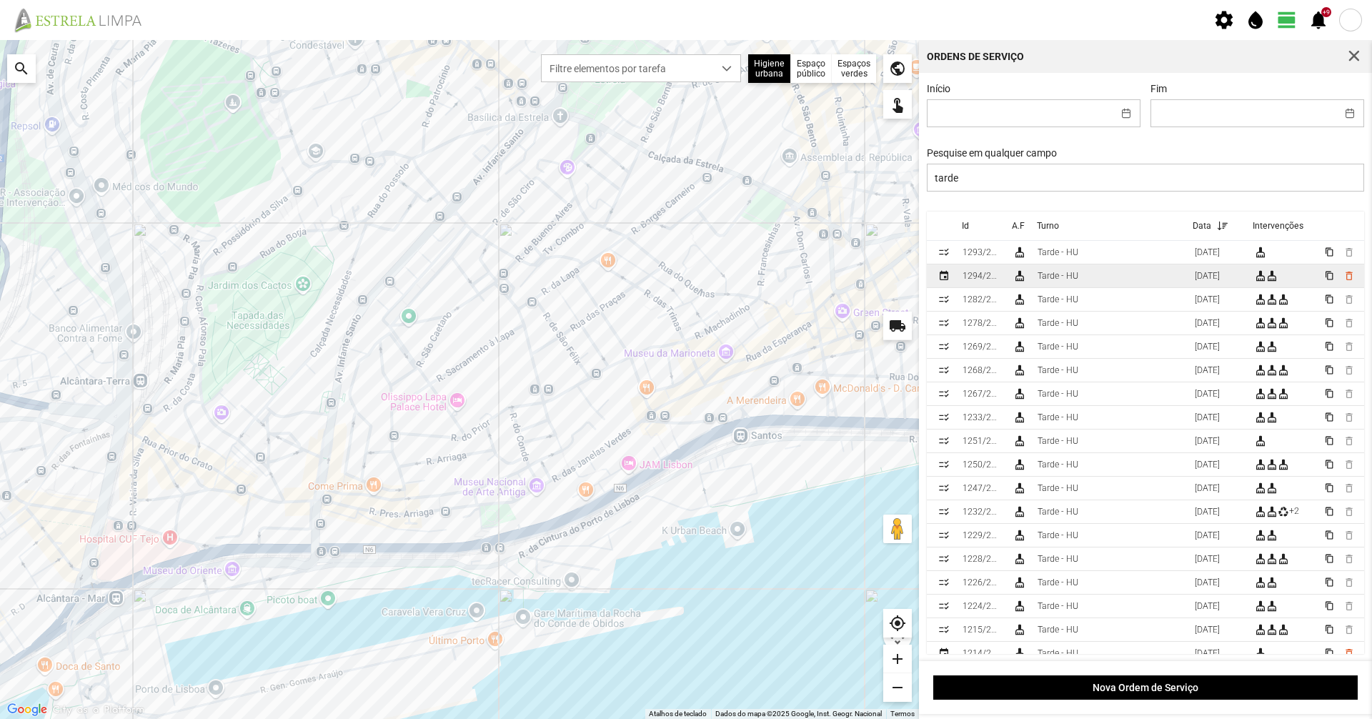
click at [1045, 279] on div "Tarde - HU" at bounding box center [1058, 276] width 41 height 10
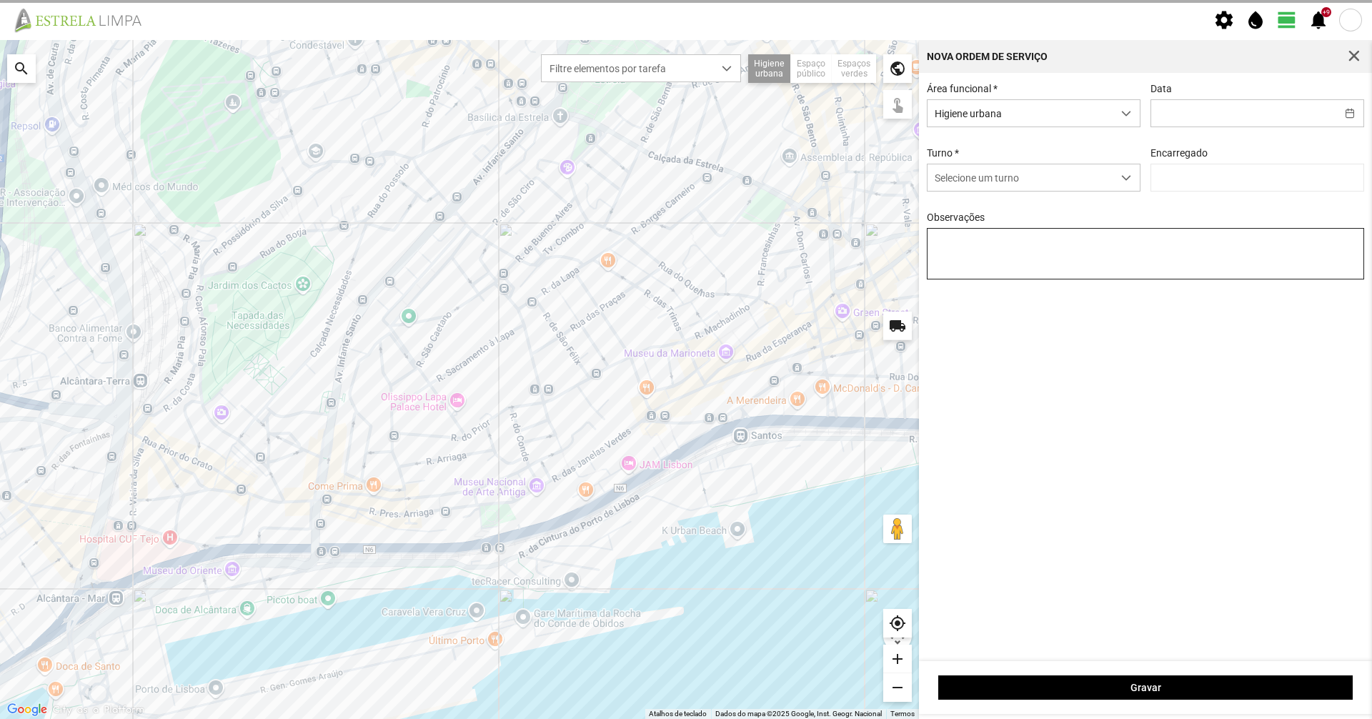
type input "[DATE]"
type input "[PERSON_NAME]"
type textarea "06-09 07-09"
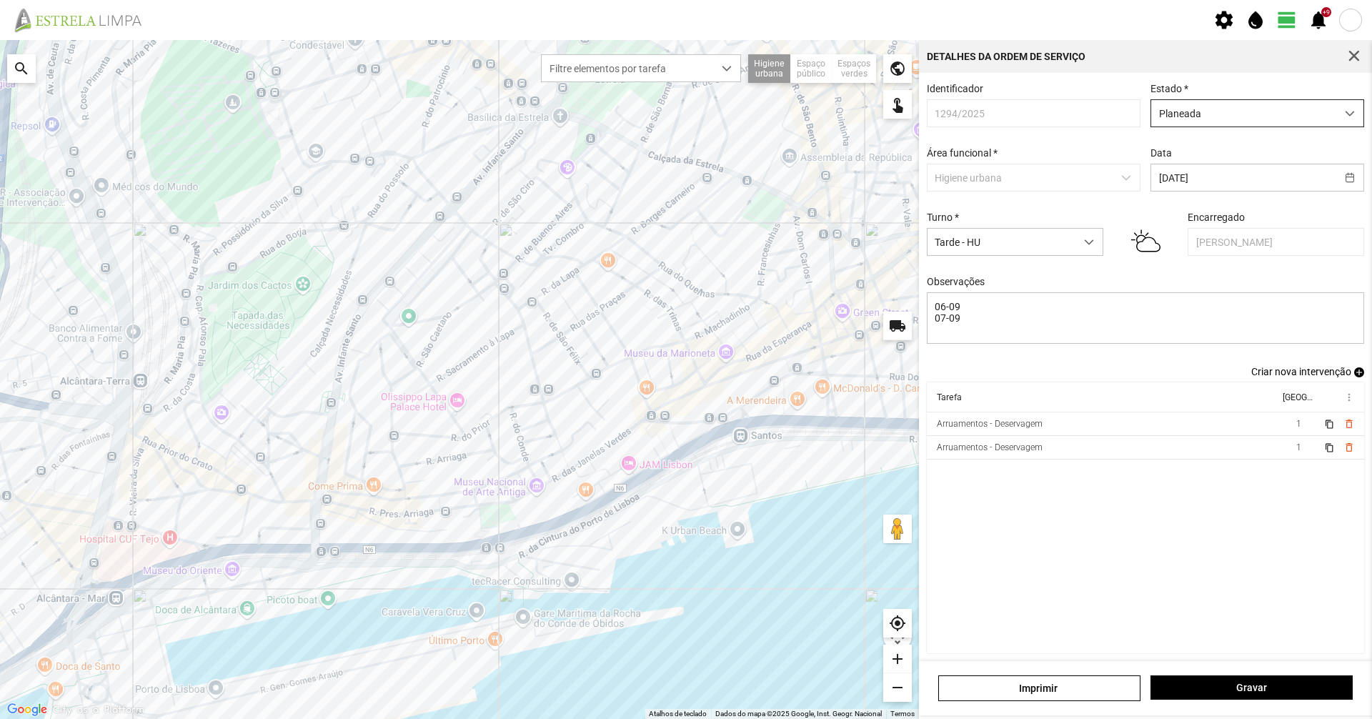
click at [1207, 117] on span "Planeada" at bounding box center [1244, 113] width 185 height 26
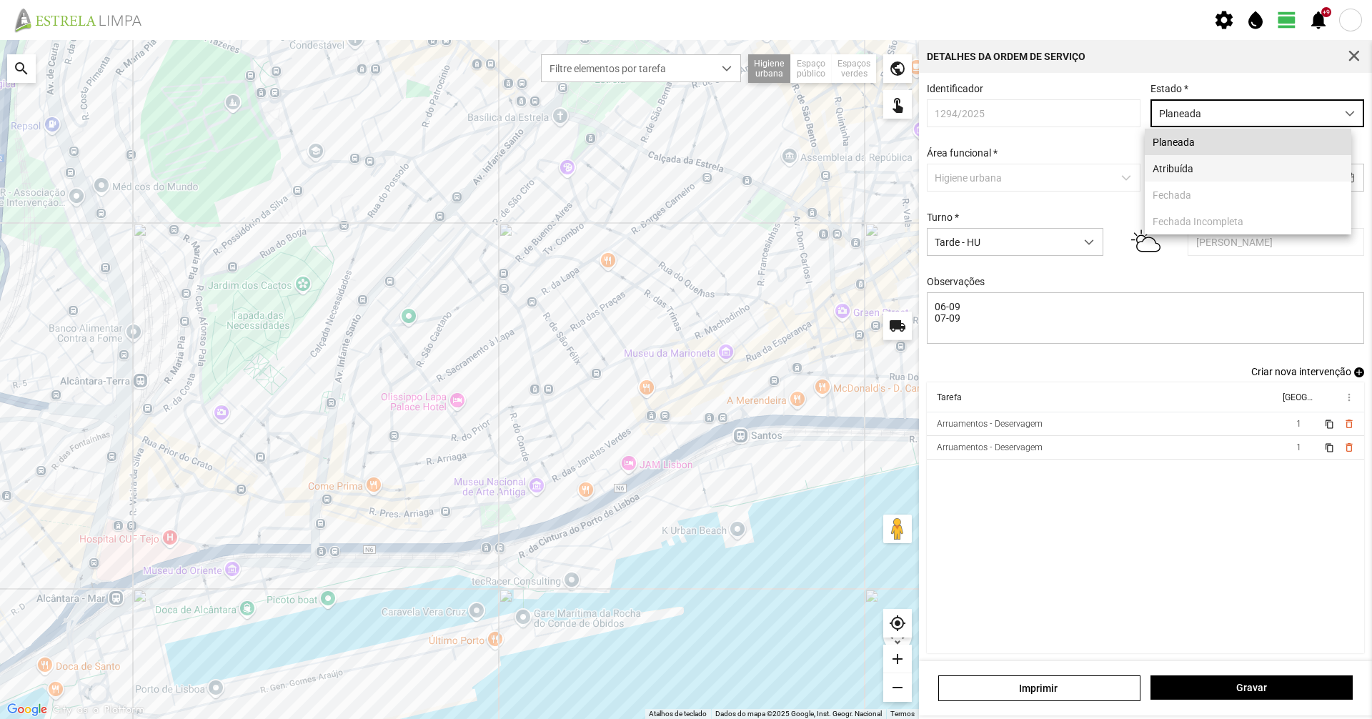
scroll to position [8, 64]
click at [1188, 179] on li "Atribuída" at bounding box center [1248, 168] width 207 height 26
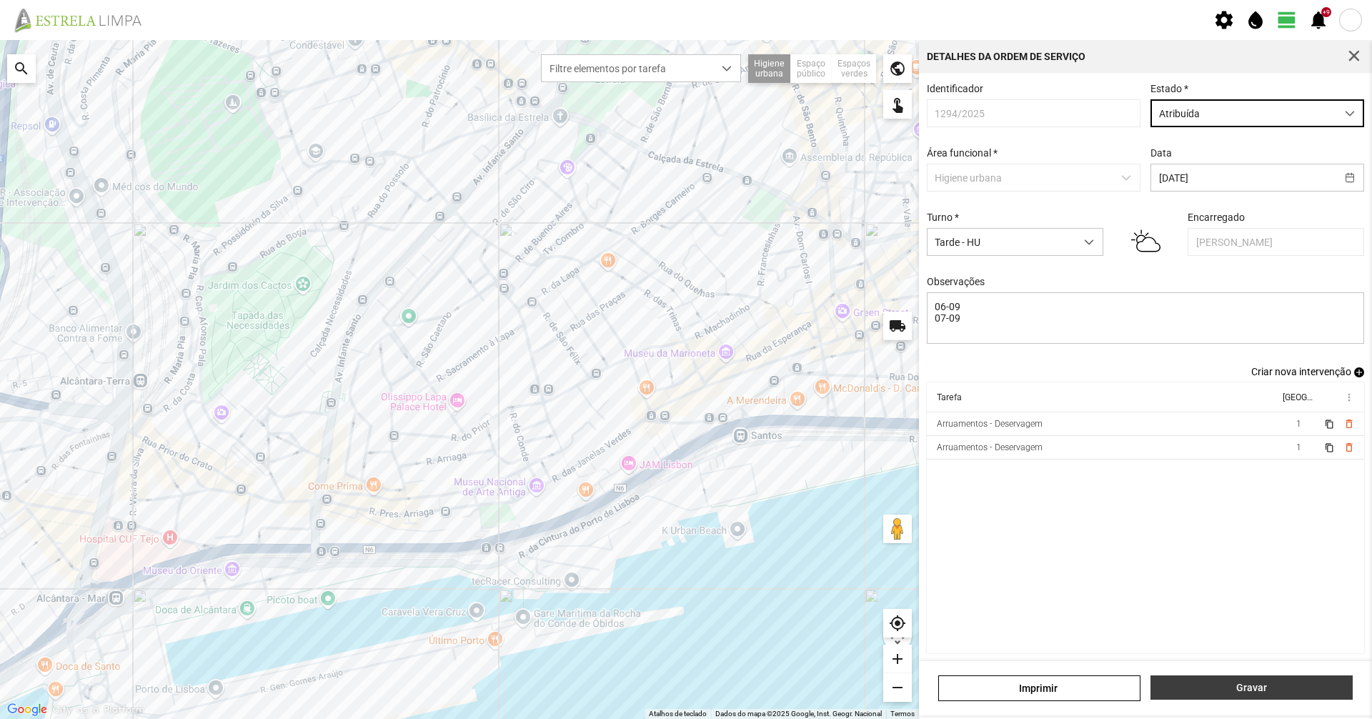
click at [1205, 695] on button "Gravar" at bounding box center [1252, 687] width 202 height 24
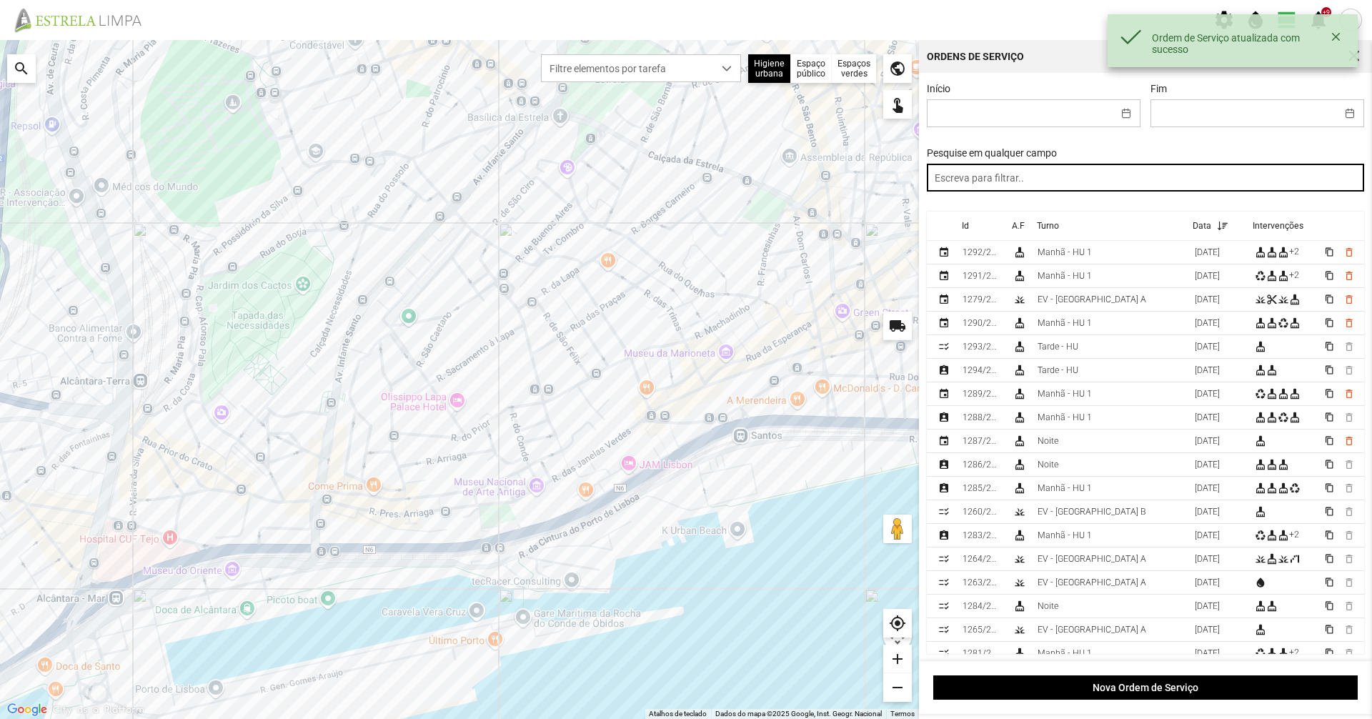
click at [1097, 190] on input "text" at bounding box center [1146, 178] width 438 height 28
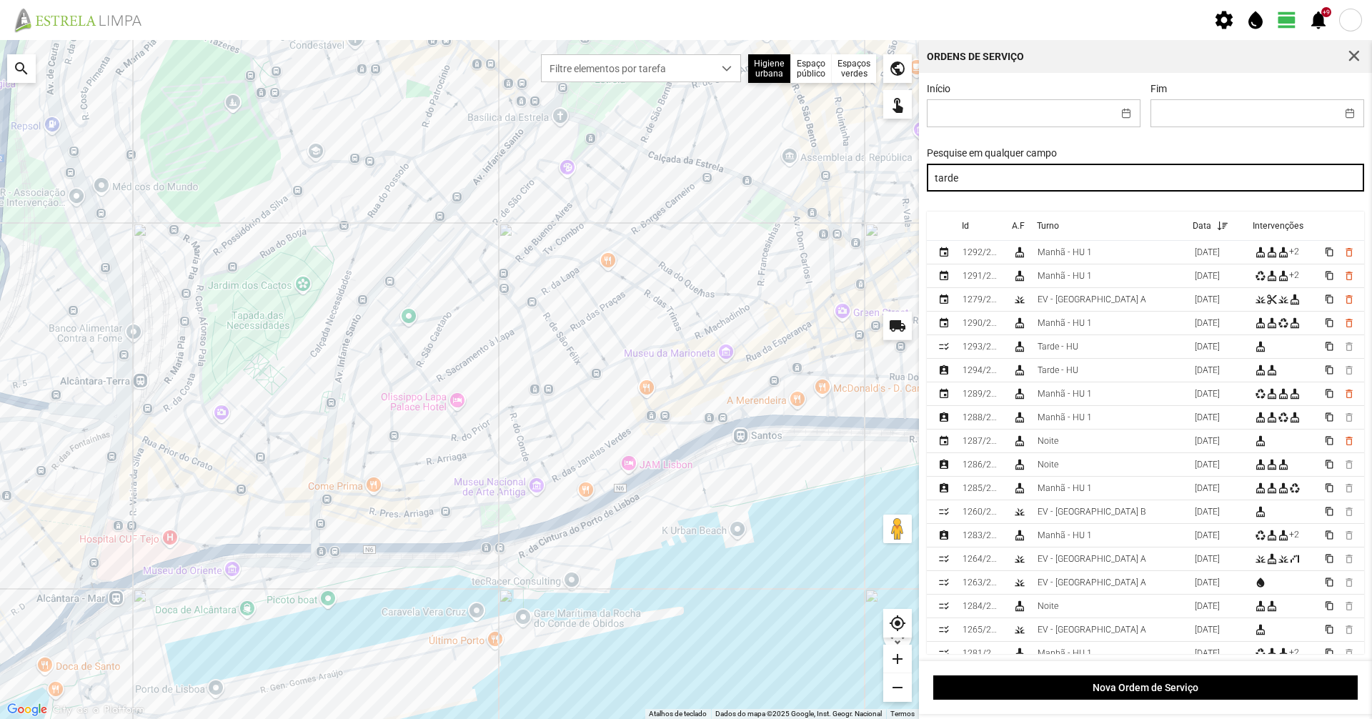
type input "tarde"
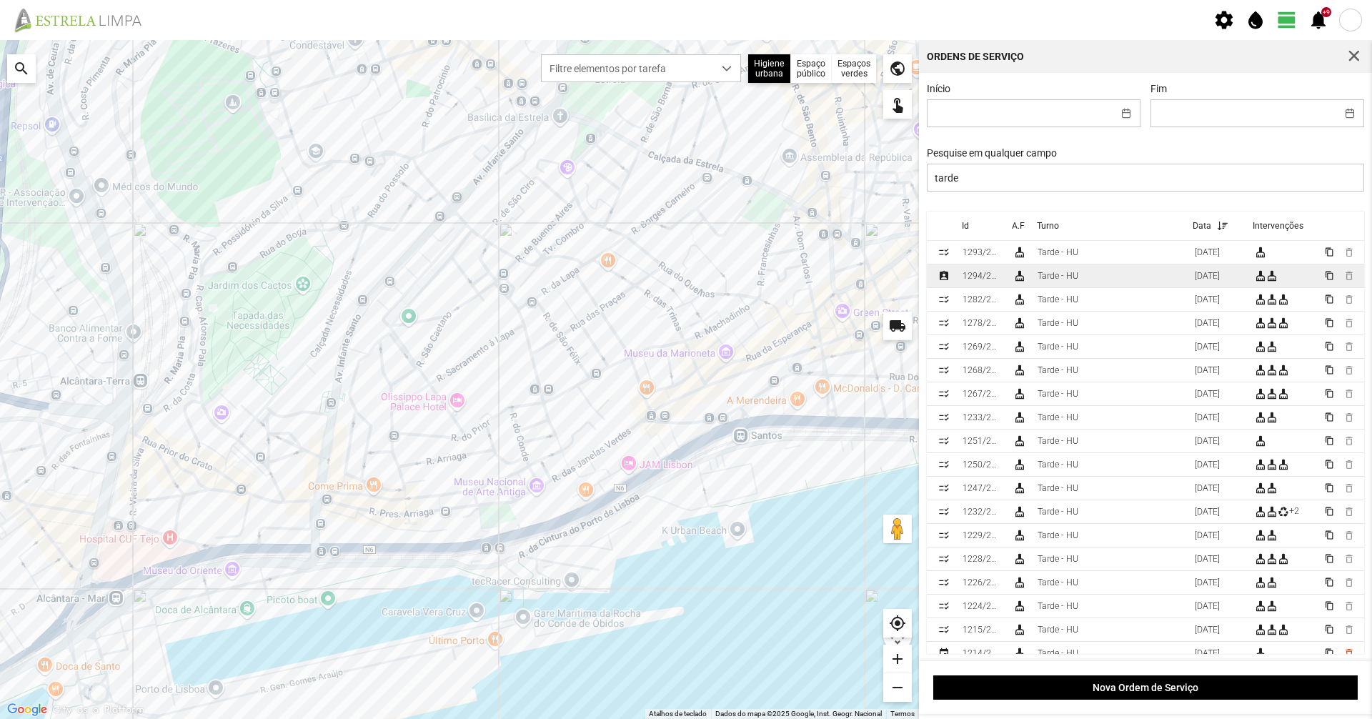
click at [1061, 279] on div "Tarde - HU" at bounding box center [1058, 276] width 41 height 10
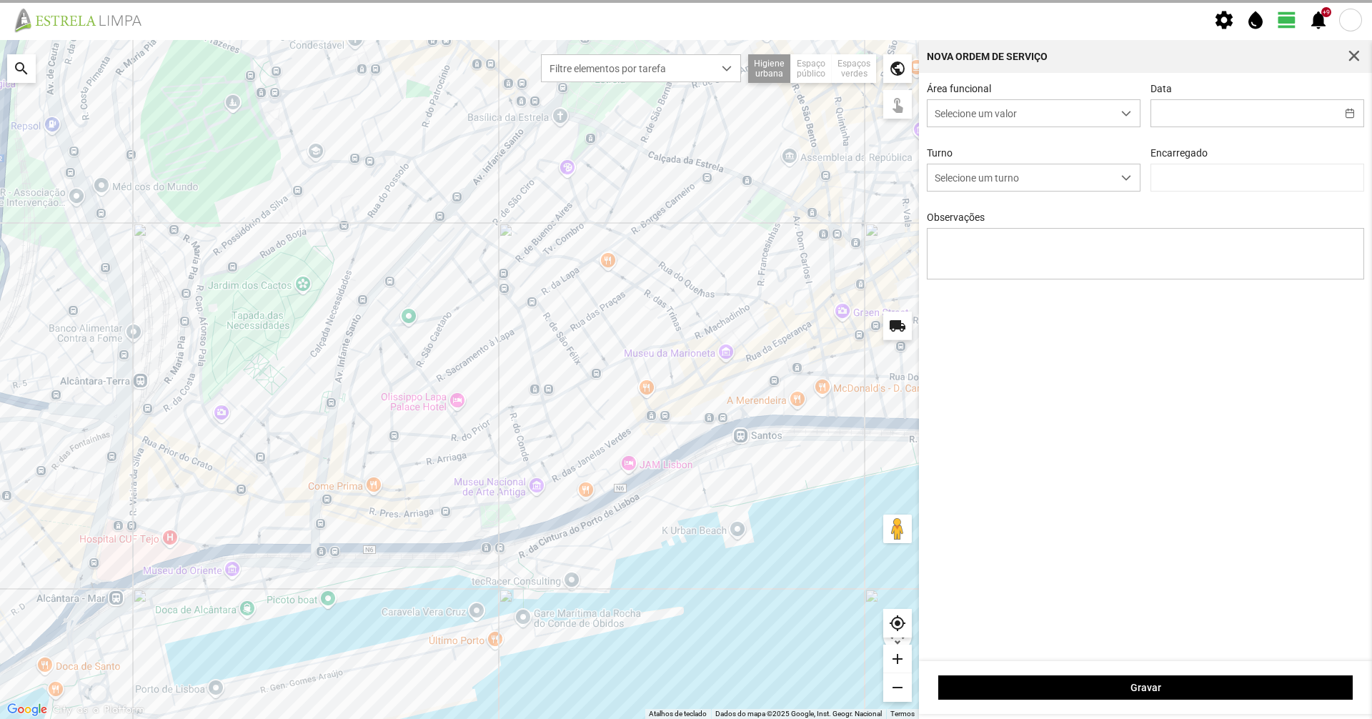
type input "[DATE]"
type input "[PERSON_NAME]"
type textarea "06-09 07-09"
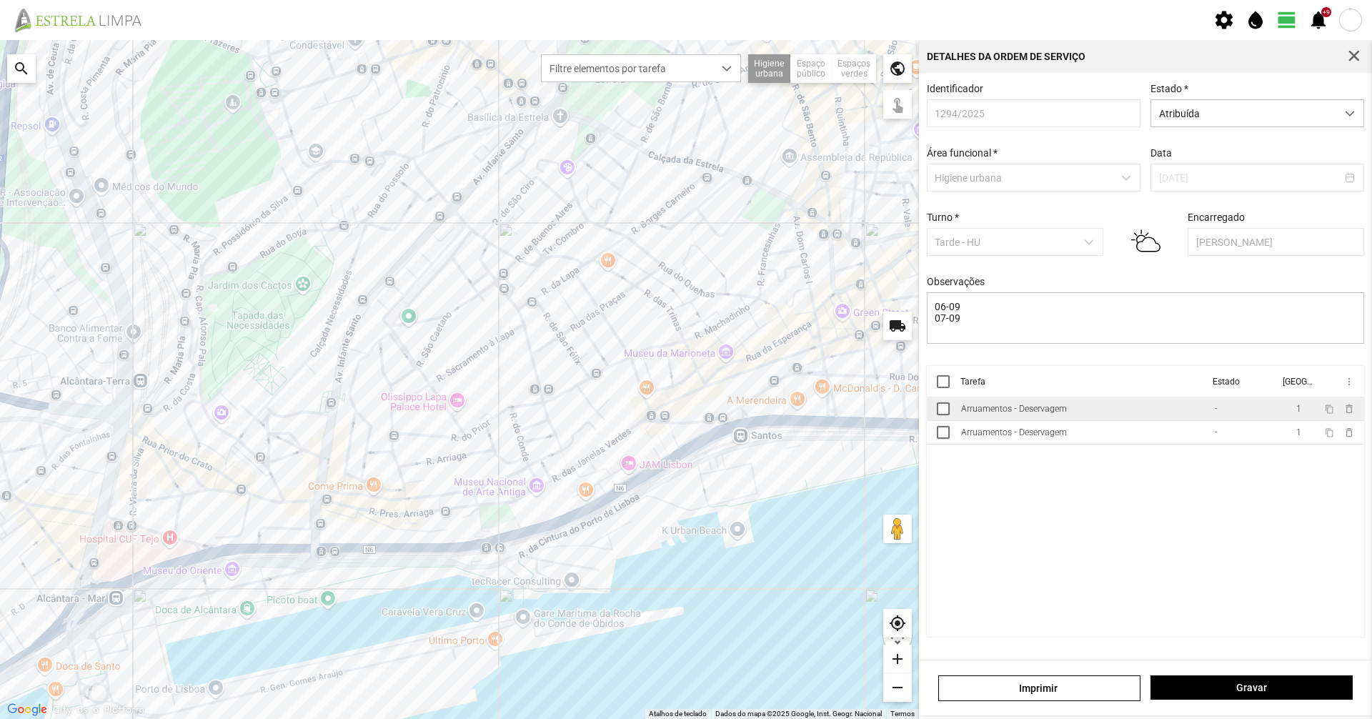
click at [1033, 414] on div "Arruamentos - Deservagem" at bounding box center [1014, 409] width 106 height 10
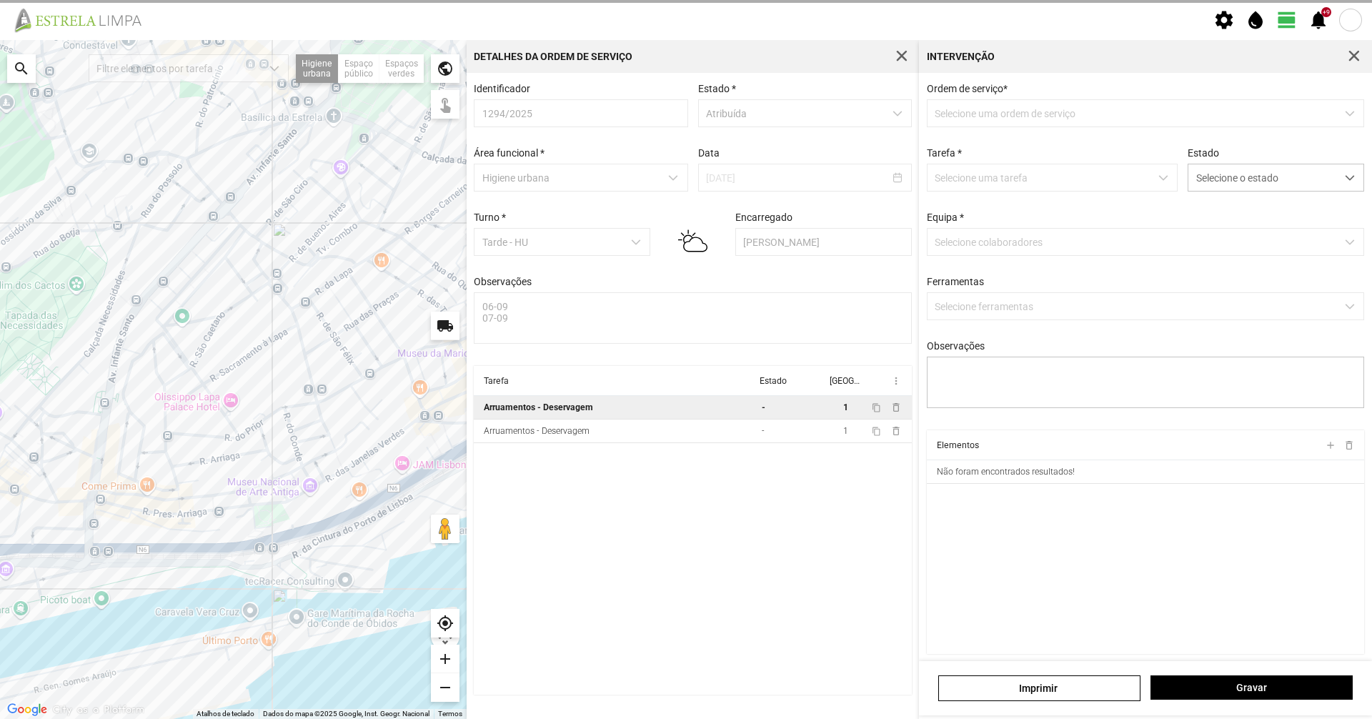
type textarea "06-09"
click at [1256, 184] on span "Selecione o estado" at bounding box center [1263, 177] width 148 height 26
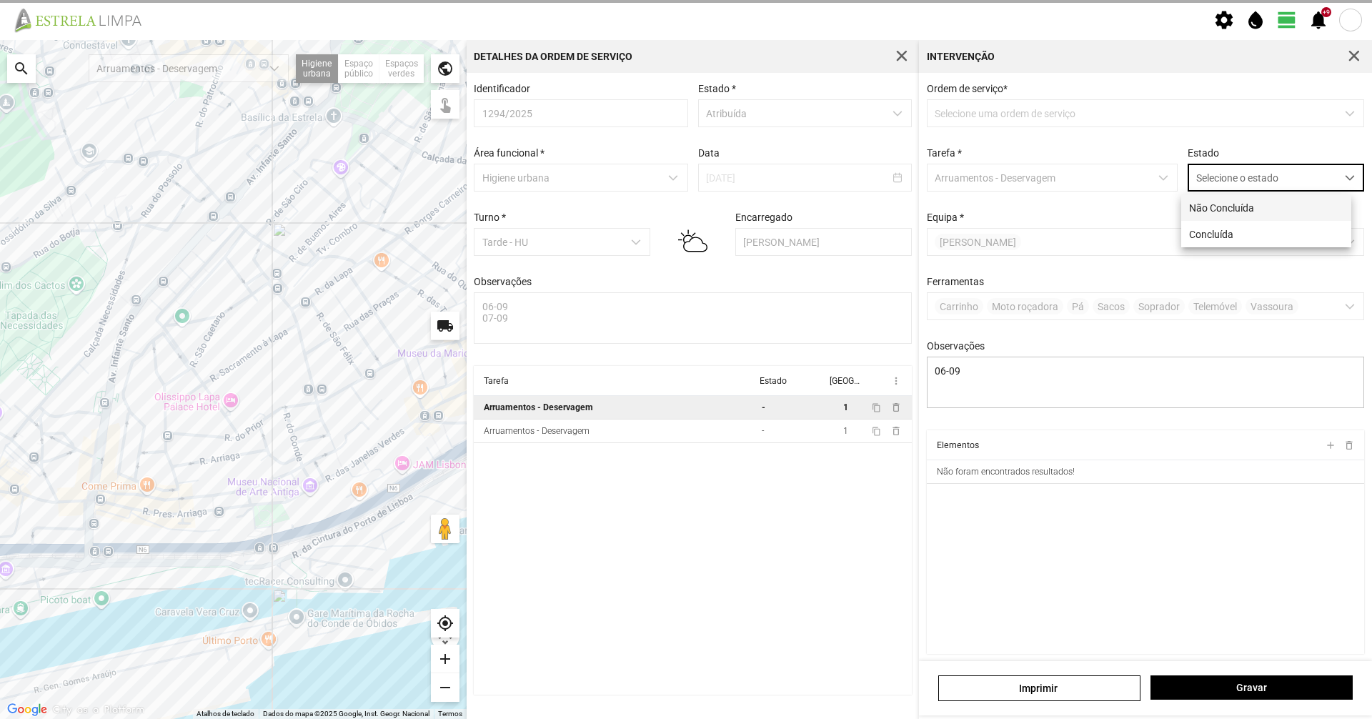
scroll to position [8, 64]
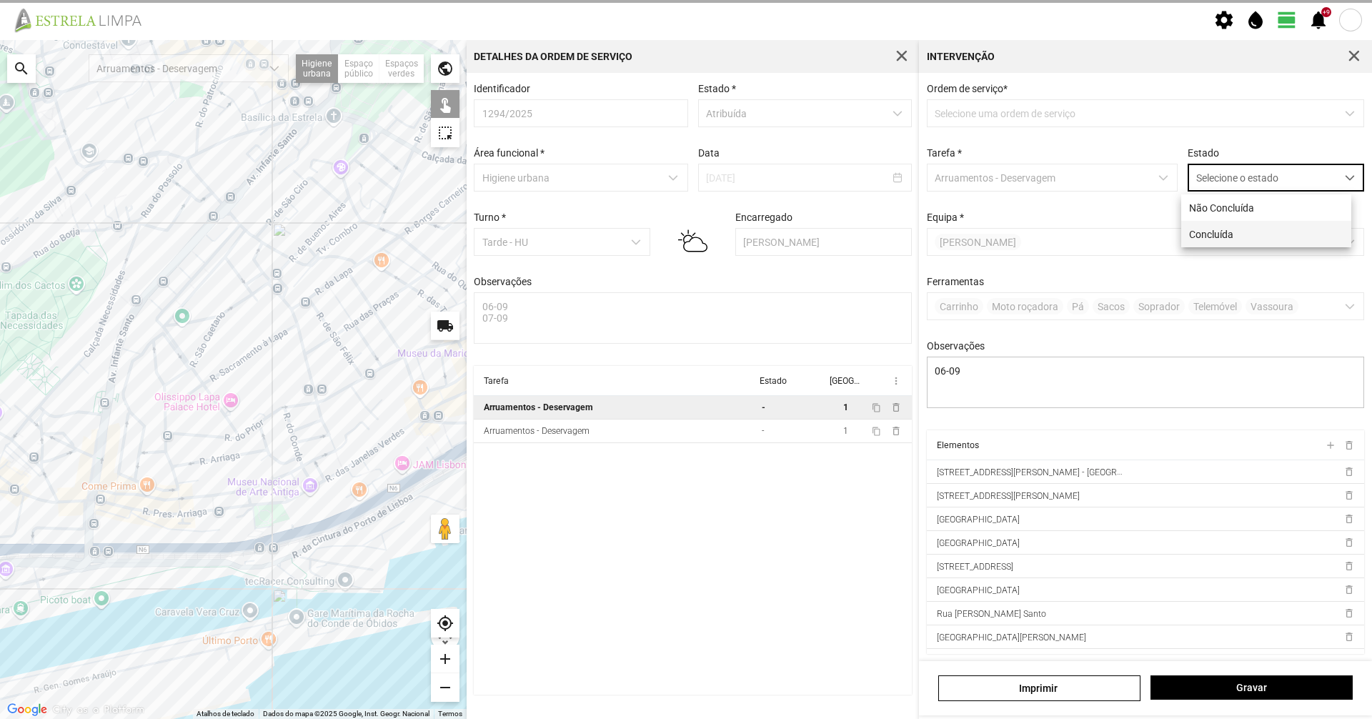
click at [1241, 223] on li "Concluída" at bounding box center [1267, 234] width 170 height 26
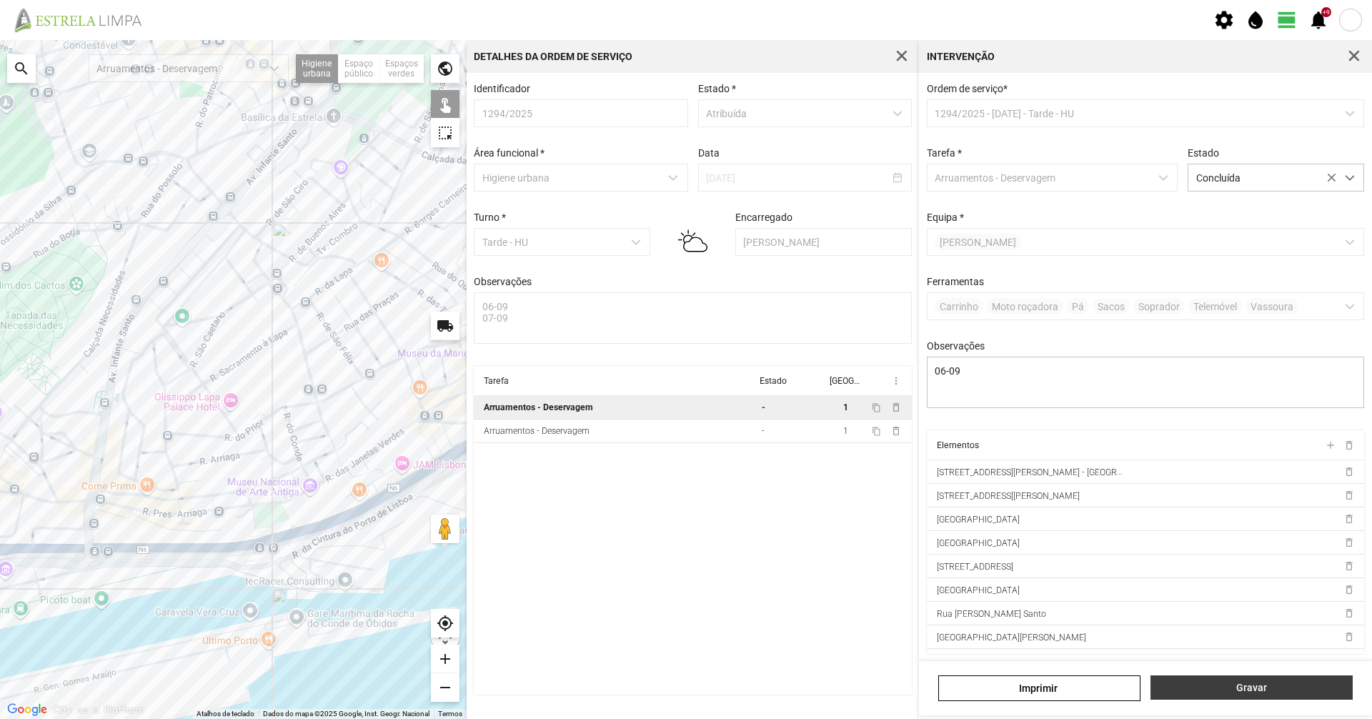
click at [1195, 694] on button "Gravar" at bounding box center [1252, 687] width 202 height 24
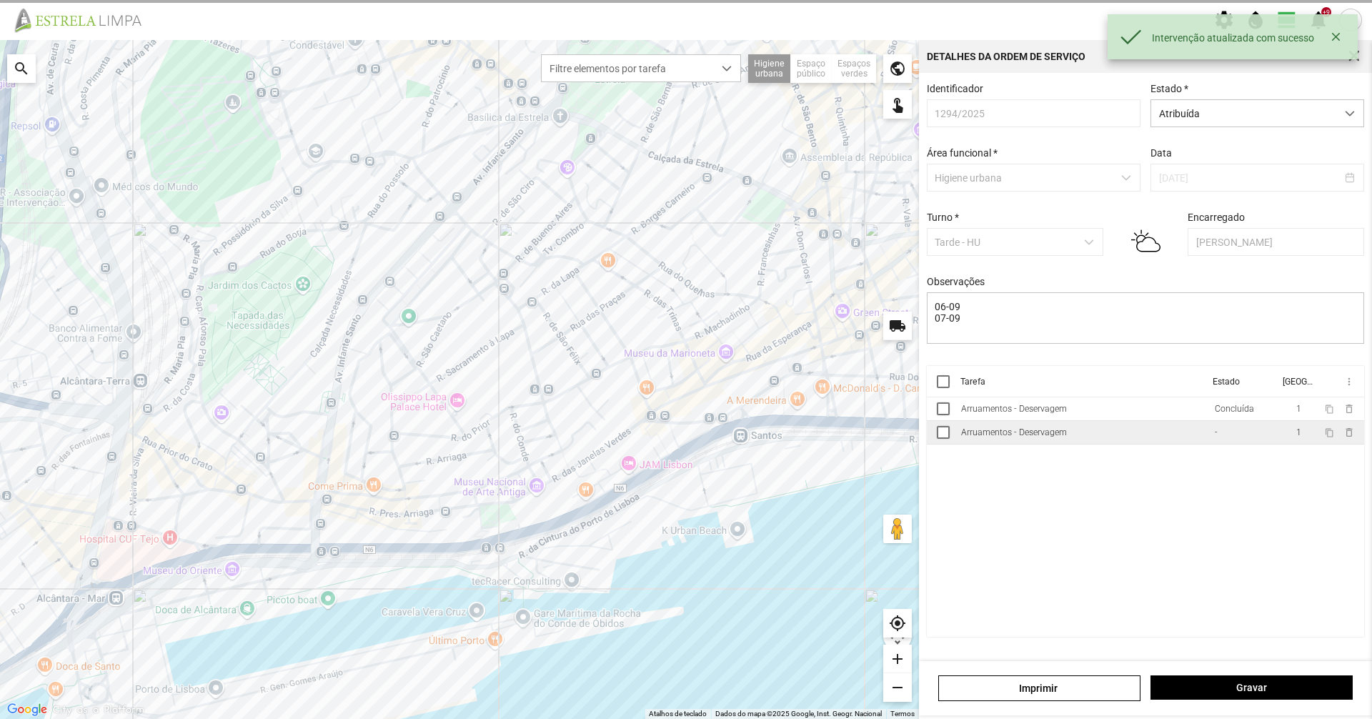
click at [988, 435] on div "Arruamentos - Deservagem" at bounding box center [1014, 432] width 106 height 10
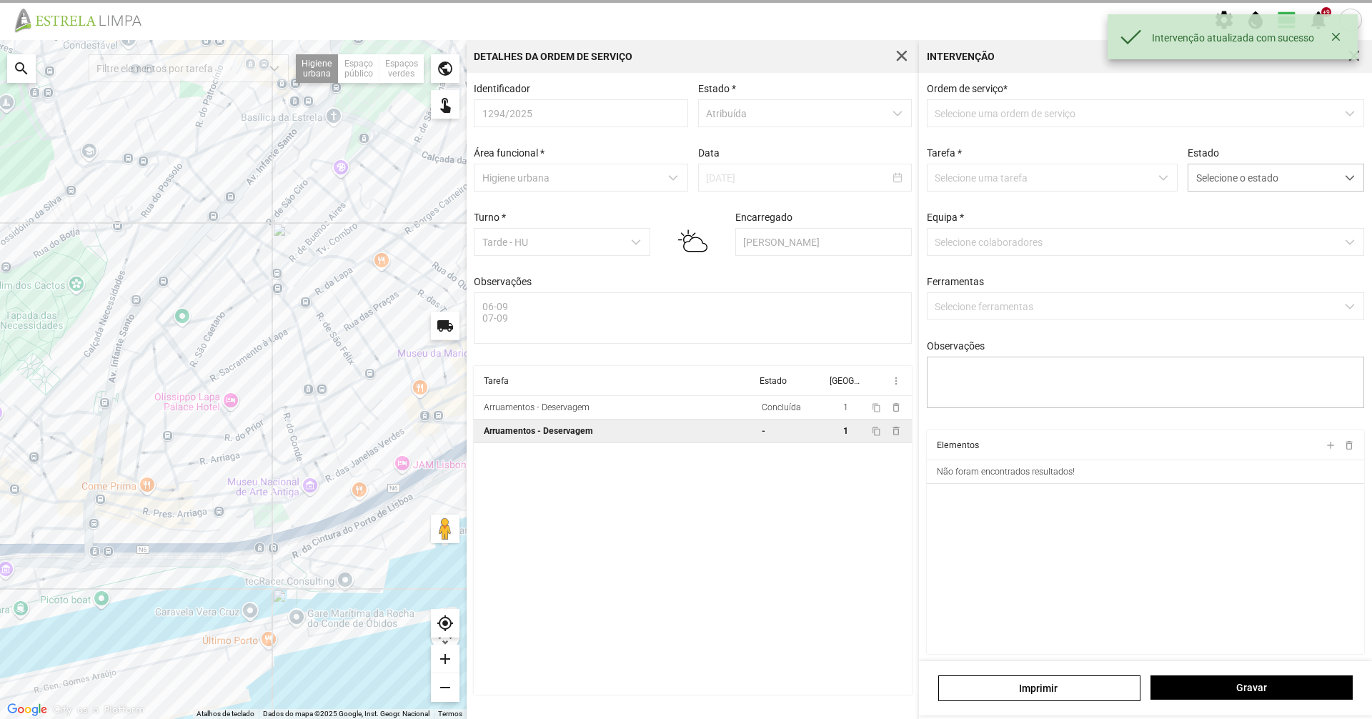
type textarea "07-09"
click at [1256, 192] on div "Selecione o estado" at bounding box center [1276, 178] width 177 height 28
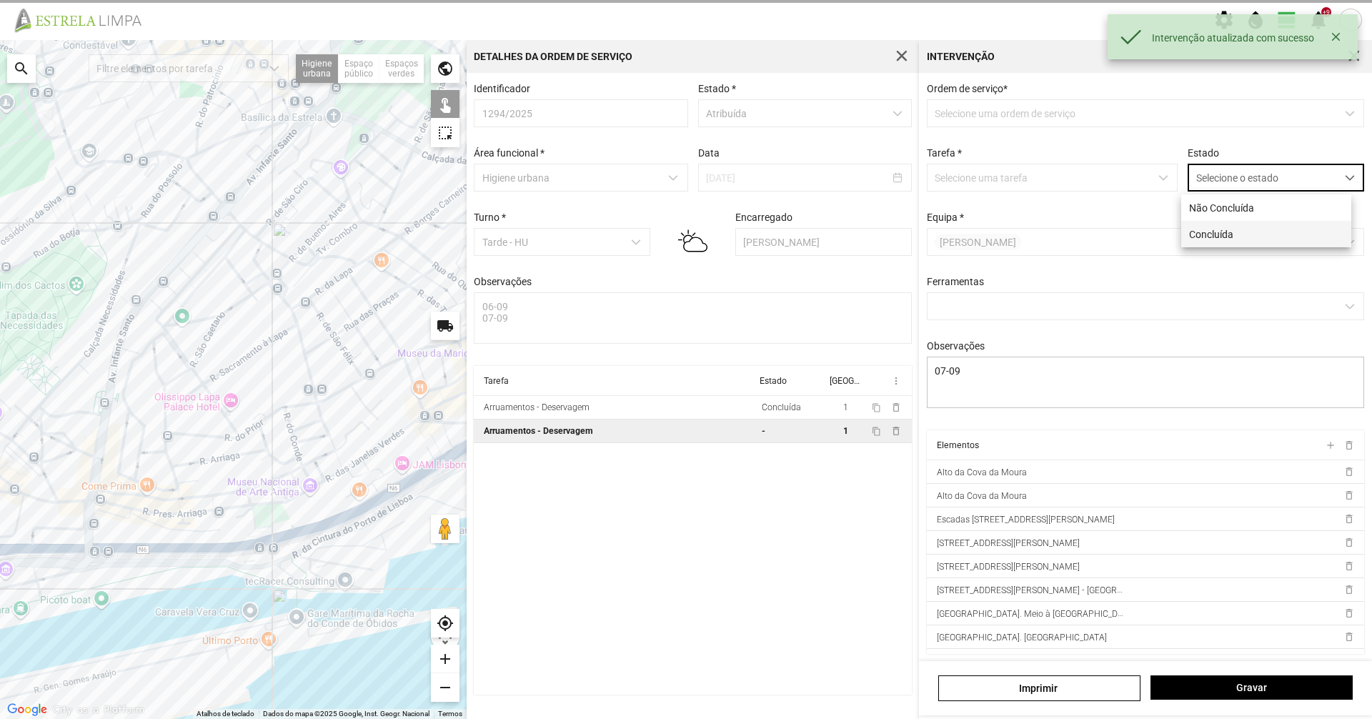
scroll to position [8, 64]
click at [1247, 244] on li "Concluída" at bounding box center [1267, 234] width 170 height 26
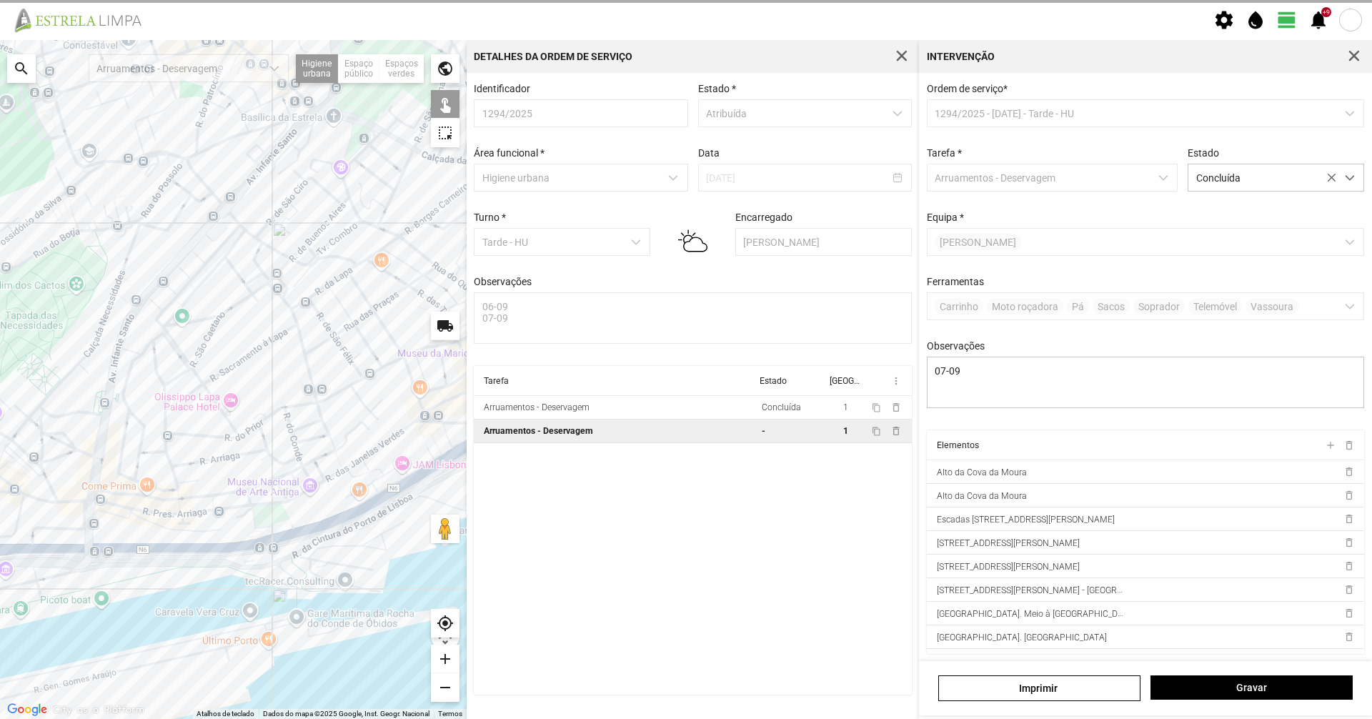
click at [1194, 704] on div "[PERSON_NAME]" at bounding box center [1145, 688] width 453 height 54
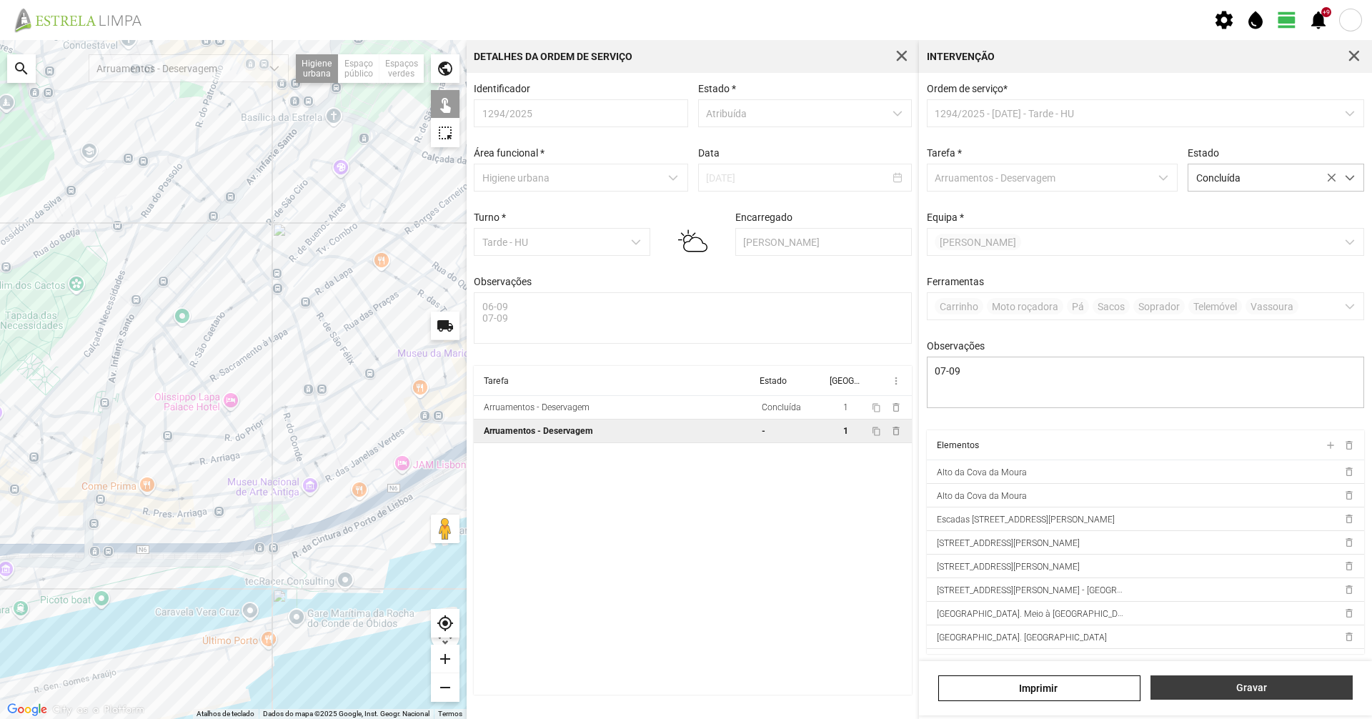
click at [1200, 688] on span "Gravar" at bounding box center [1252, 687] width 187 height 11
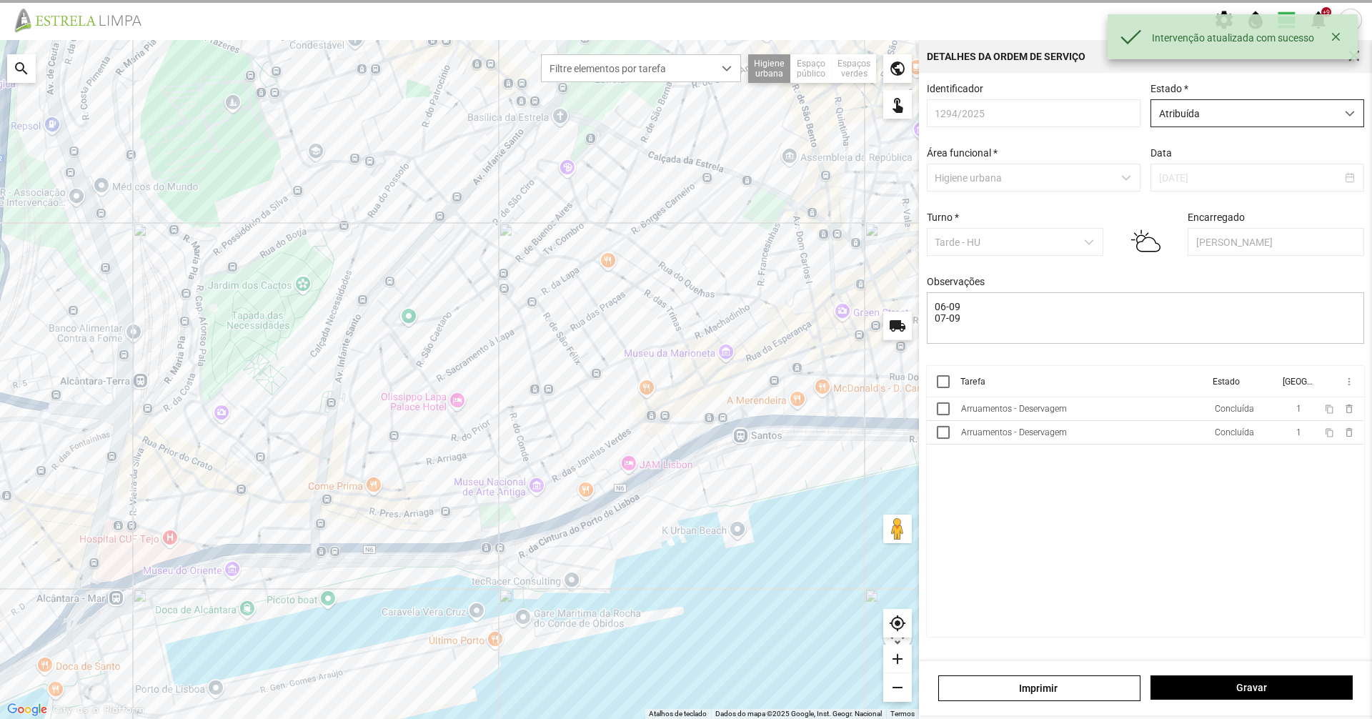
click at [1197, 107] on span "Atribuída" at bounding box center [1244, 113] width 185 height 26
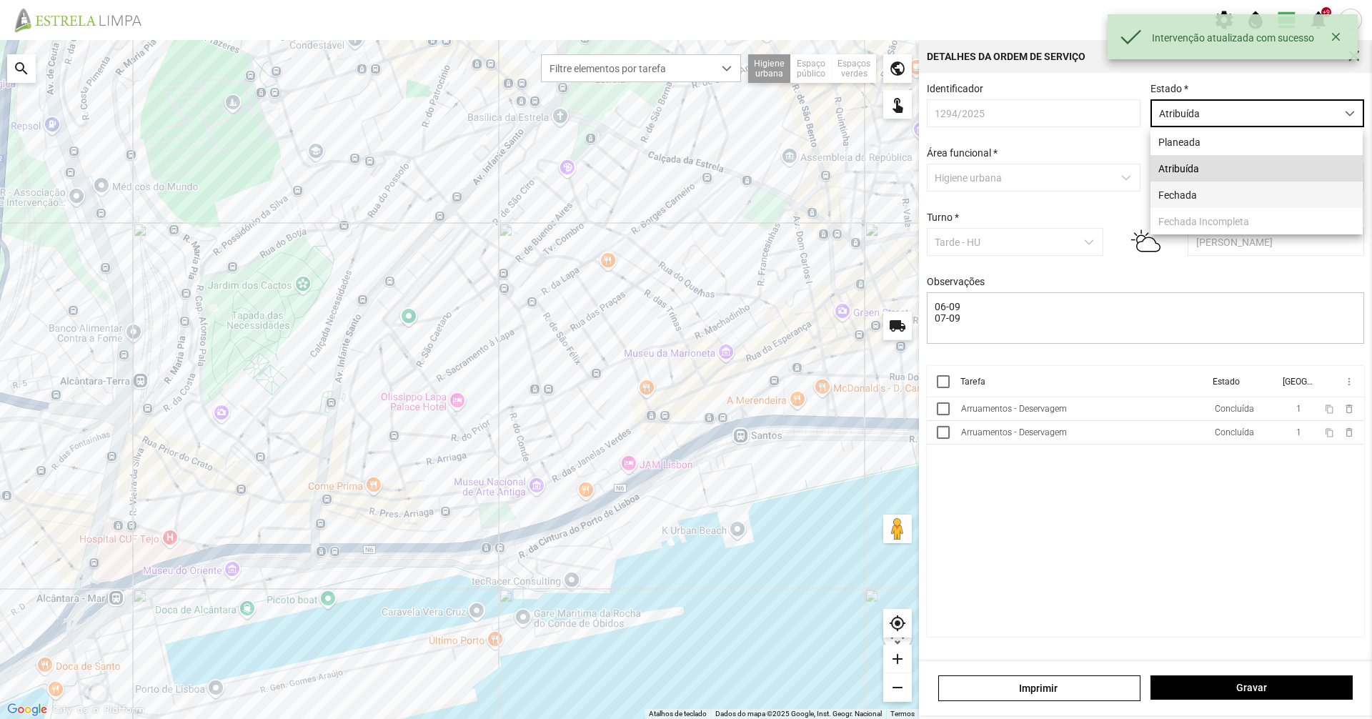
click at [1174, 196] on li "Fechada" at bounding box center [1257, 195] width 212 height 26
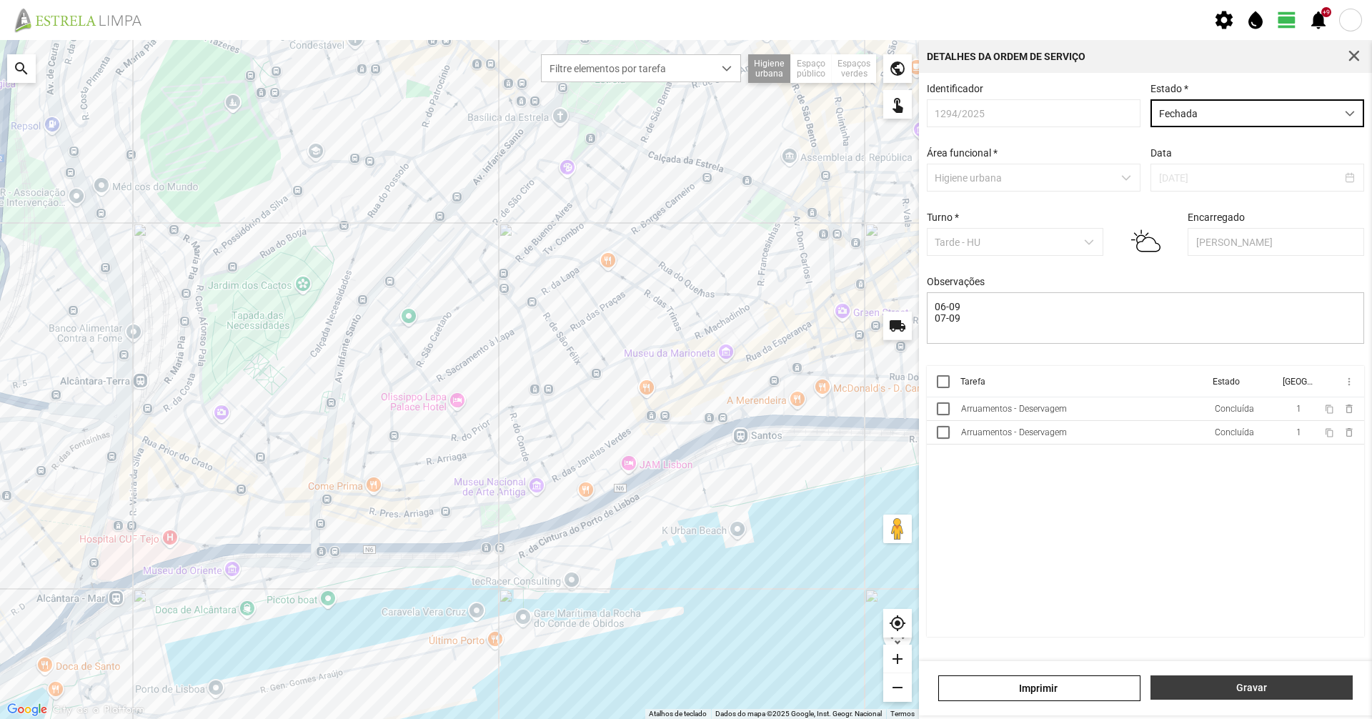
click at [1315, 693] on span "Gravar" at bounding box center [1252, 687] width 187 height 11
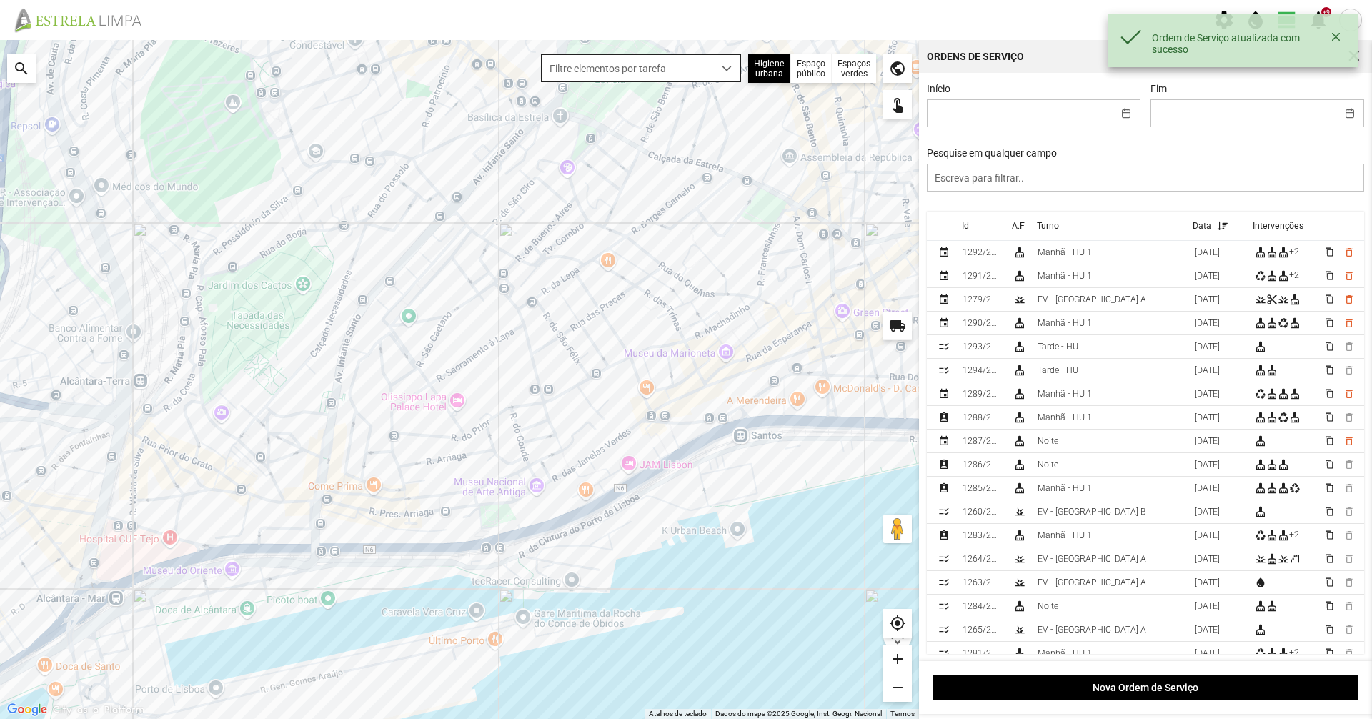
click at [695, 59] on span "Filtre elementos por tarefa" at bounding box center [628, 68] width 172 height 26
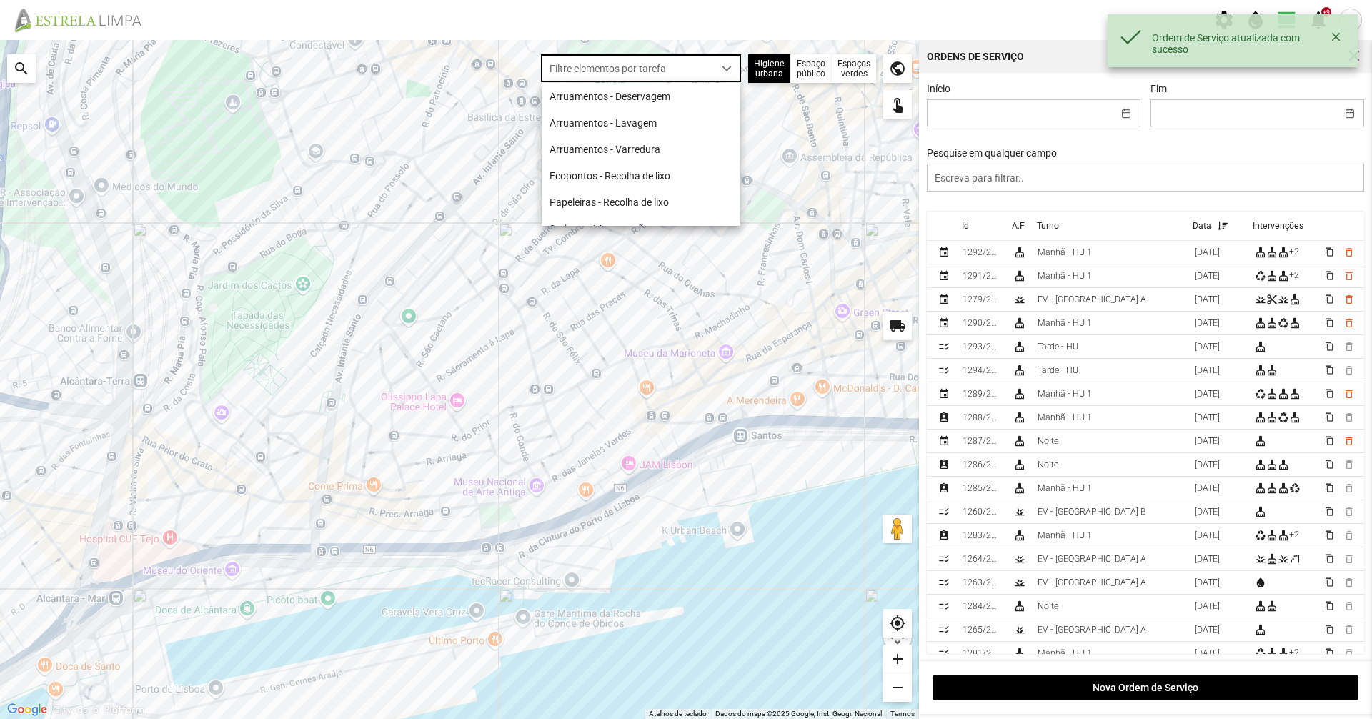
scroll to position [8, 64]
click at [690, 93] on li "Arruamentos - Deservagem" at bounding box center [641, 96] width 199 height 26
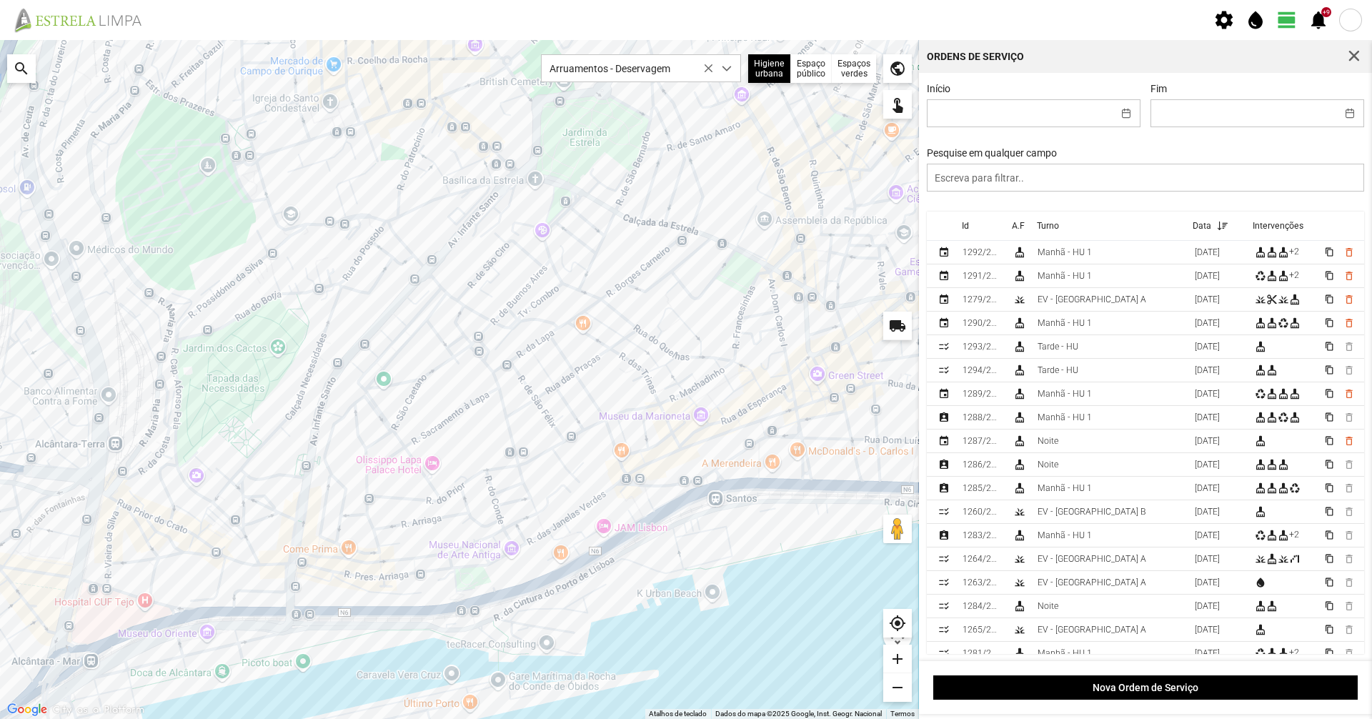
drag, startPoint x: 522, startPoint y: 392, endPoint x: 452, endPoint y: 404, distance: 70.4
click at [452, 404] on div at bounding box center [459, 379] width 919 height 679
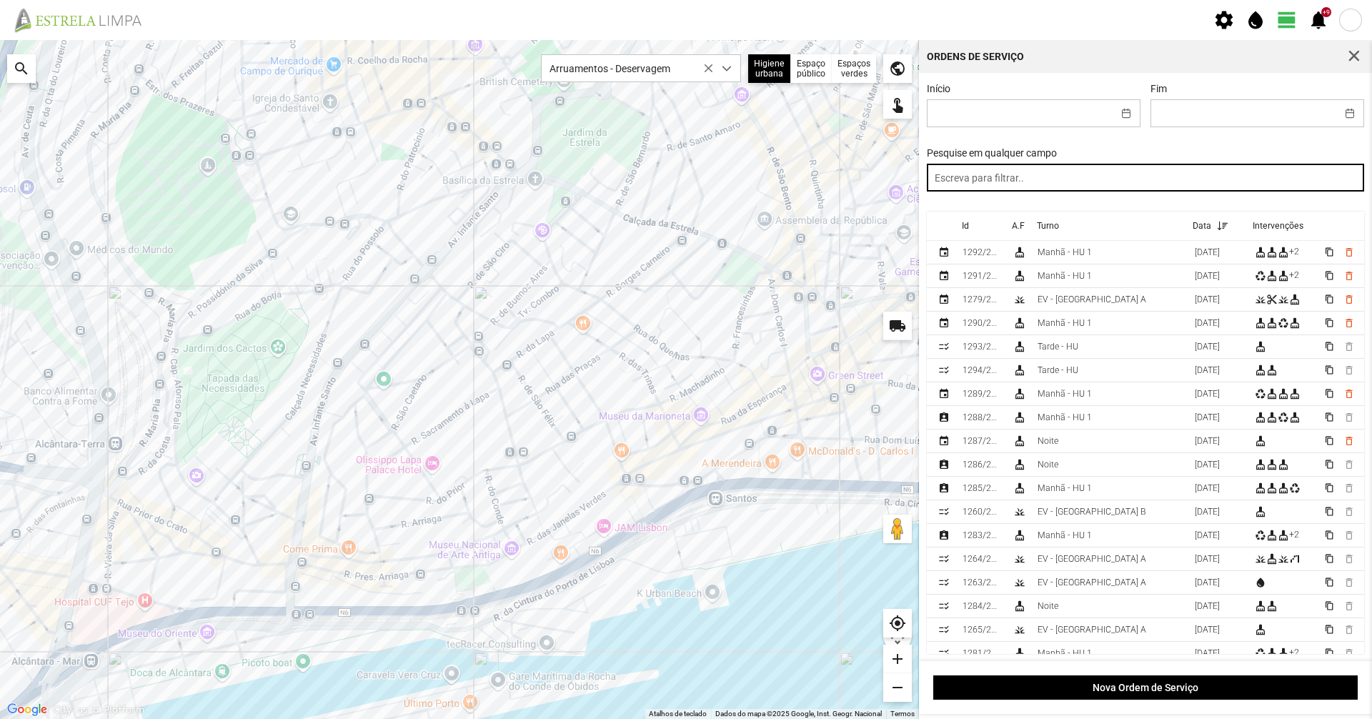
click at [1070, 183] on input "text" at bounding box center [1146, 178] width 438 height 28
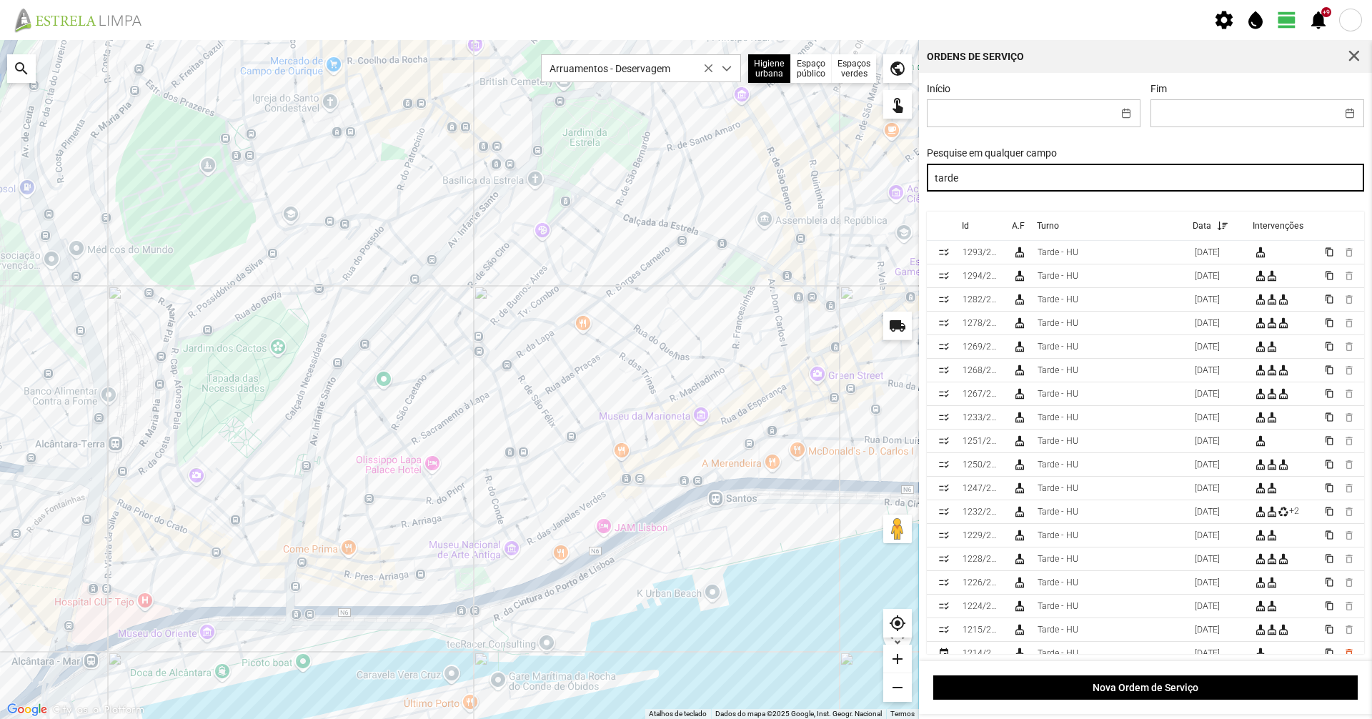
drag, startPoint x: 1095, startPoint y: 187, endPoint x: 678, endPoint y: 222, distance: 419.0
click at [678, 222] on div "Para navegar no mapa com gestos de toque, toque duas vezes sem soltar no mapa e…" at bounding box center [686, 379] width 1372 height 679
type input "manhã"
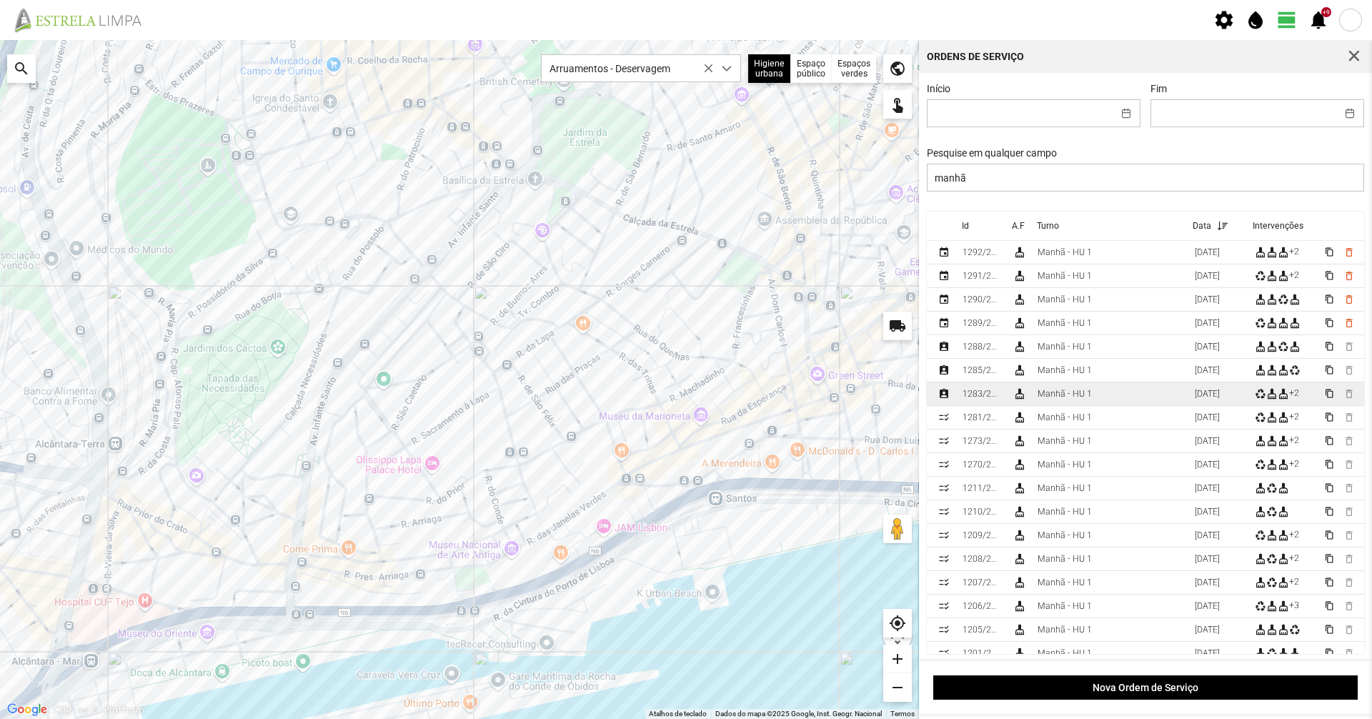
click at [1025, 394] on div "cleaning_services" at bounding box center [1019, 393] width 11 height 11
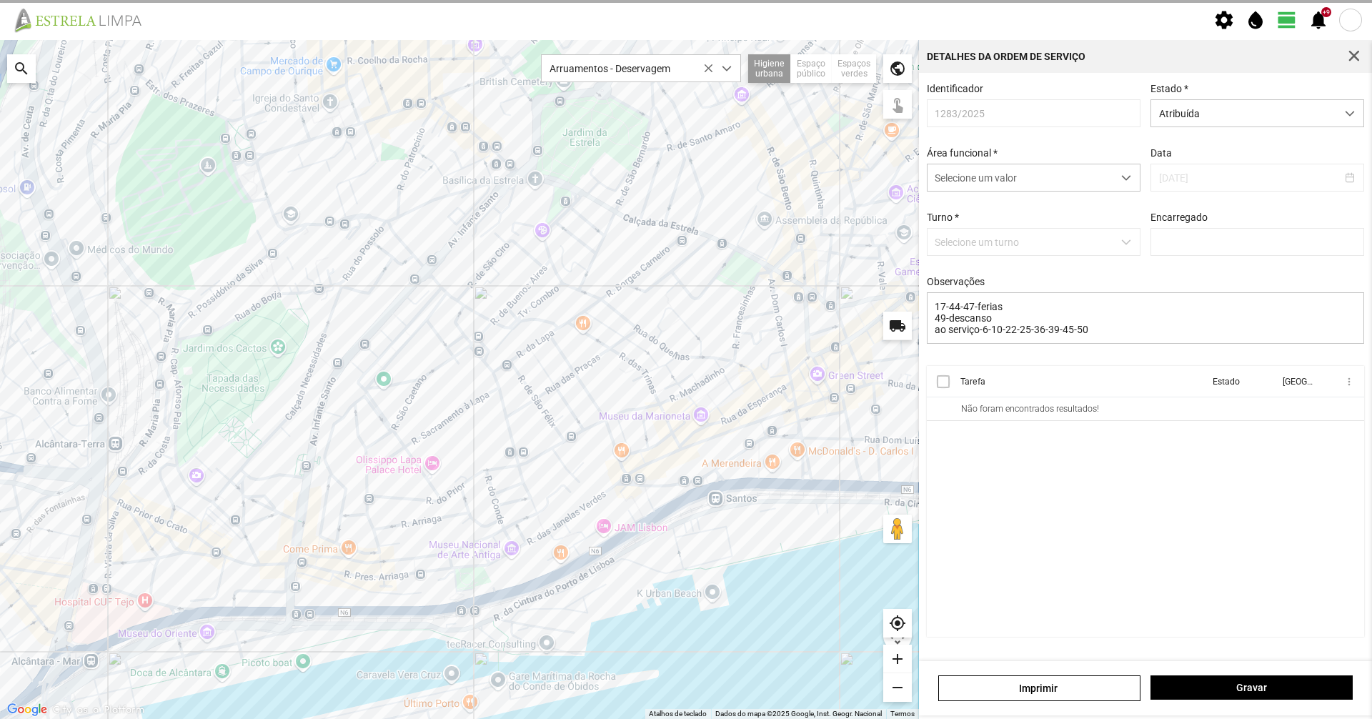
type input "[PERSON_NAME]"
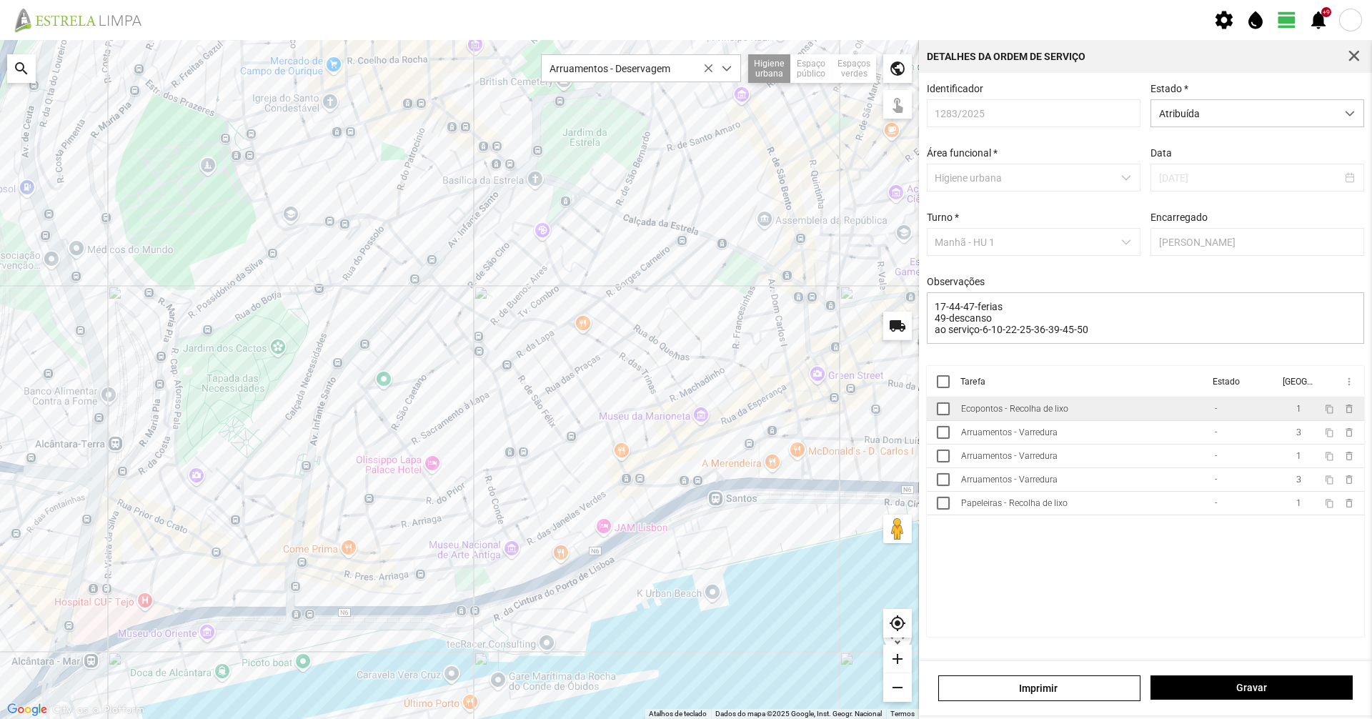
click at [1026, 411] on div "Ecopontos - Recolha de lixo" at bounding box center [1014, 409] width 107 height 10
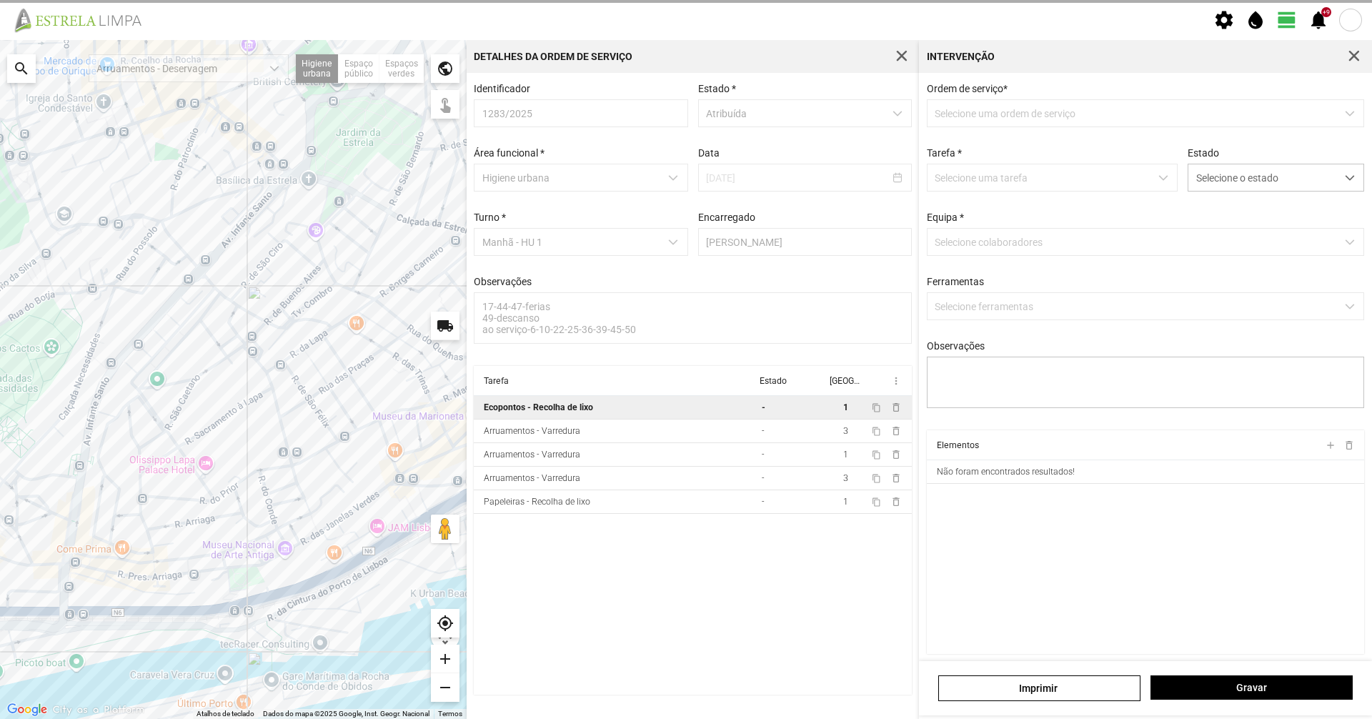
type textarea "marco"
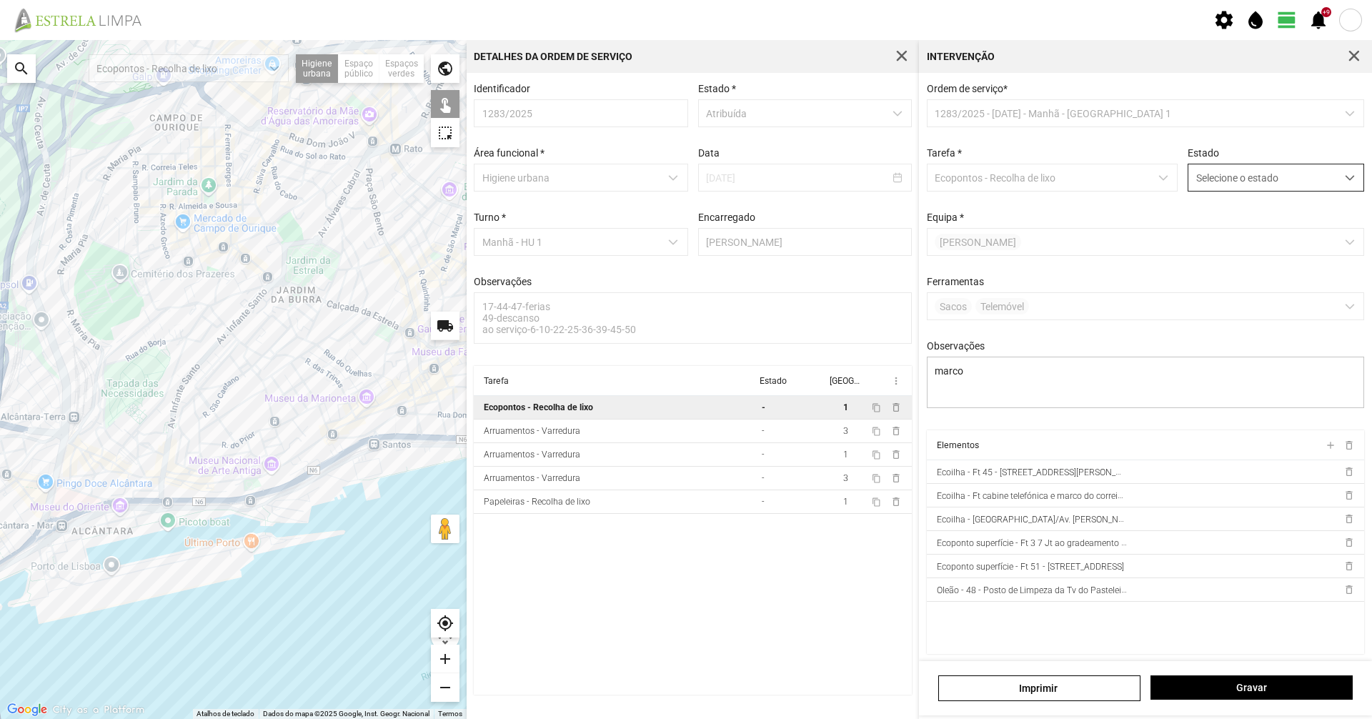
click at [1276, 179] on span "Selecione o estado" at bounding box center [1263, 177] width 148 height 26
click at [1275, 220] on li "Não Concluída" at bounding box center [1267, 207] width 170 height 26
click at [1276, 185] on span "Não Concluída" at bounding box center [1263, 177] width 148 height 26
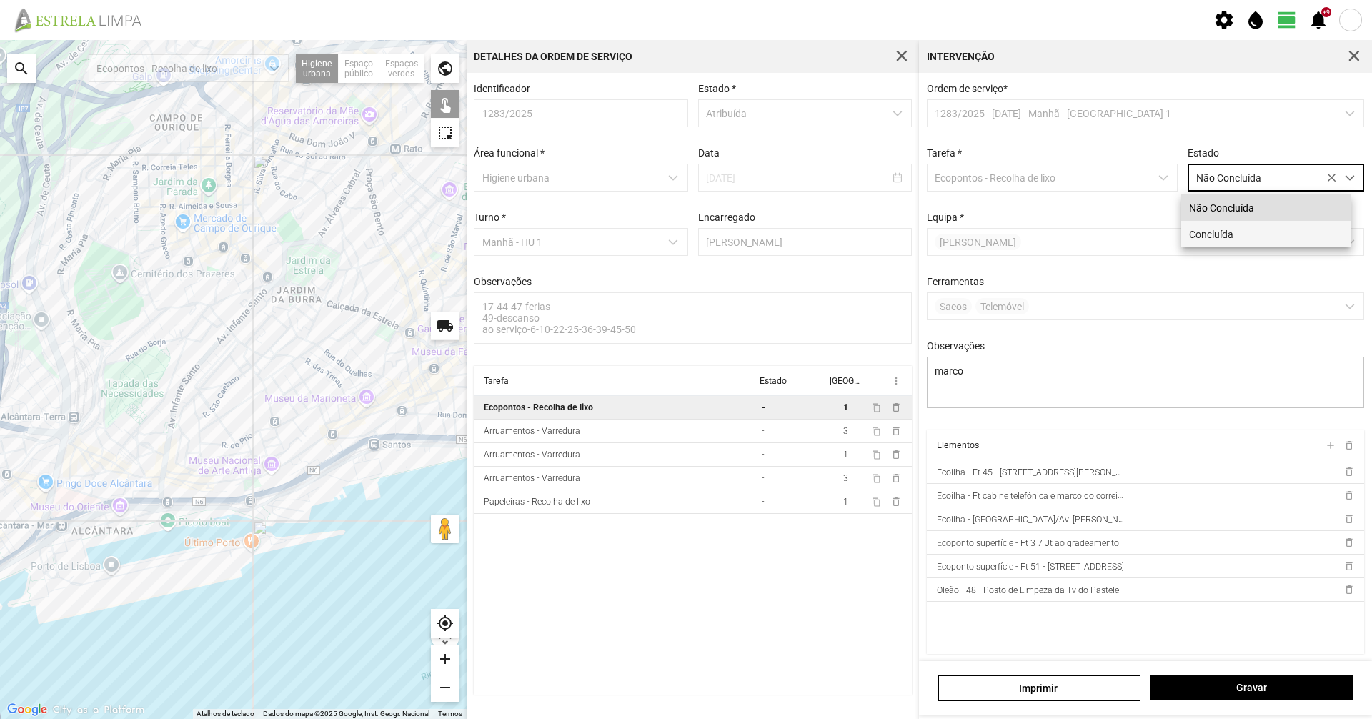
click at [1271, 226] on li "Concluída" at bounding box center [1267, 234] width 170 height 26
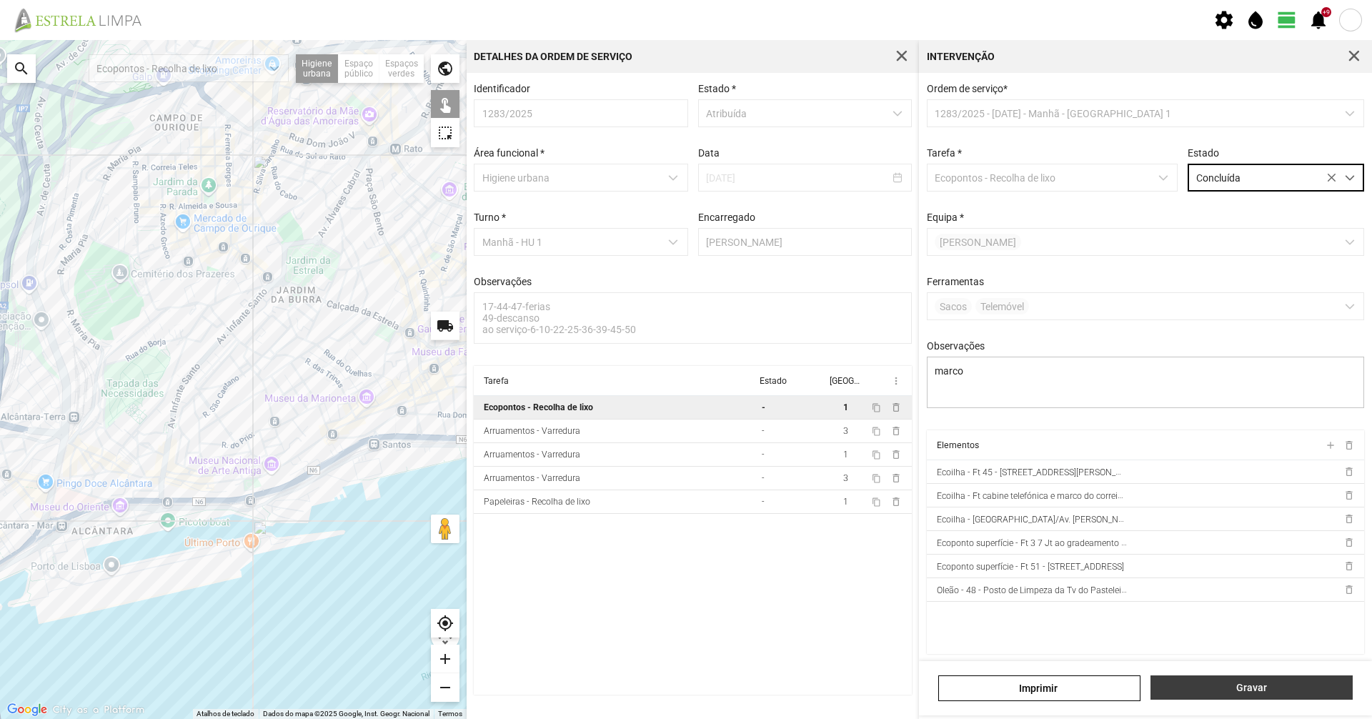
click at [1312, 690] on span "Gravar" at bounding box center [1252, 687] width 187 height 11
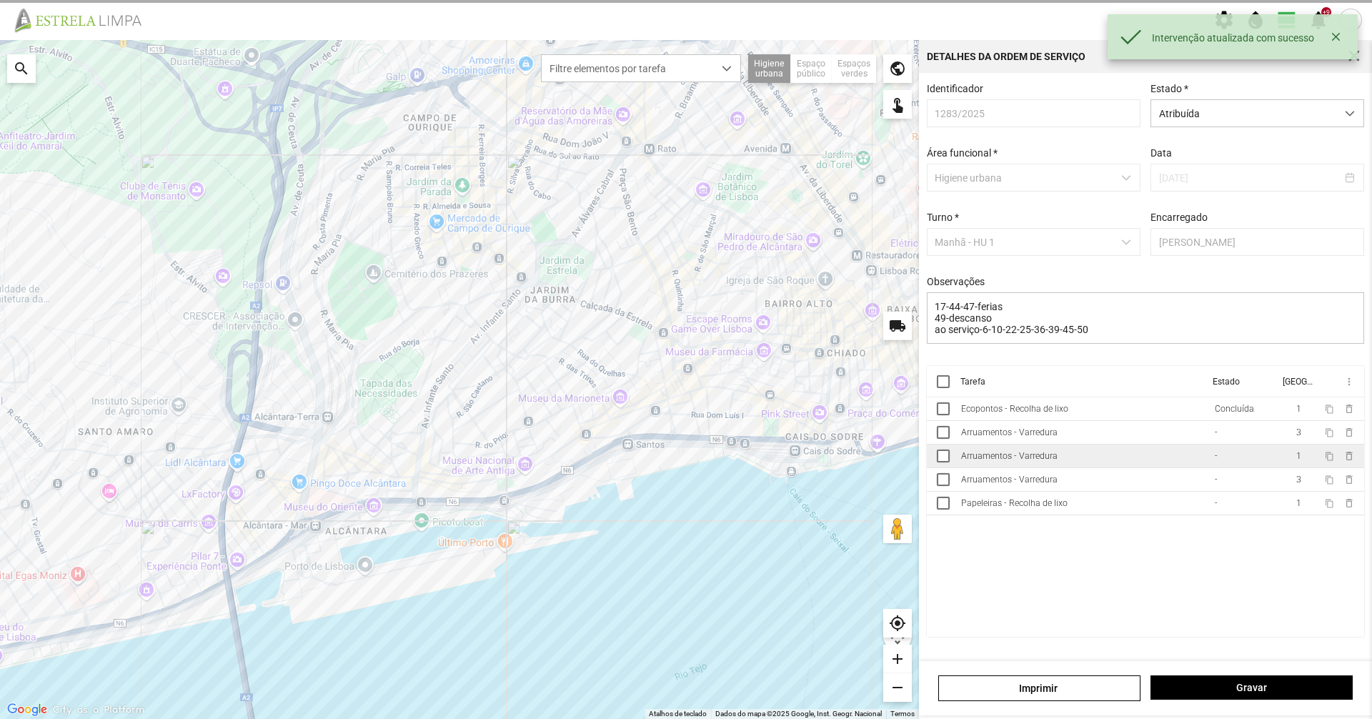
click at [1219, 454] on td "-" at bounding box center [1244, 457] width 70 height 24
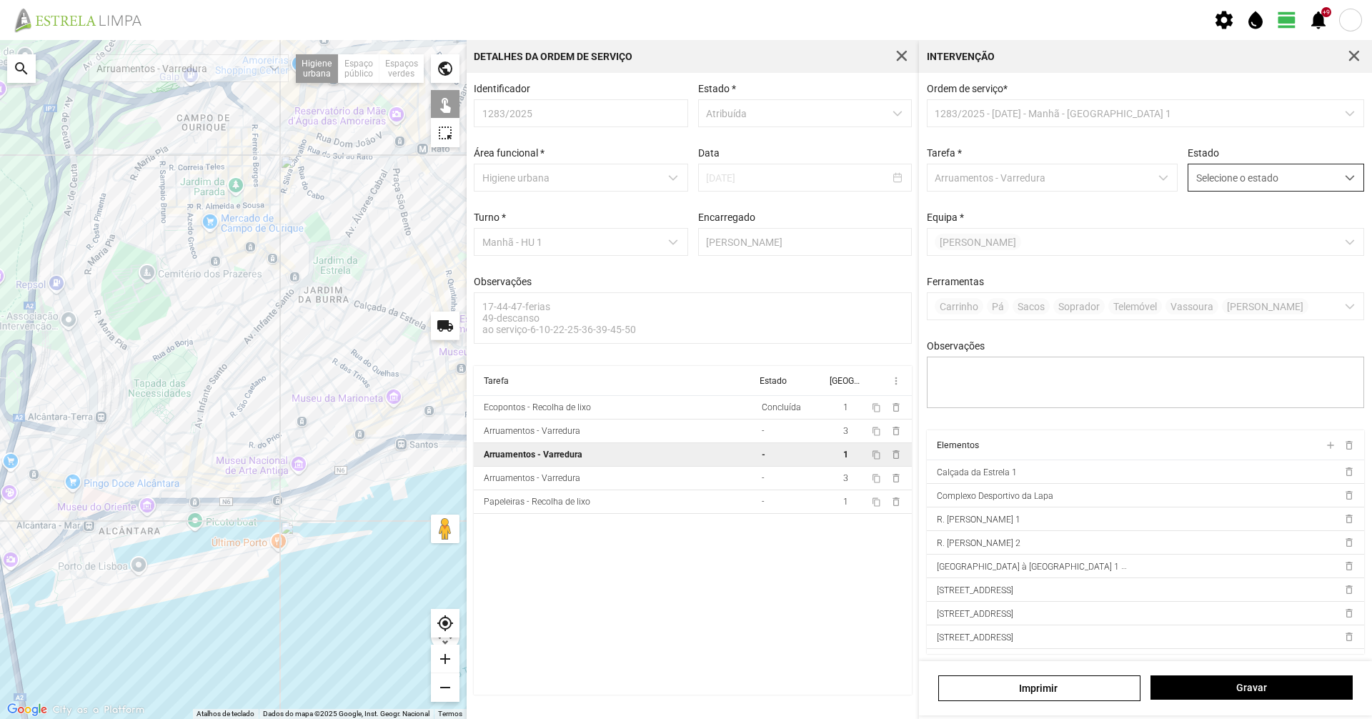
drag, startPoint x: 1242, startPoint y: 172, endPoint x: 1244, endPoint y: 186, distance: 14.5
click at [1242, 171] on span "Selecione o estado" at bounding box center [1263, 177] width 148 height 26
click at [1248, 214] on li "Não Concluída" at bounding box center [1267, 207] width 170 height 26
click at [1244, 177] on span "Não Concluída" at bounding box center [1263, 177] width 148 height 26
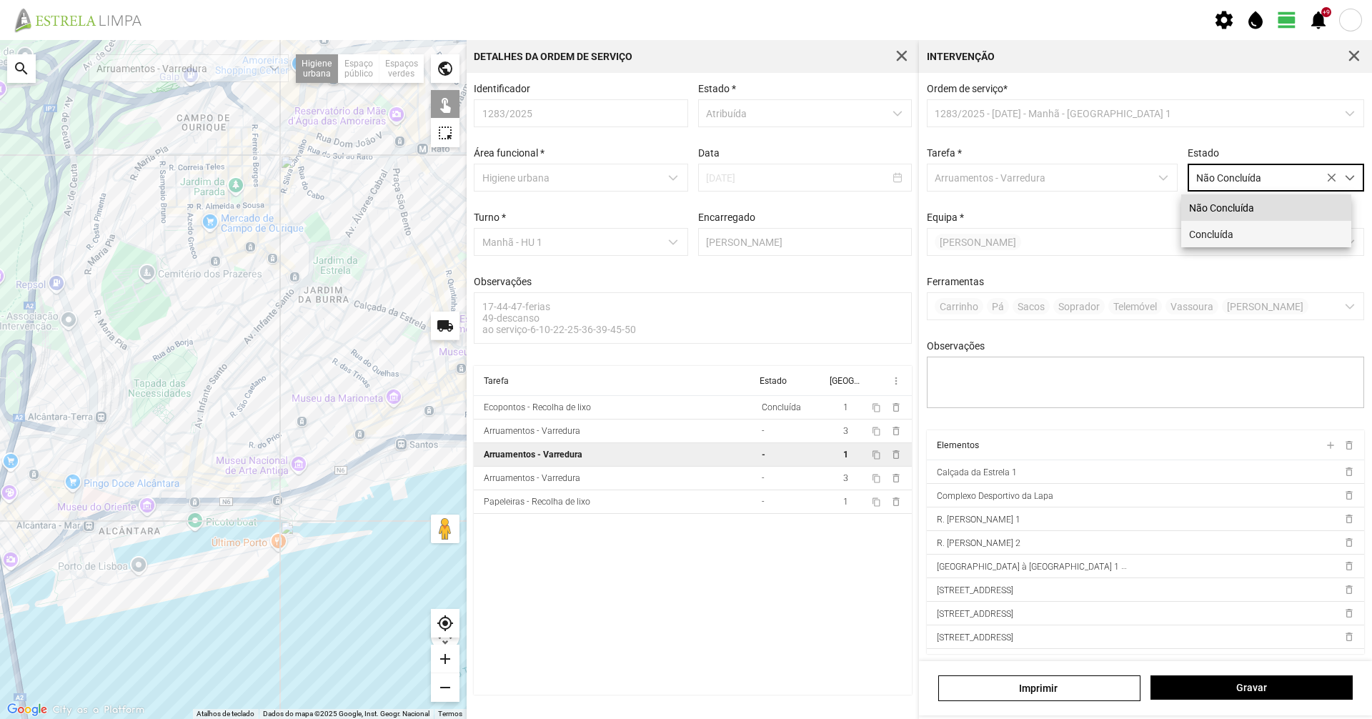
click at [1237, 237] on li "Concluída" at bounding box center [1267, 234] width 170 height 26
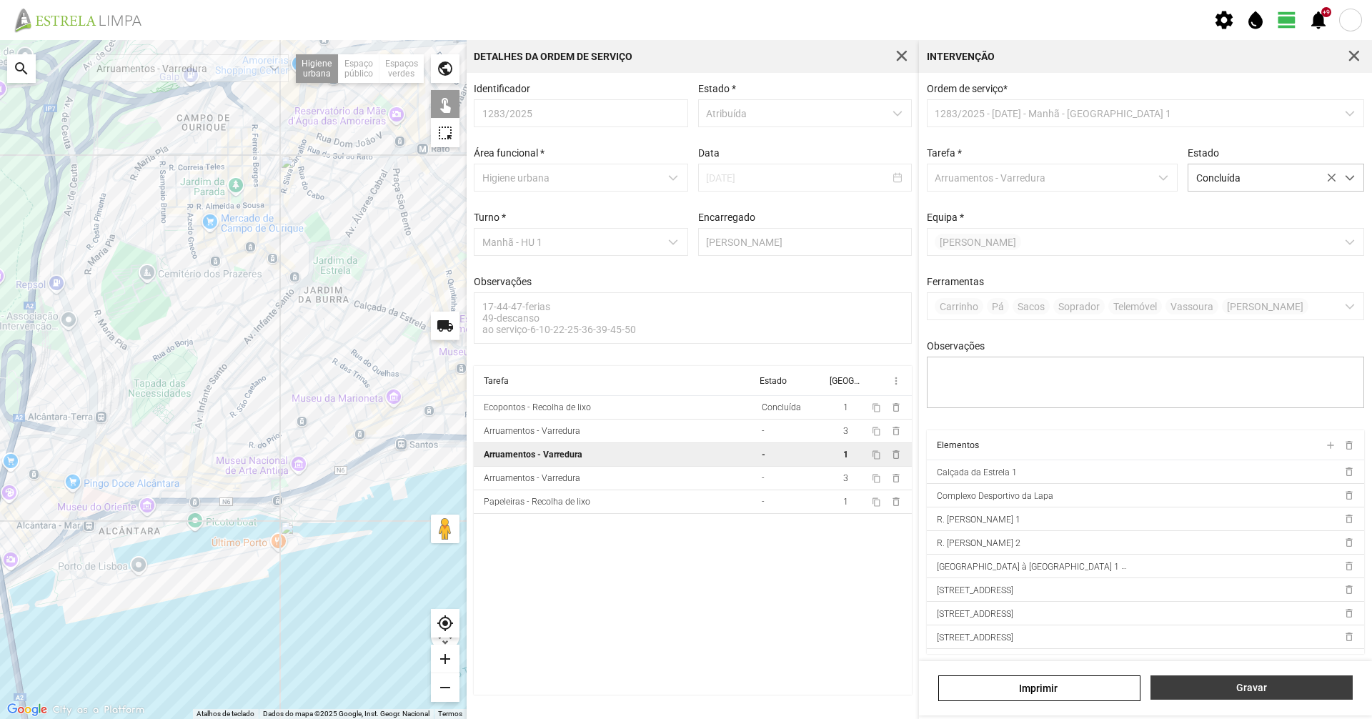
click at [1222, 691] on span "Gravar" at bounding box center [1252, 687] width 187 height 11
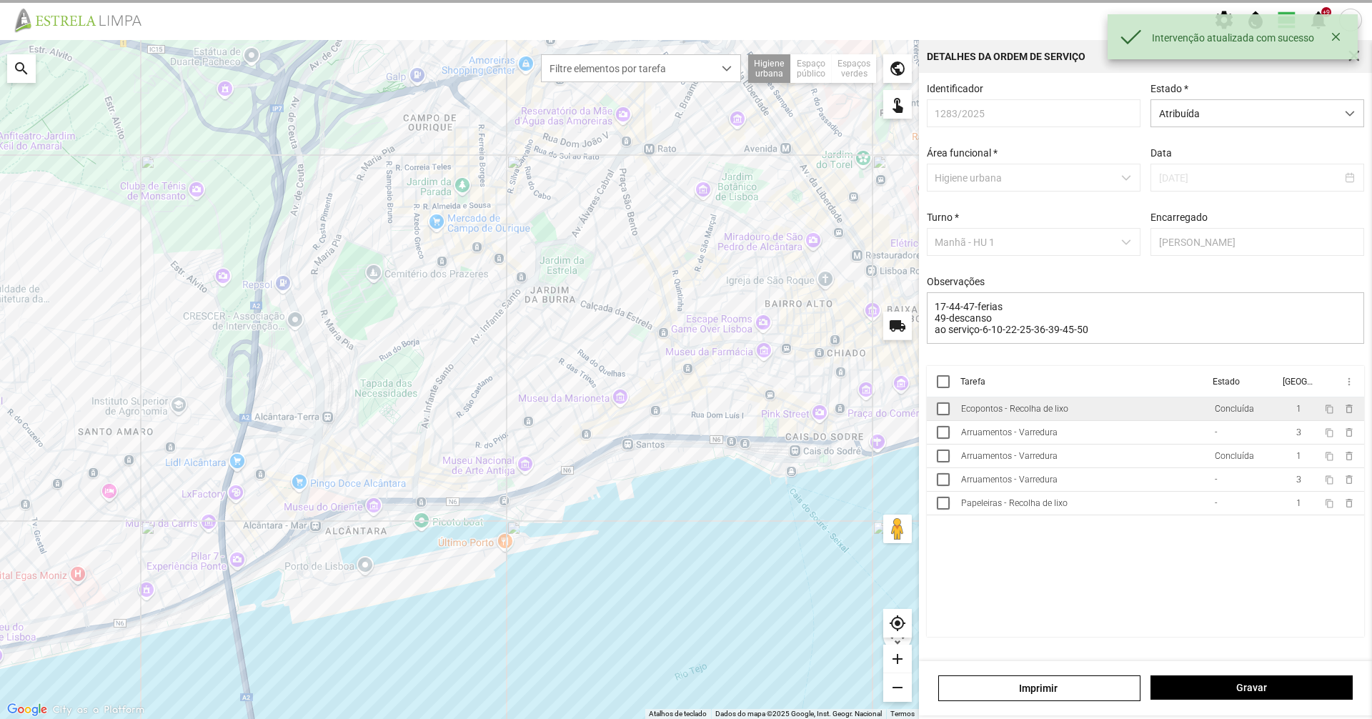
click at [1094, 421] on td "Ecopontos - Recolha de lixo" at bounding box center [1083, 409] width 254 height 24
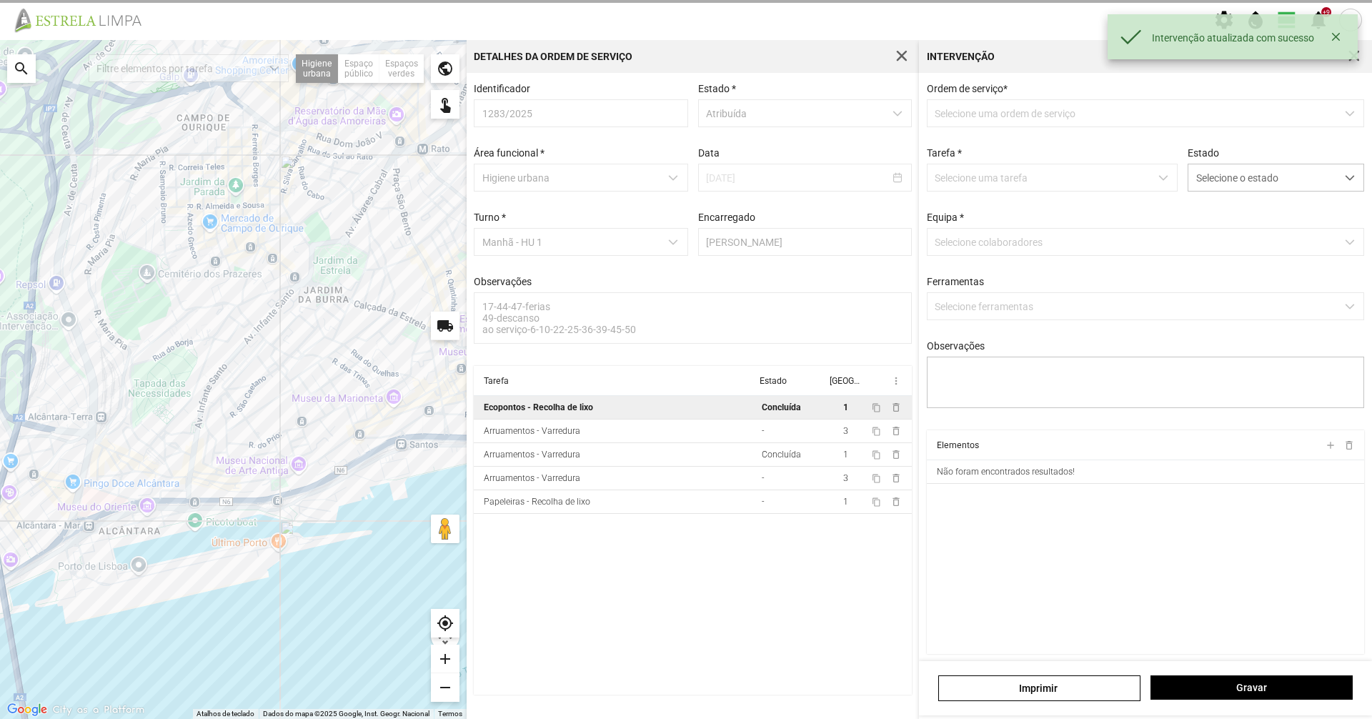
type textarea "marco"
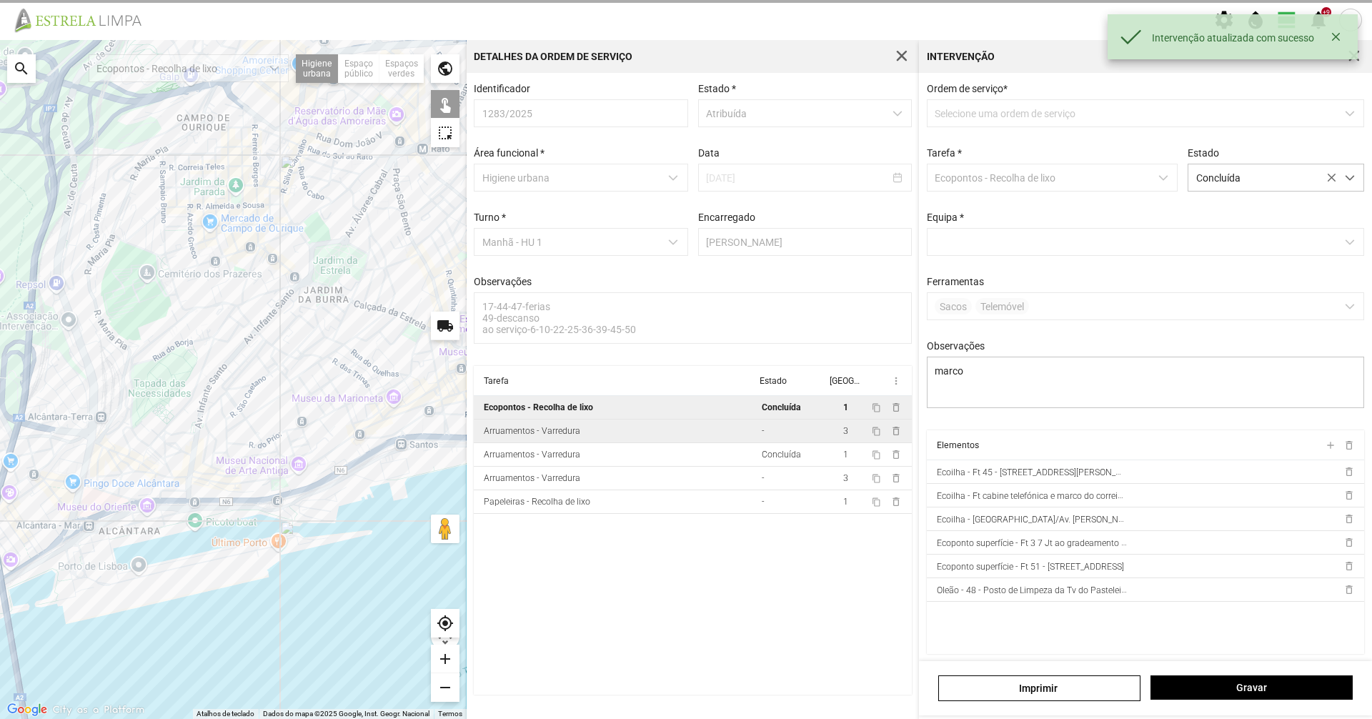
click at [734, 426] on td "Arruamentos - Varredura" at bounding box center [615, 432] width 282 height 24
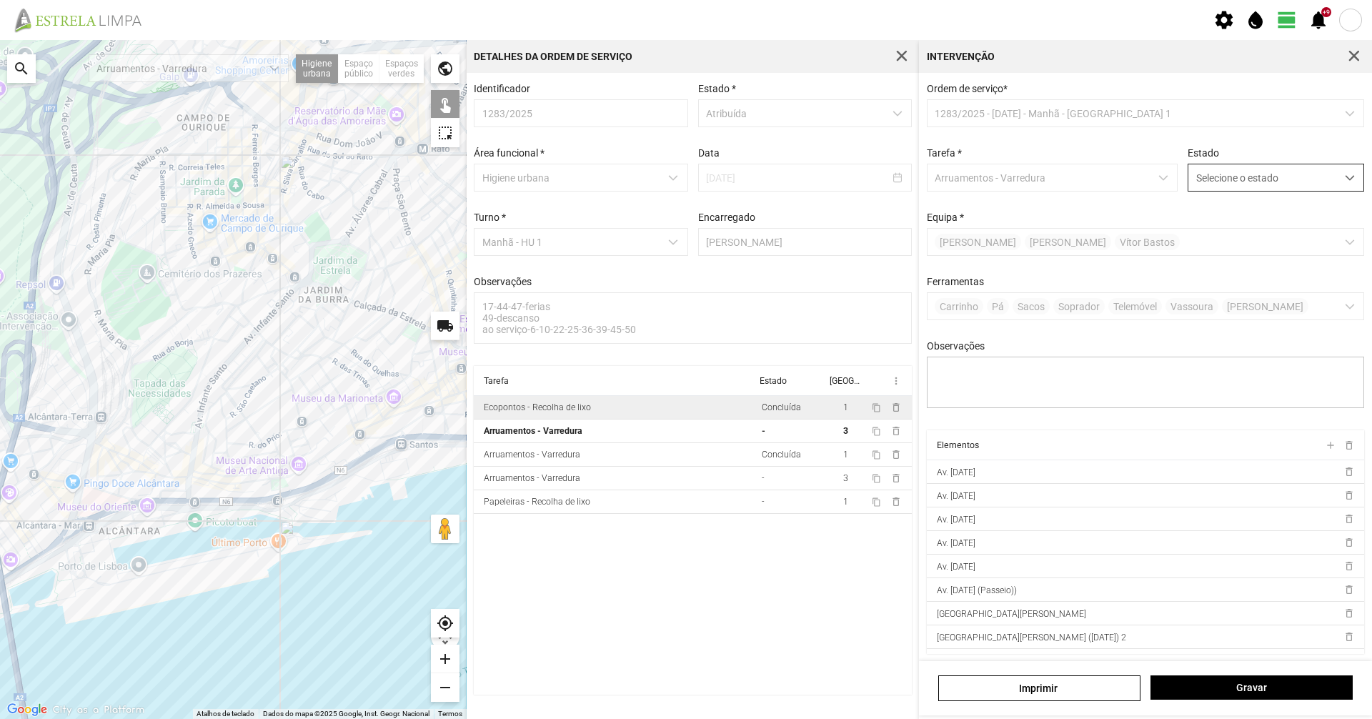
drag, startPoint x: 1312, startPoint y: 179, endPoint x: 1317, endPoint y: 194, distance: 14.9
click at [1314, 179] on span "Selecione o estado" at bounding box center [1263, 177] width 148 height 26
click at [1296, 234] on li "Concluída" at bounding box center [1267, 234] width 170 height 26
click at [1264, 693] on span "Gravar" at bounding box center [1252, 687] width 187 height 11
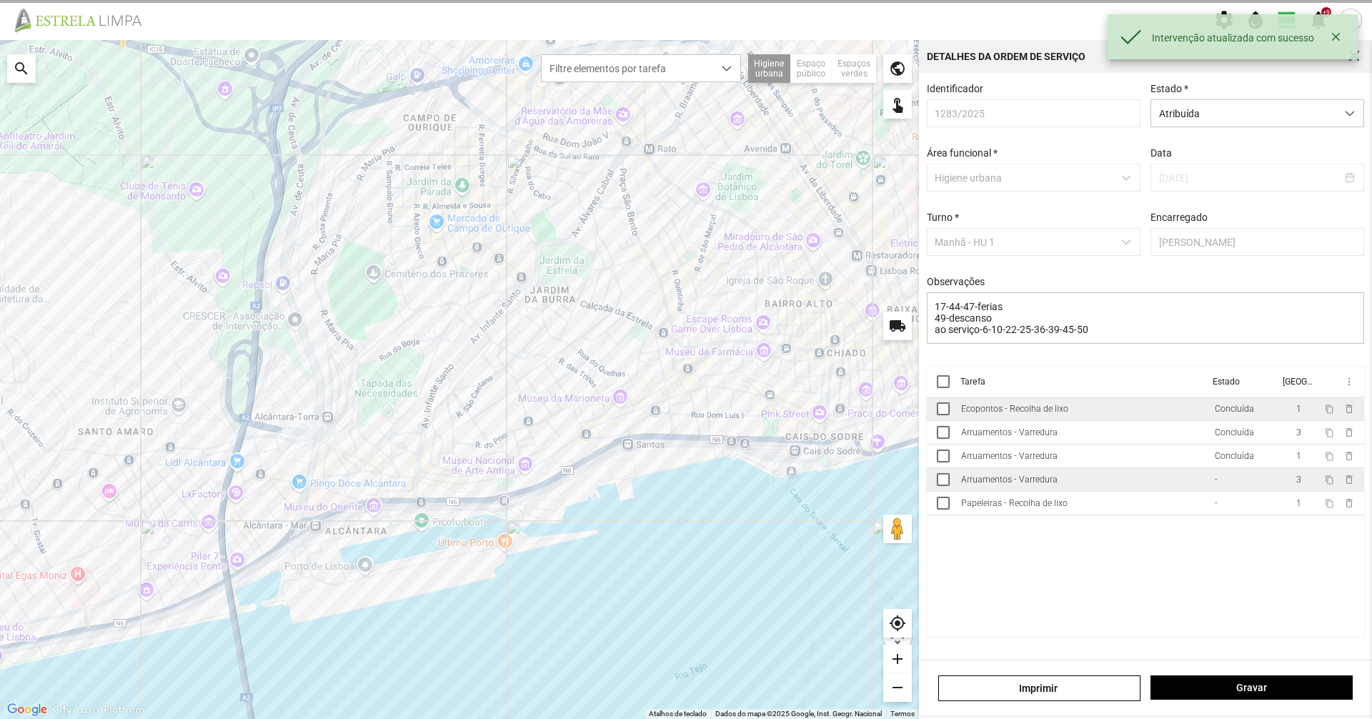
click at [1056, 482] on td "Arruamentos - Varredura" at bounding box center [1083, 480] width 254 height 24
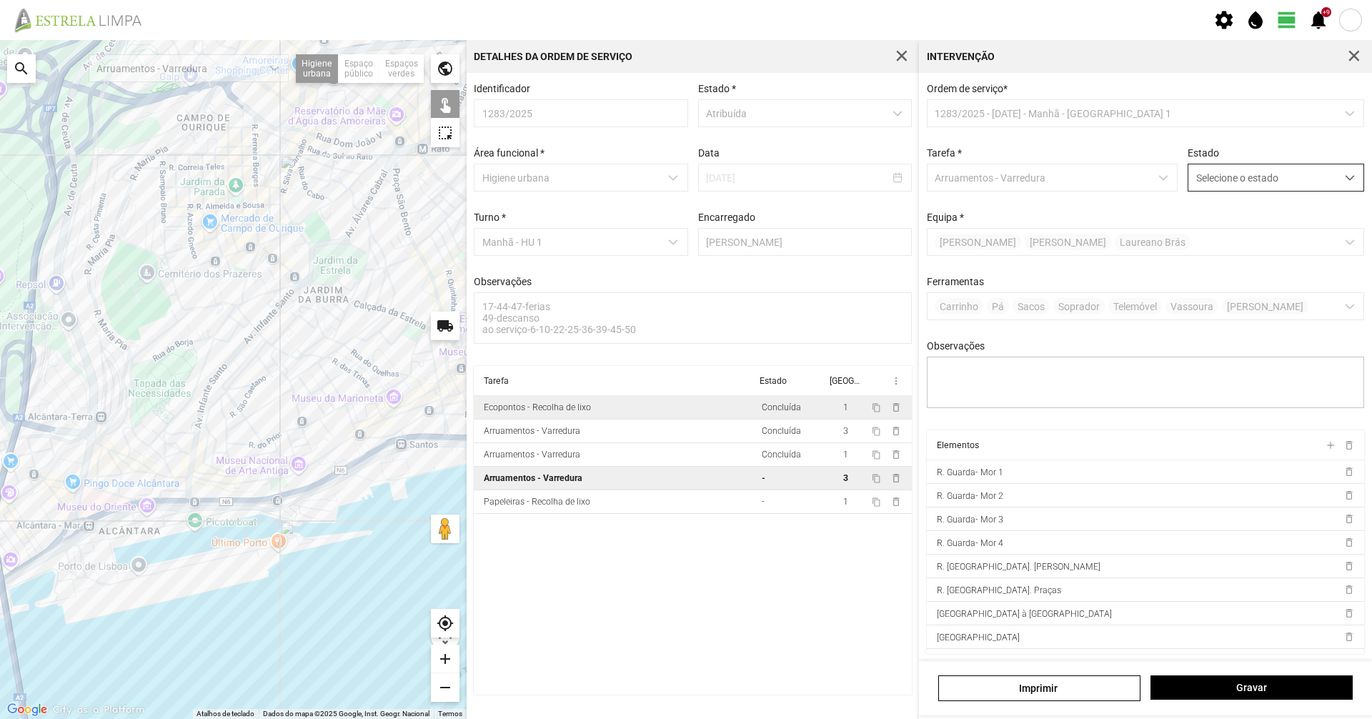
click at [1236, 173] on span "Selecione o estado" at bounding box center [1263, 177] width 148 height 26
click at [1222, 237] on li "Concluída" at bounding box center [1267, 234] width 170 height 26
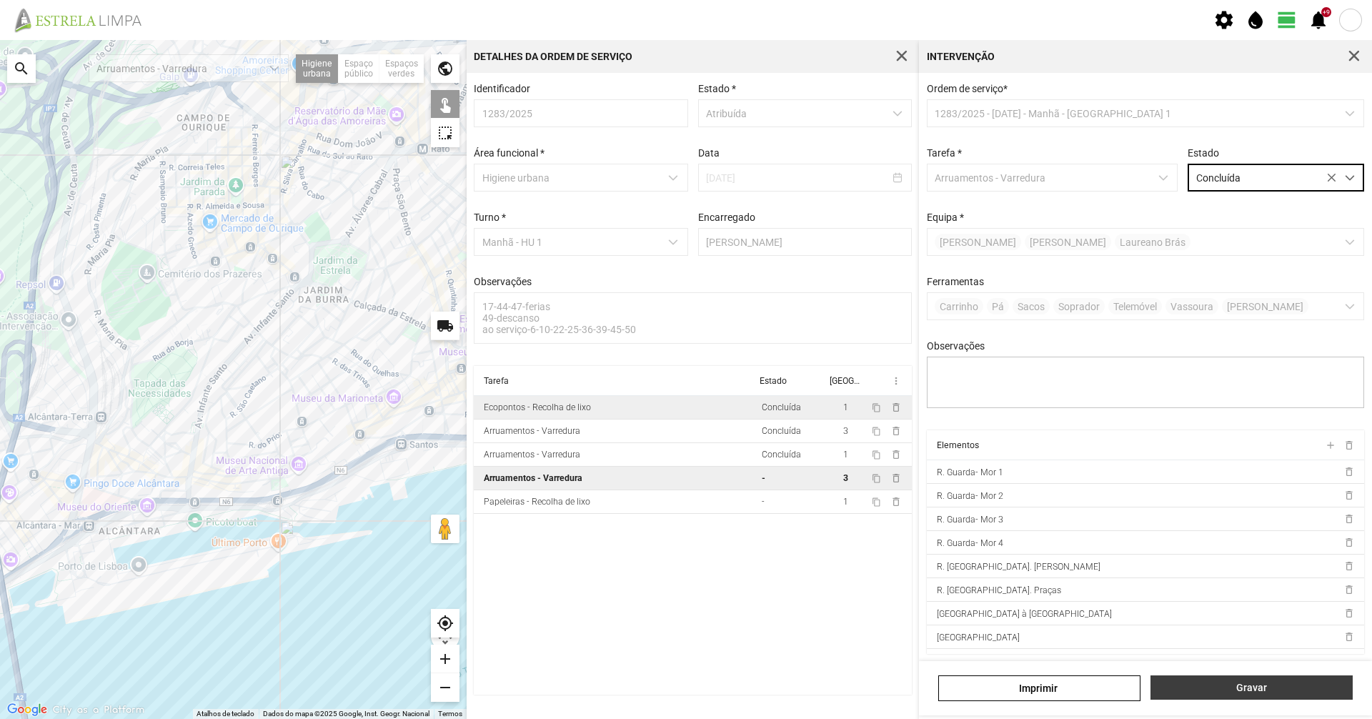
click at [1243, 682] on span "Gravar" at bounding box center [1252, 687] width 187 height 11
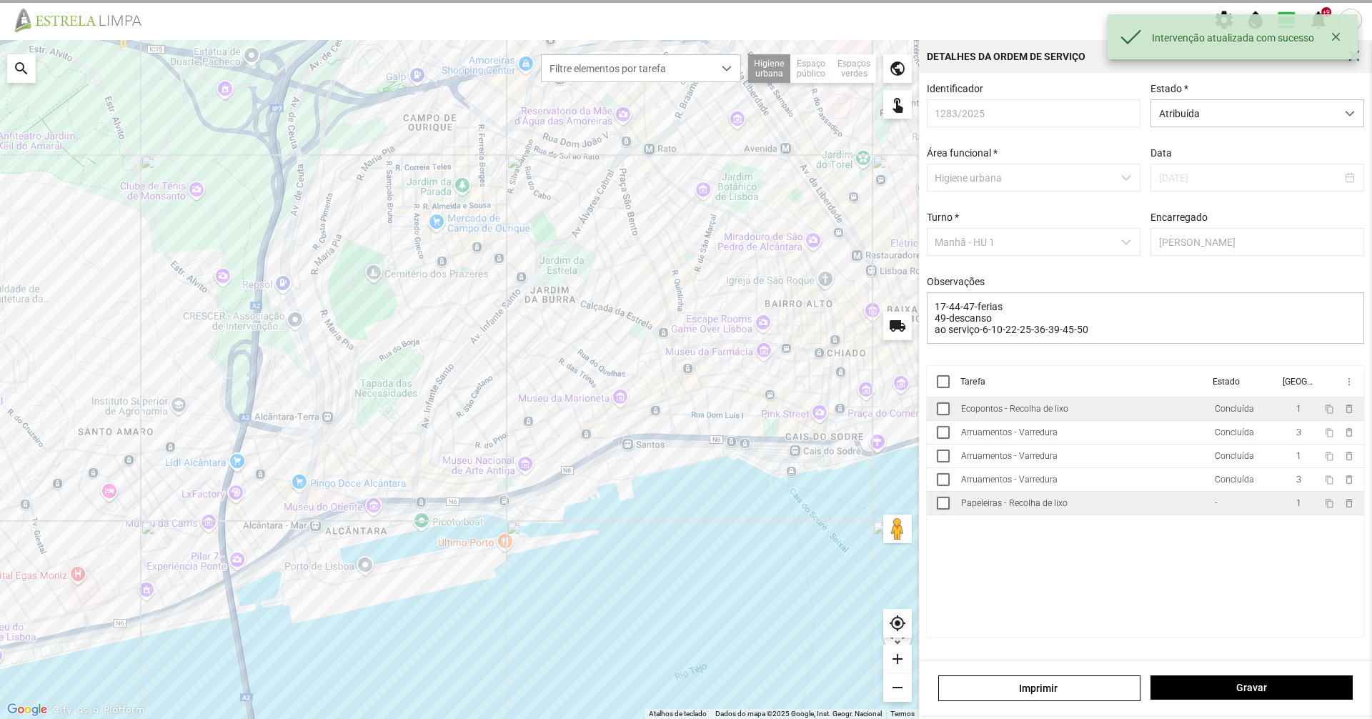
click at [1011, 508] on div "Papeleiras - Recolha de lixo" at bounding box center [1014, 503] width 107 height 10
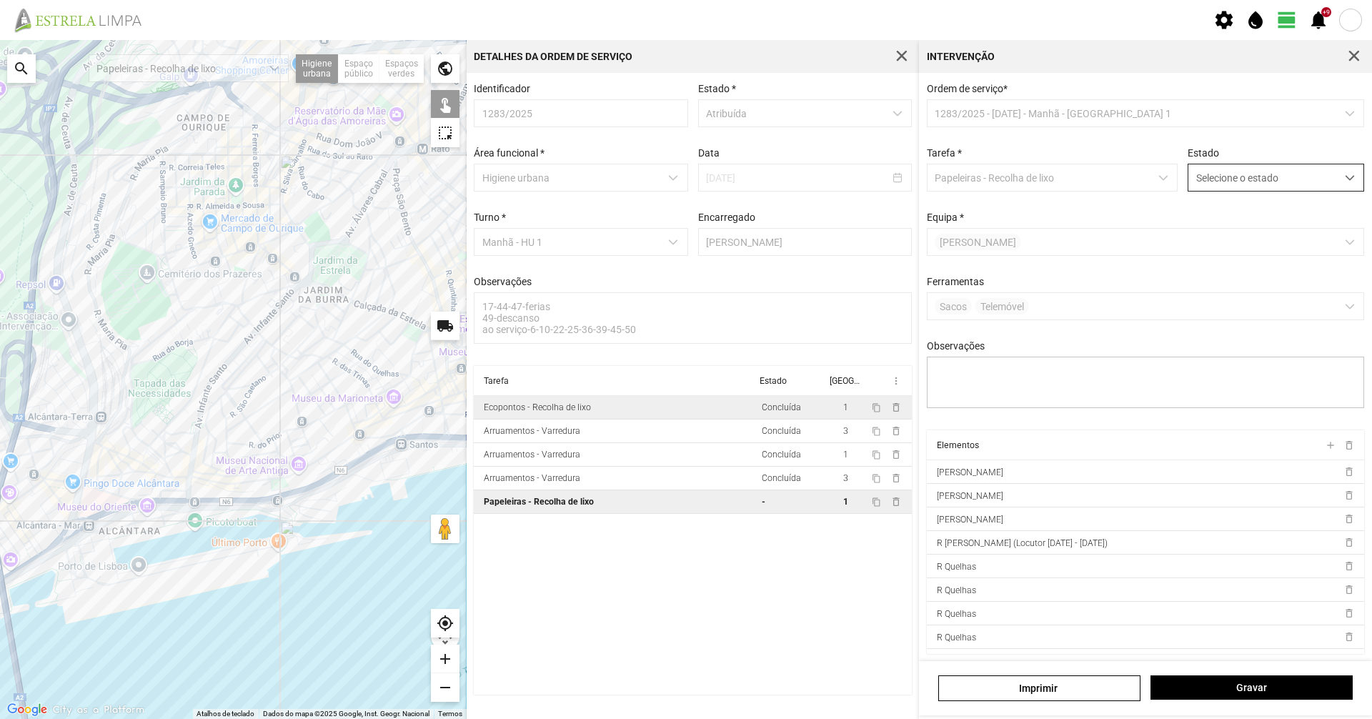
click at [1281, 191] on span "Selecione o estado" at bounding box center [1263, 177] width 148 height 26
click at [1270, 244] on li "Concluída" at bounding box center [1267, 234] width 170 height 26
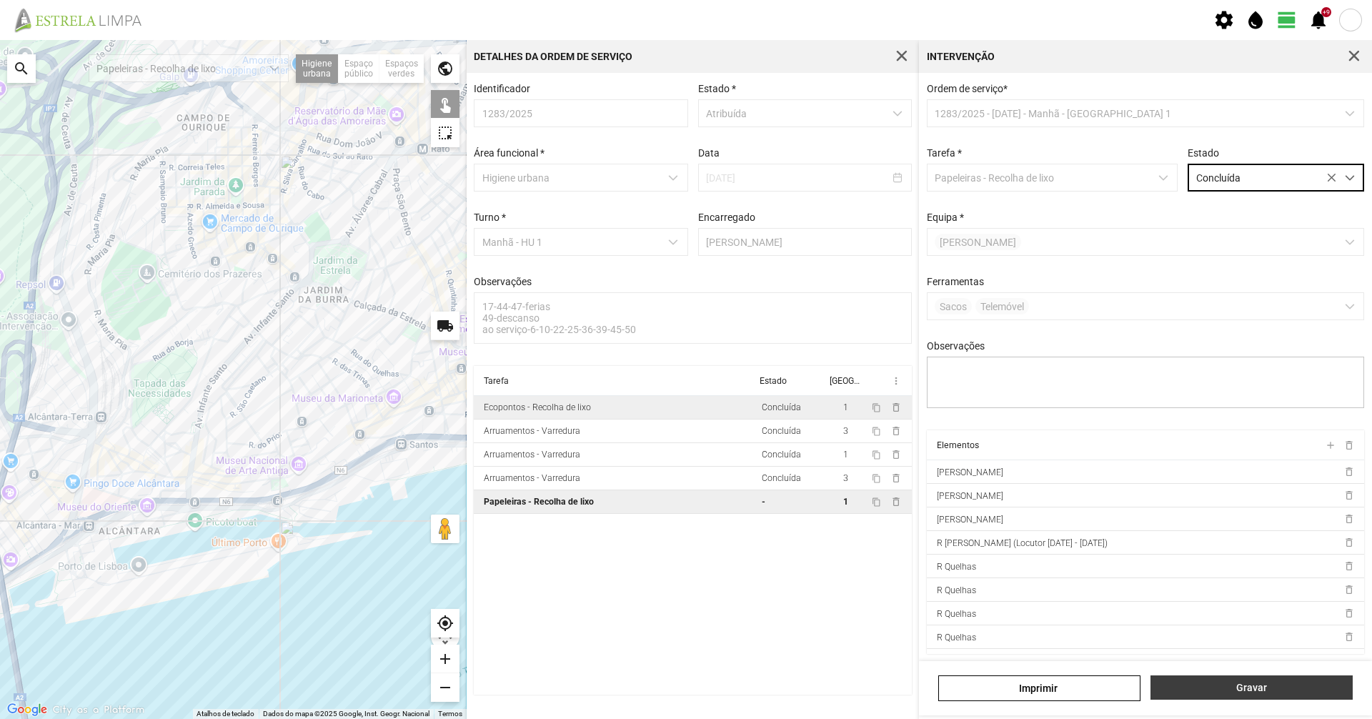
click at [1297, 686] on span "Gravar" at bounding box center [1252, 687] width 187 height 11
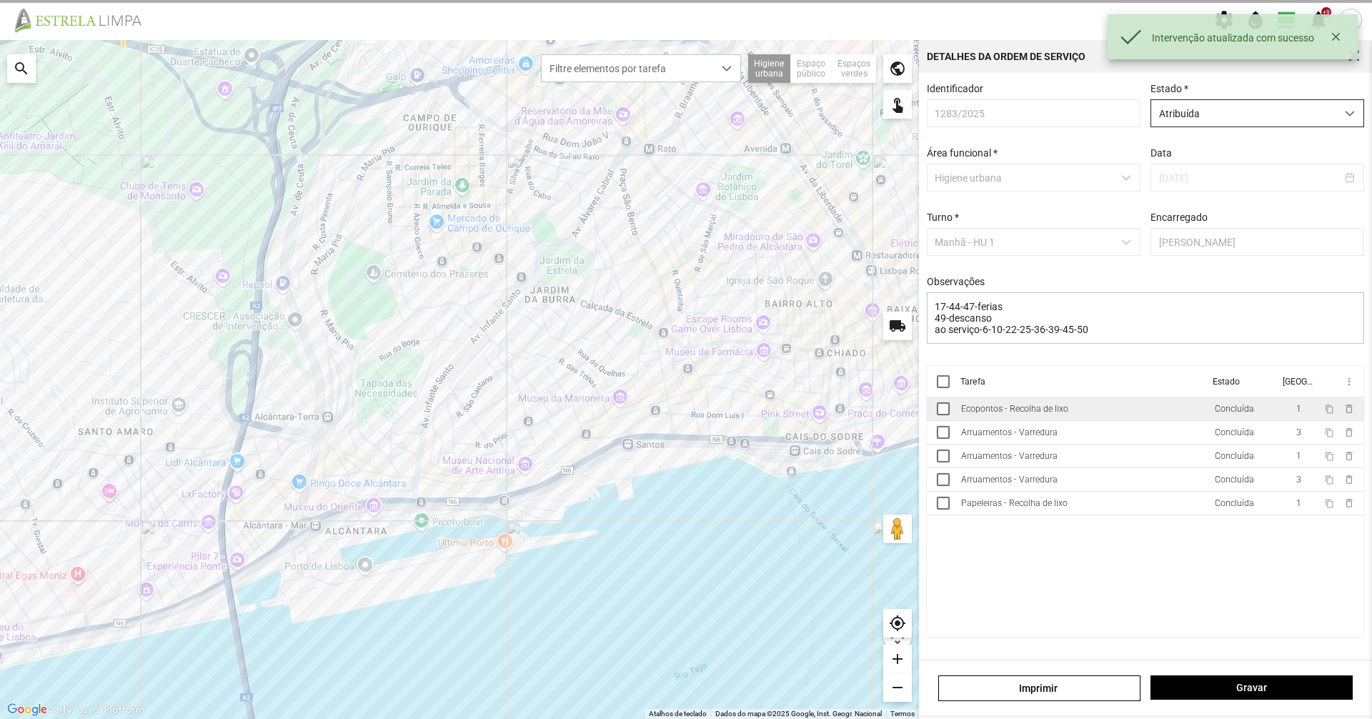
click at [1242, 119] on span "Atribuída" at bounding box center [1244, 113] width 185 height 26
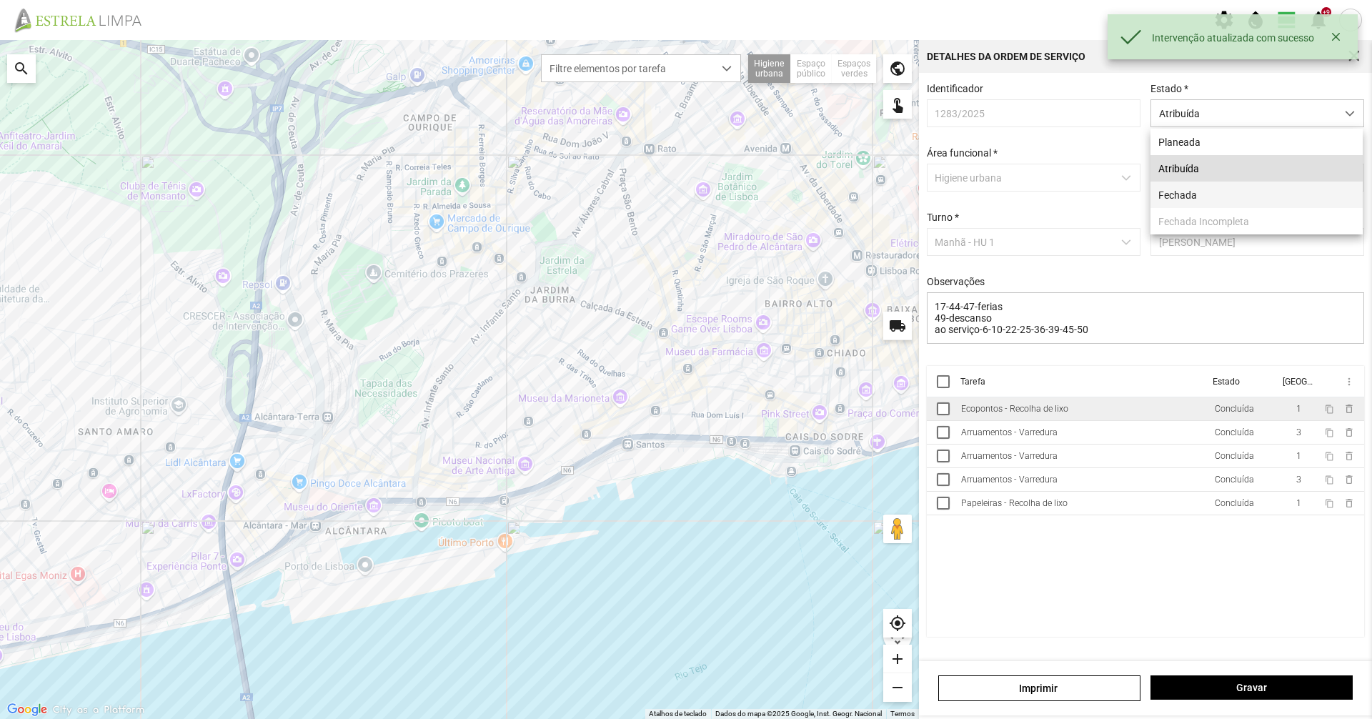
click at [1244, 195] on li "Fechada" at bounding box center [1257, 195] width 212 height 26
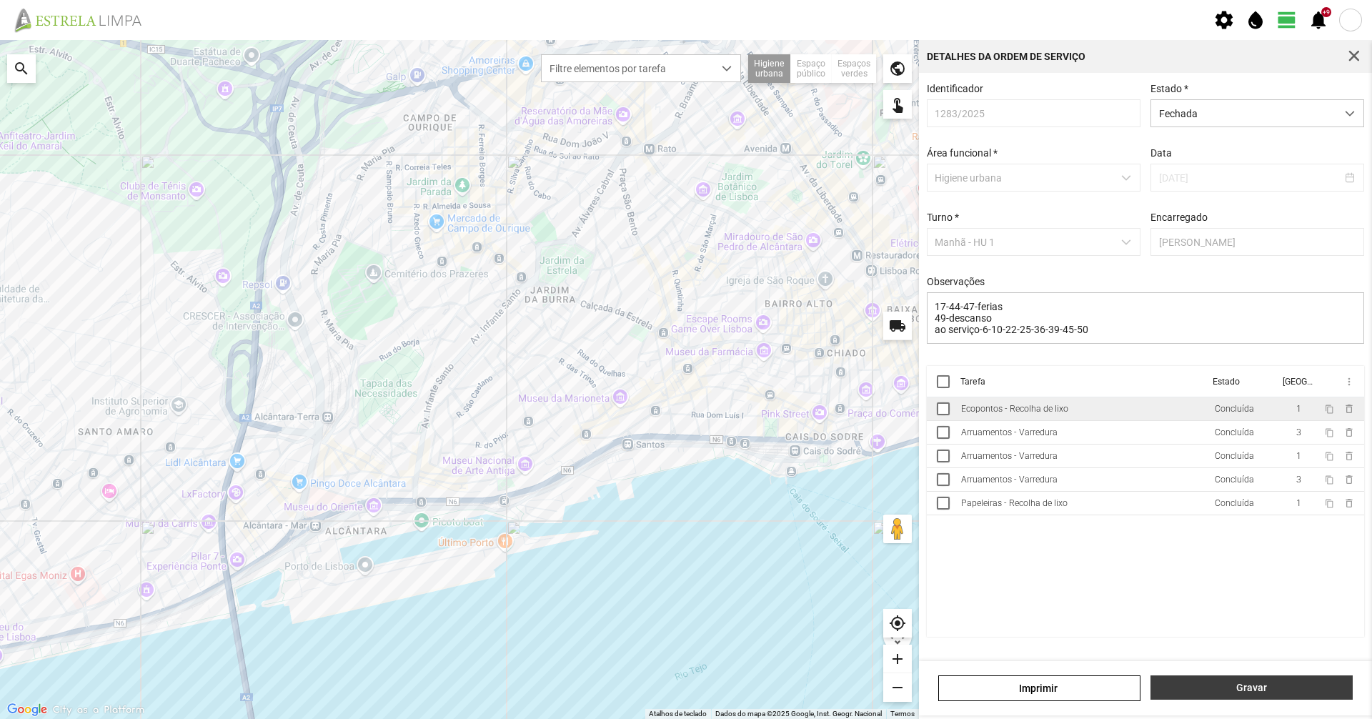
click at [1243, 691] on span "Gravar" at bounding box center [1252, 687] width 187 height 11
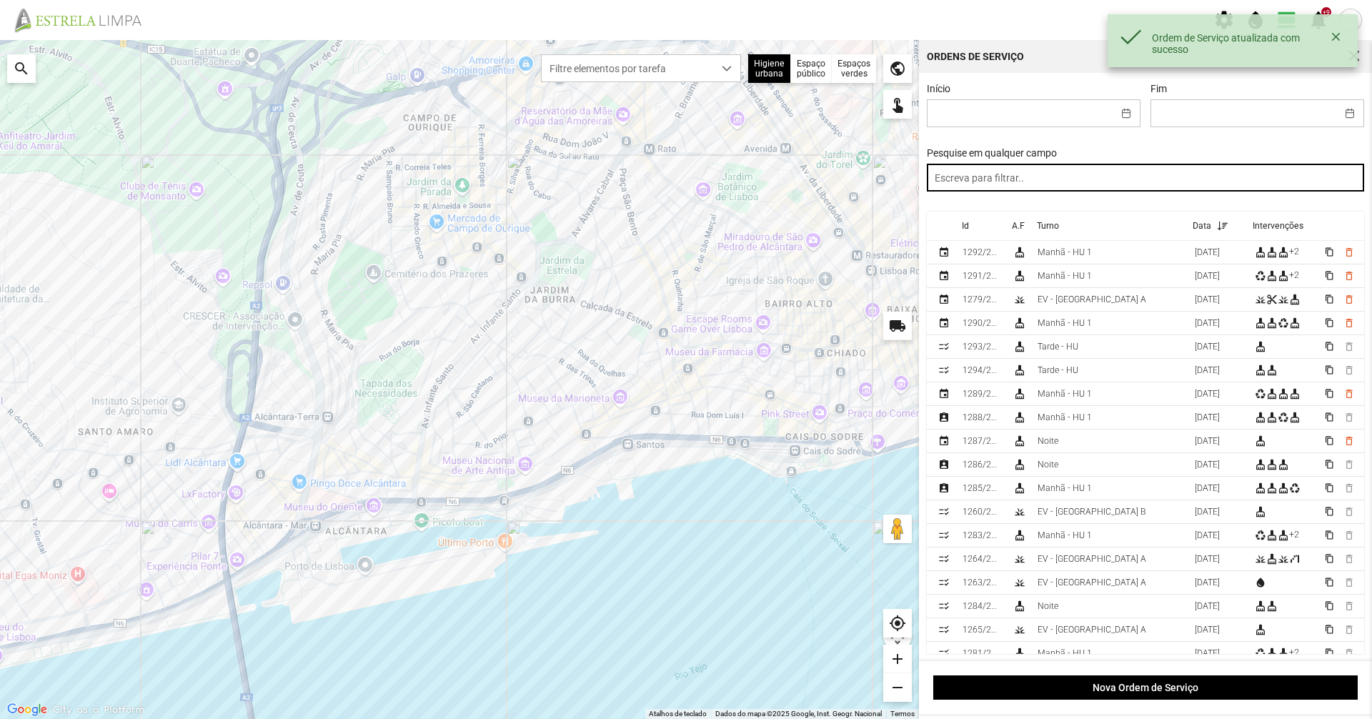
click at [1011, 184] on input "text" at bounding box center [1146, 178] width 438 height 28
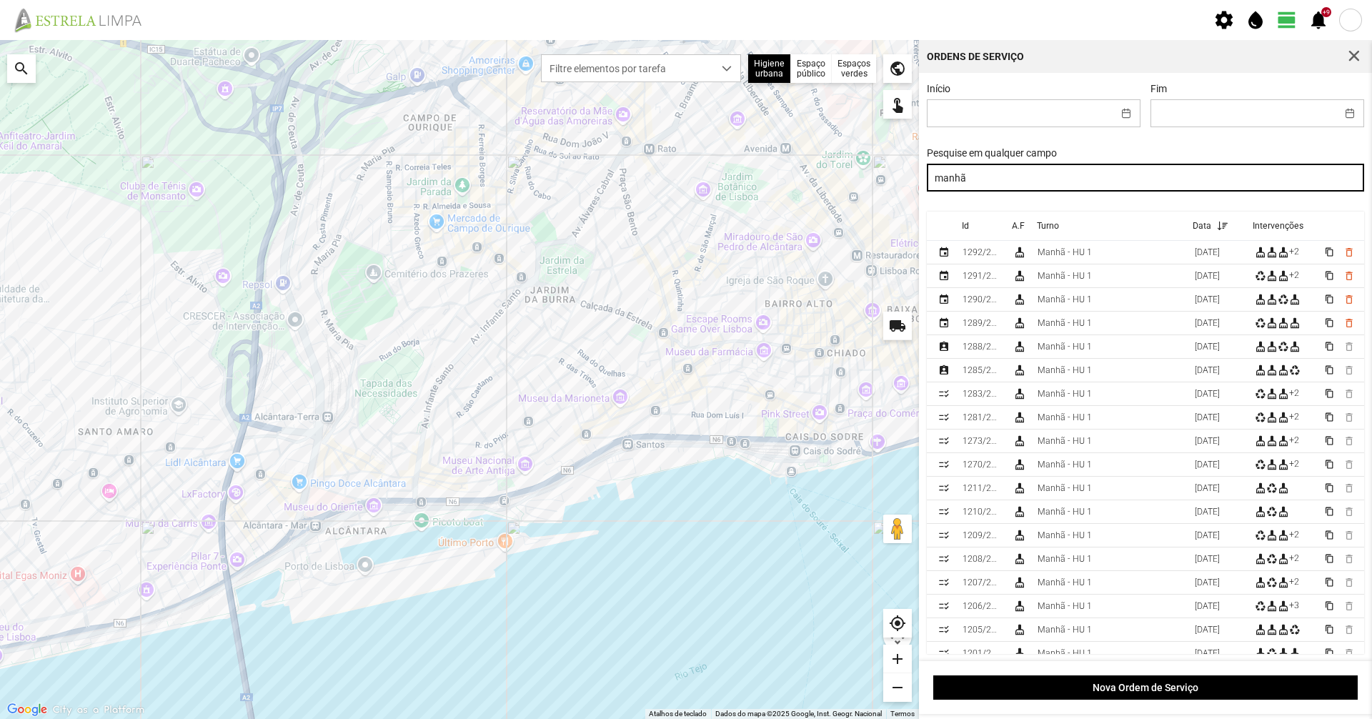
drag, startPoint x: 998, startPoint y: 181, endPoint x: 796, endPoint y: 185, distance: 202.3
click at [796, 185] on div "Para navegar no mapa com gestos de toque, toque duas vezes sem soltar no mapa e…" at bounding box center [686, 379] width 1372 height 679
type input "manhã"
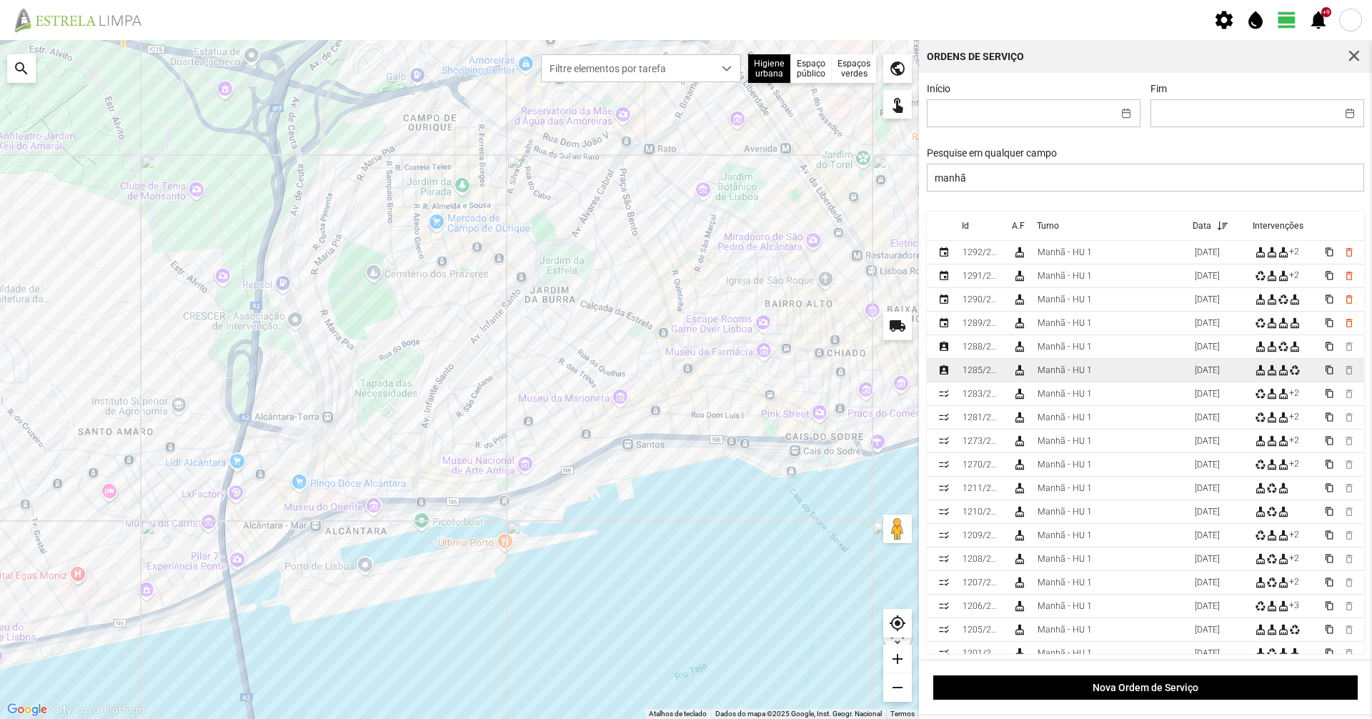
click at [1021, 375] on div "cleaning_services" at bounding box center [1019, 370] width 11 height 11
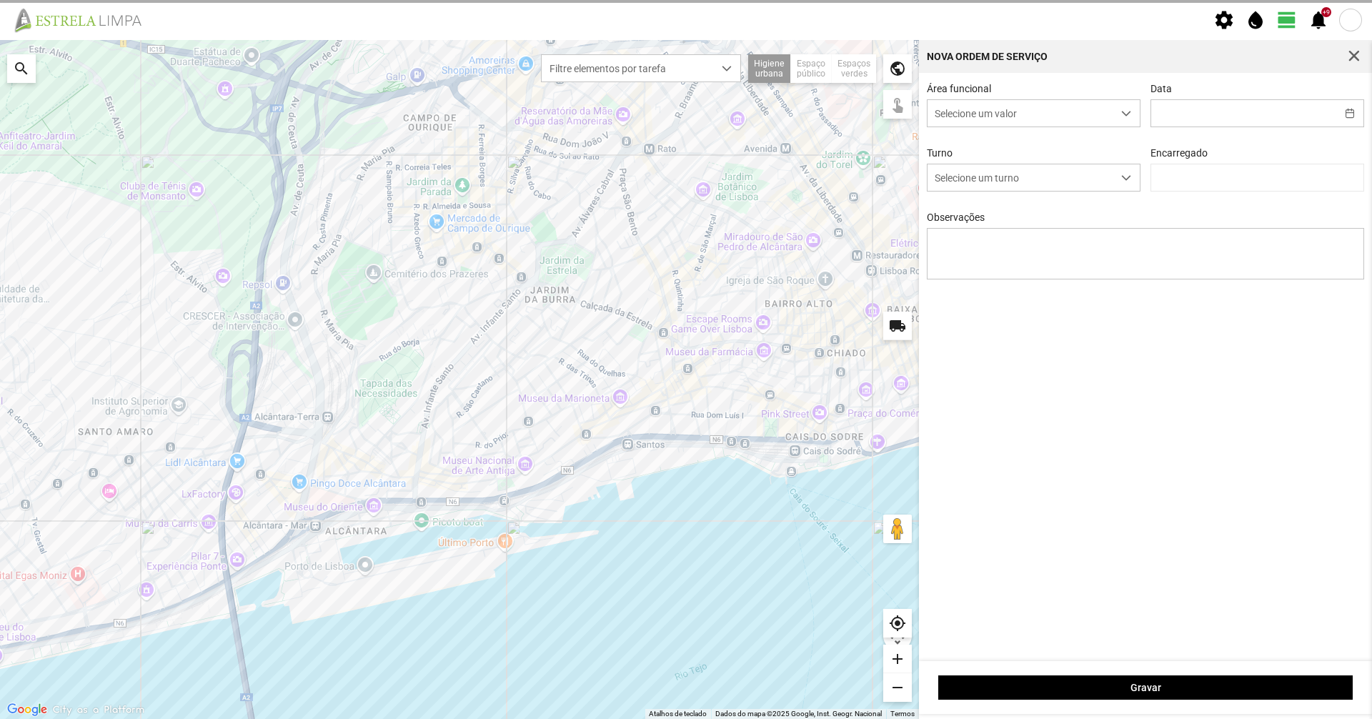
type input "[DATE]"
type textarea "6-17-22-39-45-44-descanso ao serviço-10-25-36-47-49-50 condutor-[PERSON_NAME]-[…"
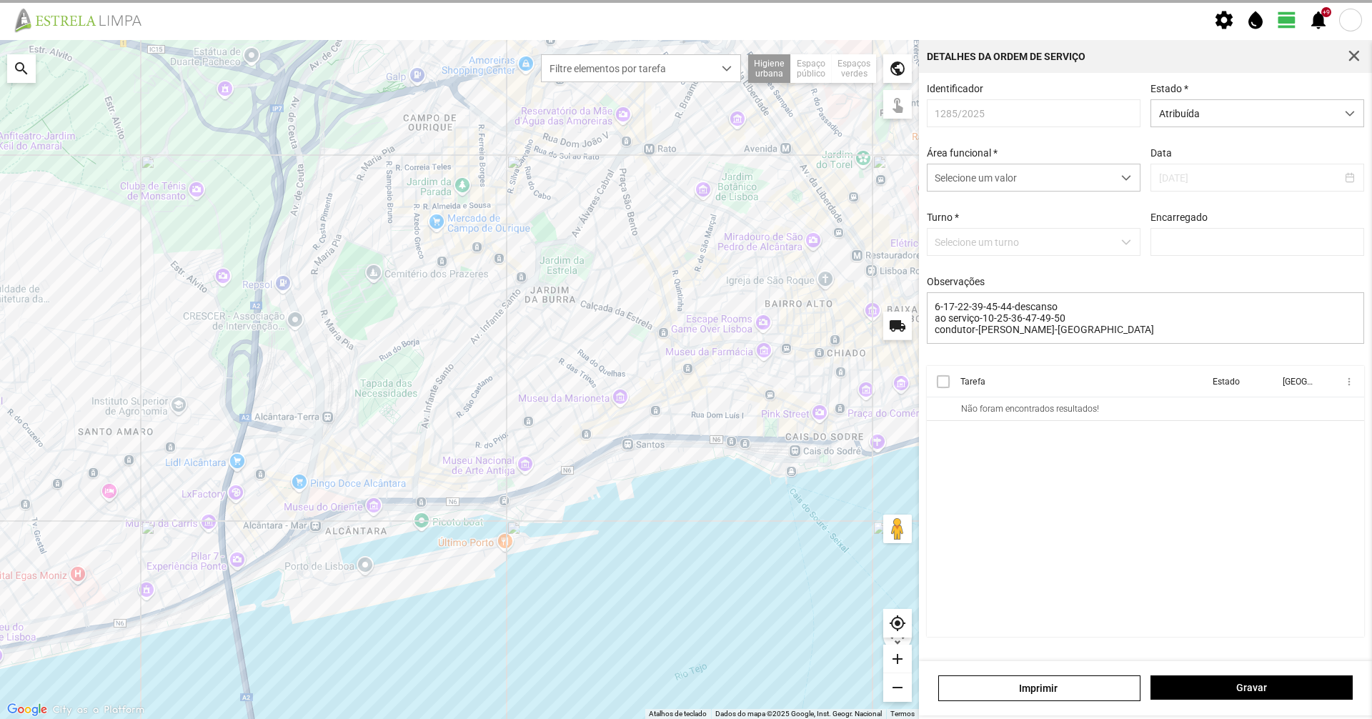
type input "[PERSON_NAME]"
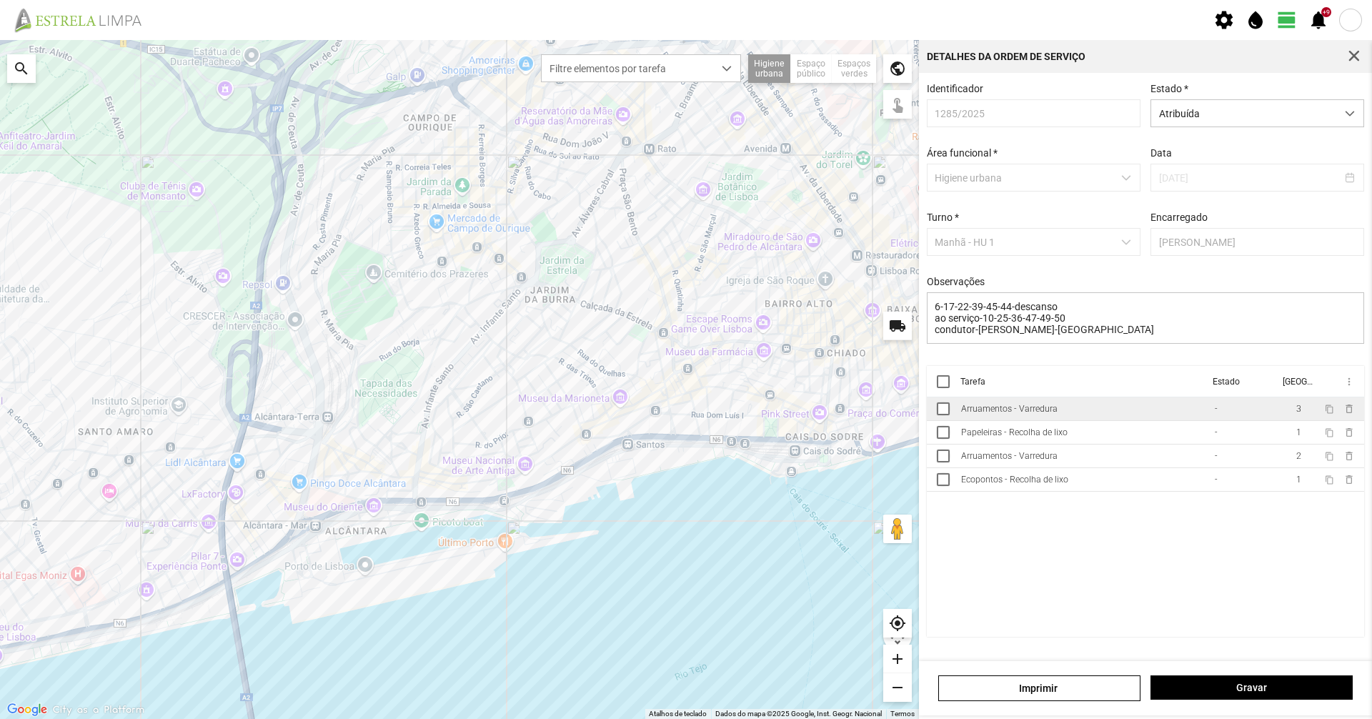
click at [1024, 414] on div "Arruamentos - Varredura" at bounding box center [1009, 409] width 96 height 10
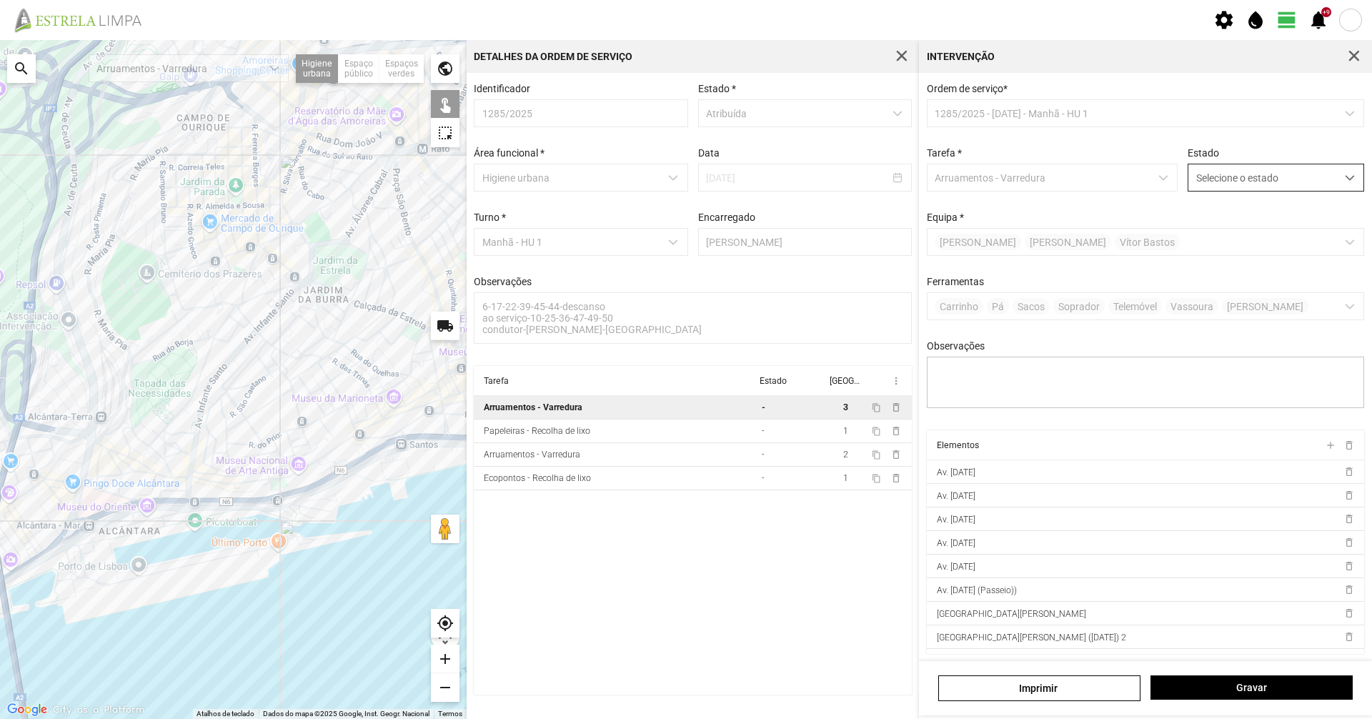
click at [1224, 191] on span "Selecione o estado" at bounding box center [1263, 177] width 148 height 26
click at [1220, 226] on li "Concluída" at bounding box center [1267, 234] width 170 height 26
click at [1243, 683] on span "Gravar" at bounding box center [1252, 687] width 187 height 11
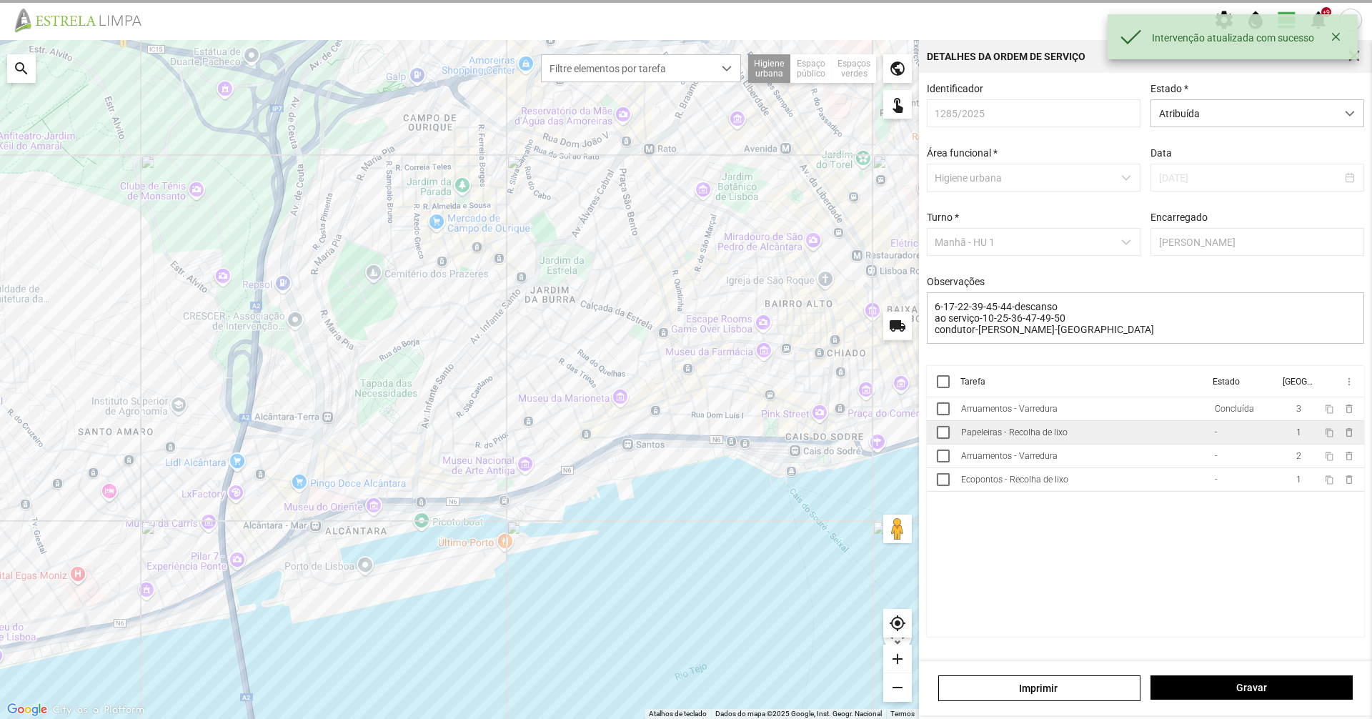
click at [1050, 437] on div "Papeleiras - Recolha de lixo" at bounding box center [1014, 432] width 107 height 10
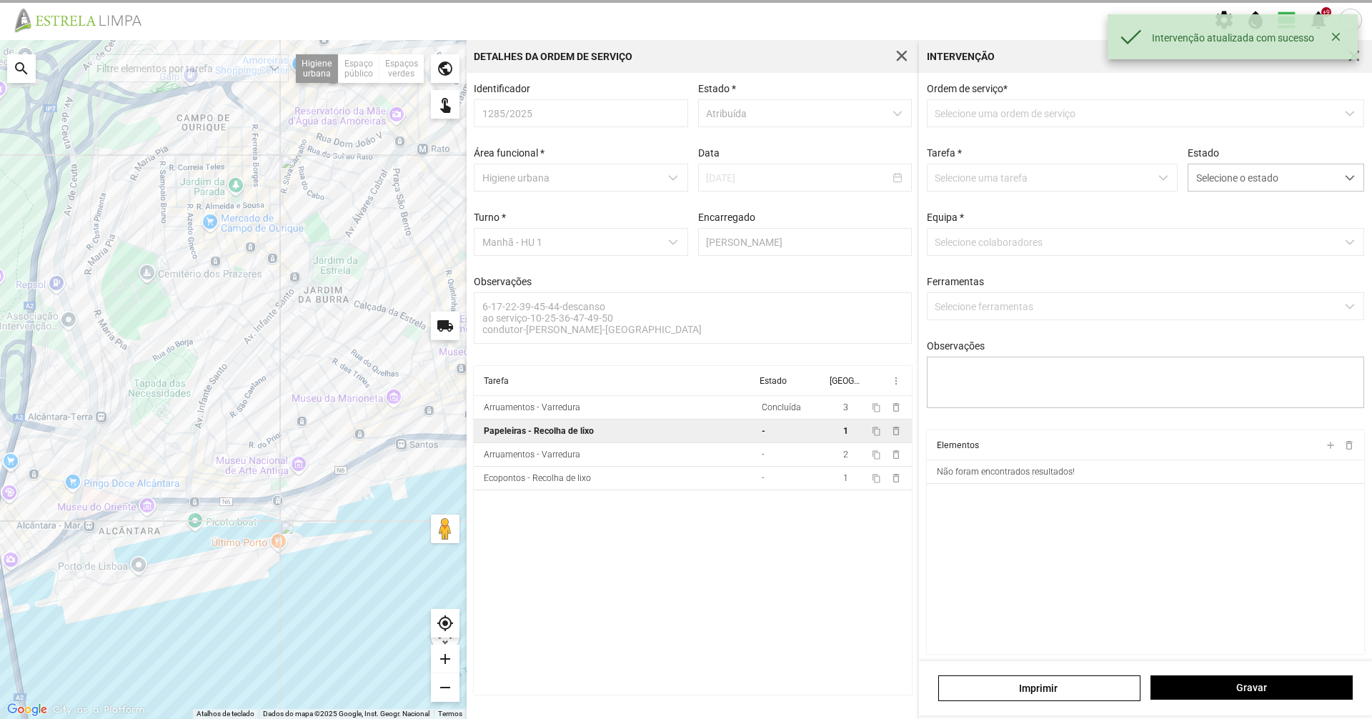
type textarea "marco"
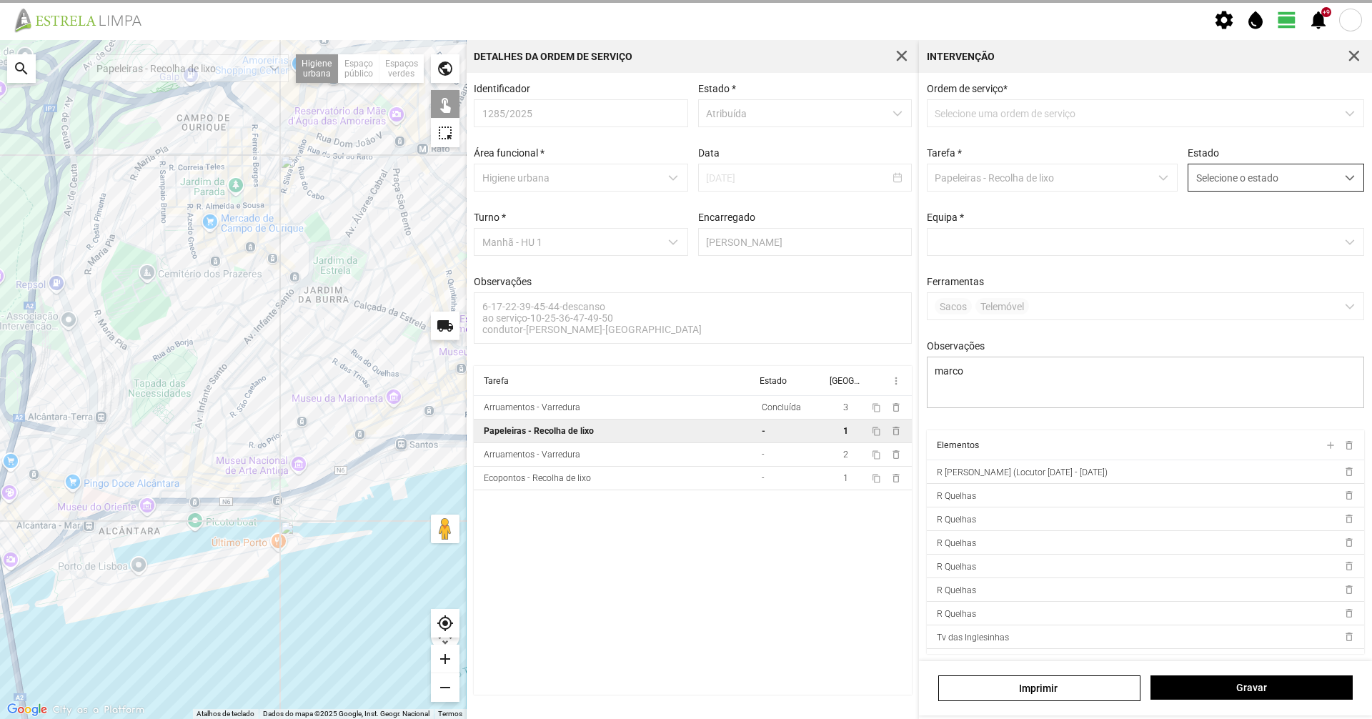
click at [1259, 191] on span "Selecione o estado" at bounding box center [1263, 177] width 148 height 26
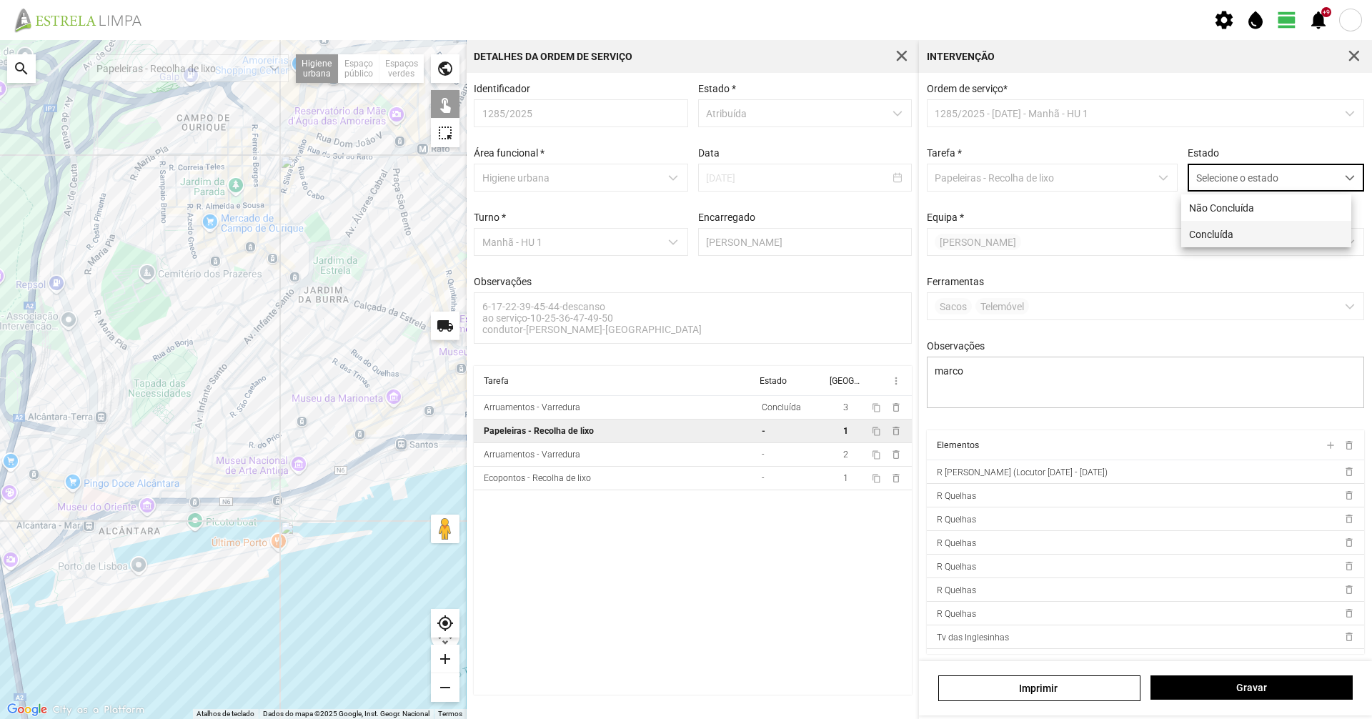
click at [1237, 233] on li "Concluída" at bounding box center [1267, 234] width 170 height 26
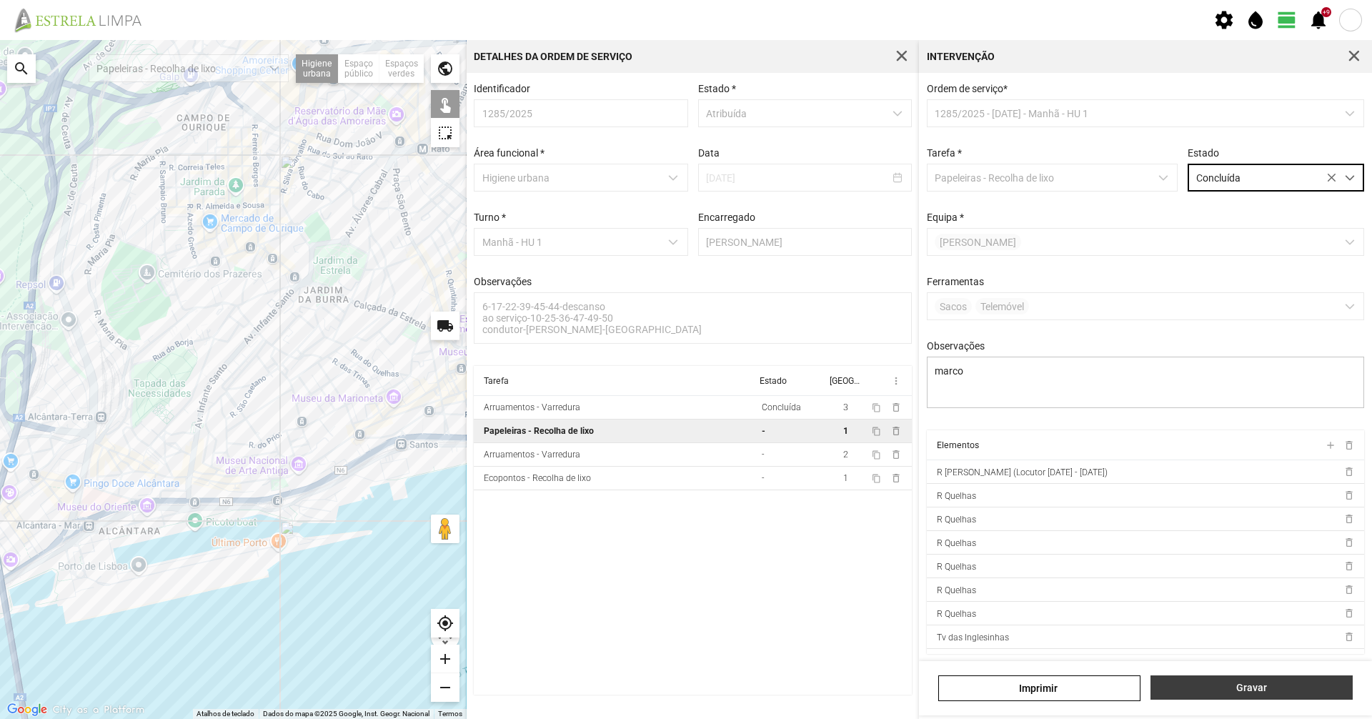
click at [1208, 691] on span "Gravar" at bounding box center [1252, 687] width 187 height 11
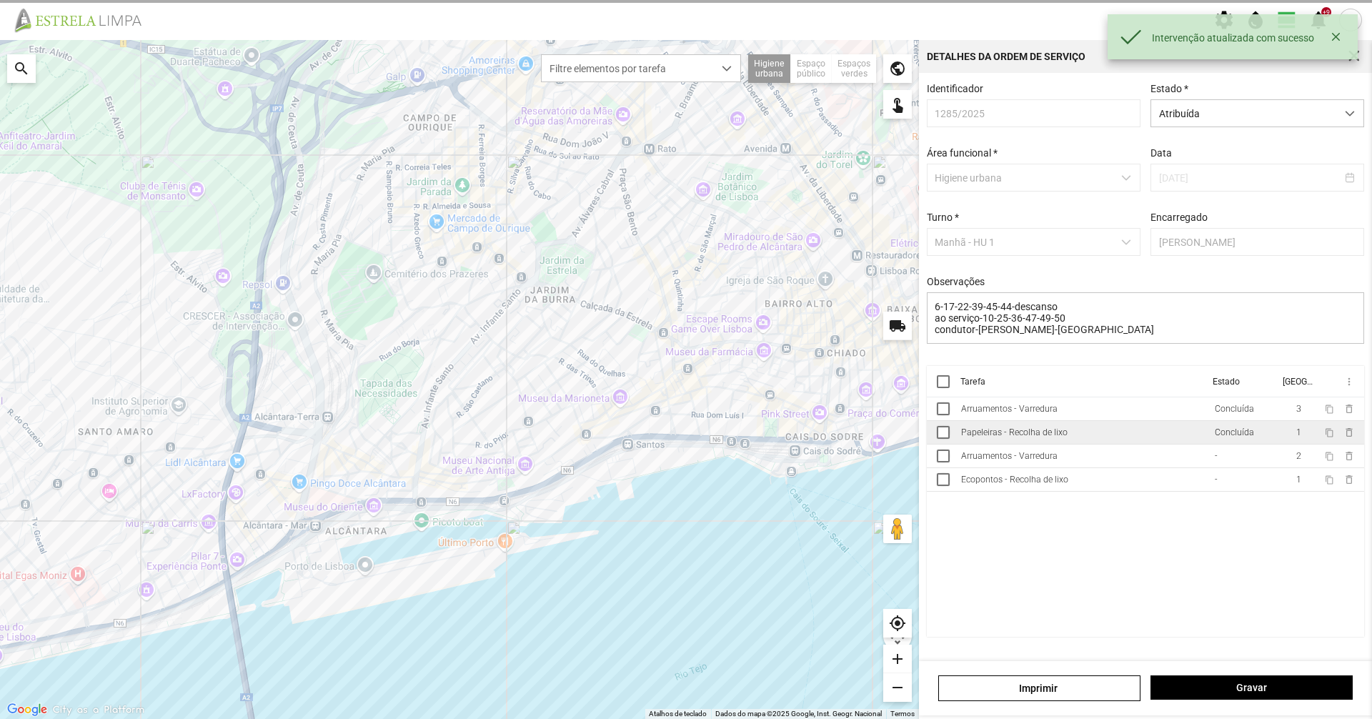
click at [1124, 445] on td "Papeleiras - Recolha de lixo" at bounding box center [1083, 433] width 254 height 24
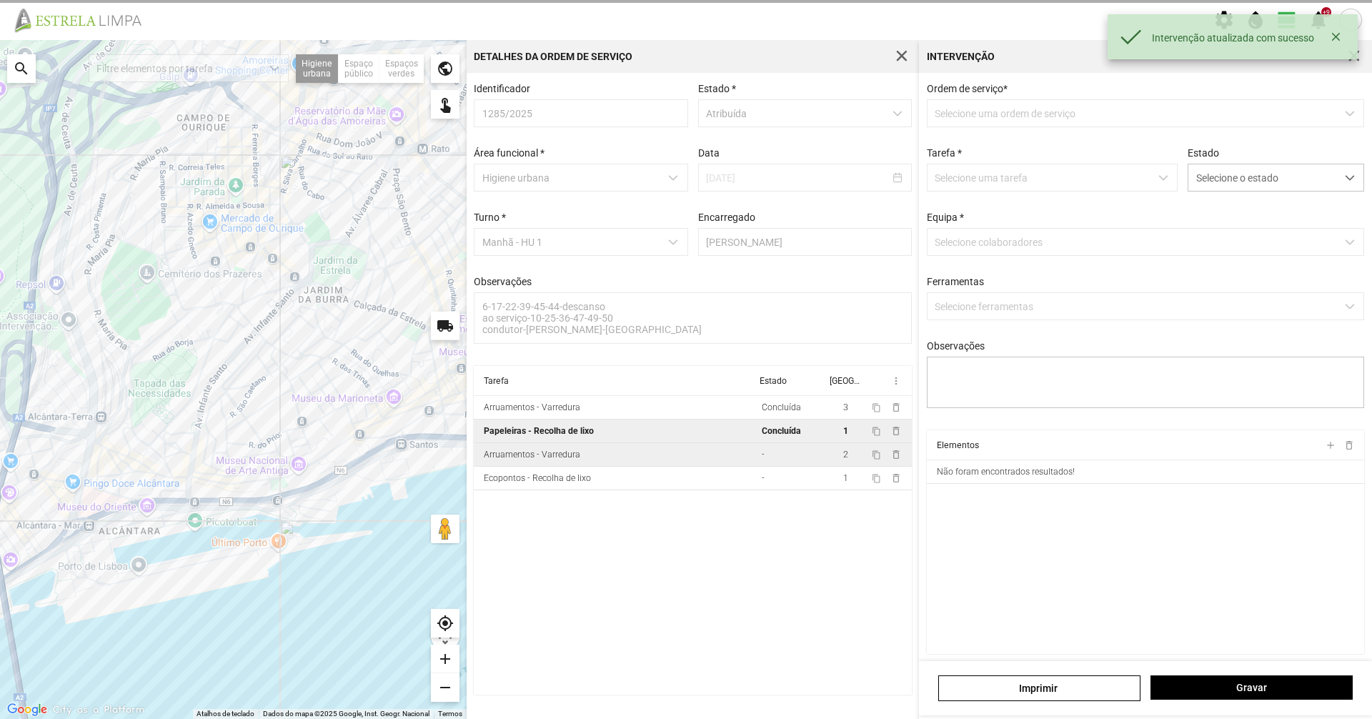
click at [736, 467] on td "Arruamentos - Varredura" at bounding box center [615, 455] width 282 height 24
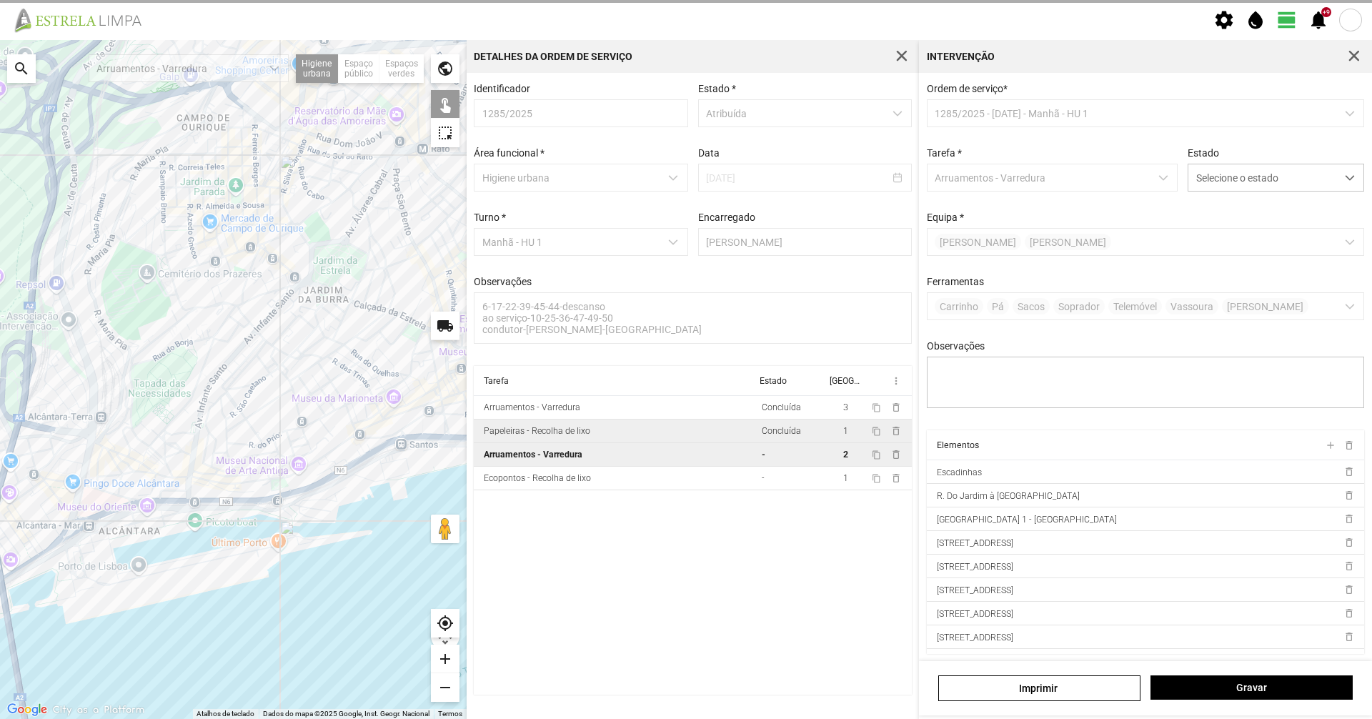
click at [718, 464] on td "Arruamentos - Varredura" at bounding box center [615, 455] width 282 height 24
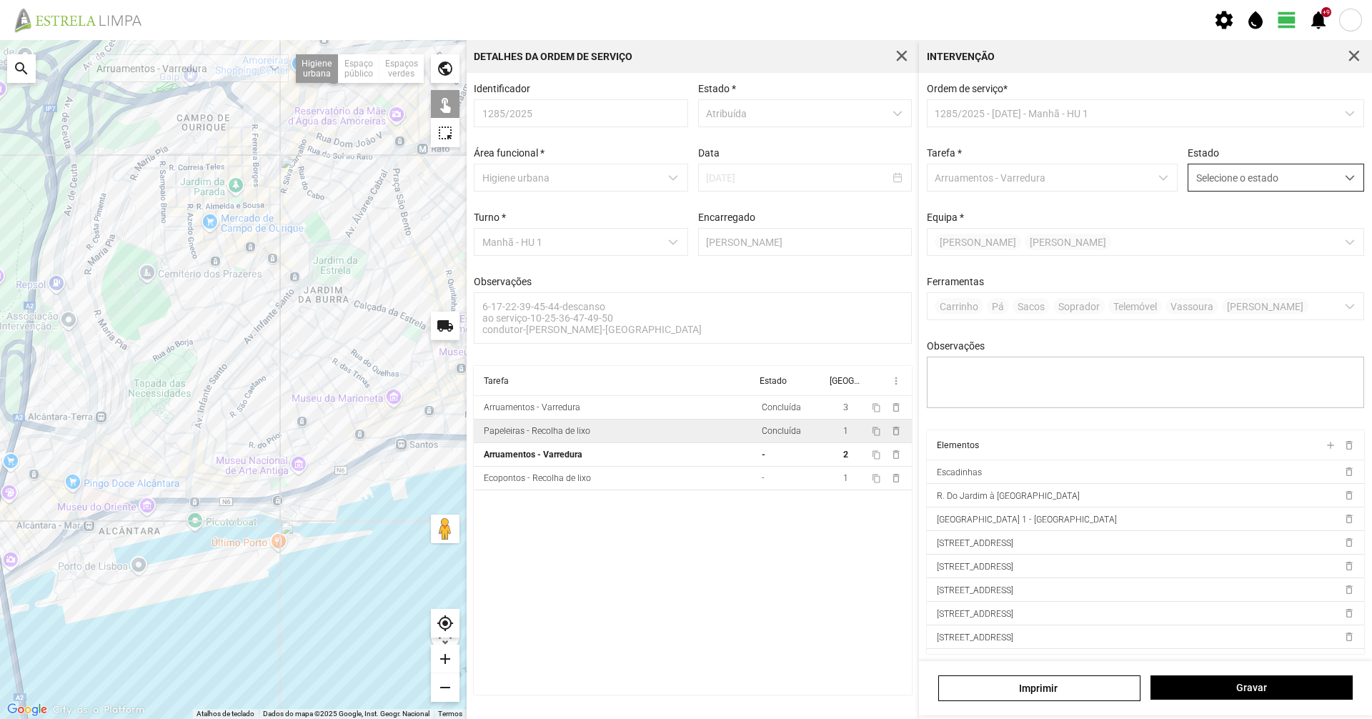
click at [1222, 179] on span "Selecione o estado" at bounding box center [1263, 177] width 148 height 26
click at [1213, 229] on li "Concluída" at bounding box center [1267, 234] width 170 height 26
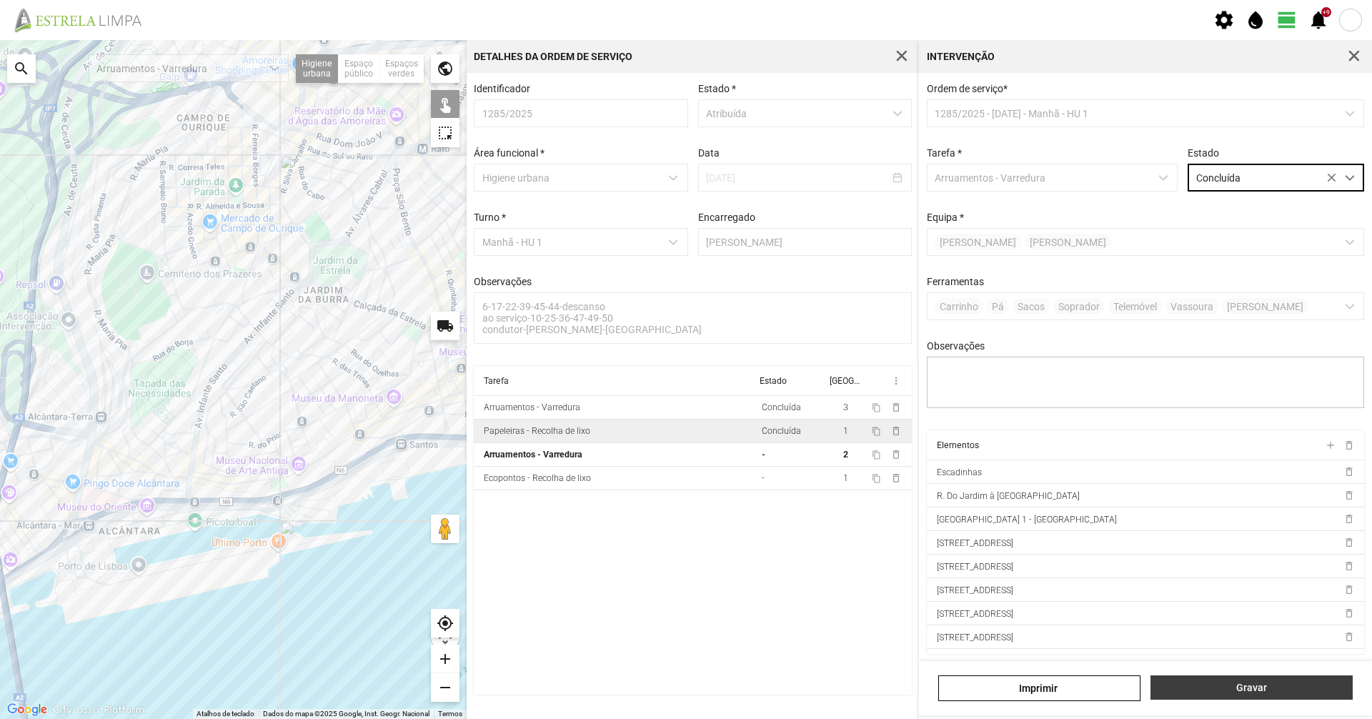
click at [1232, 688] on span "Gravar" at bounding box center [1252, 687] width 187 height 11
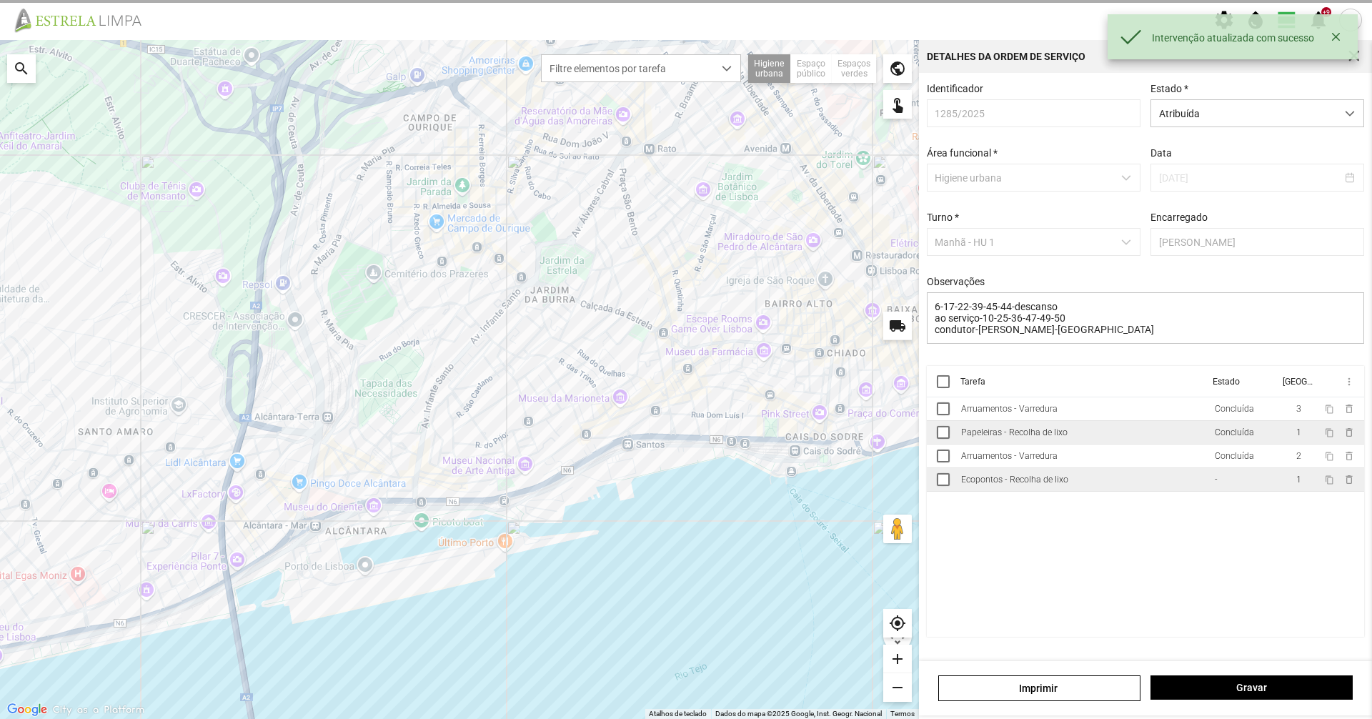
click at [1104, 485] on td "Ecopontos - Recolha de lixo" at bounding box center [1083, 480] width 254 height 24
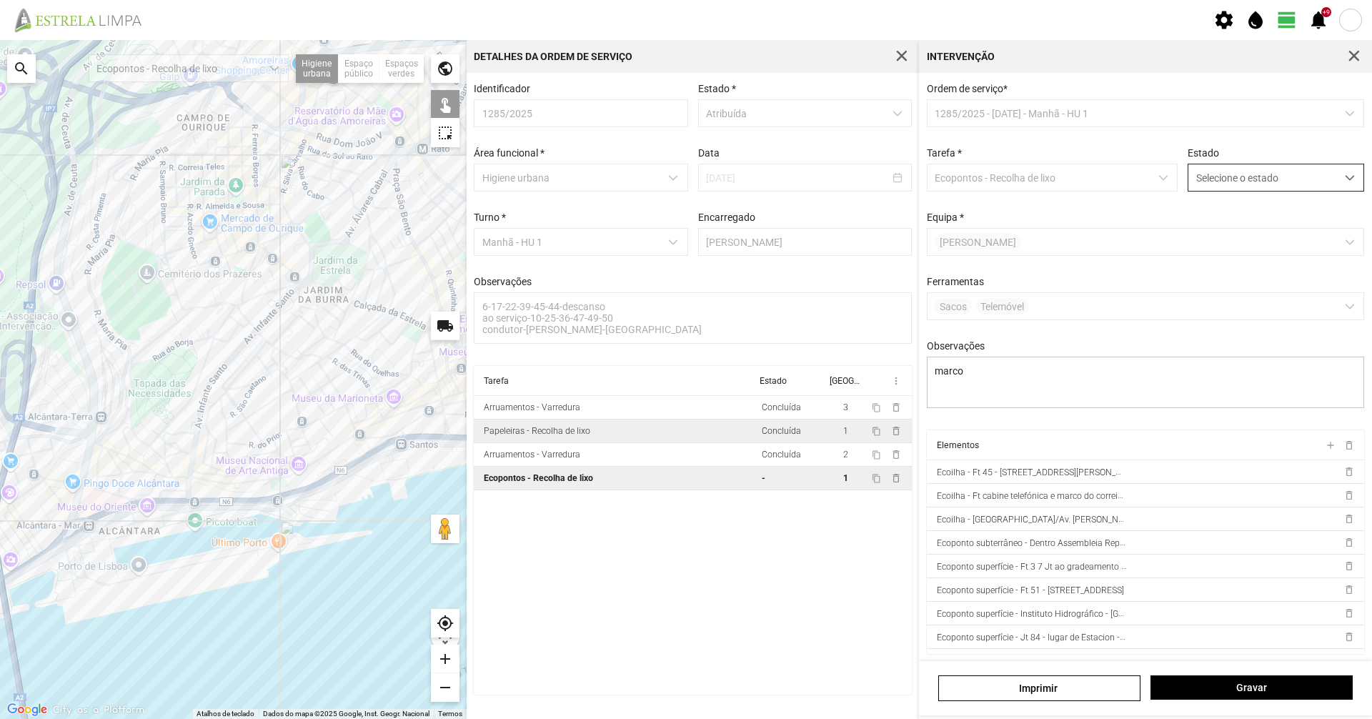
click at [1296, 191] on span "Selecione o estado" at bounding box center [1263, 177] width 148 height 26
click at [1273, 247] on li "Concluída" at bounding box center [1267, 234] width 170 height 26
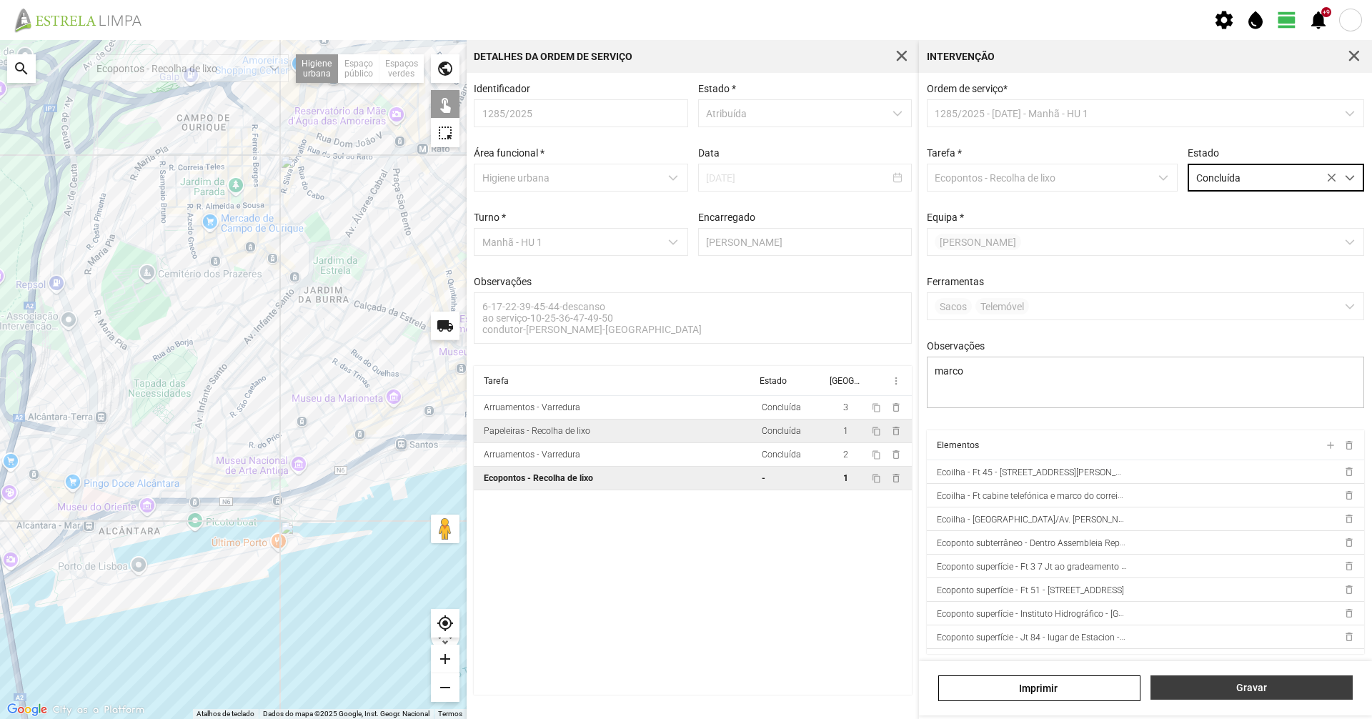
click at [1249, 691] on span "Gravar" at bounding box center [1252, 687] width 187 height 11
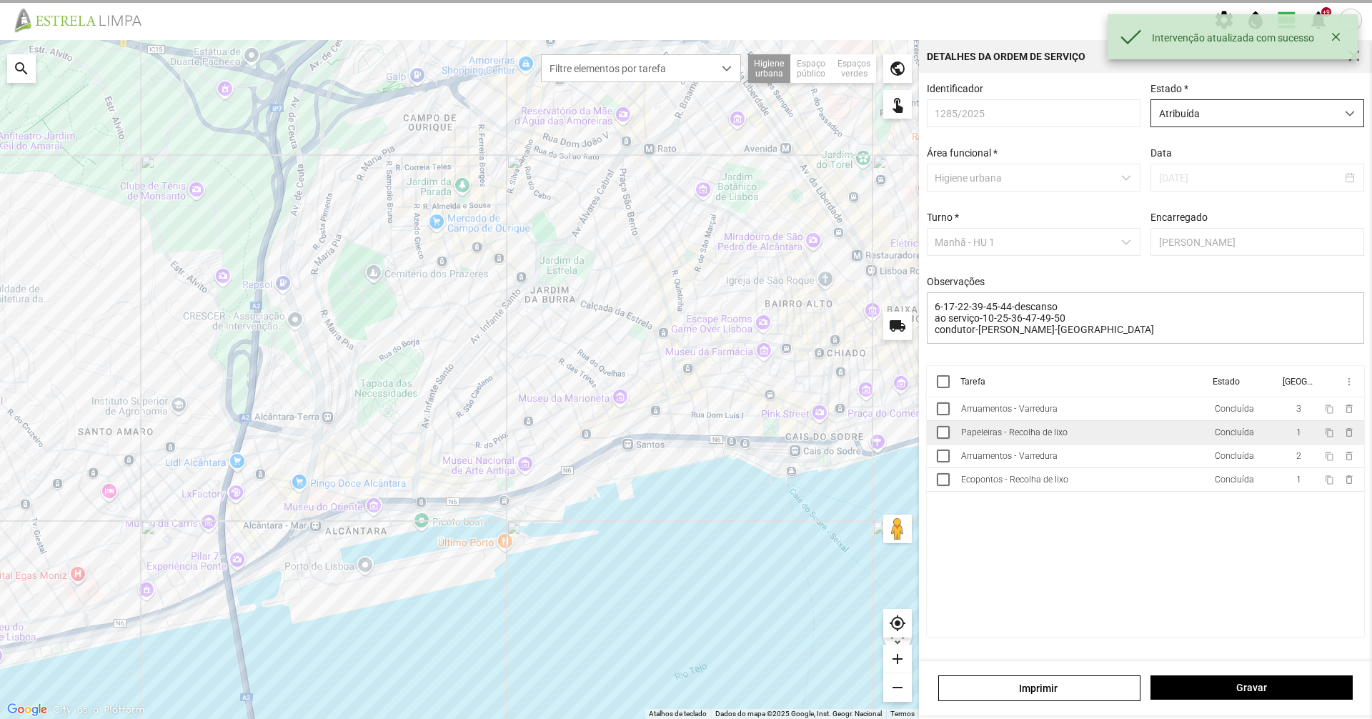
click at [1184, 115] on span "Atribuída" at bounding box center [1244, 113] width 185 height 26
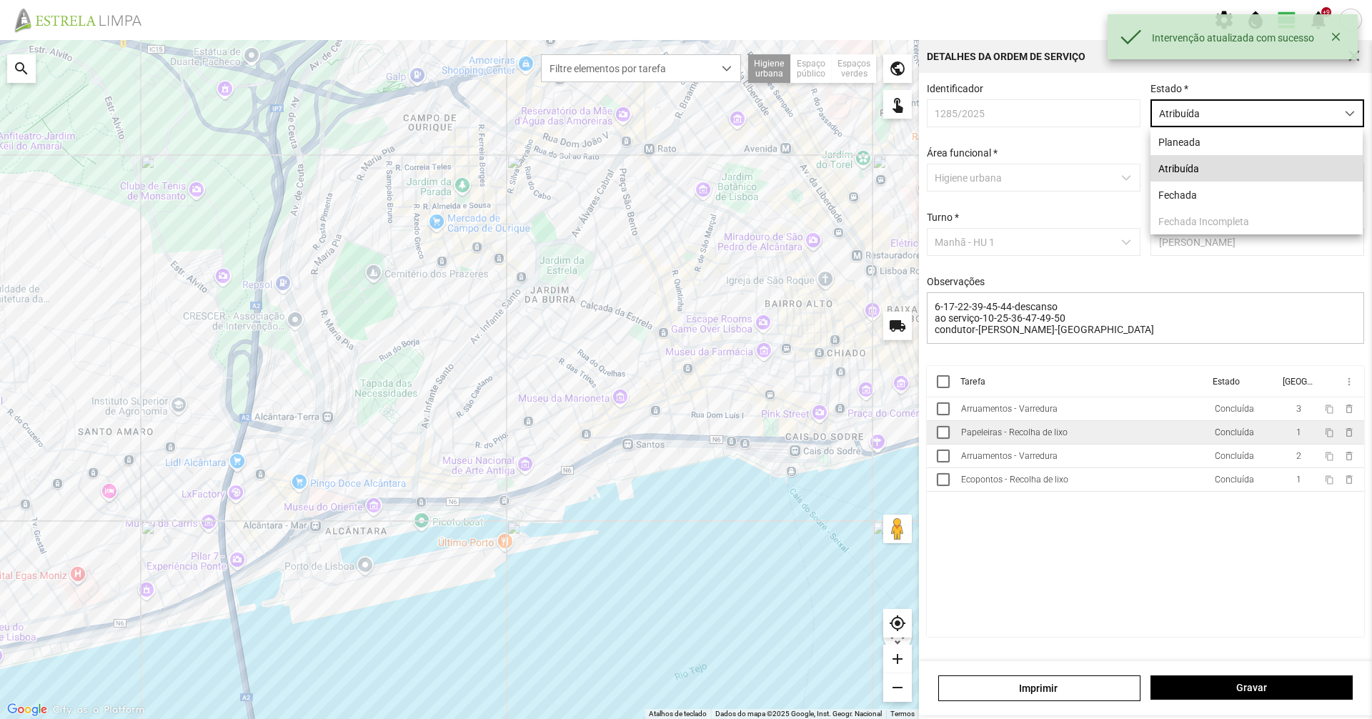
click at [1192, 169] on li "Atribuída" at bounding box center [1257, 168] width 212 height 26
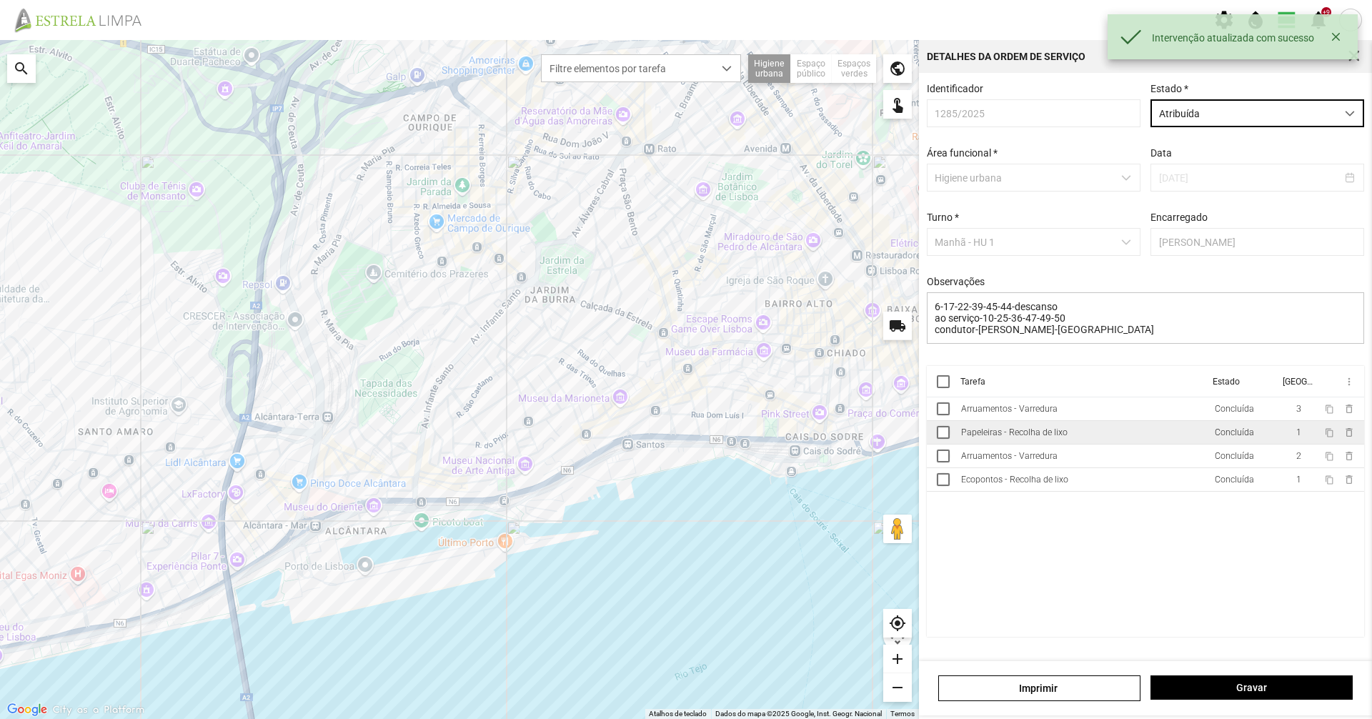
click at [1187, 112] on span "Atribuída" at bounding box center [1244, 113] width 185 height 26
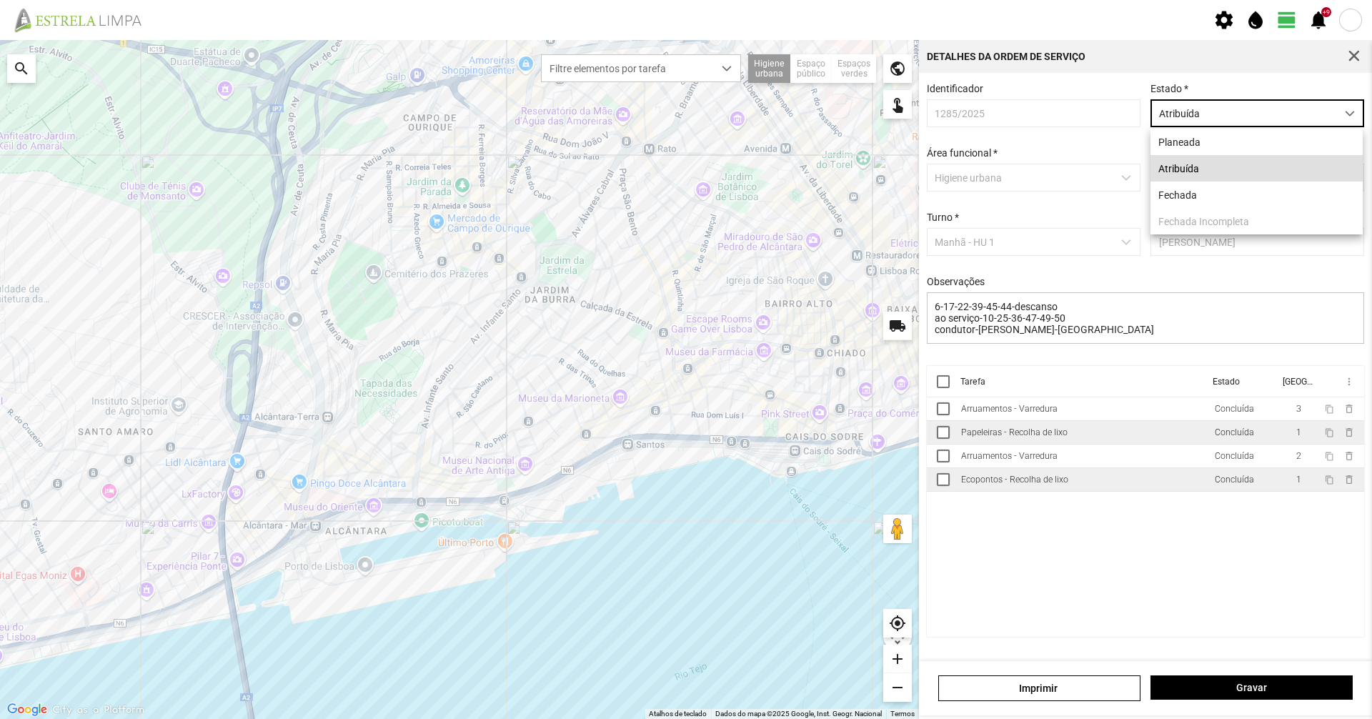
drag, startPoint x: 1191, startPoint y: 196, endPoint x: 1191, endPoint y: 496, distance: 300.2
click at [1191, 199] on li "Fechada" at bounding box center [1257, 195] width 212 height 26
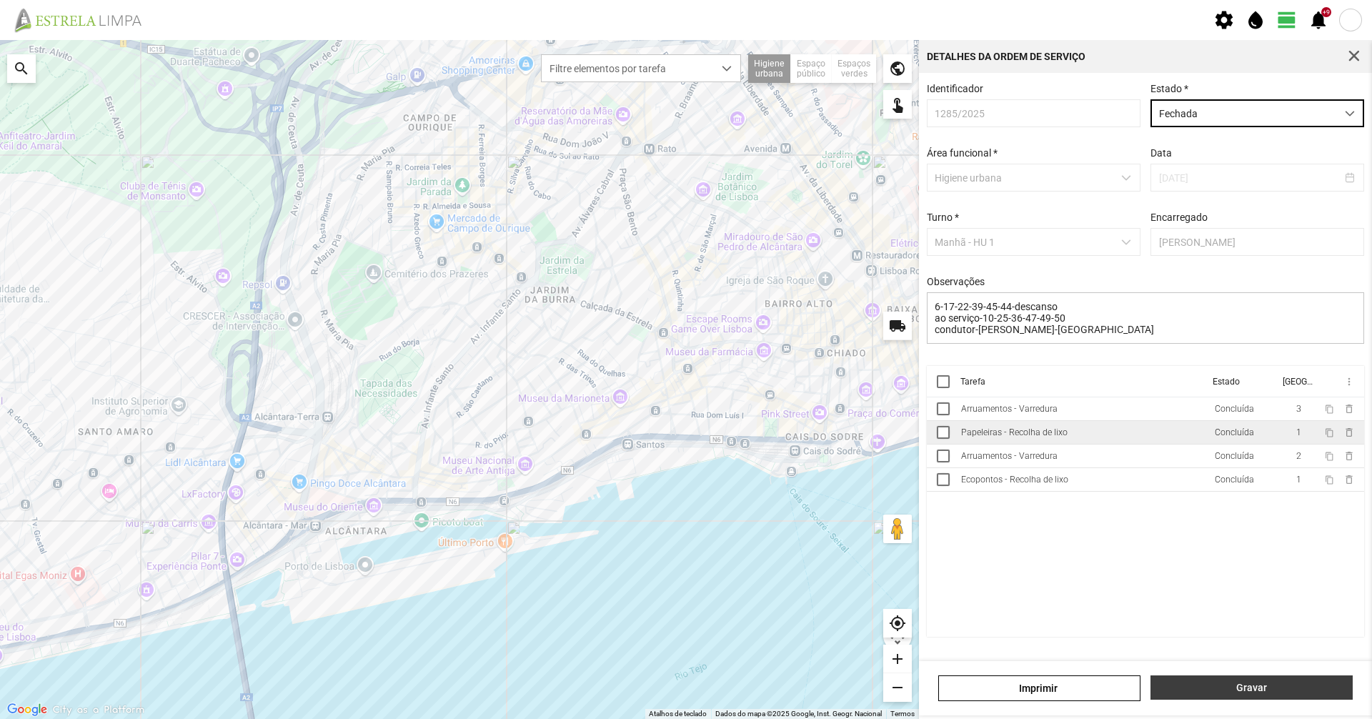
click at [1252, 686] on span "Gravar" at bounding box center [1252, 687] width 187 height 11
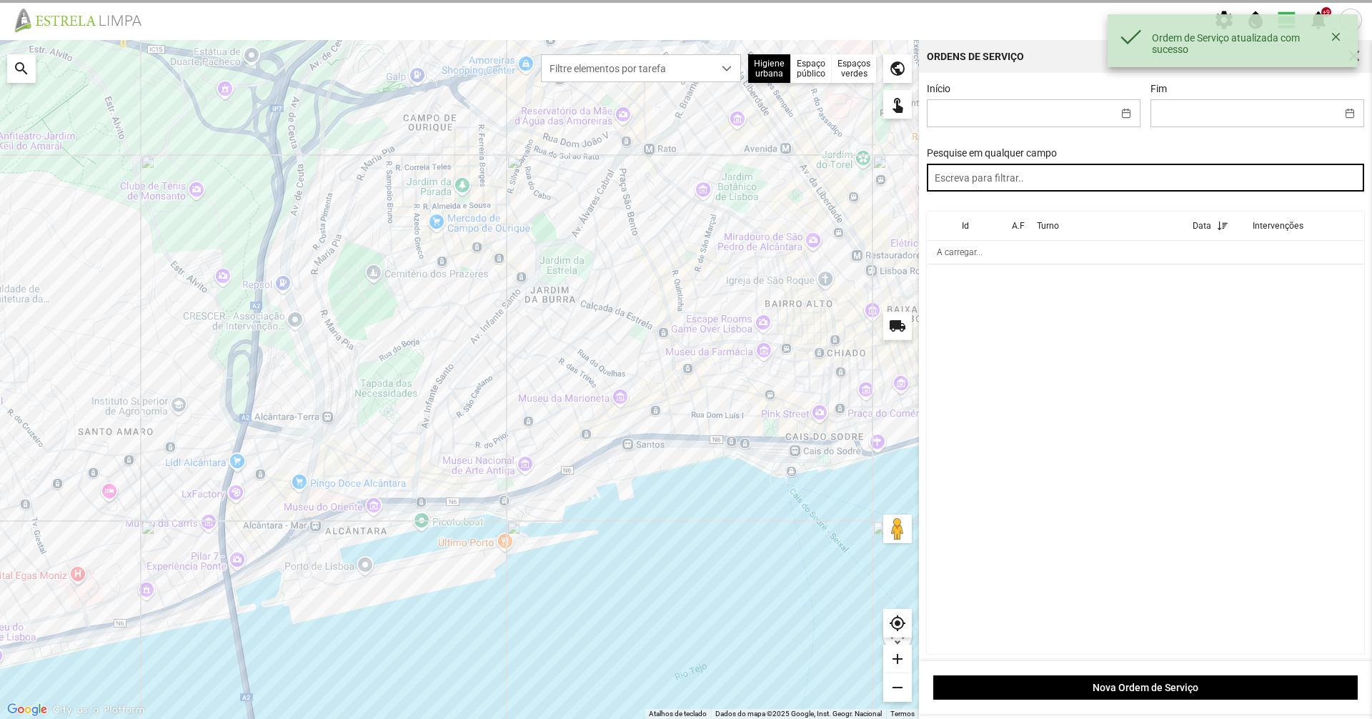
click at [1039, 177] on input "text" at bounding box center [1146, 178] width 438 height 28
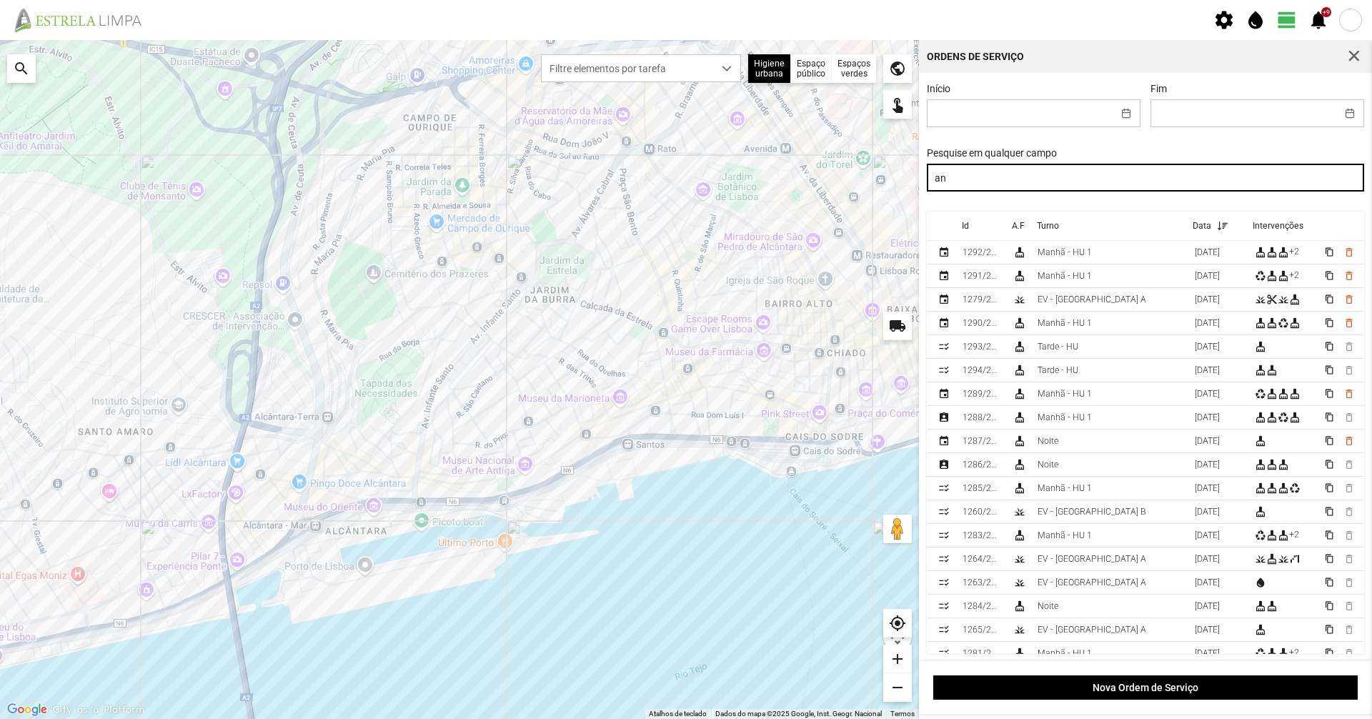
type input "a"
type input "manhã"
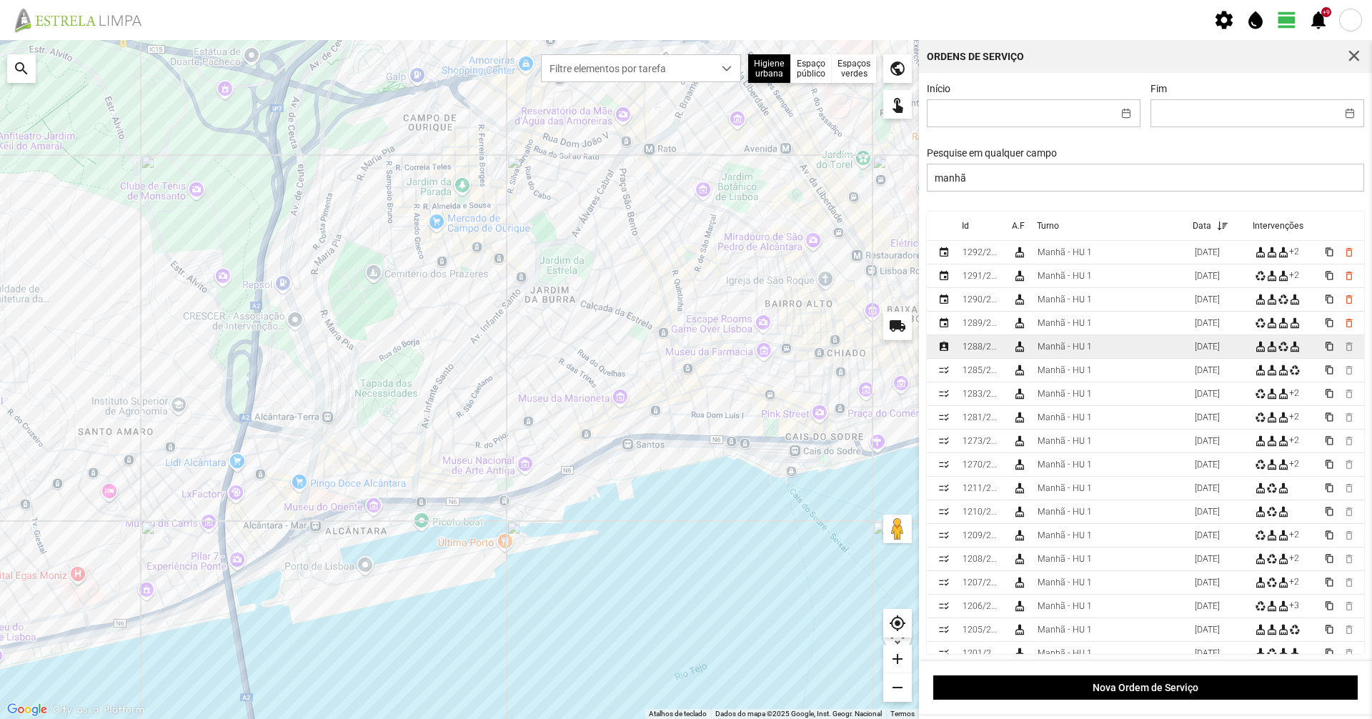
click at [1072, 347] on div "Manhã - HU 1" at bounding box center [1065, 347] width 54 height 10
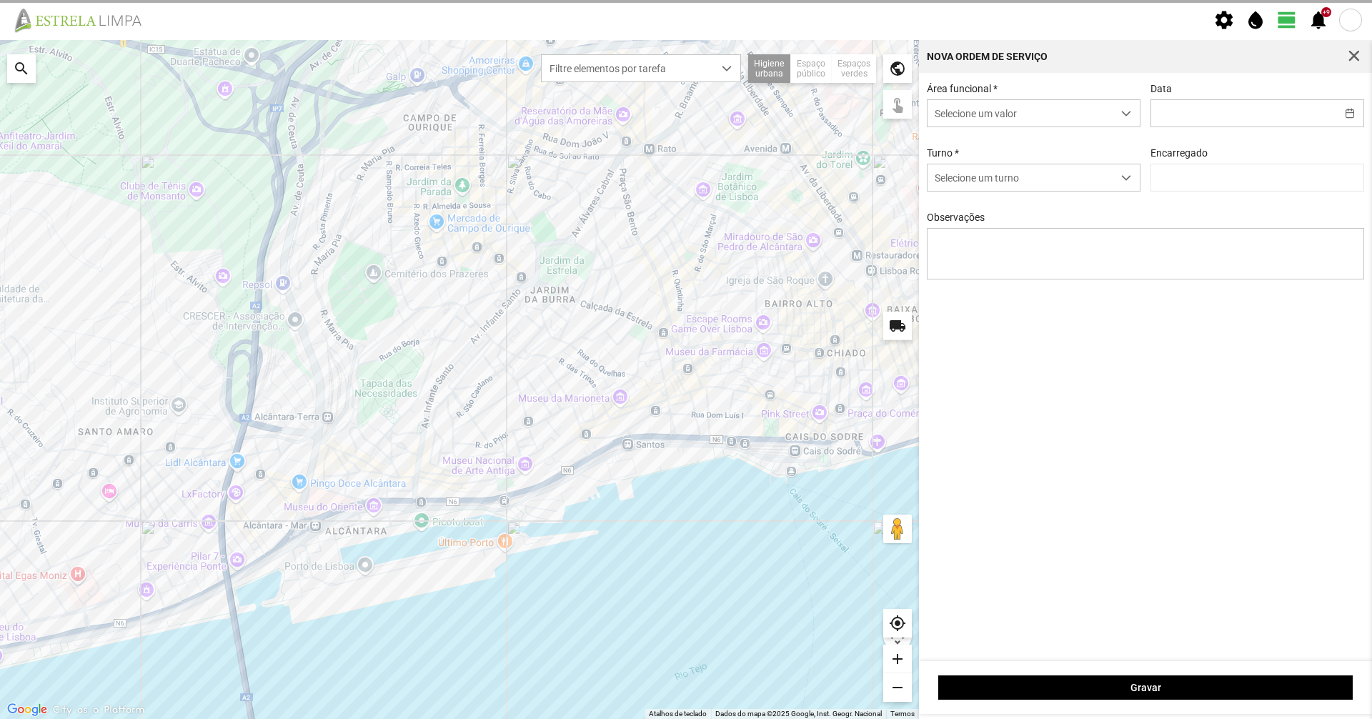
type input "[DATE]"
type textarea "6-17-22-39-44-45-descanso ao serviço-10-25-36-47-49-50-Eo38 condutor-[PERSON_NA…"
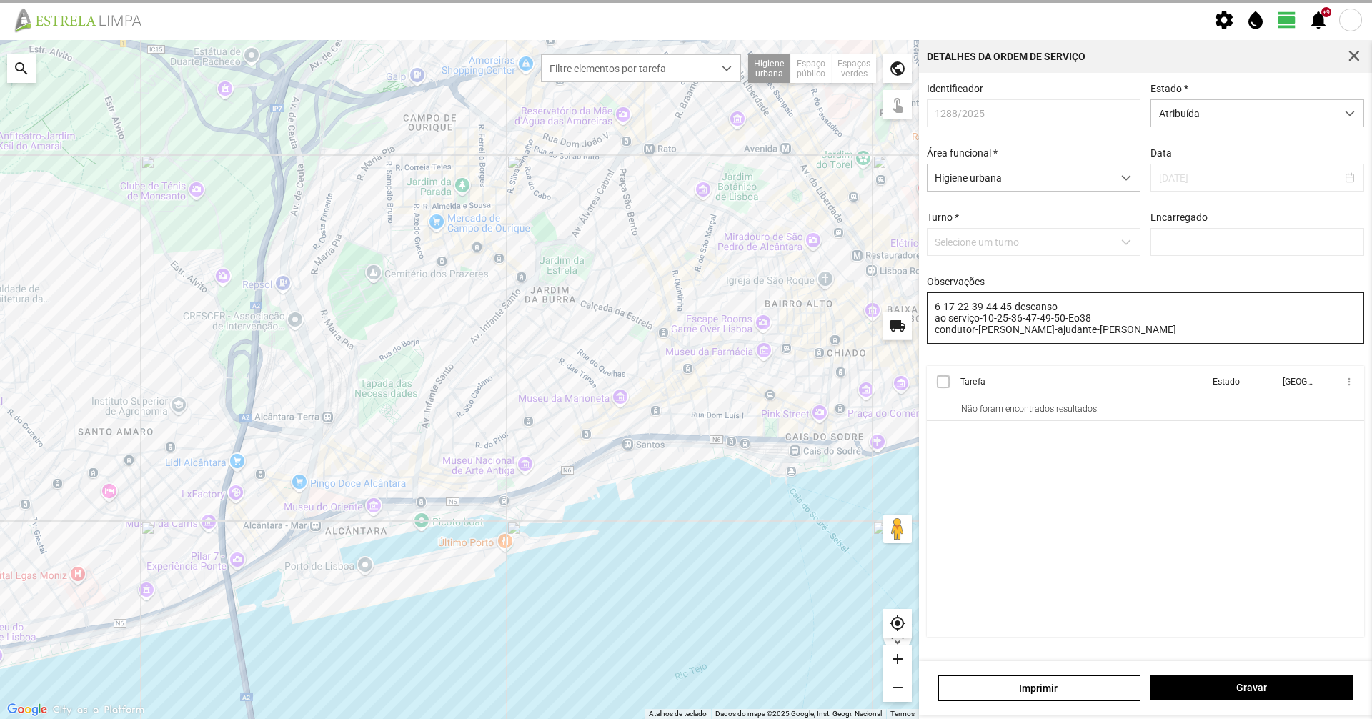
type input "[PERSON_NAME]"
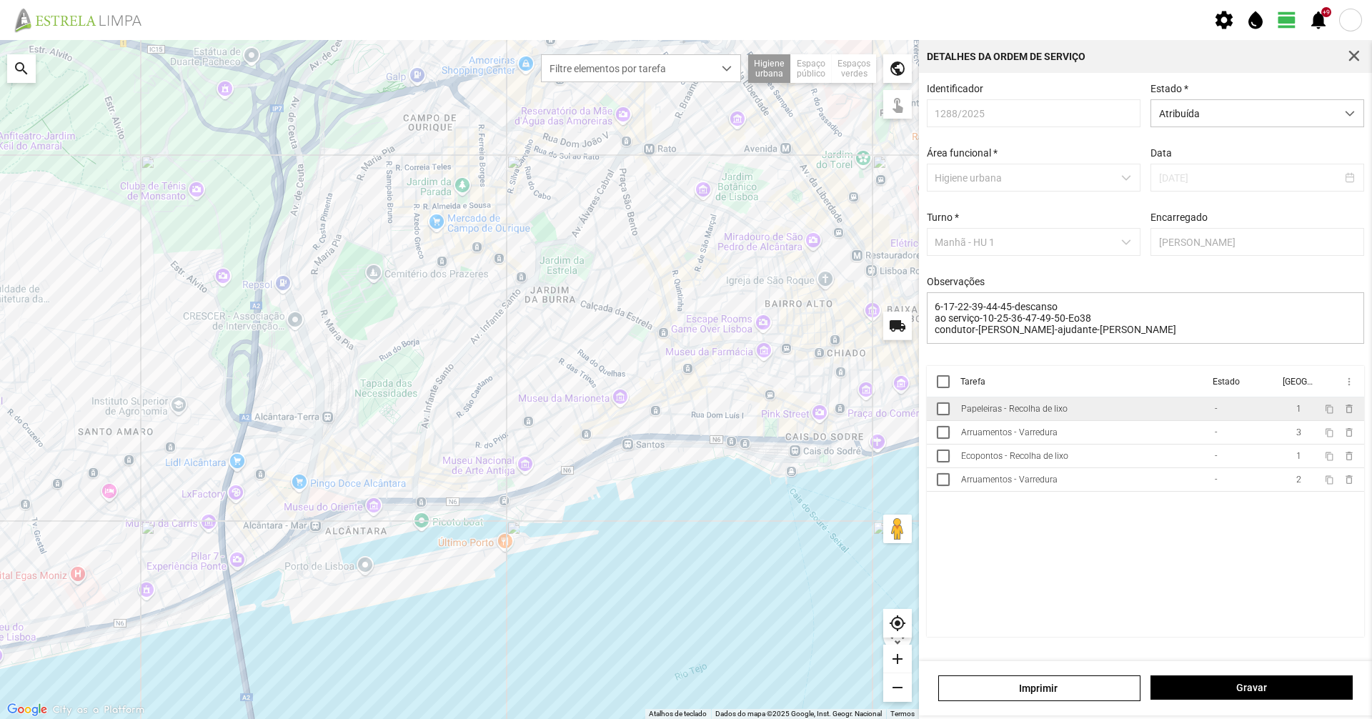
click at [1055, 414] on div "Papeleiras - Recolha de lixo" at bounding box center [1014, 409] width 107 height 10
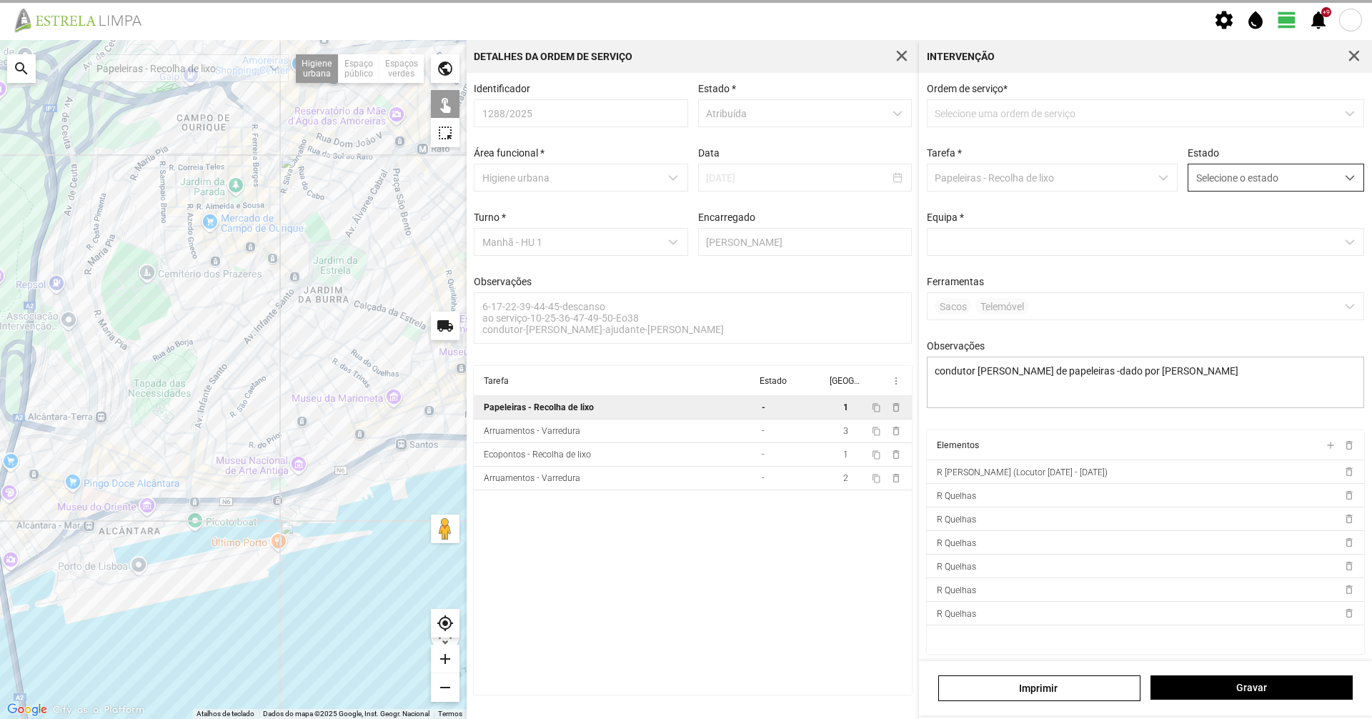
click at [1239, 175] on span "Selecione o estado" at bounding box center [1263, 177] width 148 height 26
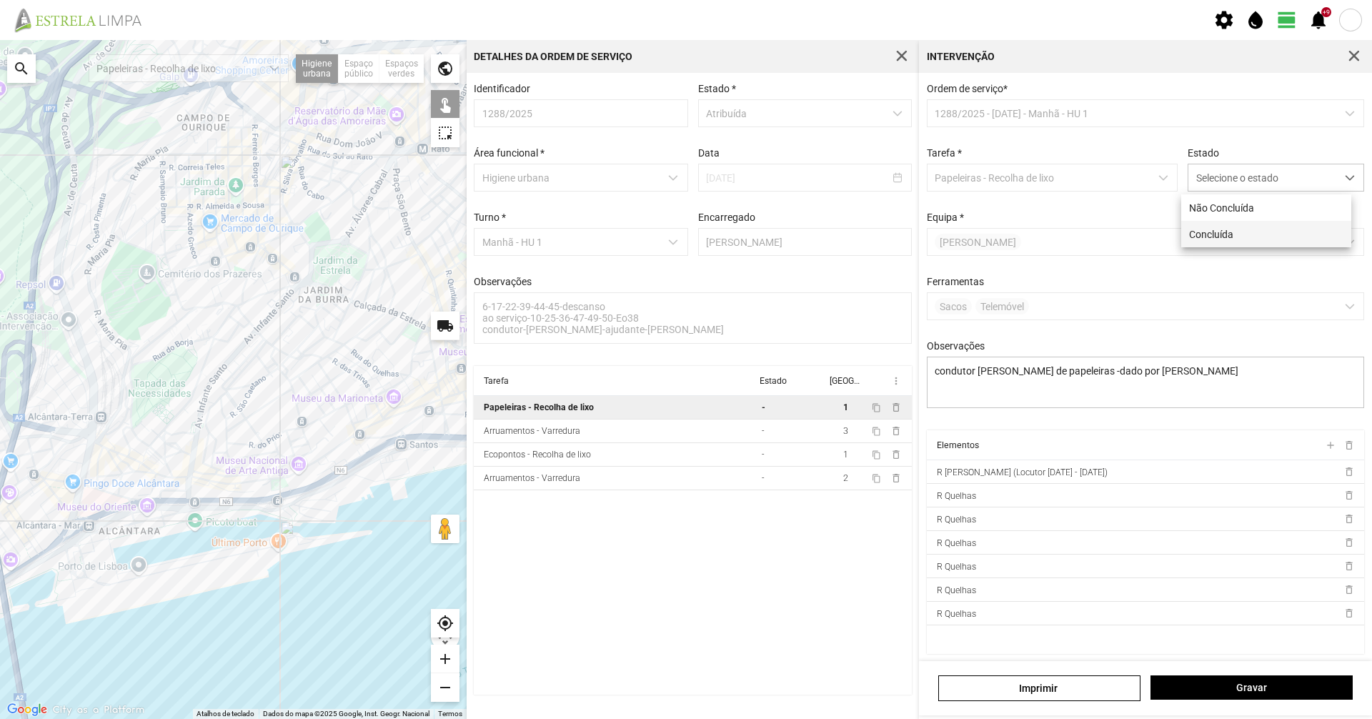
click at [1208, 227] on li "Concluída" at bounding box center [1267, 234] width 170 height 26
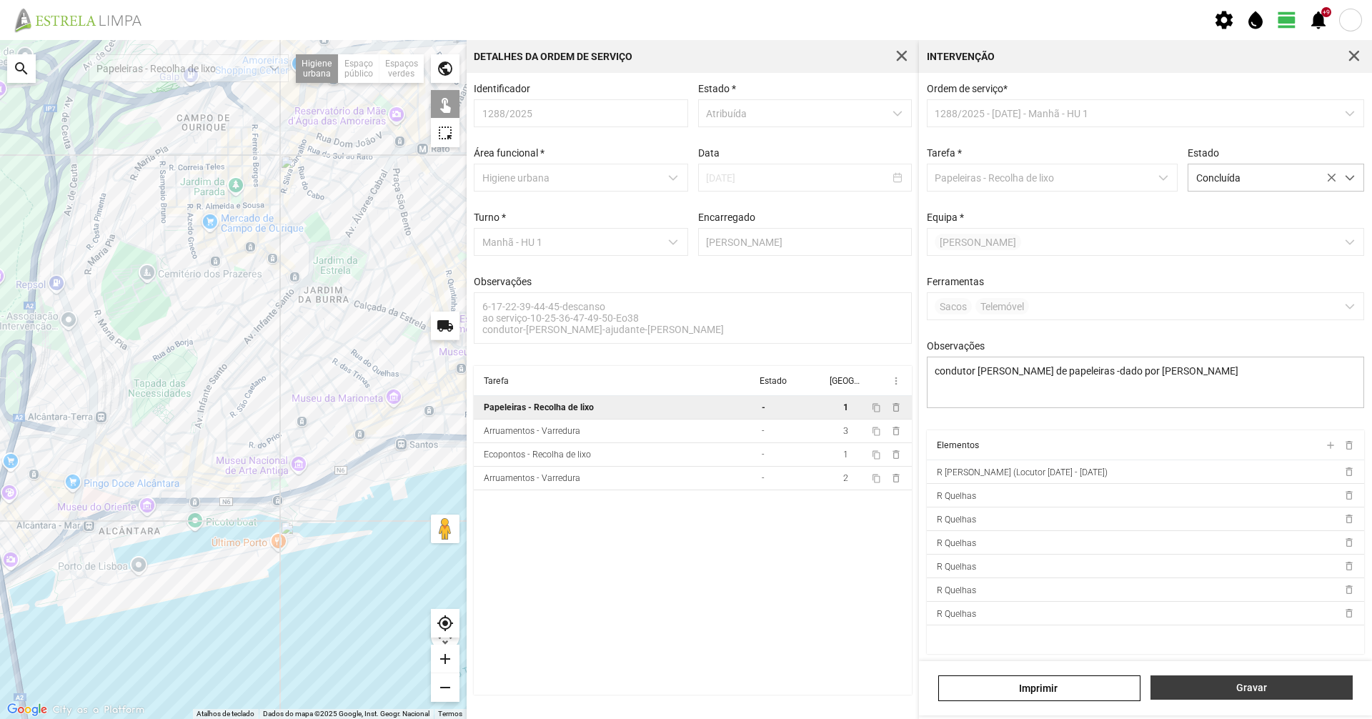
click at [1227, 700] on button "Gravar" at bounding box center [1252, 687] width 202 height 24
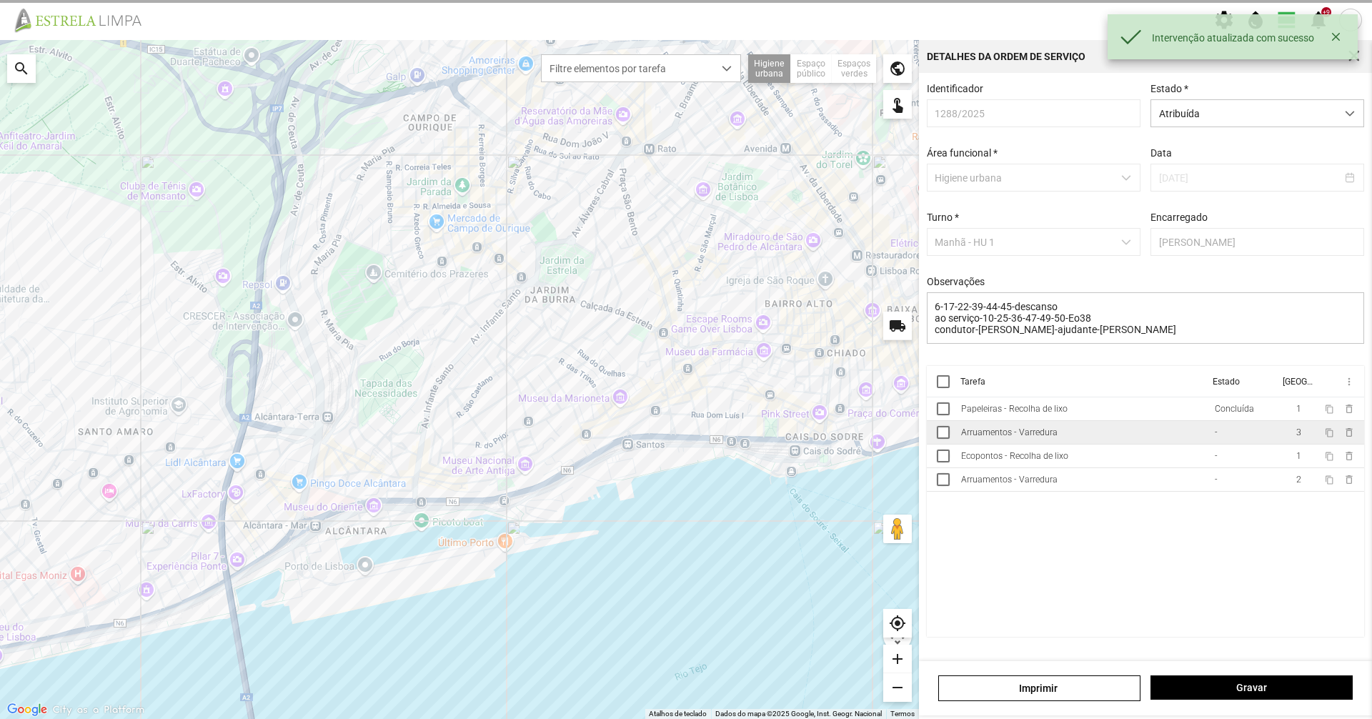
click at [1164, 445] on td "Arruamentos - Varredura" at bounding box center [1083, 433] width 254 height 24
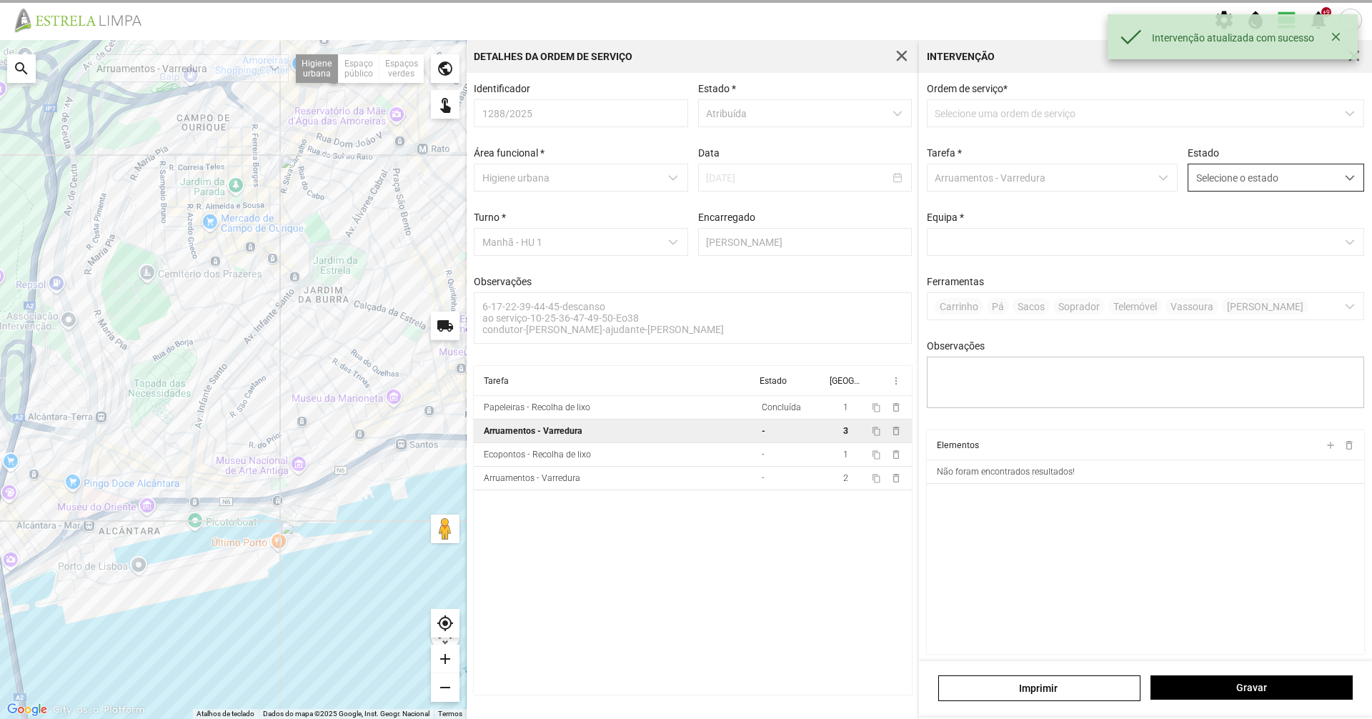
click at [1219, 185] on span "Selecione o estado" at bounding box center [1263, 177] width 148 height 26
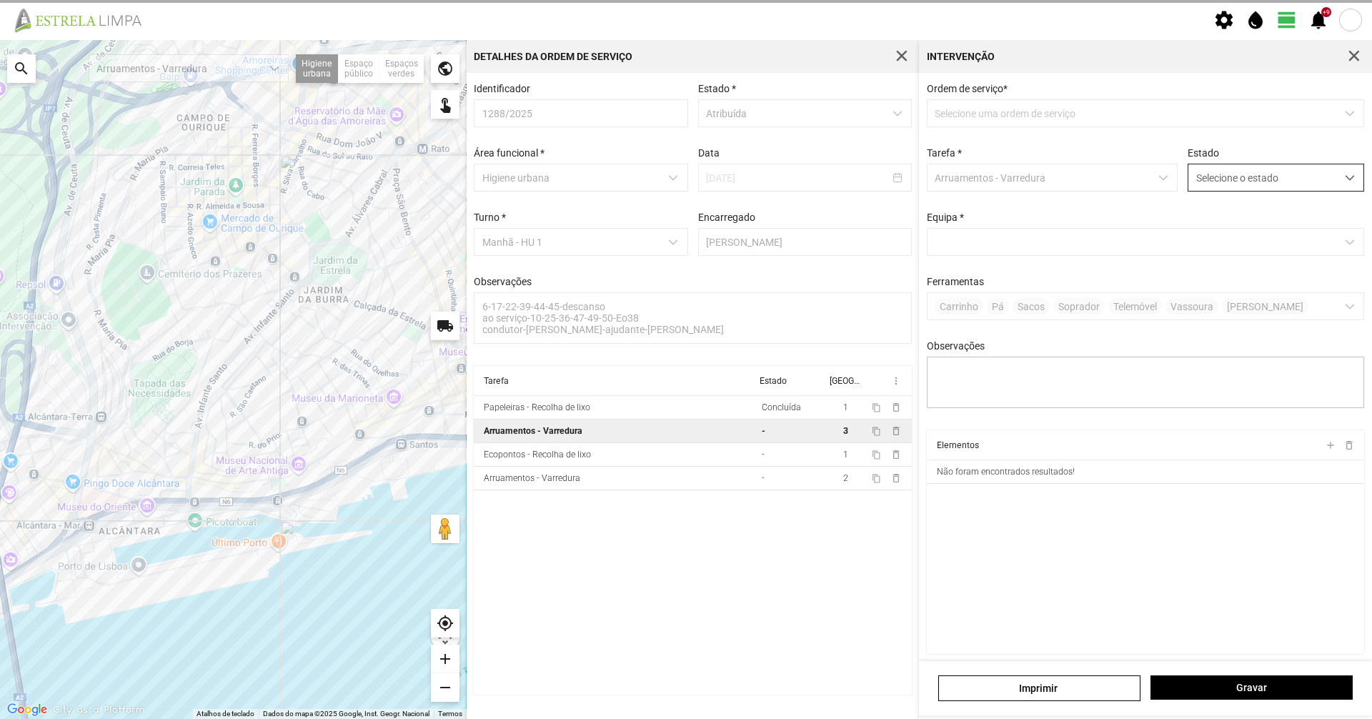
scroll to position [8, 64]
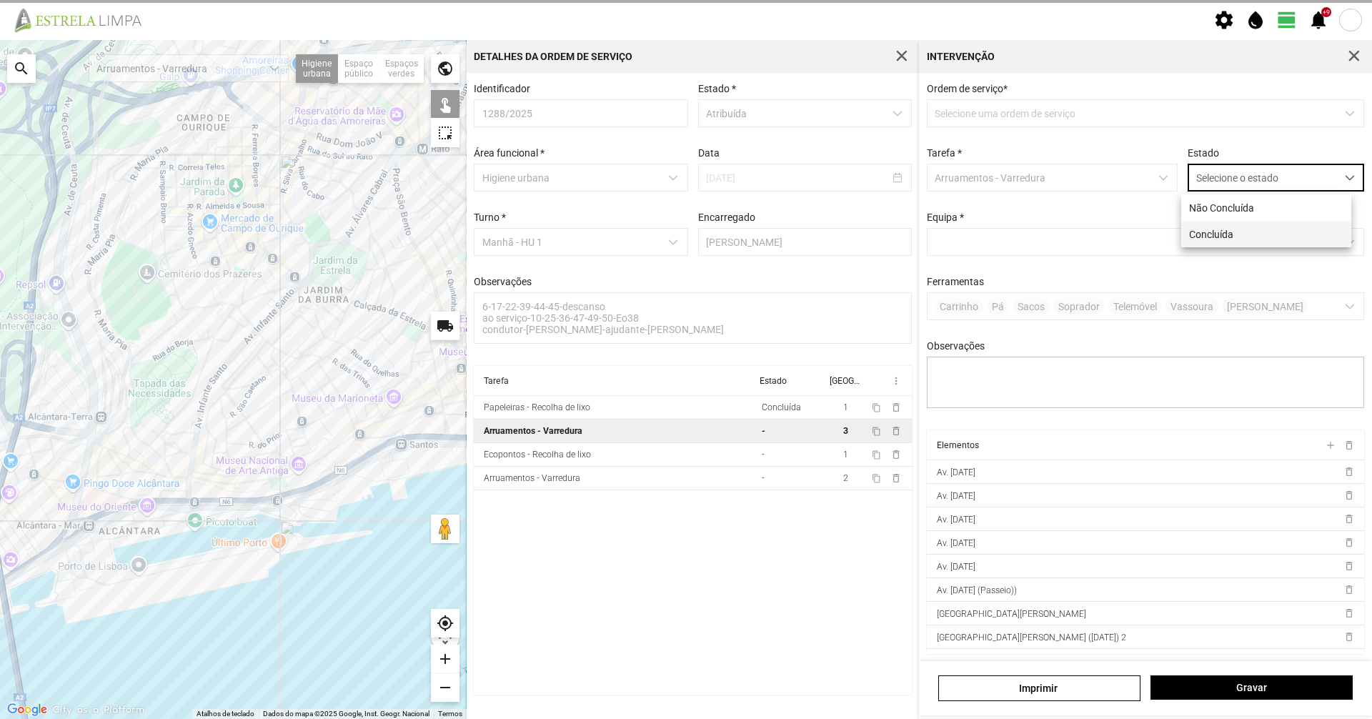
click at [1195, 241] on li "Concluída" at bounding box center [1267, 234] width 170 height 26
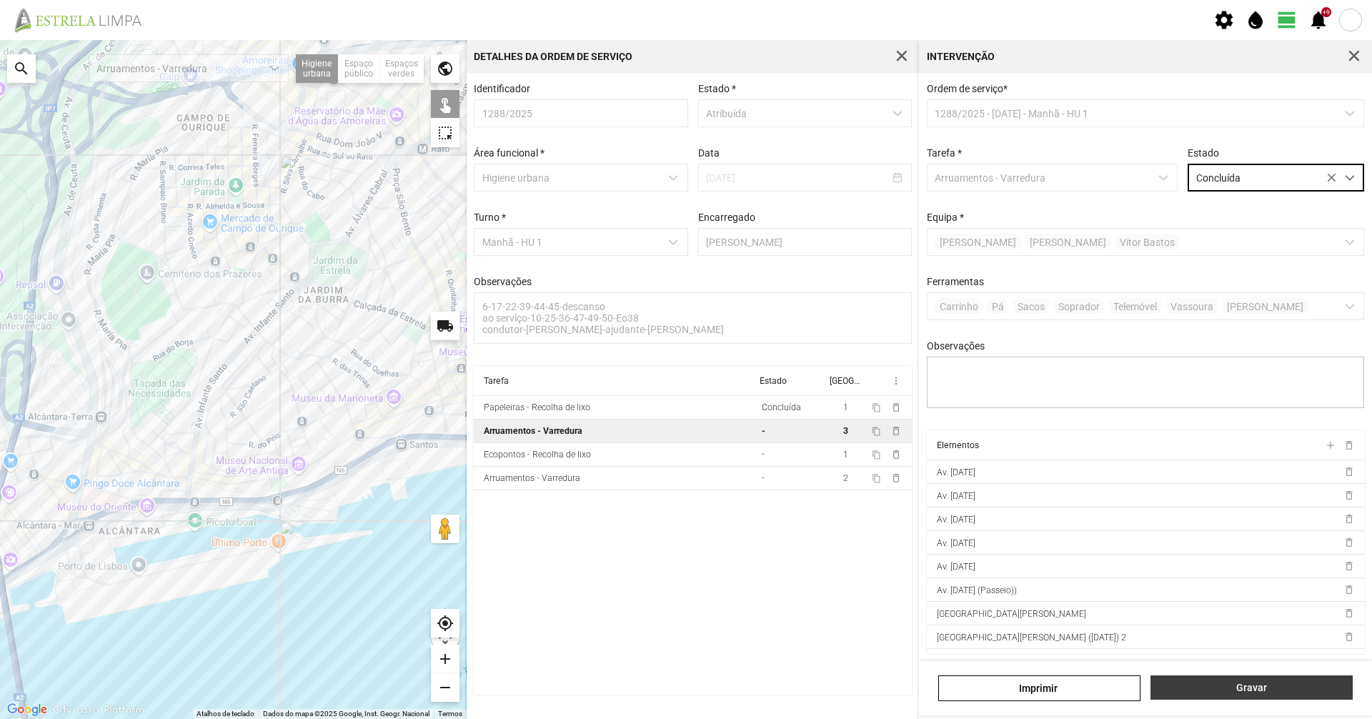
click at [1243, 684] on span "Gravar" at bounding box center [1252, 687] width 187 height 11
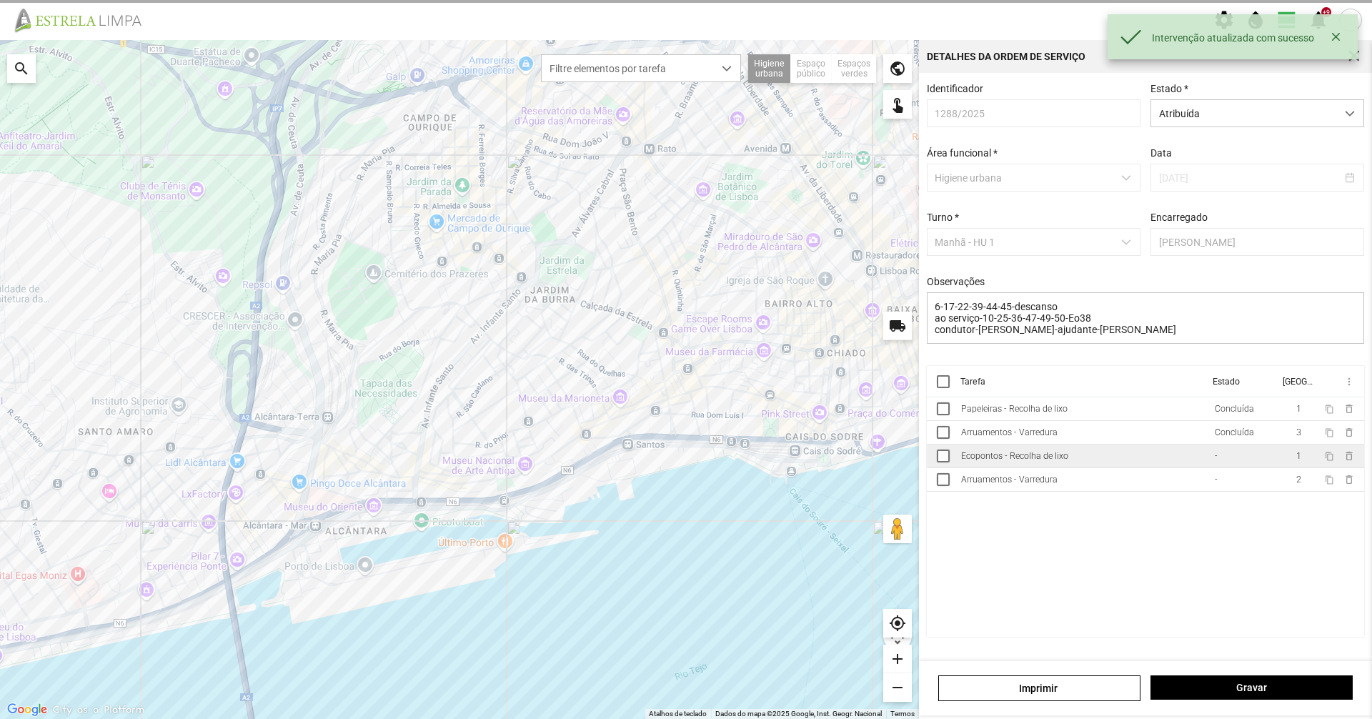
click at [1098, 461] on td "Ecopontos - Recolha de lixo" at bounding box center [1083, 457] width 254 height 24
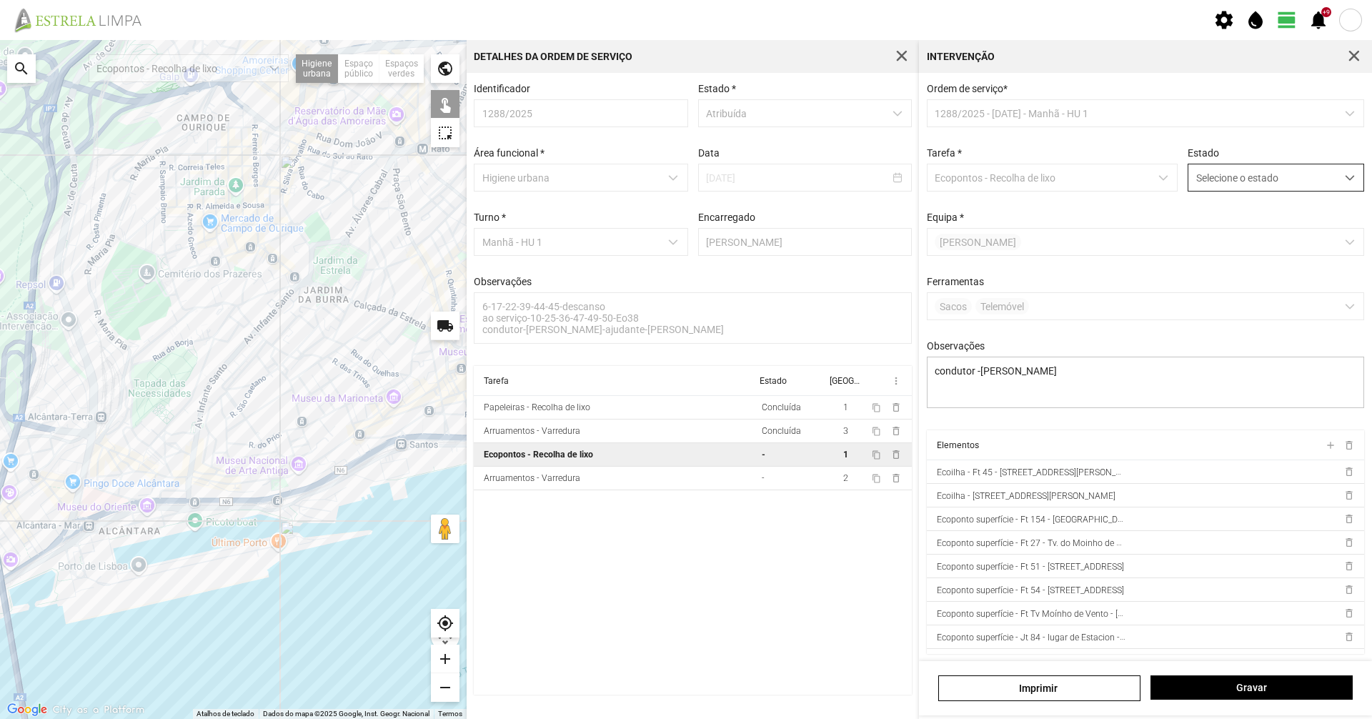
click at [1214, 174] on span "Selecione o estado" at bounding box center [1263, 177] width 148 height 26
click at [1200, 237] on li "Concluída" at bounding box center [1267, 234] width 170 height 26
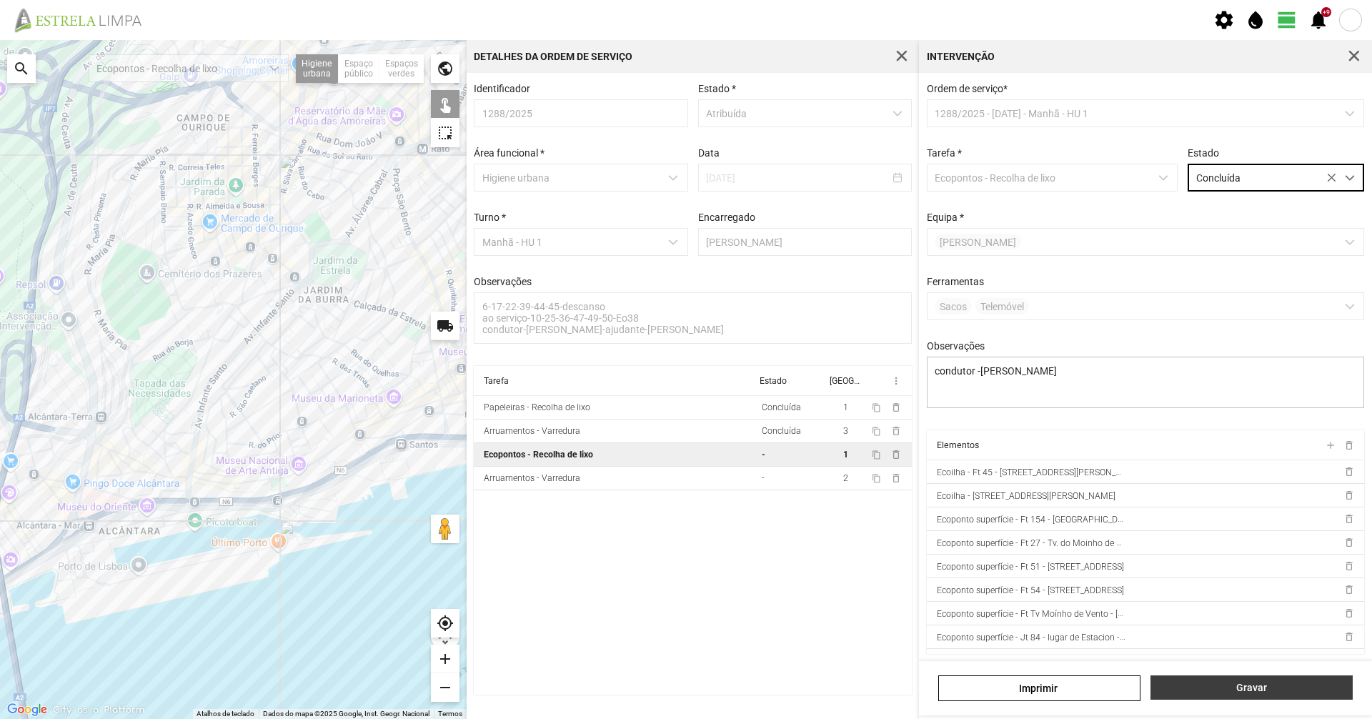
click at [1292, 684] on span "Gravar" at bounding box center [1252, 687] width 187 height 11
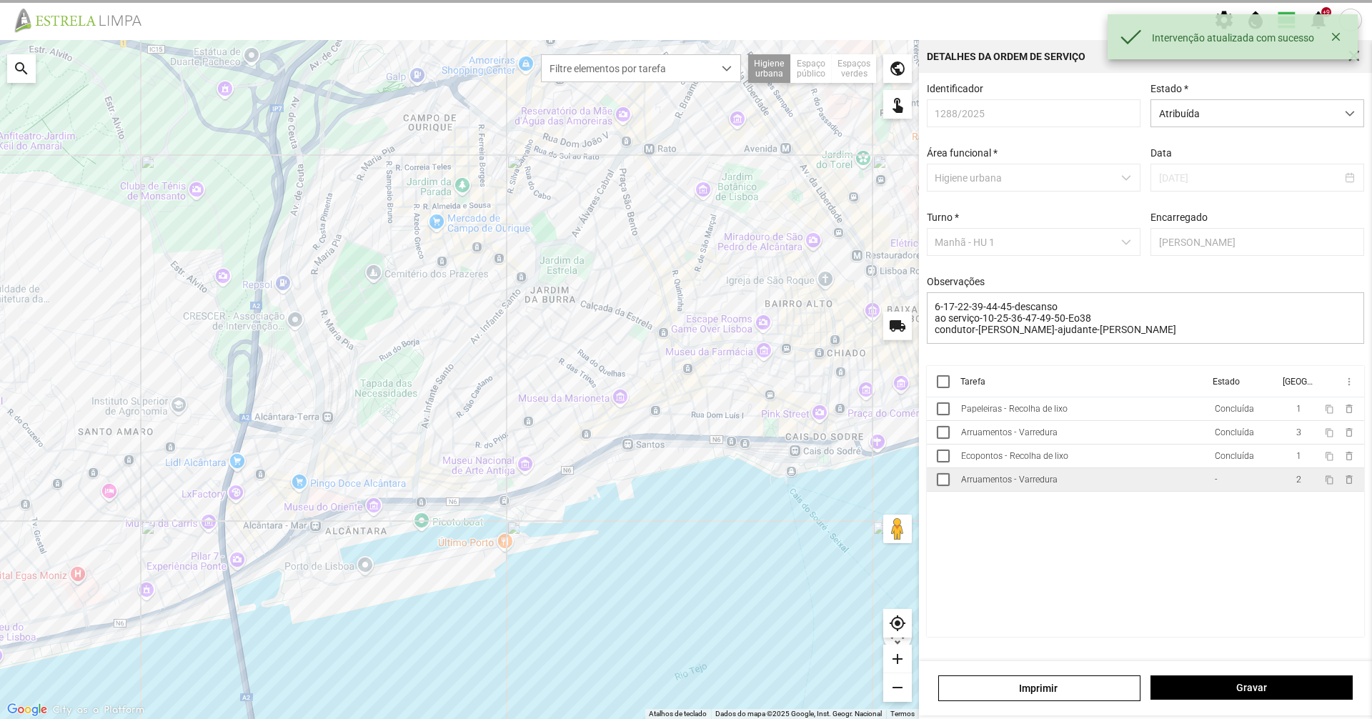
click at [1173, 492] on td "Arruamentos - Varredura" at bounding box center [1083, 480] width 254 height 24
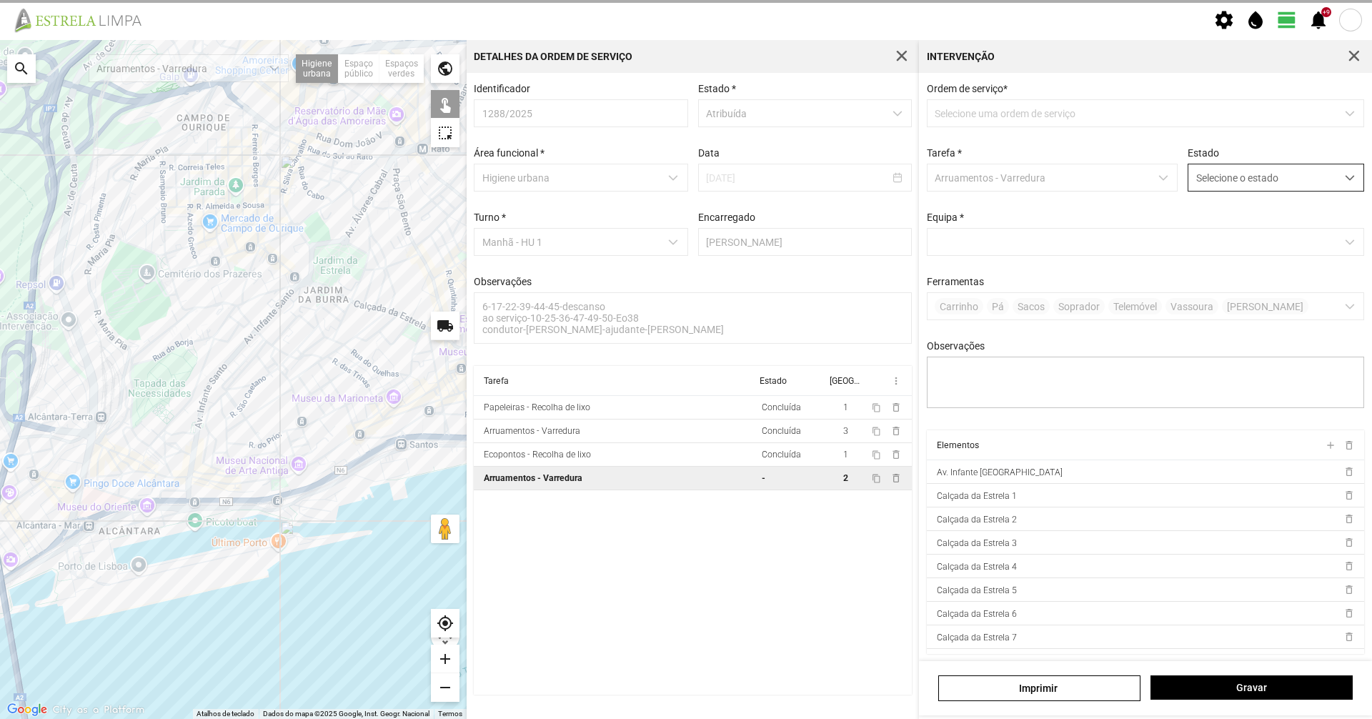
click at [1219, 185] on span "Selecione o estado" at bounding box center [1263, 177] width 148 height 26
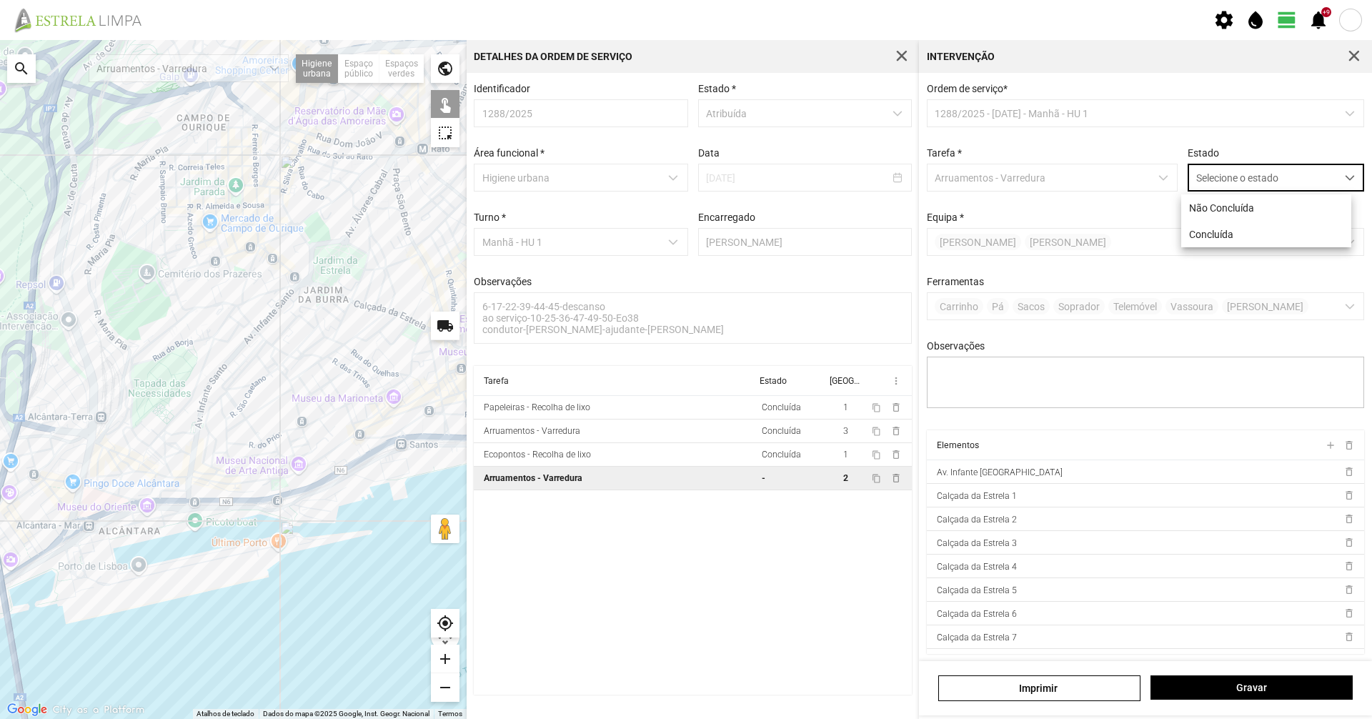
scroll to position [8, 64]
click at [1216, 226] on li "Concluída" at bounding box center [1267, 234] width 170 height 26
click at [1281, 680] on button "Gravar" at bounding box center [1252, 687] width 202 height 24
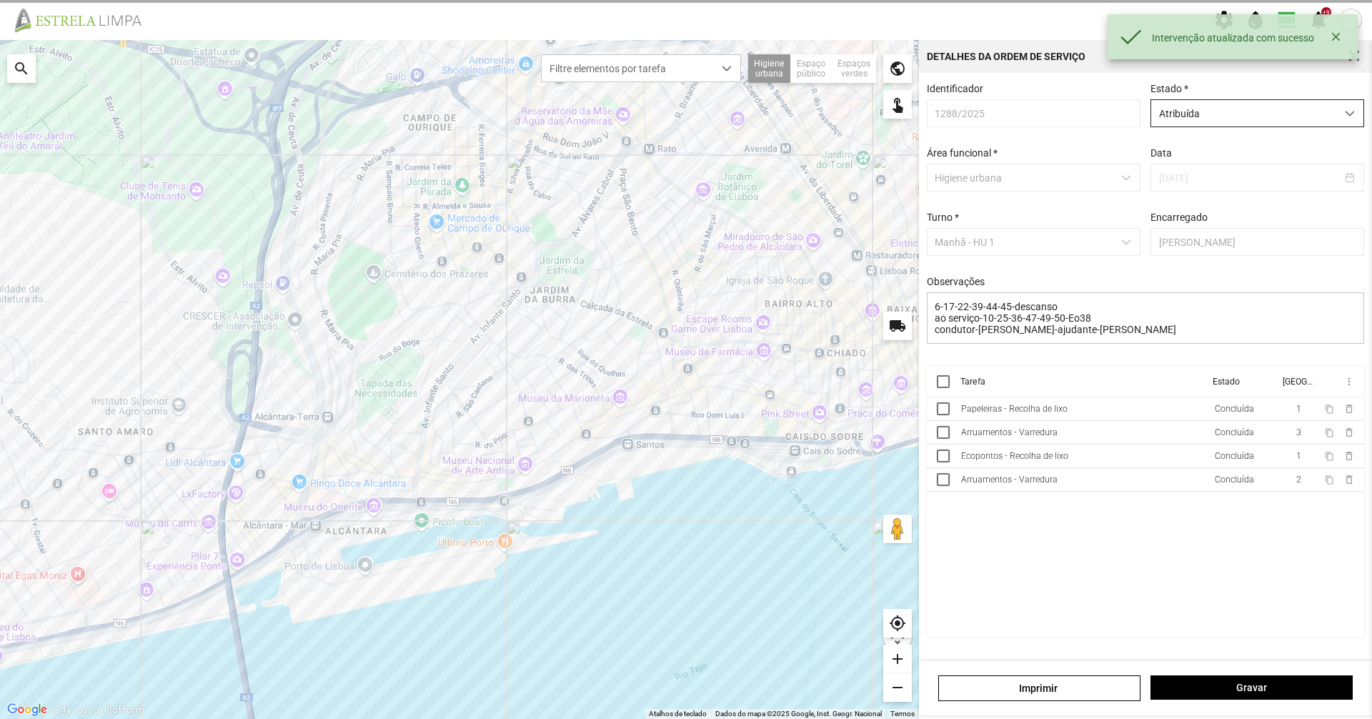
click at [1244, 120] on span "Atribuída" at bounding box center [1244, 113] width 185 height 26
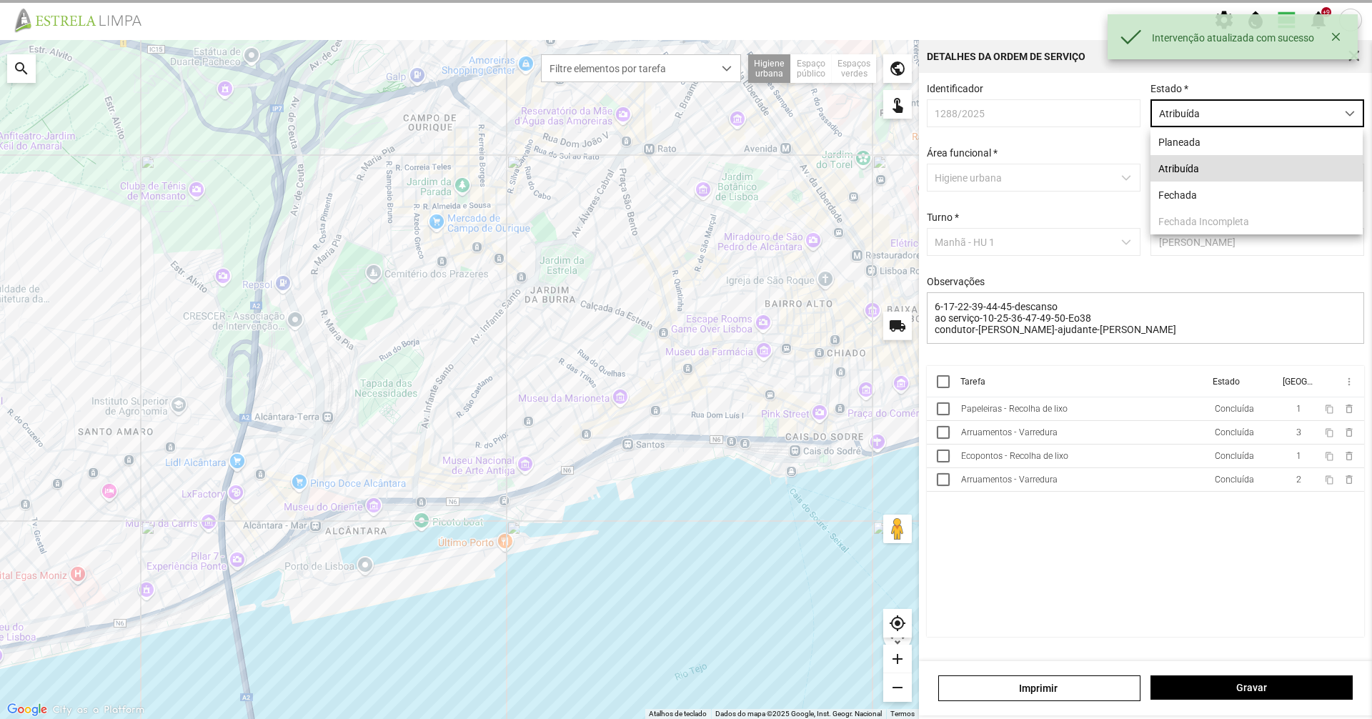
scroll to position [8, 64]
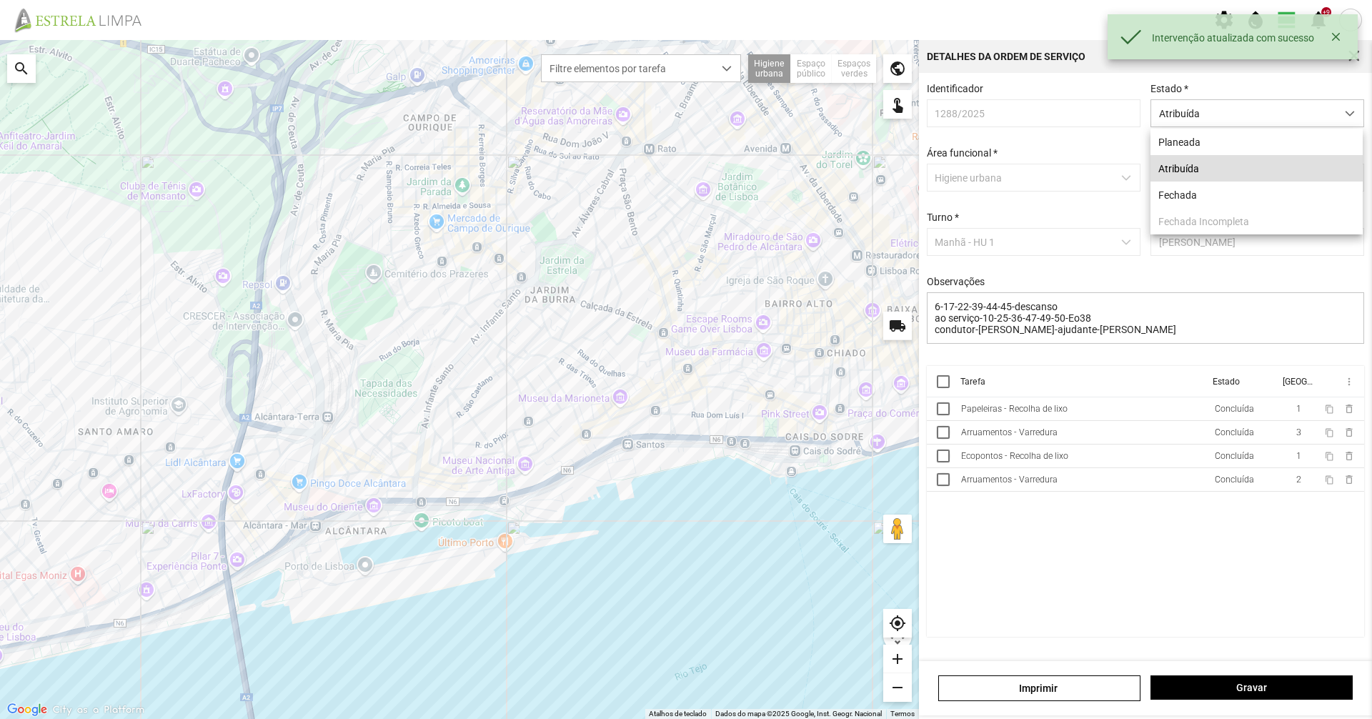
drag, startPoint x: 1209, startPoint y: 187, endPoint x: 1209, endPoint y: 378, distance: 190.8
click at [1208, 187] on li "Fechada" at bounding box center [1257, 195] width 212 height 26
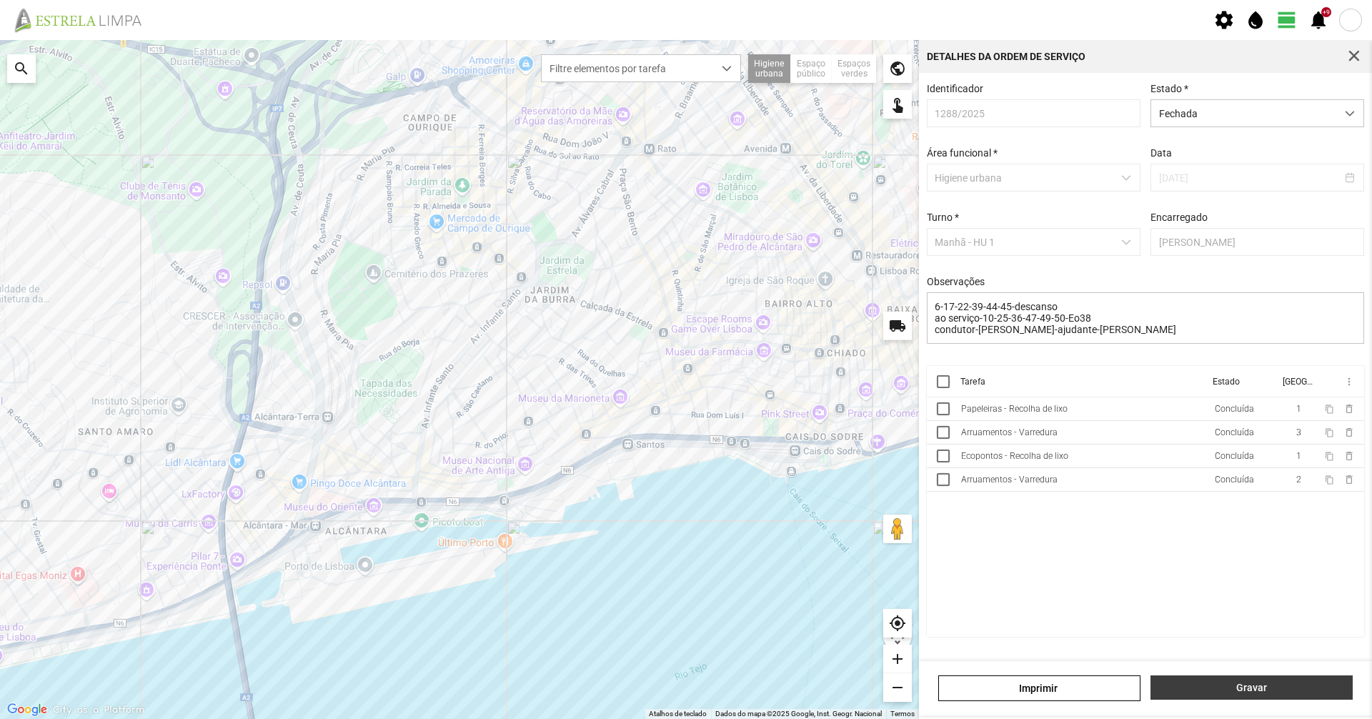
click at [1269, 681] on button "Gravar" at bounding box center [1252, 687] width 202 height 24
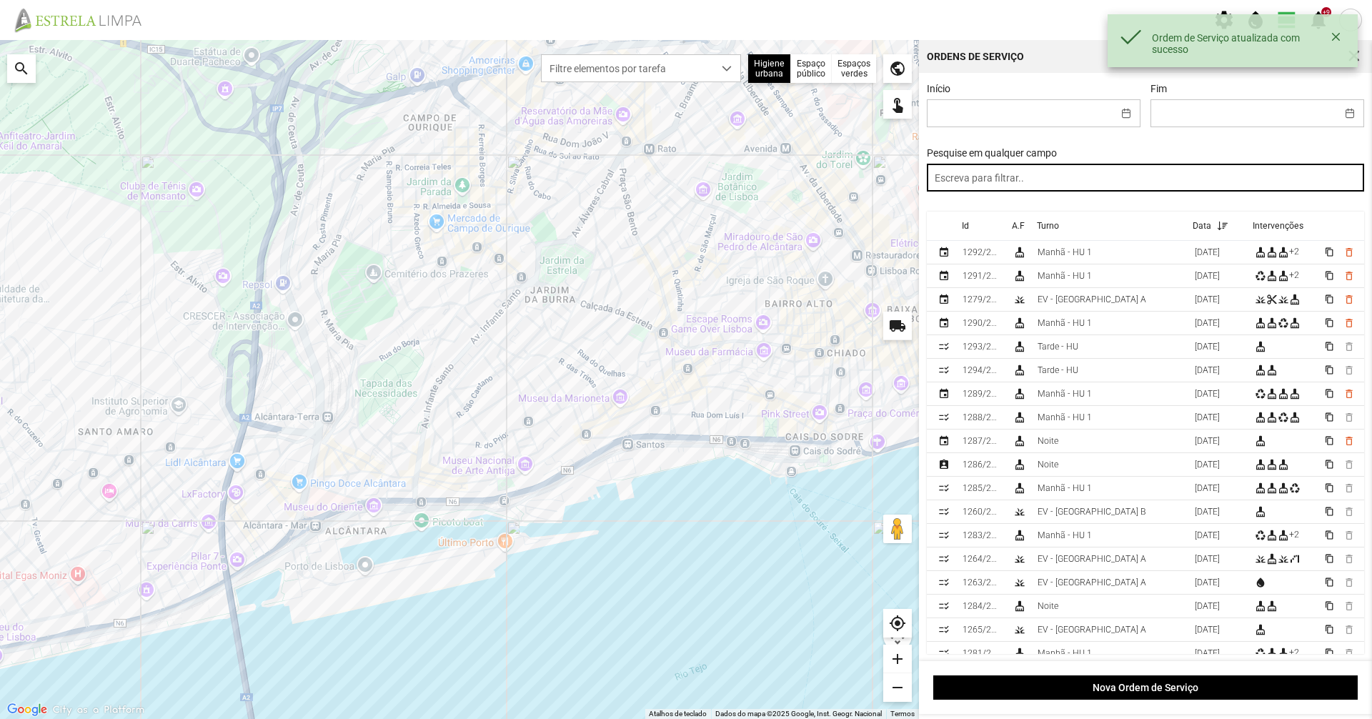
click at [981, 179] on input "text" at bounding box center [1146, 178] width 438 height 28
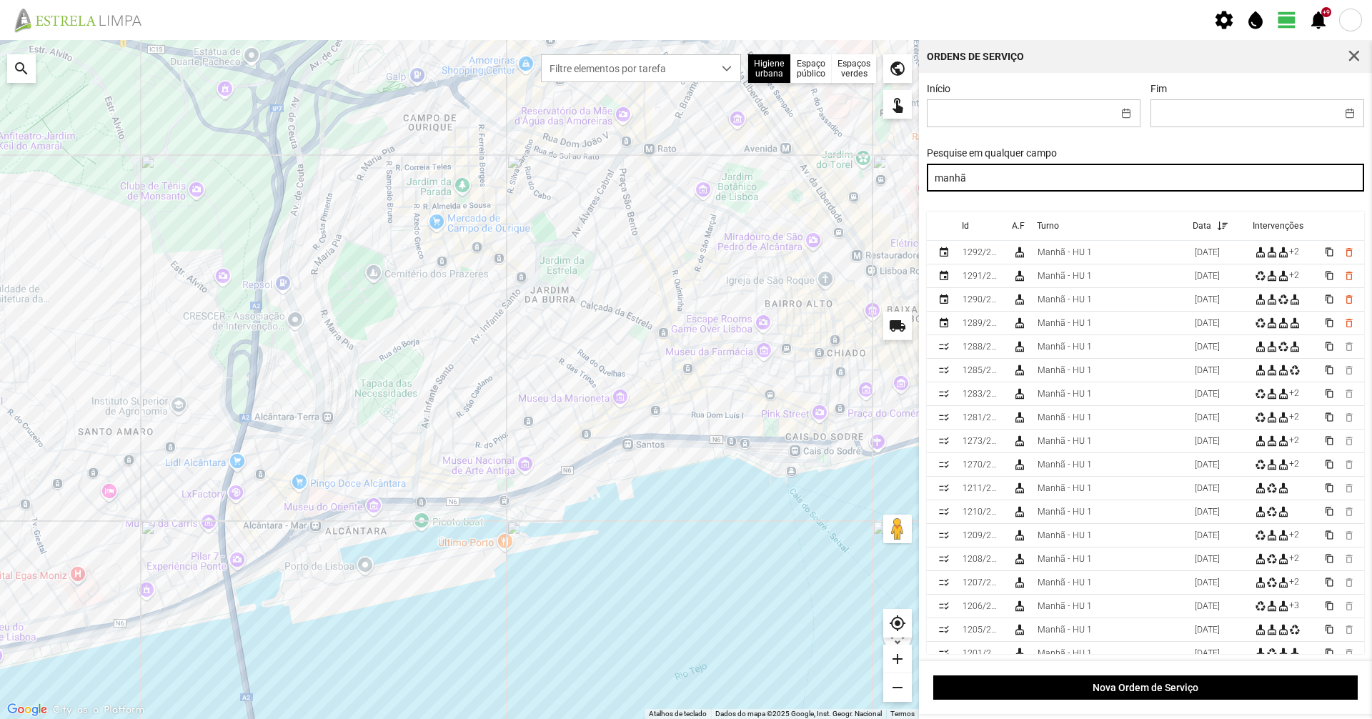
drag, startPoint x: 987, startPoint y: 189, endPoint x: 820, endPoint y: 207, distance: 168.2
click at [821, 207] on div "Para navegar no mapa com gestos de toque, toque duas vezes sem soltar no mapa e…" at bounding box center [686, 379] width 1372 height 679
type input "noite"
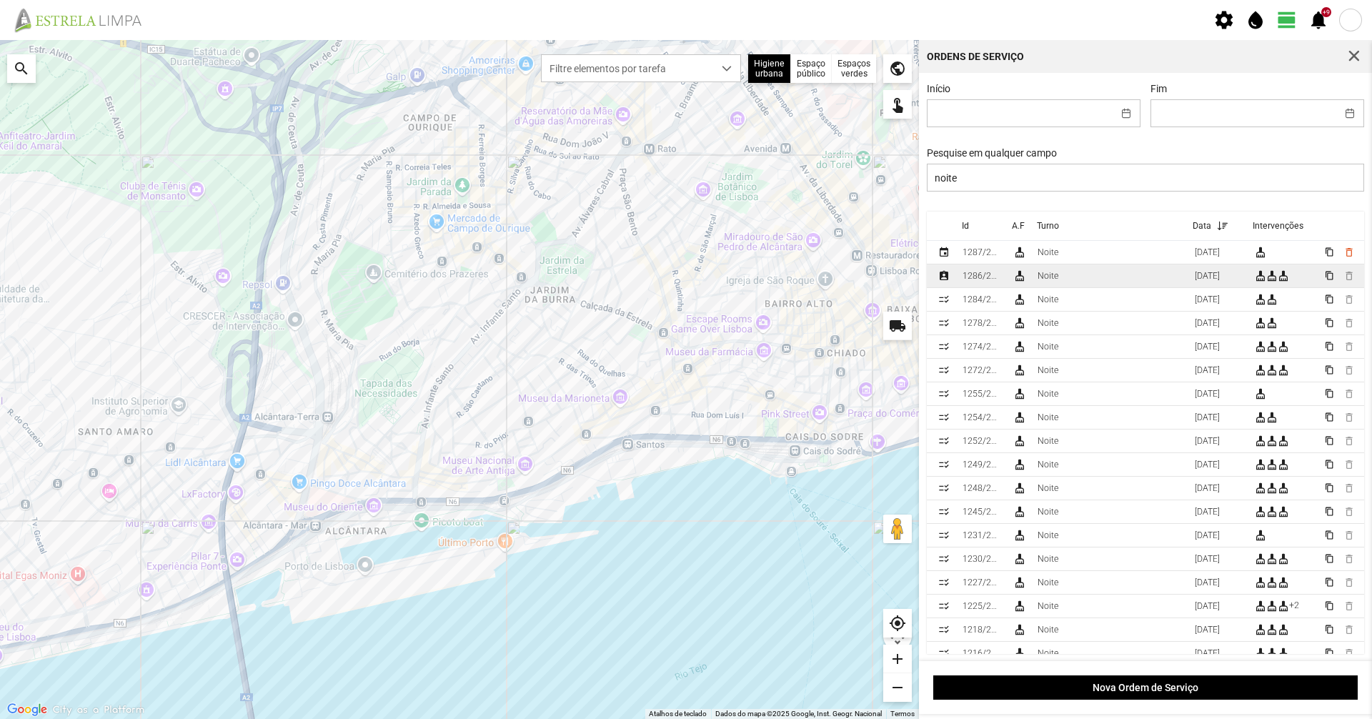
click at [1059, 278] on td "Noite" at bounding box center [1110, 276] width 157 height 24
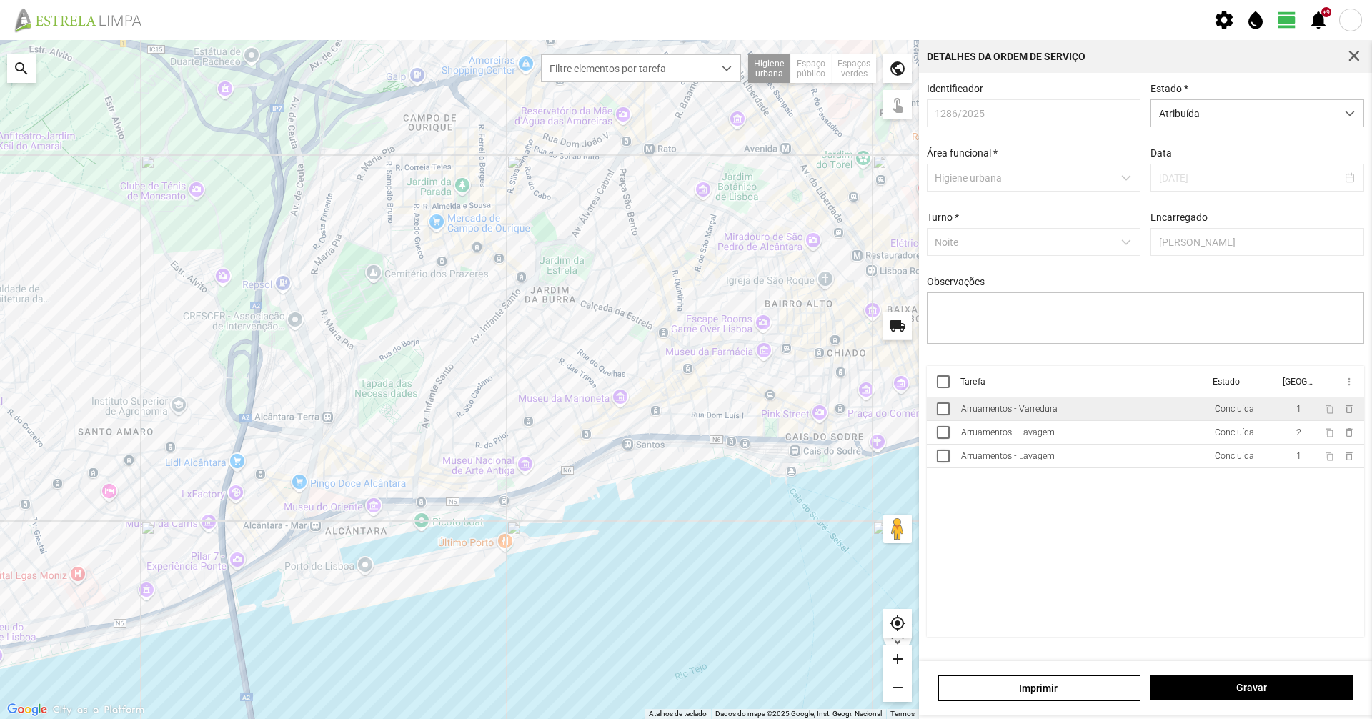
click at [1056, 420] on td "Arruamentos - Varredura" at bounding box center [1083, 409] width 254 height 24
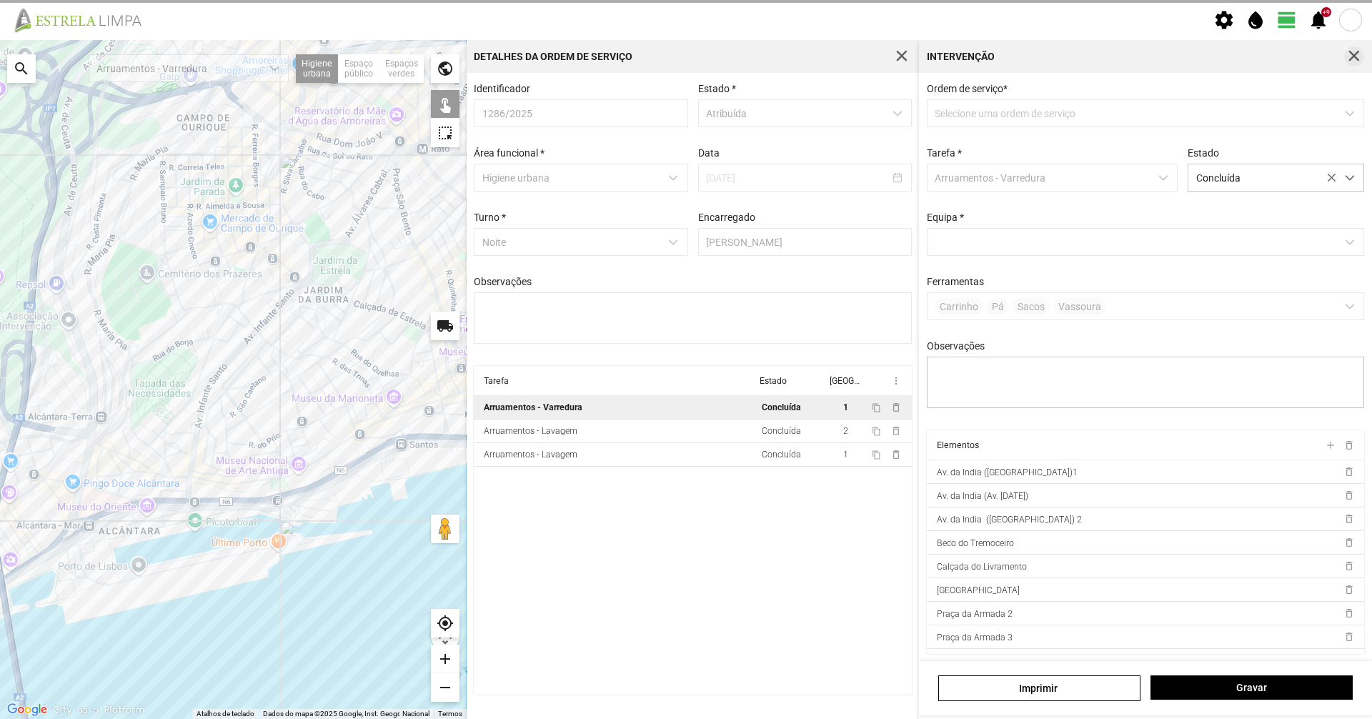
click at [1355, 51] on span "button" at bounding box center [1354, 56] width 13 height 13
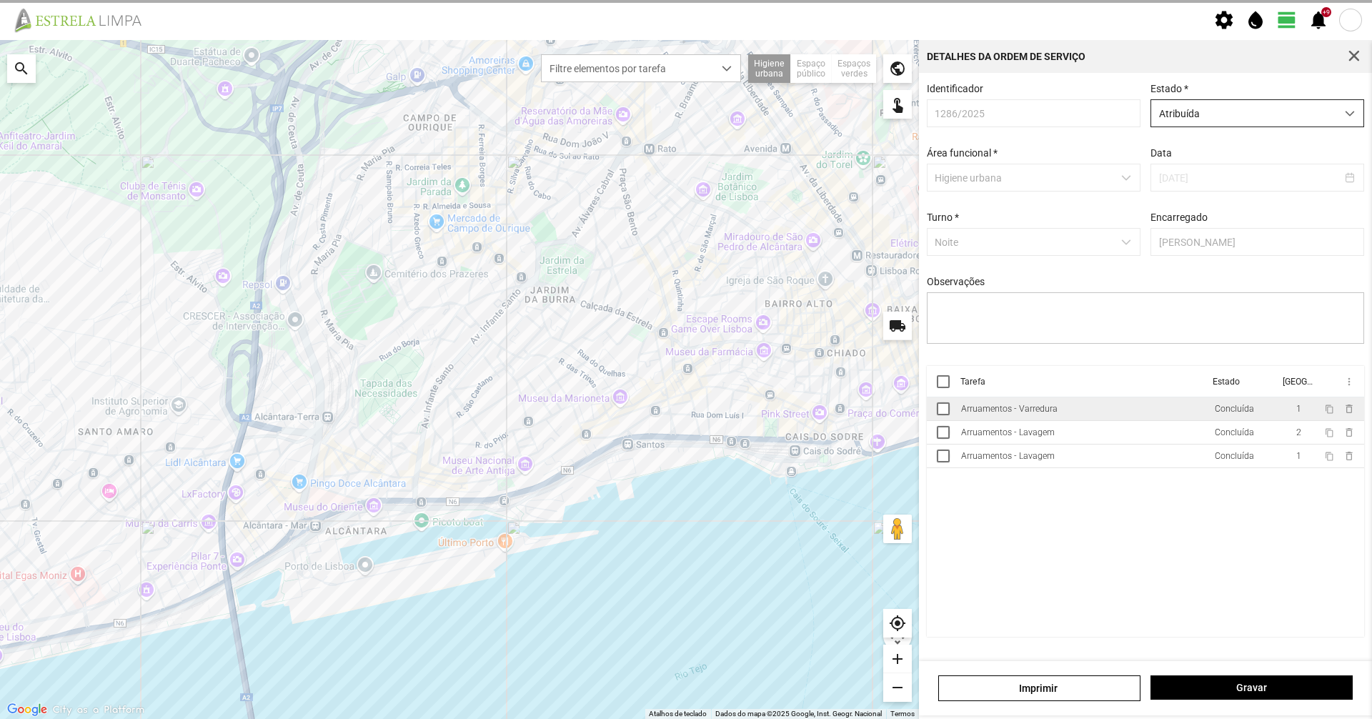
click at [1282, 123] on span "Atribuída" at bounding box center [1244, 113] width 185 height 26
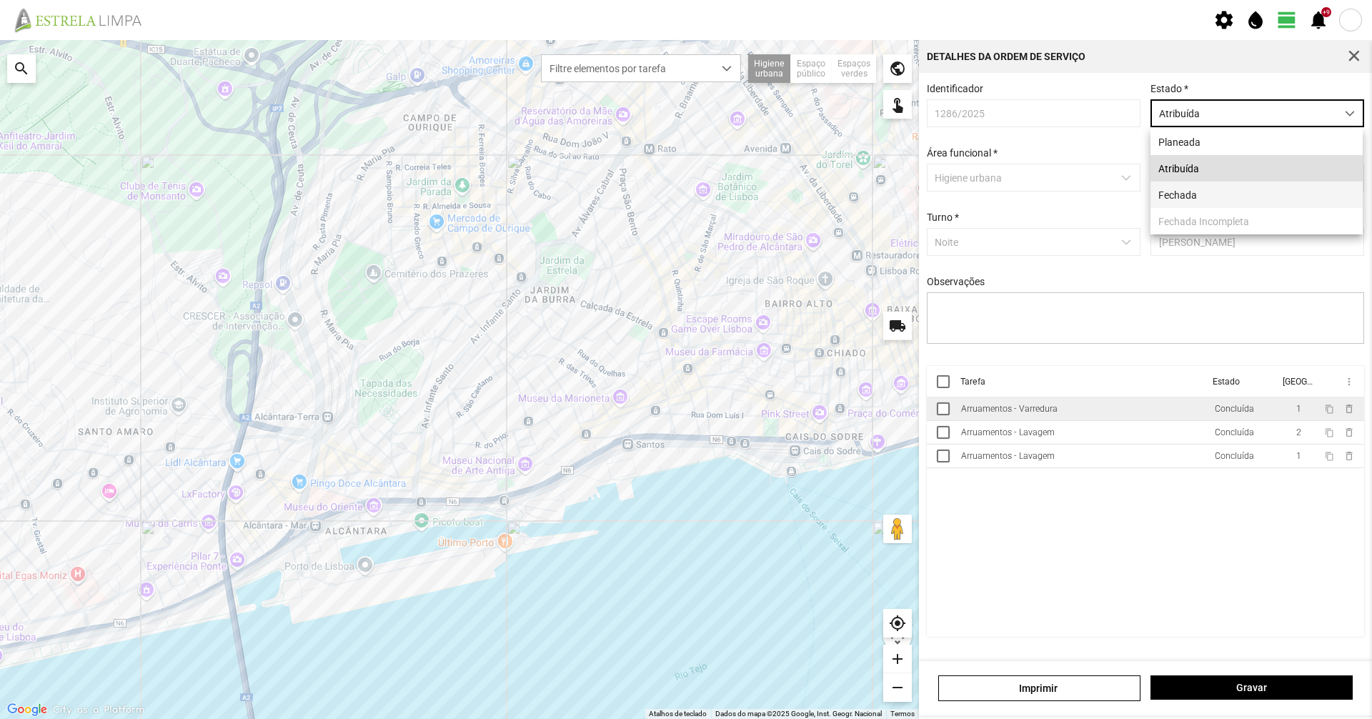
click at [1252, 192] on li "Fechada" at bounding box center [1257, 195] width 212 height 26
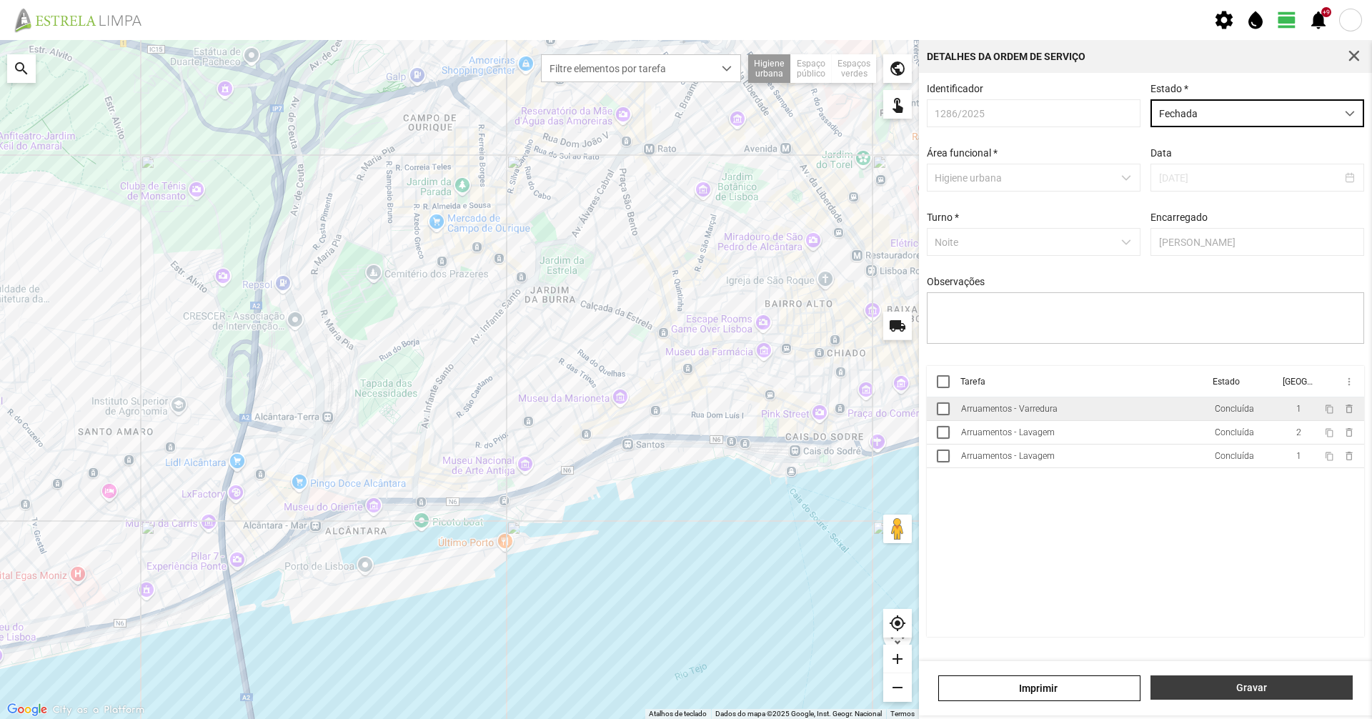
click at [1242, 695] on button "Gravar" at bounding box center [1252, 687] width 202 height 24
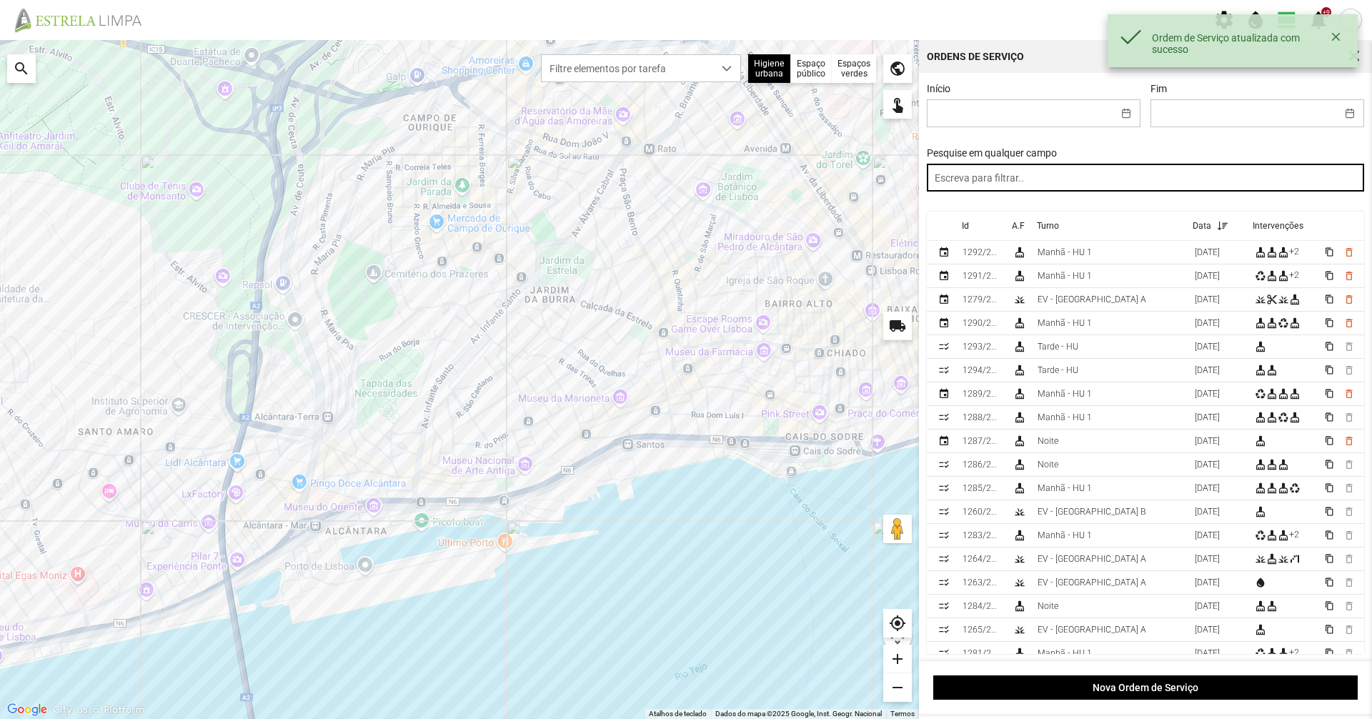
click at [999, 169] on input "text" at bounding box center [1146, 178] width 438 height 28
type input "noite"
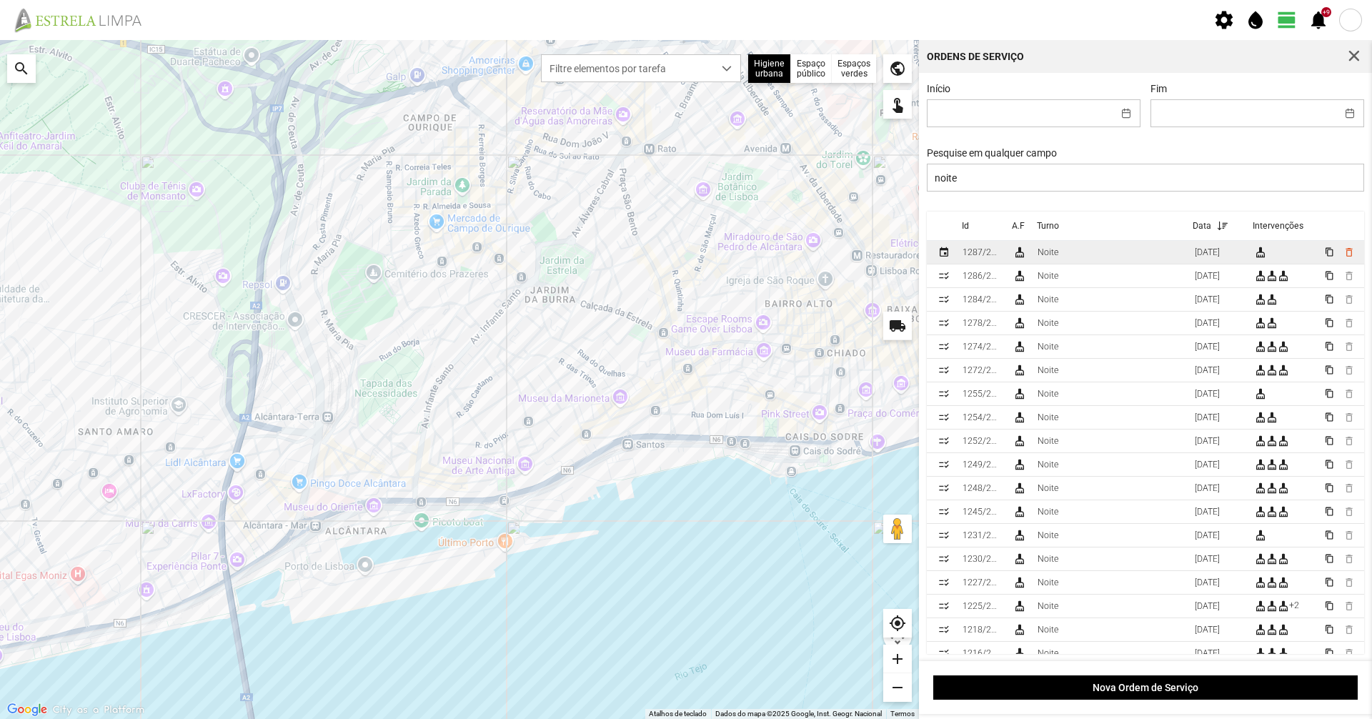
click at [1042, 264] on td "Noite" at bounding box center [1110, 253] width 157 height 24
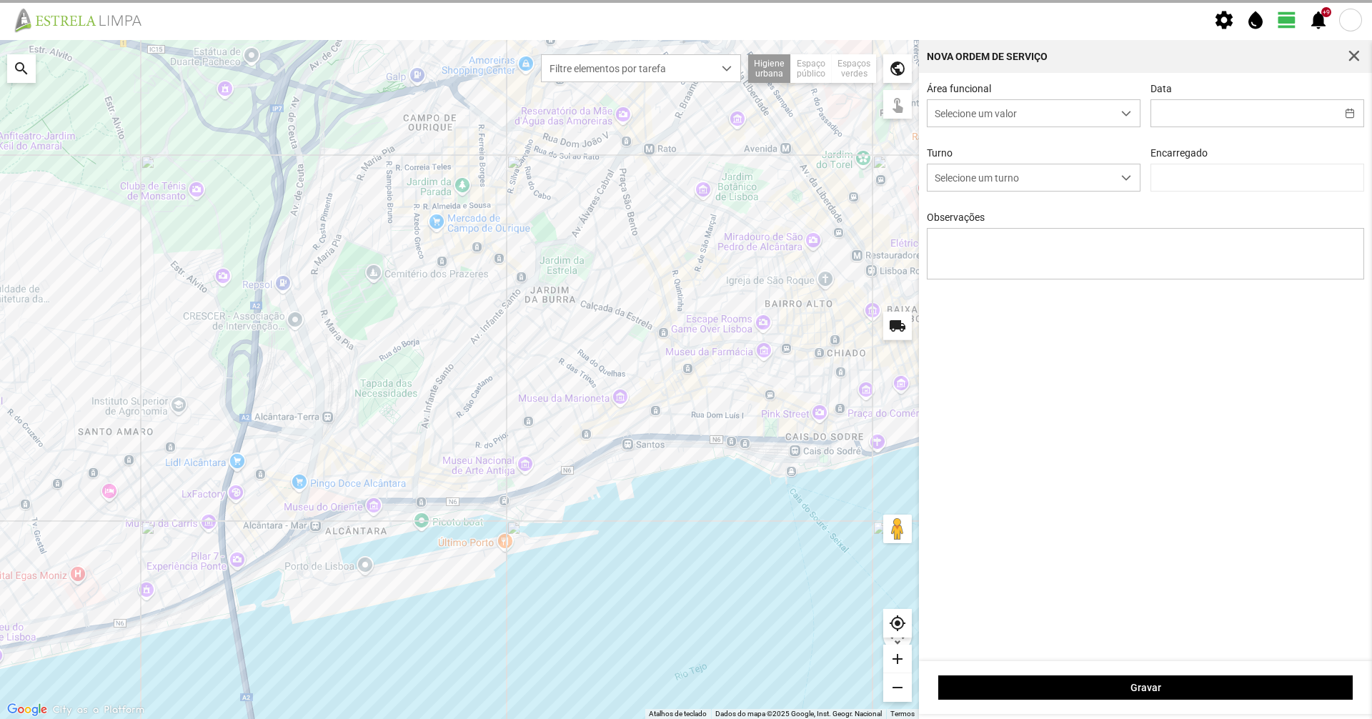
type input "[DATE]"
type input "[PERSON_NAME]"
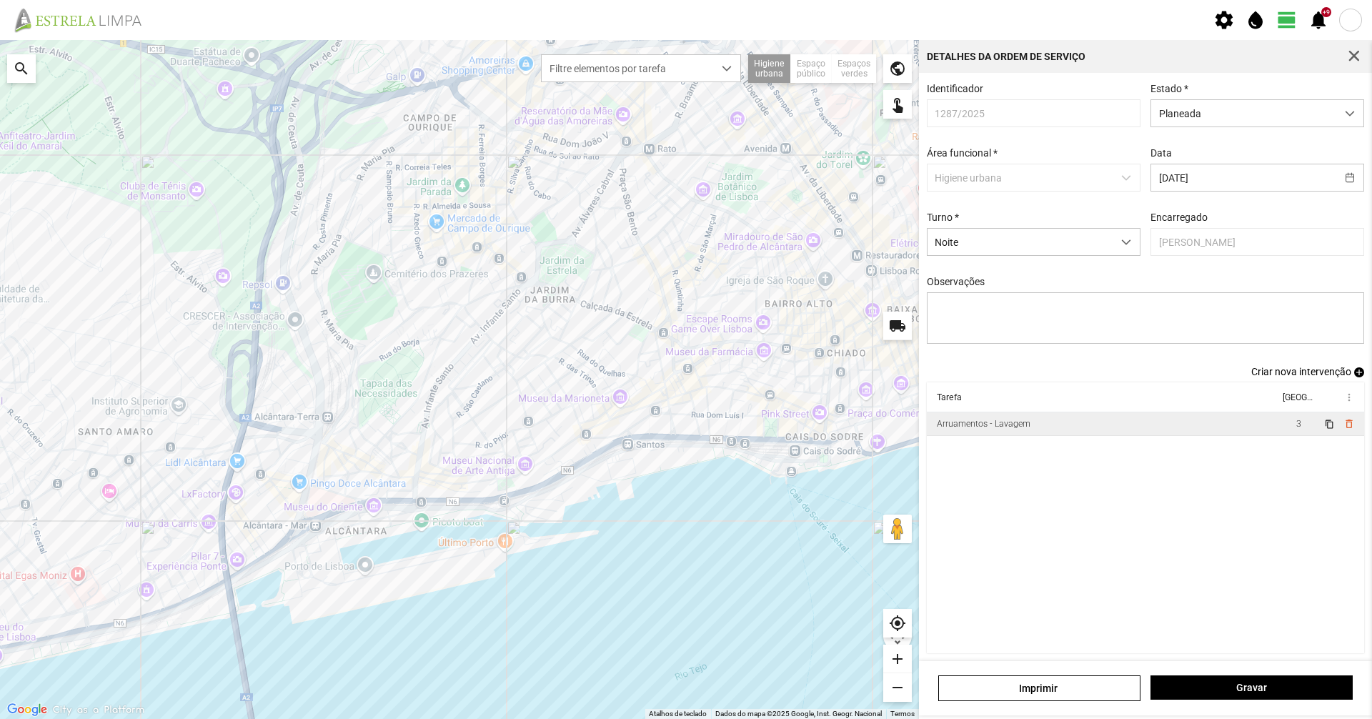
click at [1023, 429] on div "Arruamentos - Lavagem" at bounding box center [984, 424] width 94 height 10
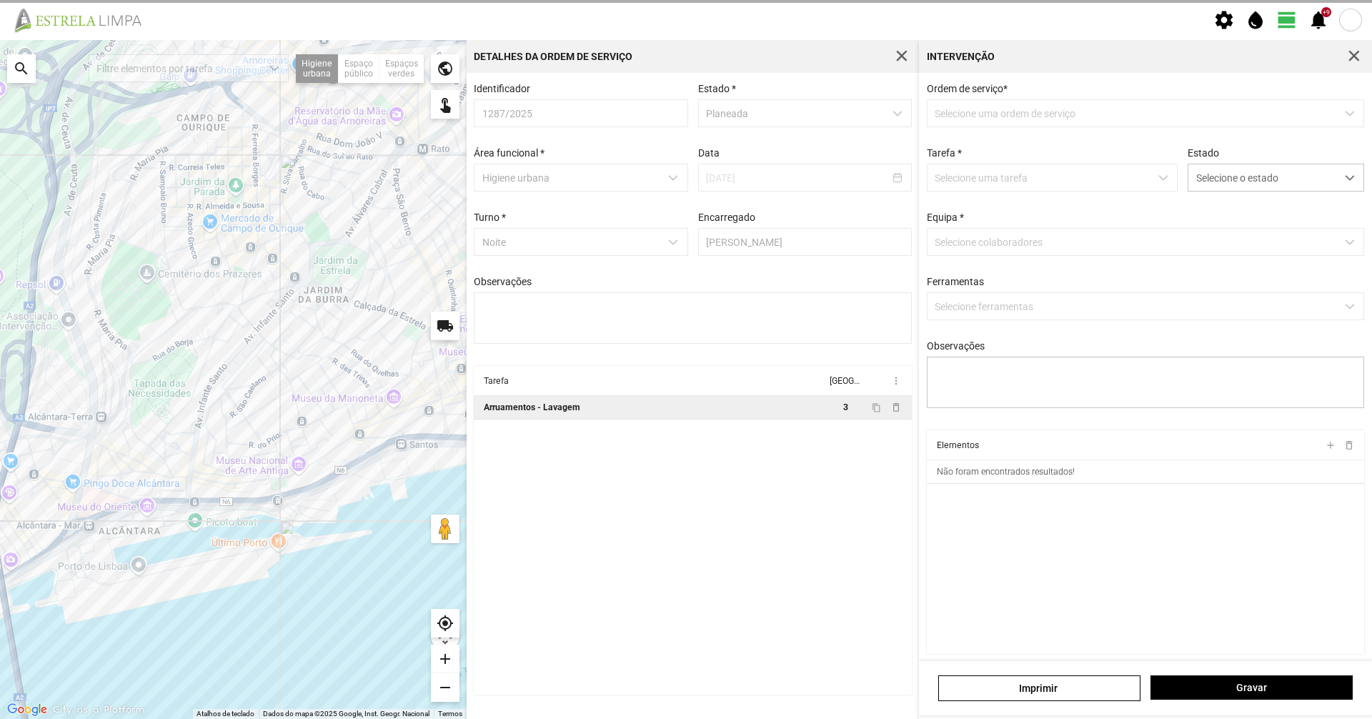
type textarea "Turé"
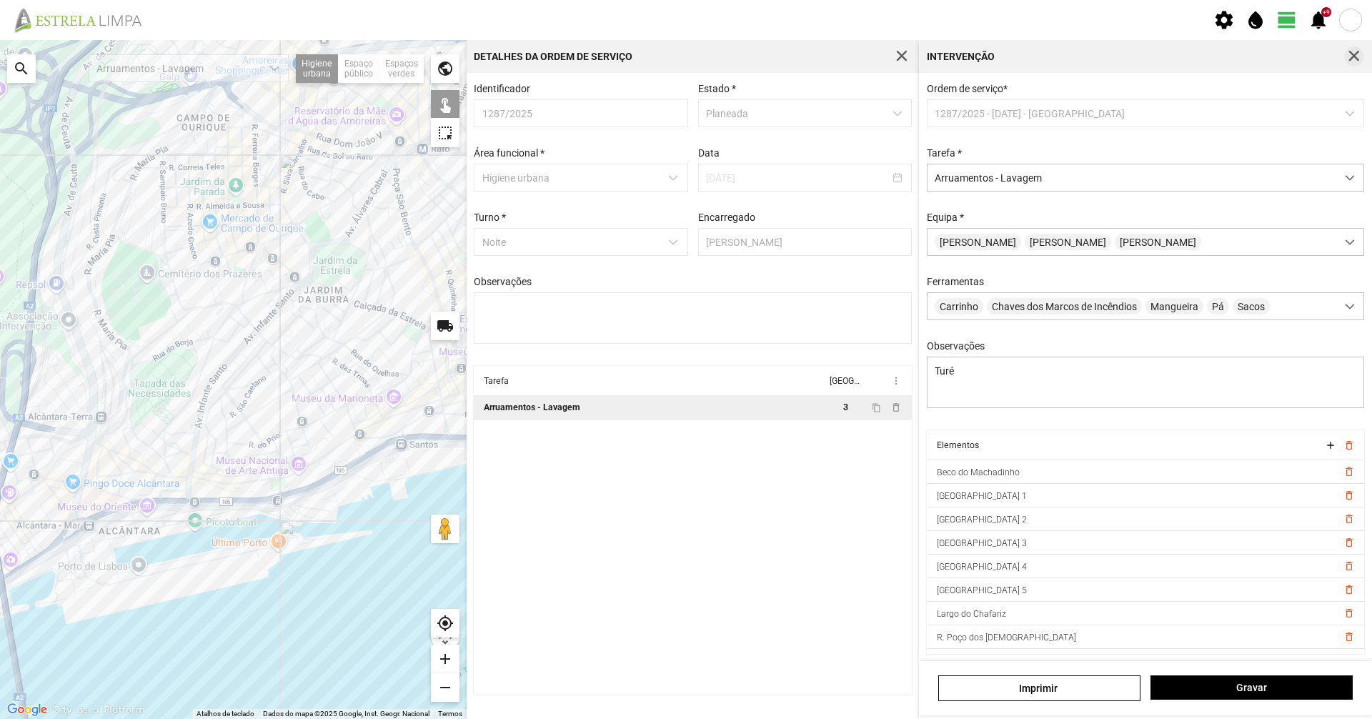
click at [1353, 55] on span "button" at bounding box center [1354, 56] width 13 height 13
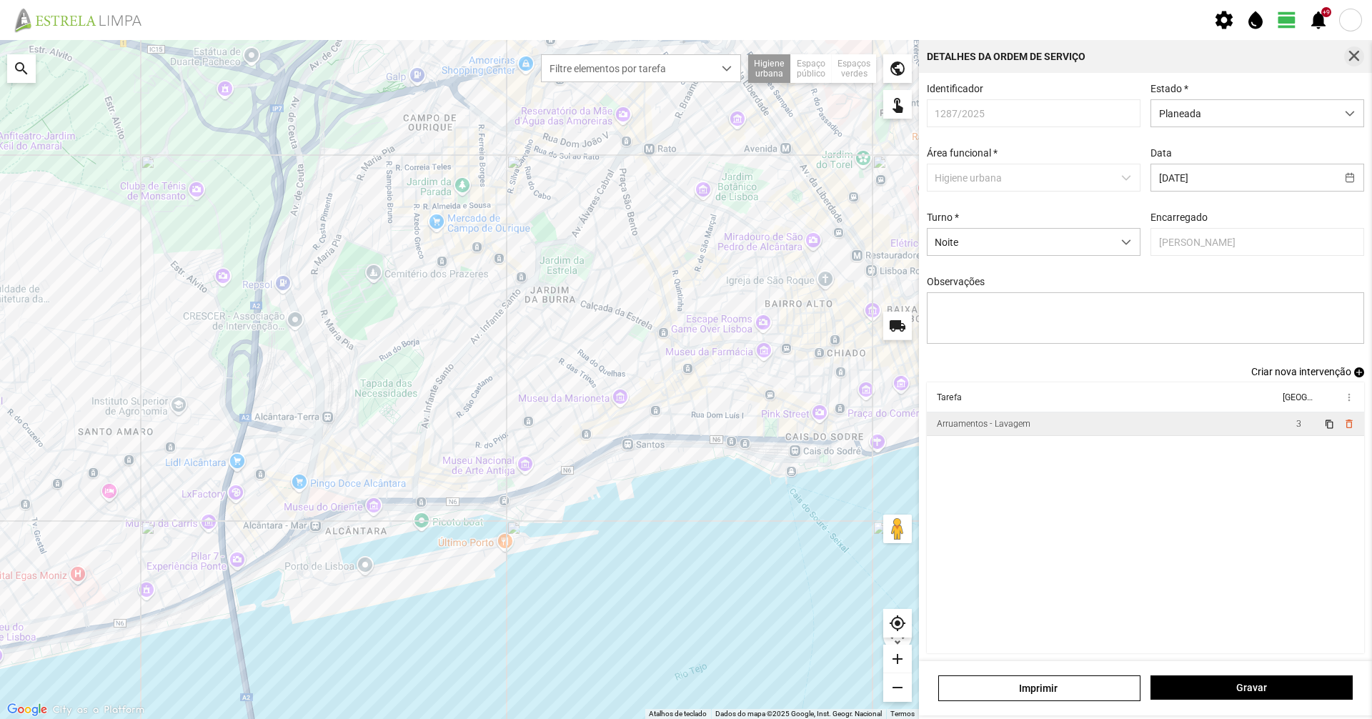
click at [1352, 59] on span "button" at bounding box center [1354, 56] width 13 height 13
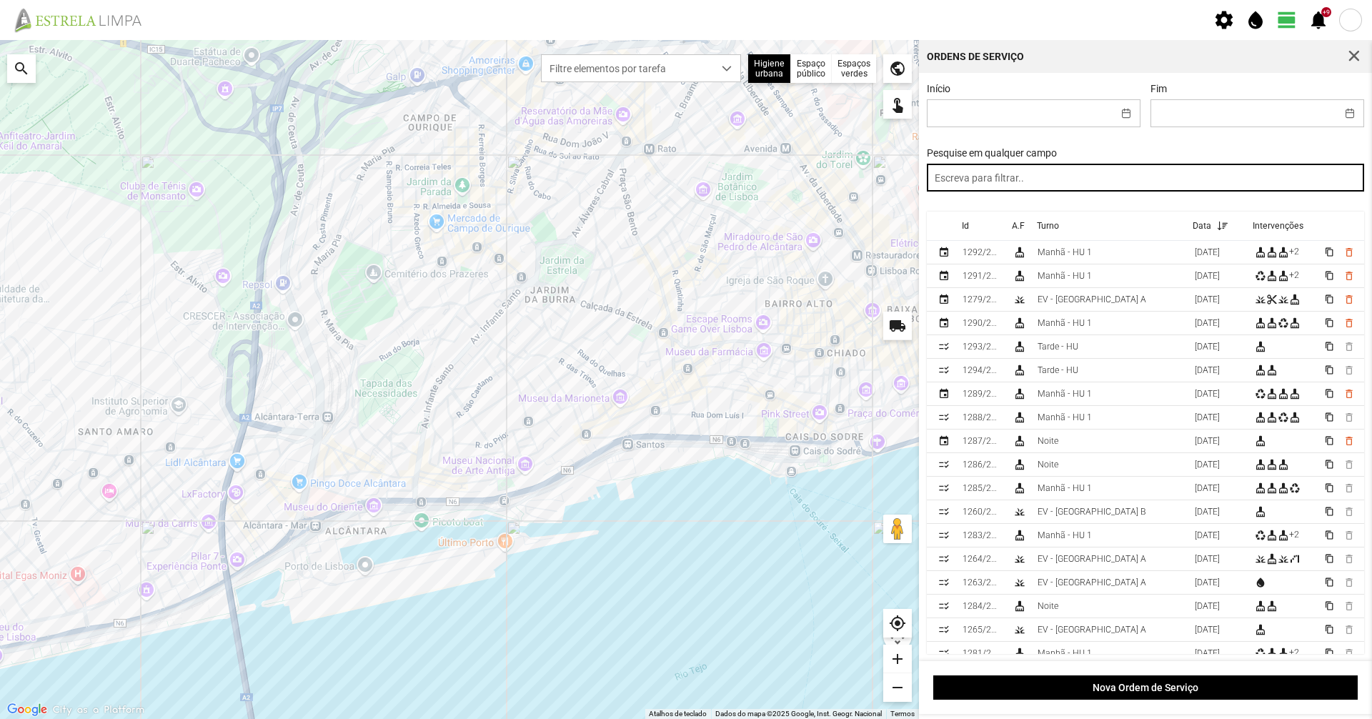
click at [1106, 179] on input "text" at bounding box center [1146, 178] width 438 height 28
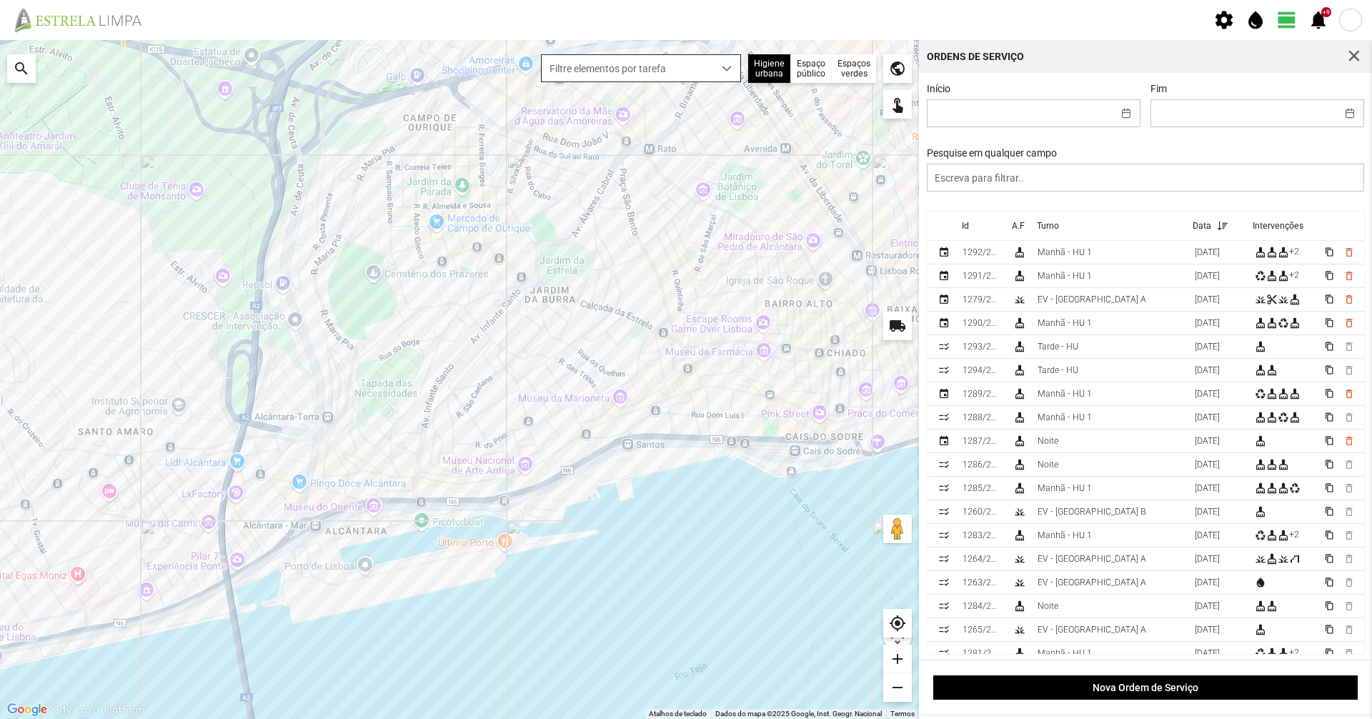
click at [680, 71] on span "Filtre elementos por tarefa" at bounding box center [628, 68] width 172 height 26
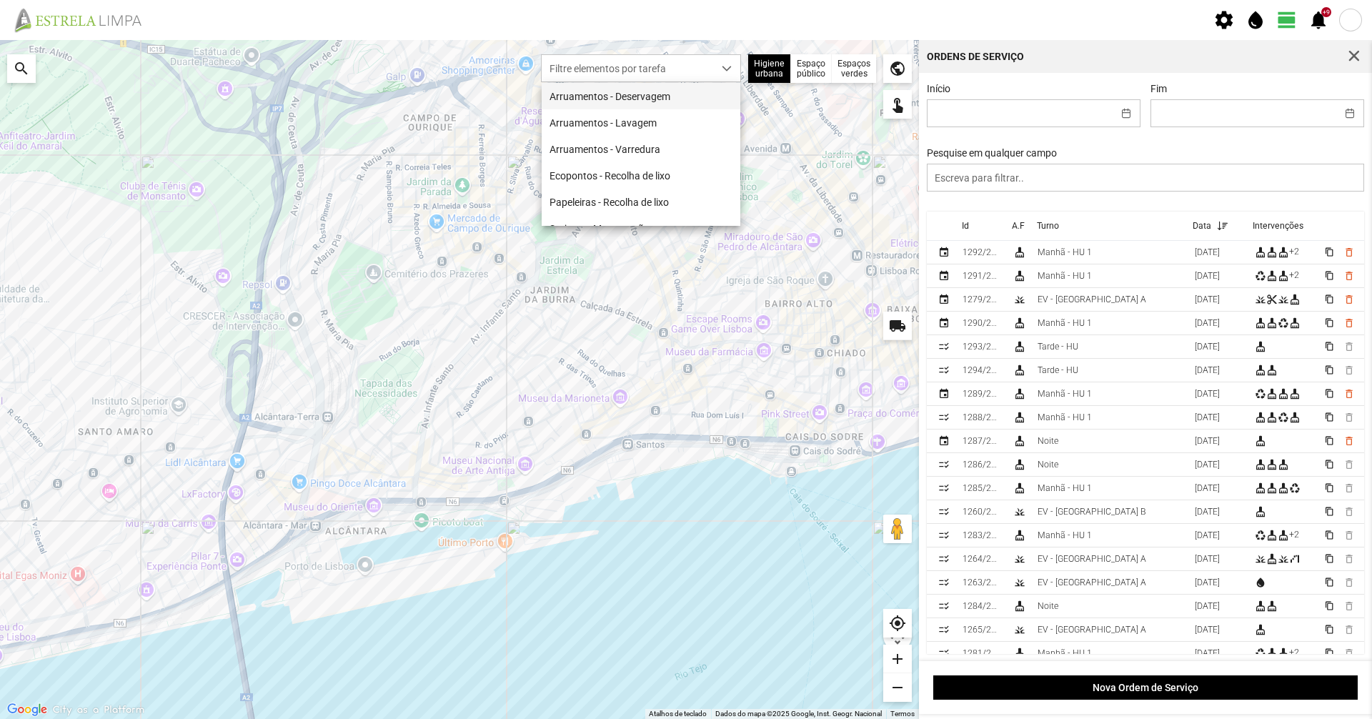
click at [670, 97] on li "Arruamentos - Deservagem" at bounding box center [641, 96] width 199 height 26
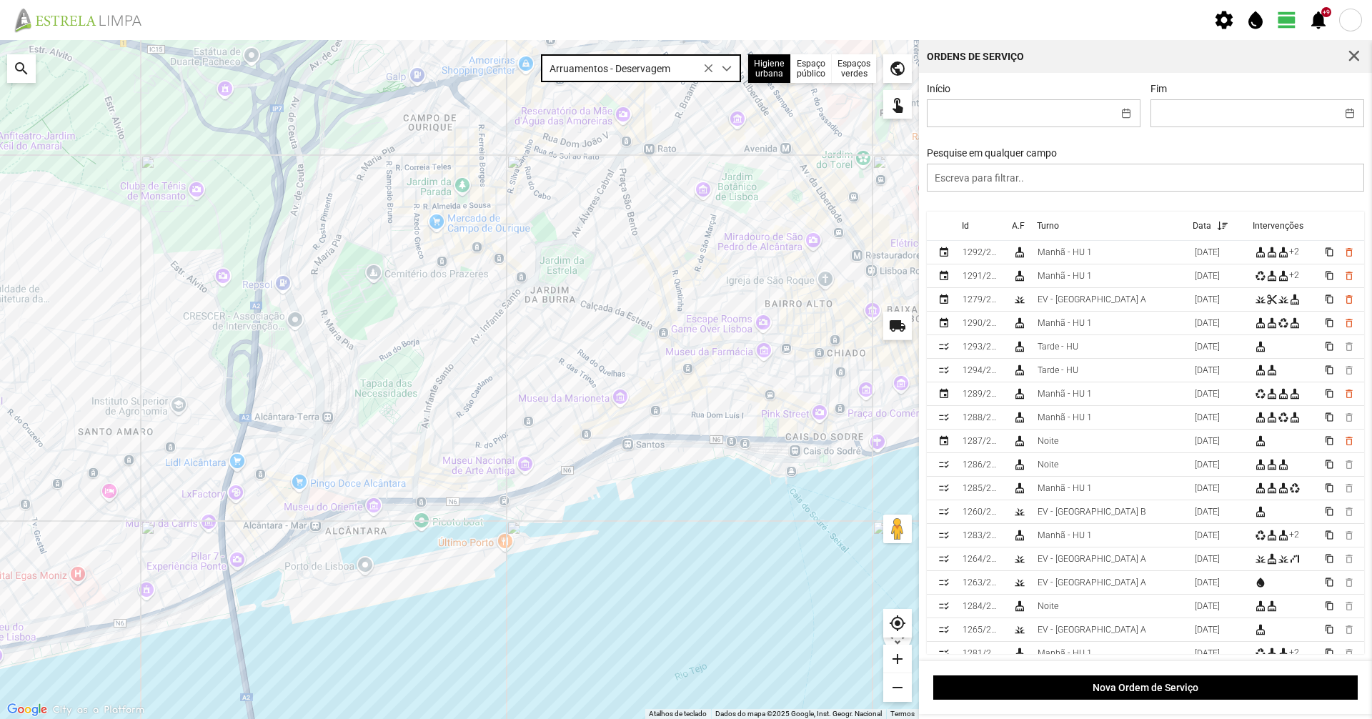
click at [655, 67] on span "Arruamentos - Deservagem" at bounding box center [628, 68] width 172 height 26
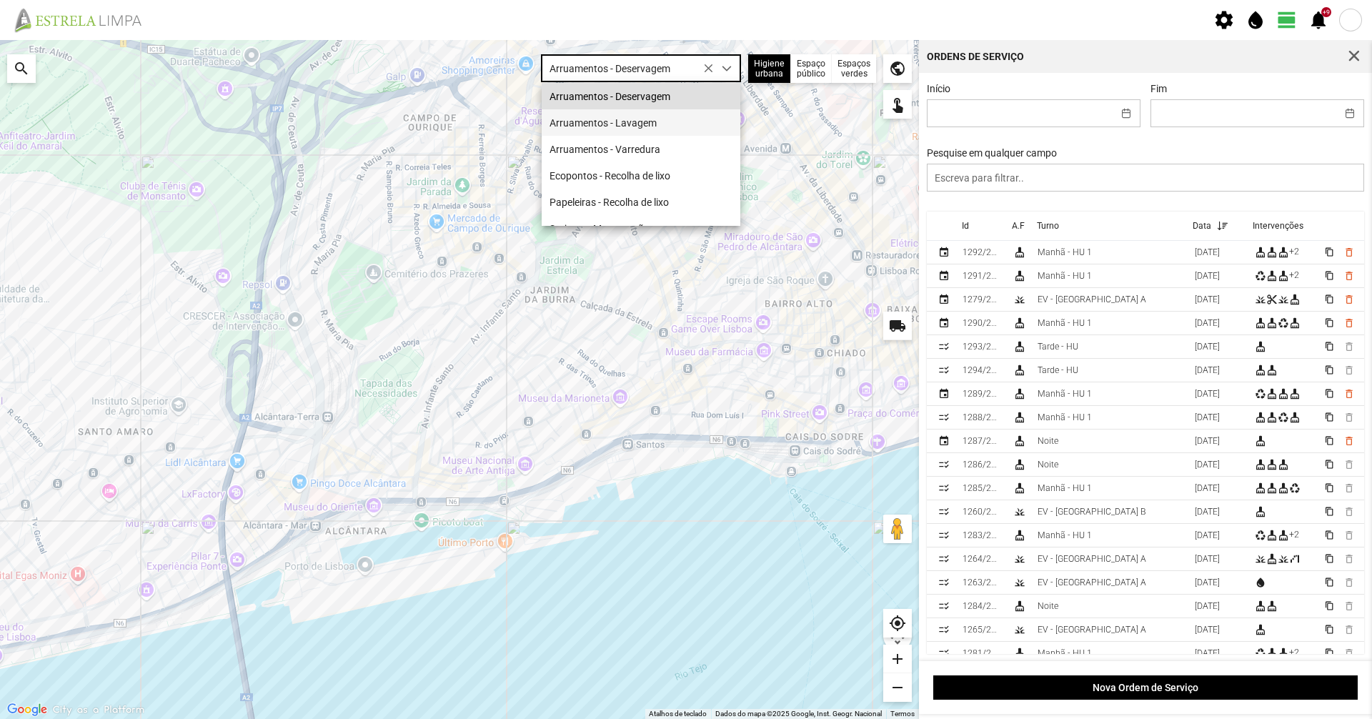
click at [633, 119] on li "Arruamentos - Lavagem" at bounding box center [641, 122] width 199 height 26
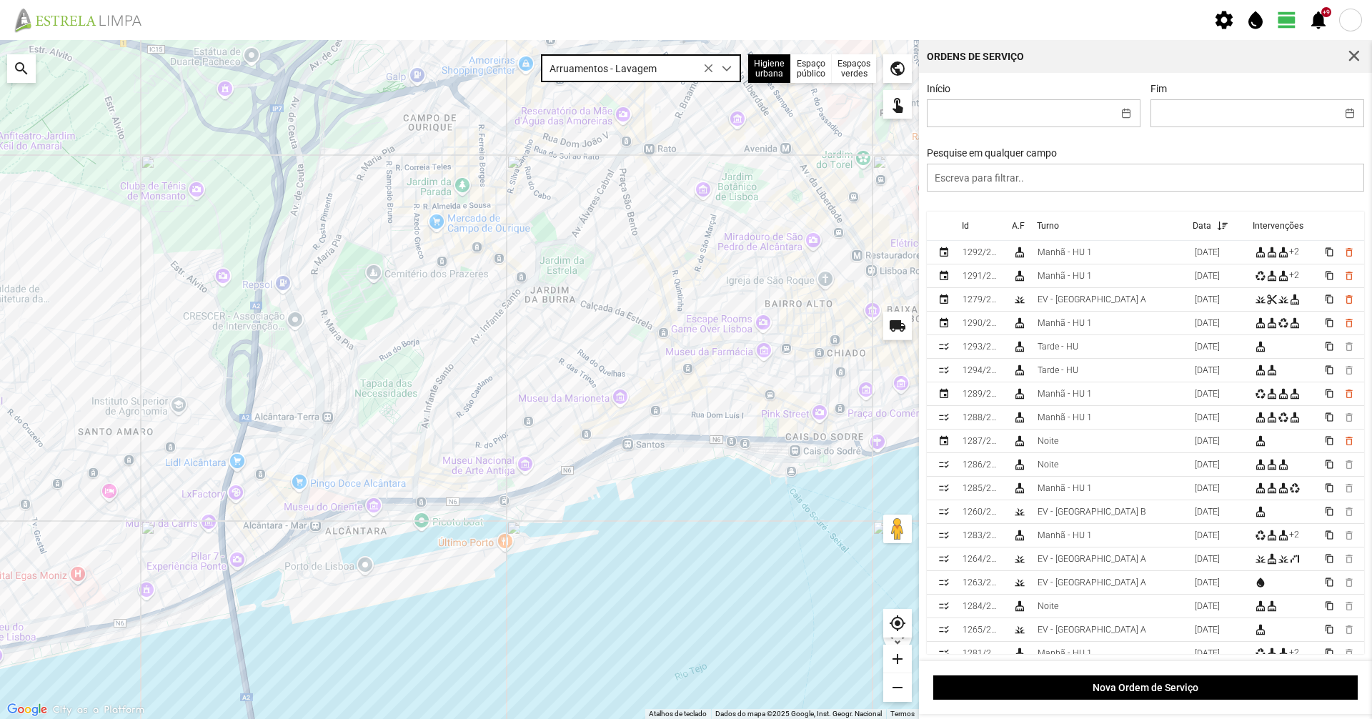
click at [620, 67] on span "Arruamentos - Lavagem" at bounding box center [628, 68] width 172 height 26
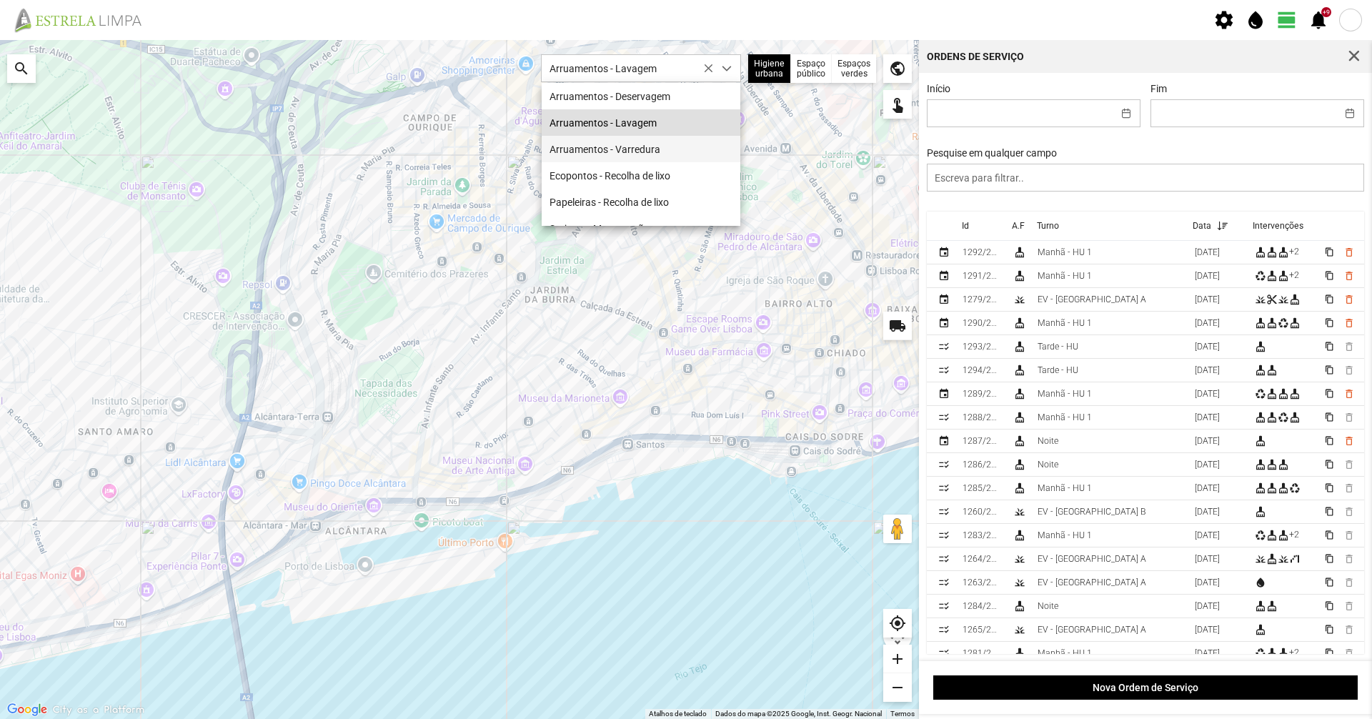
click at [617, 152] on li "Arruamentos - Varredura" at bounding box center [641, 149] width 199 height 26
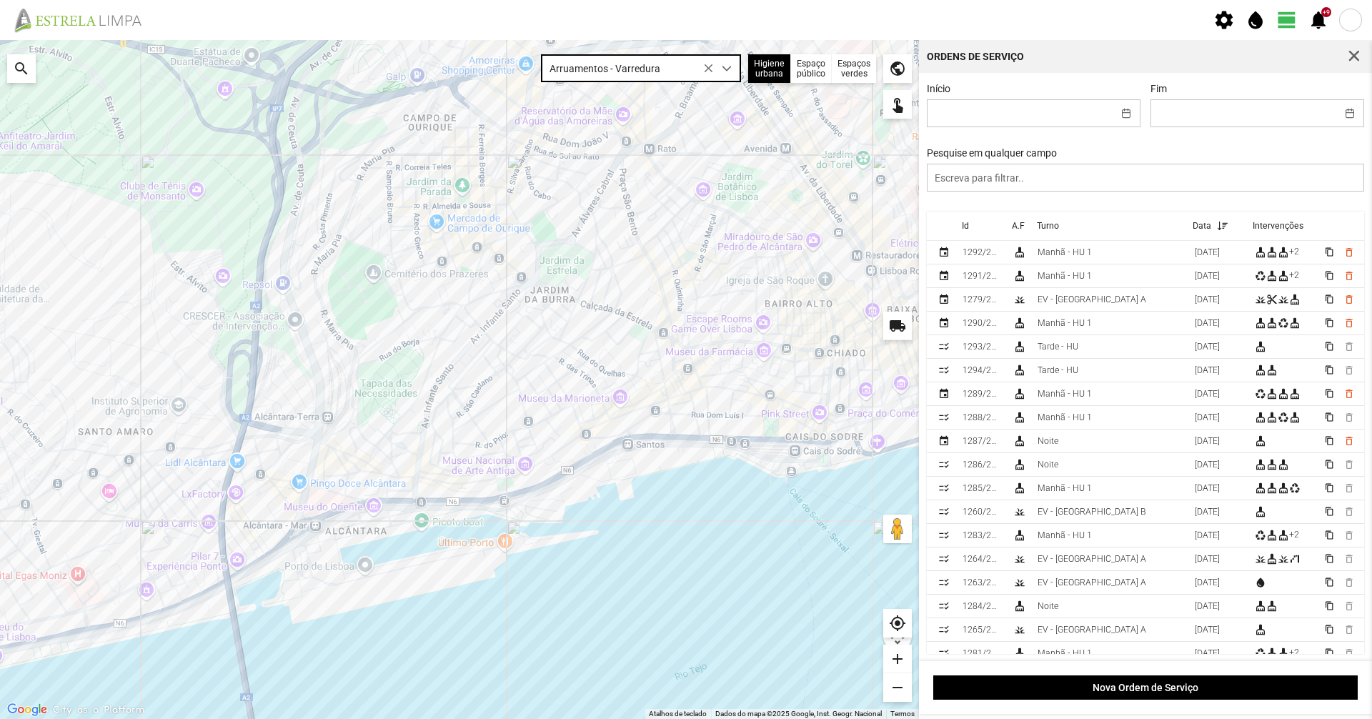
click at [614, 75] on span "Arruamentos - Varredura" at bounding box center [628, 68] width 172 height 26
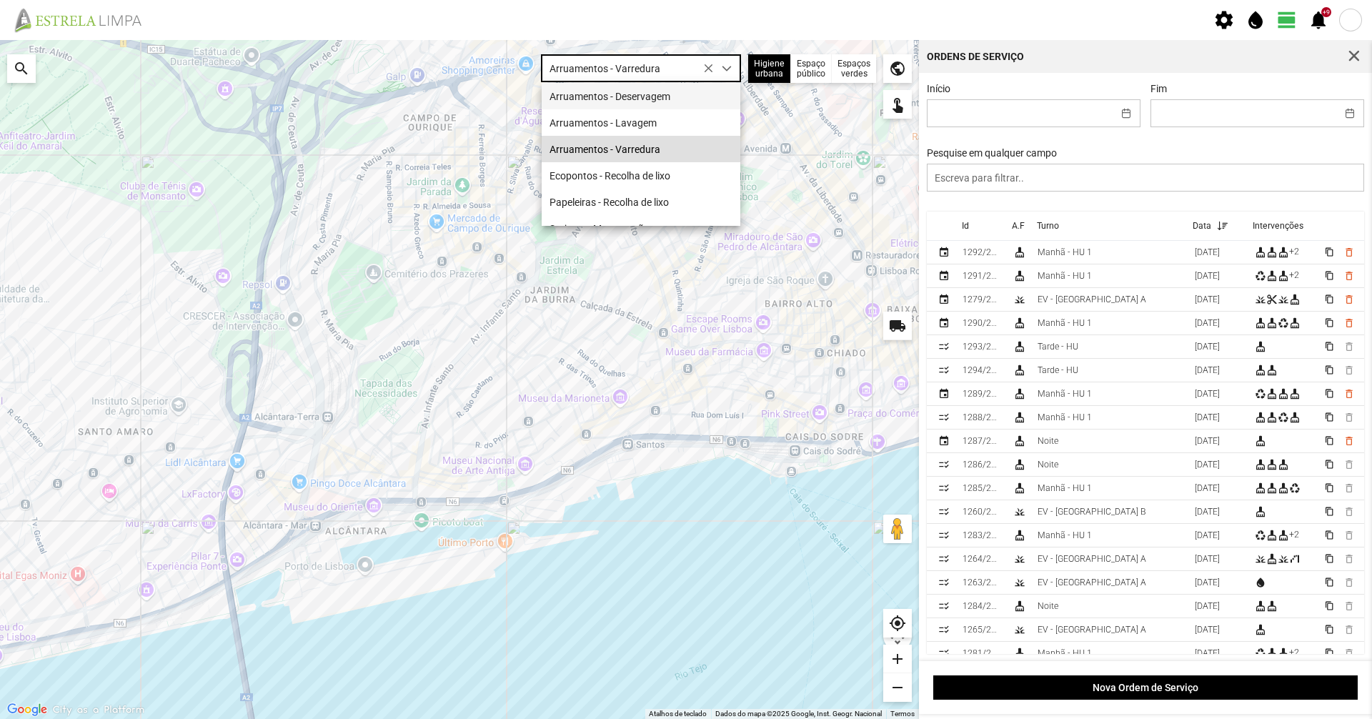
click at [578, 101] on li "Arruamentos - Deservagem" at bounding box center [641, 96] width 199 height 26
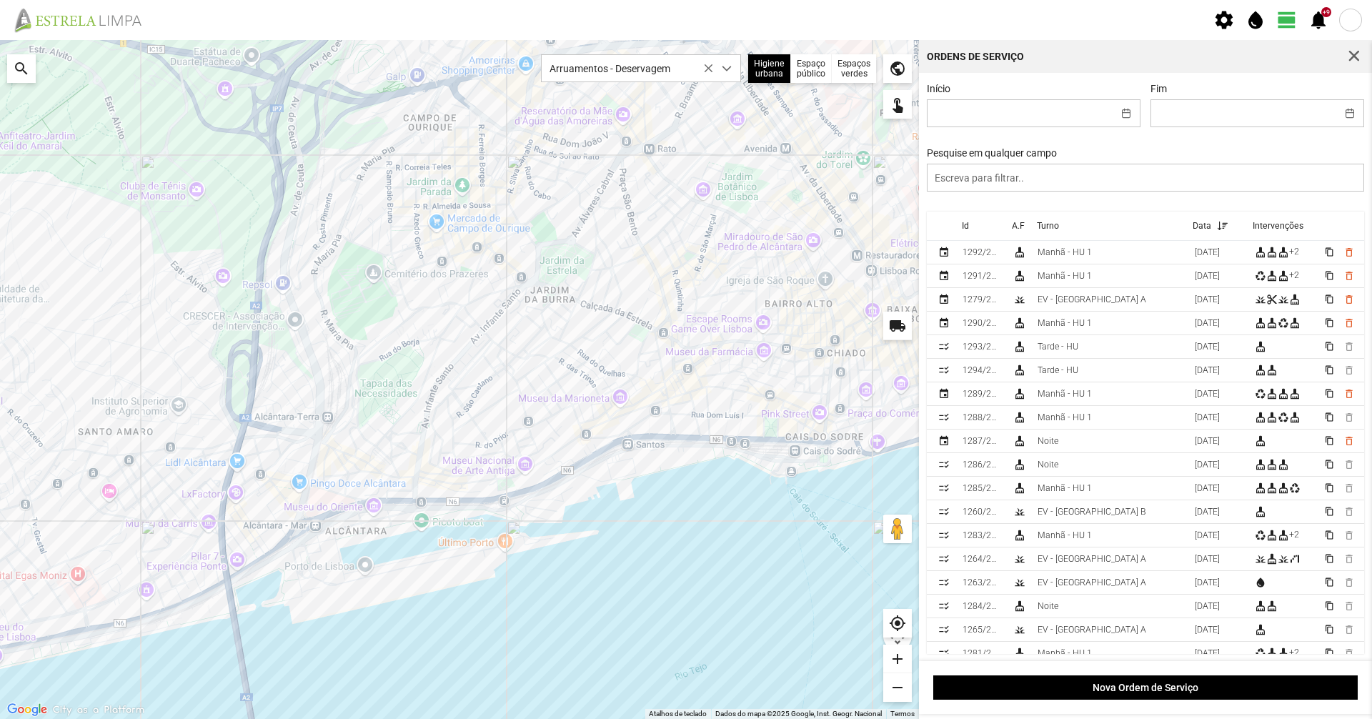
drag, startPoint x: 574, startPoint y: 390, endPoint x: 593, endPoint y: 332, distance: 60.4
click at [593, 332] on div at bounding box center [459, 379] width 919 height 679
drag, startPoint x: 495, startPoint y: 395, endPoint x: 485, endPoint y: 372, distance: 24.7
click at [485, 372] on div at bounding box center [459, 379] width 919 height 679
drag, startPoint x: 385, startPoint y: 409, endPoint x: 387, endPoint y: 360, distance: 49.4
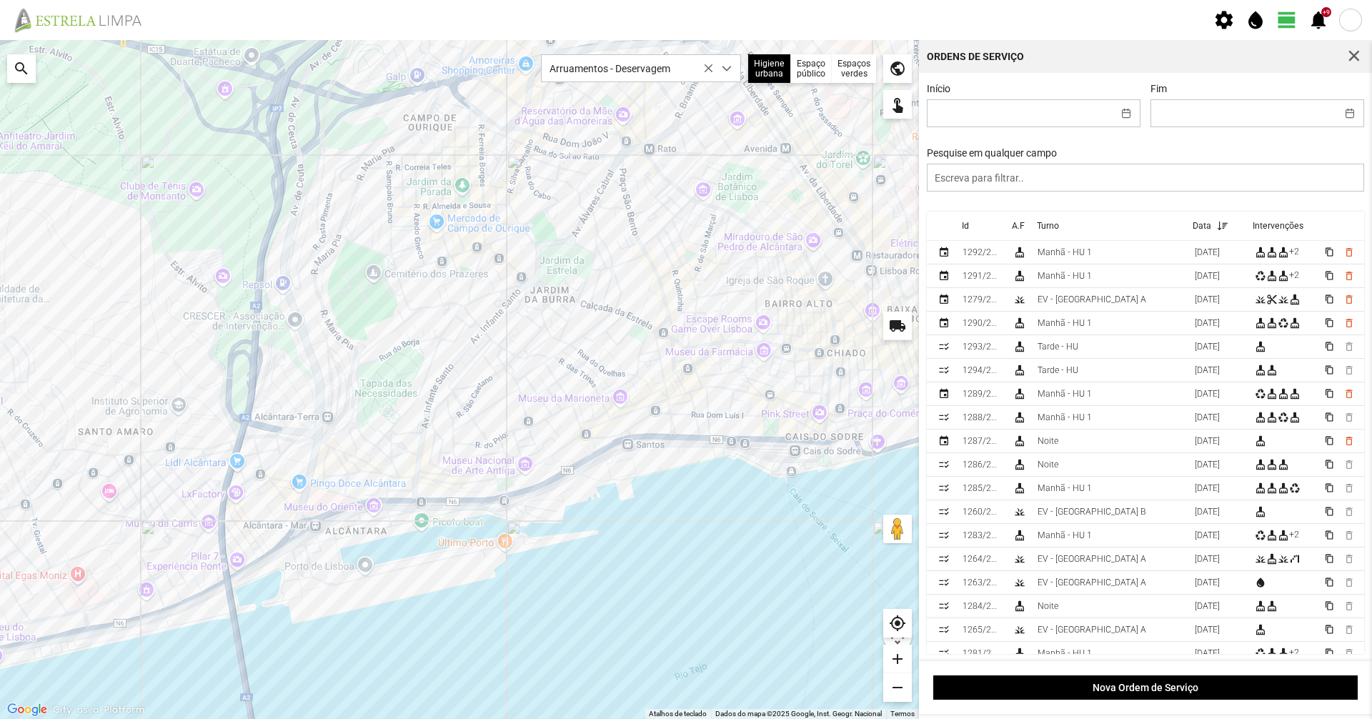
click at [387, 360] on div at bounding box center [459, 379] width 919 height 679
